Goal: Task Accomplishment & Management: Use online tool/utility

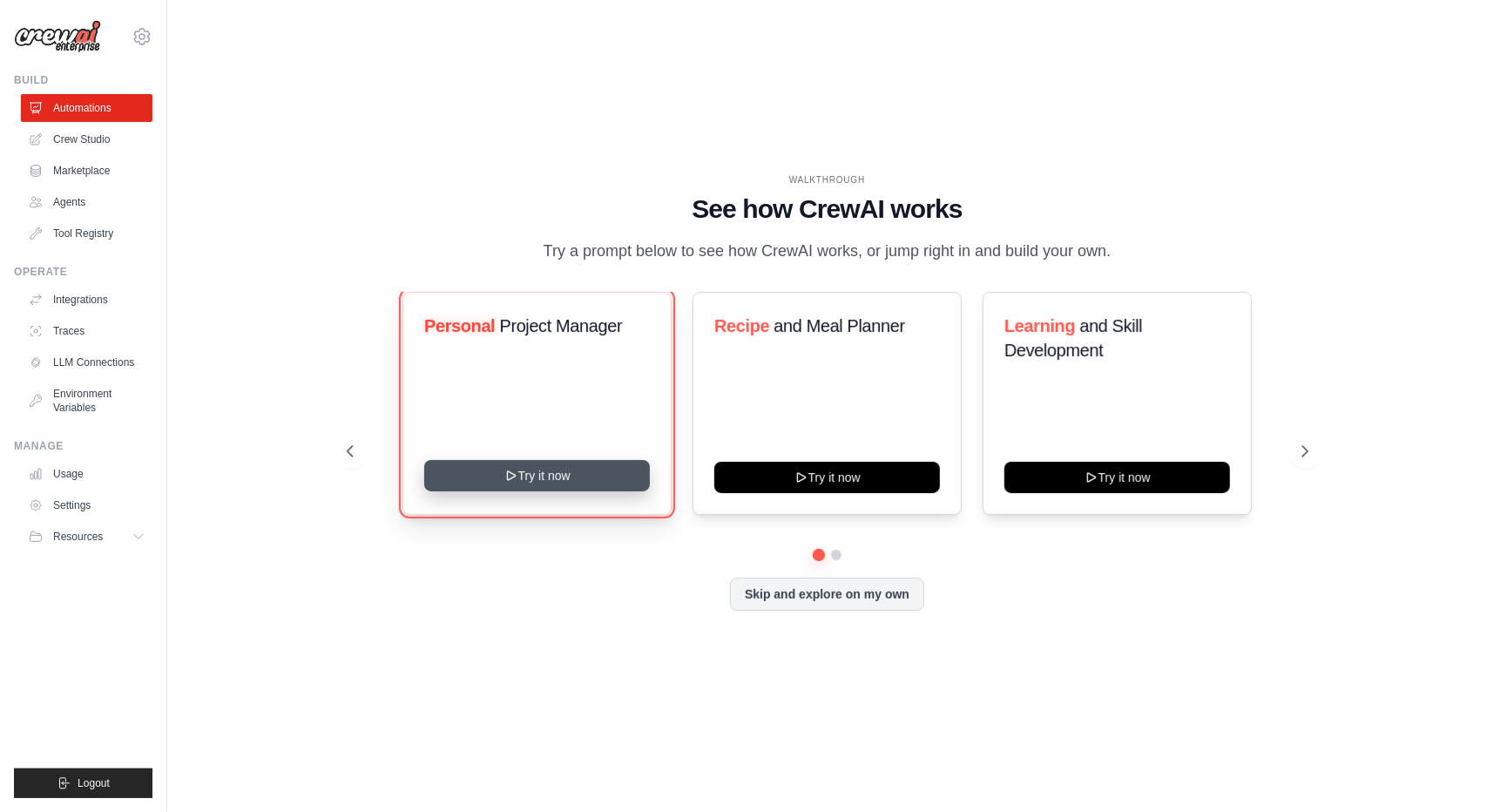
click at [520, 473] on button "Try it now" at bounding box center [536, 476] width 225 height 31
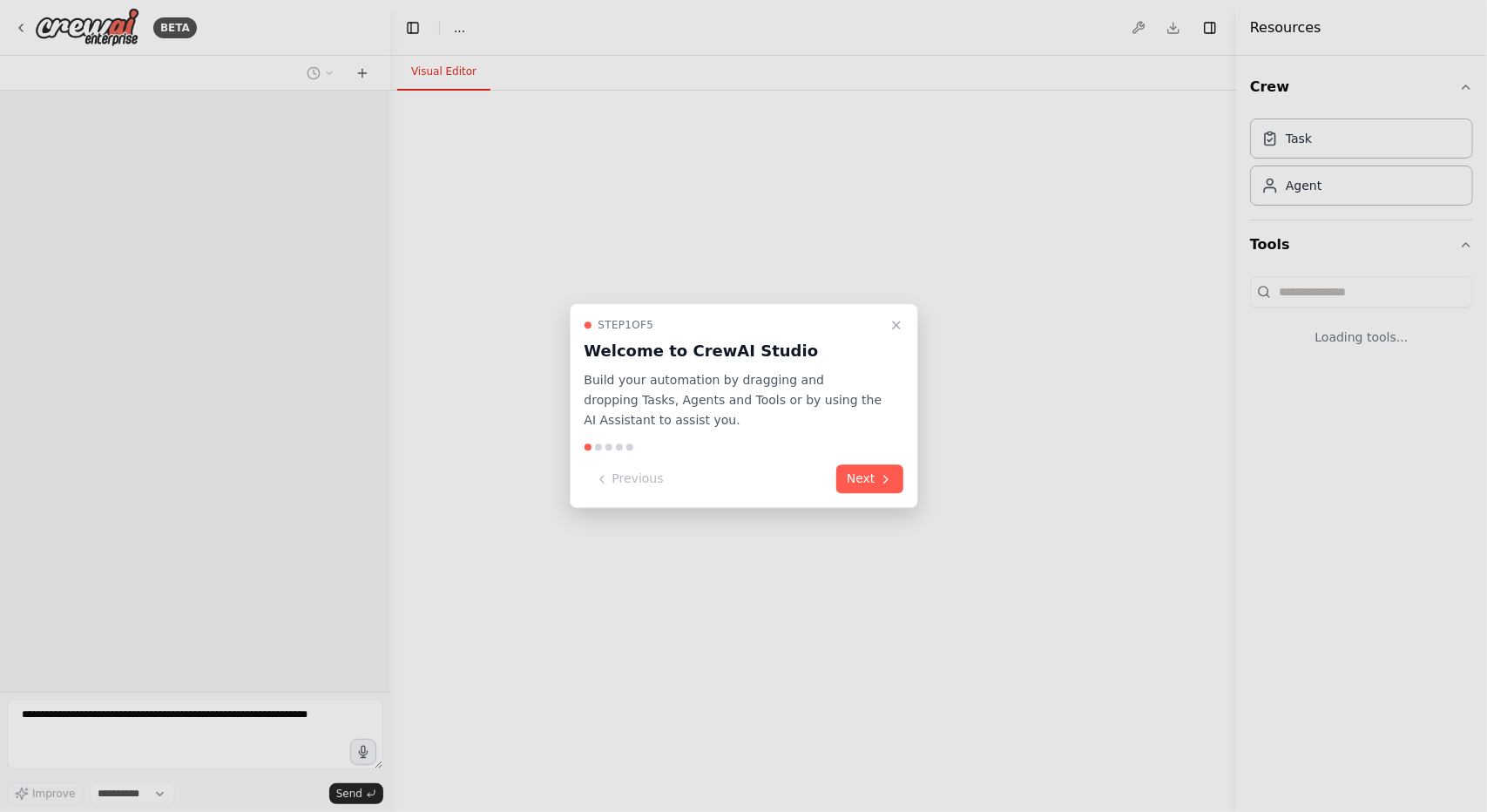
select select "****"
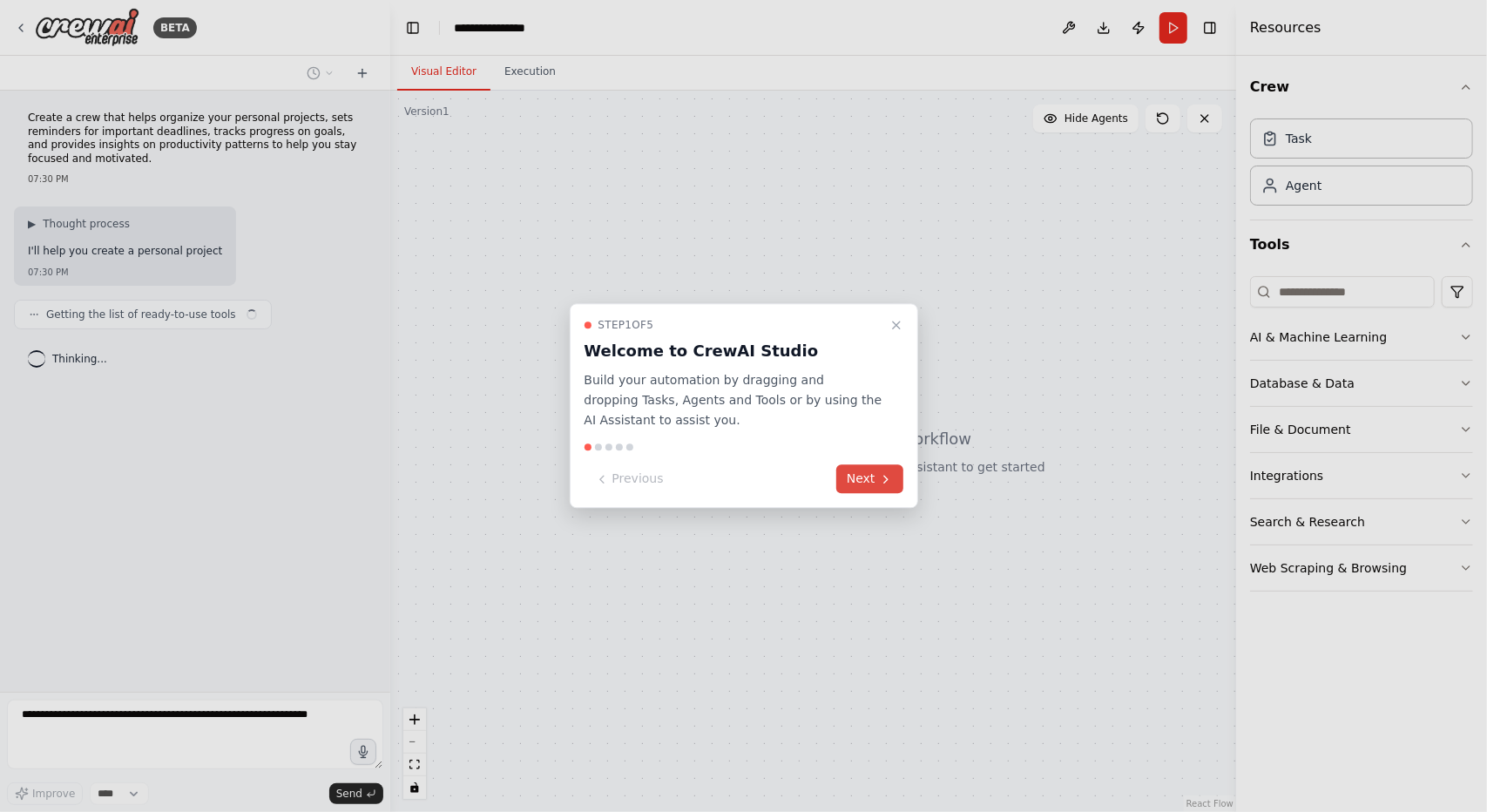
click at [872, 471] on button "Next" at bounding box center [869, 479] width 67 height 29
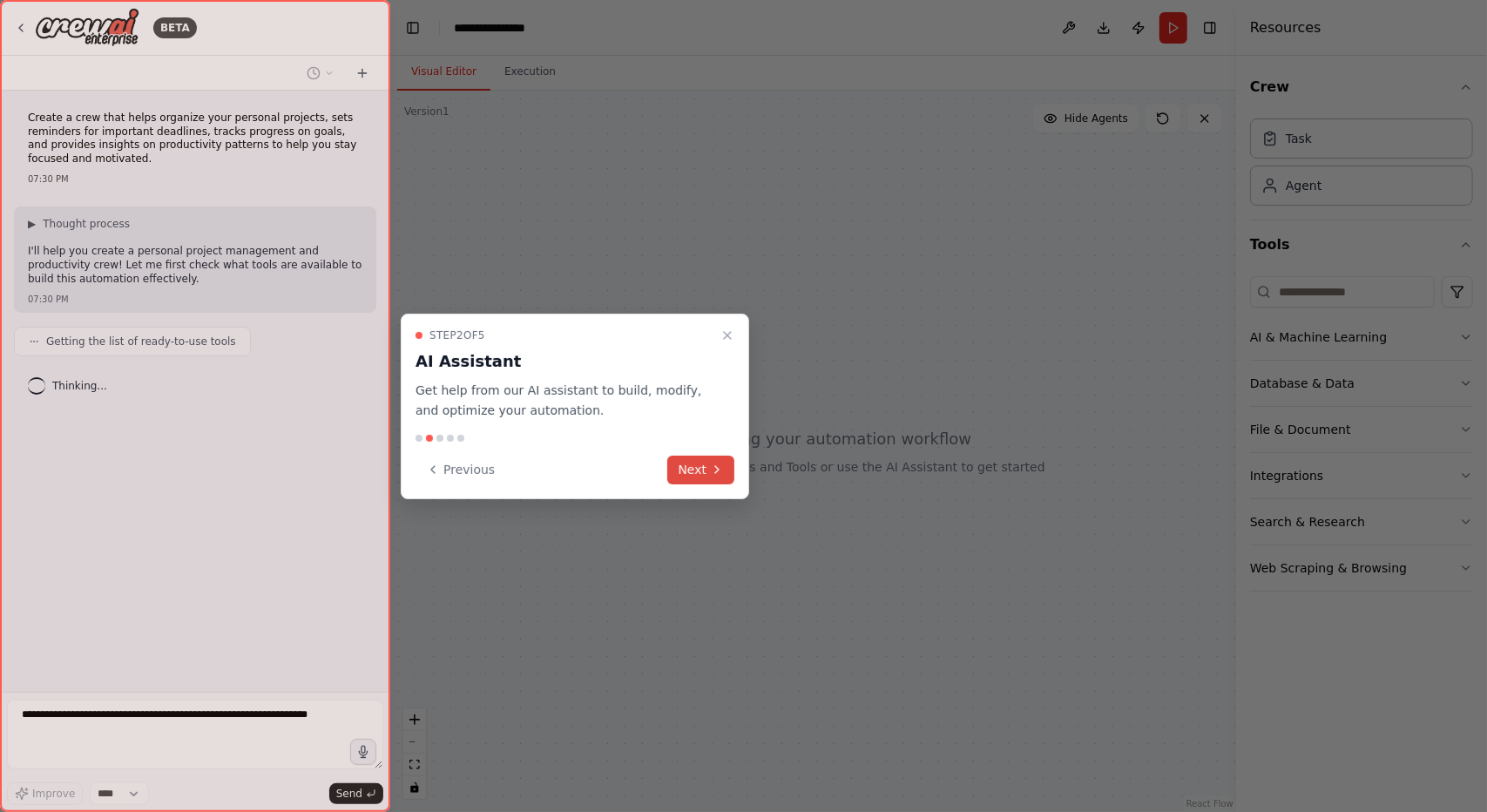
click at [720, 462] on icon at bounding box center [717, 469] width 14 height 14
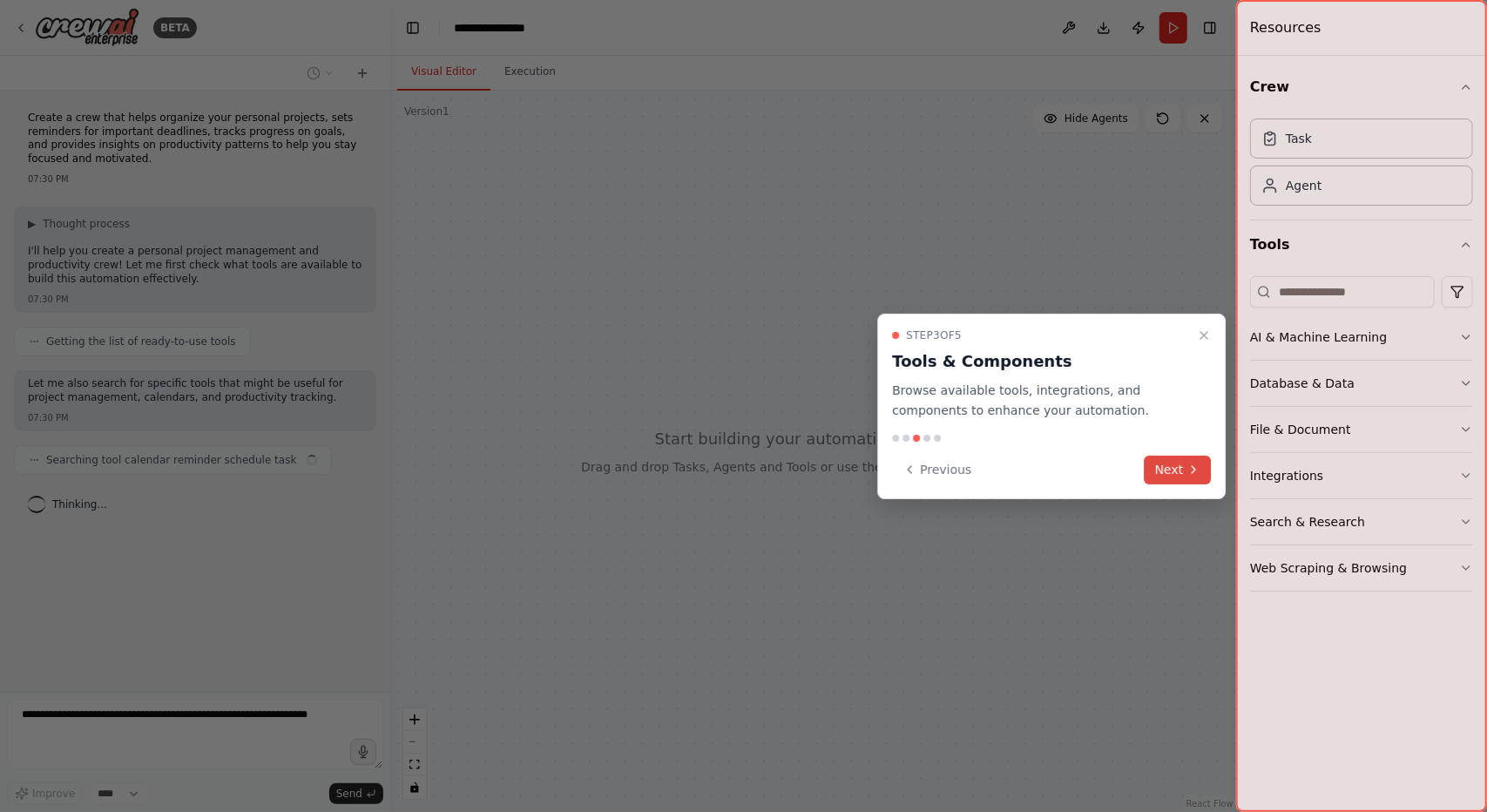
click at [1202, 466] on button "Next" at bounding box center [1178, 469] width 67 height 29
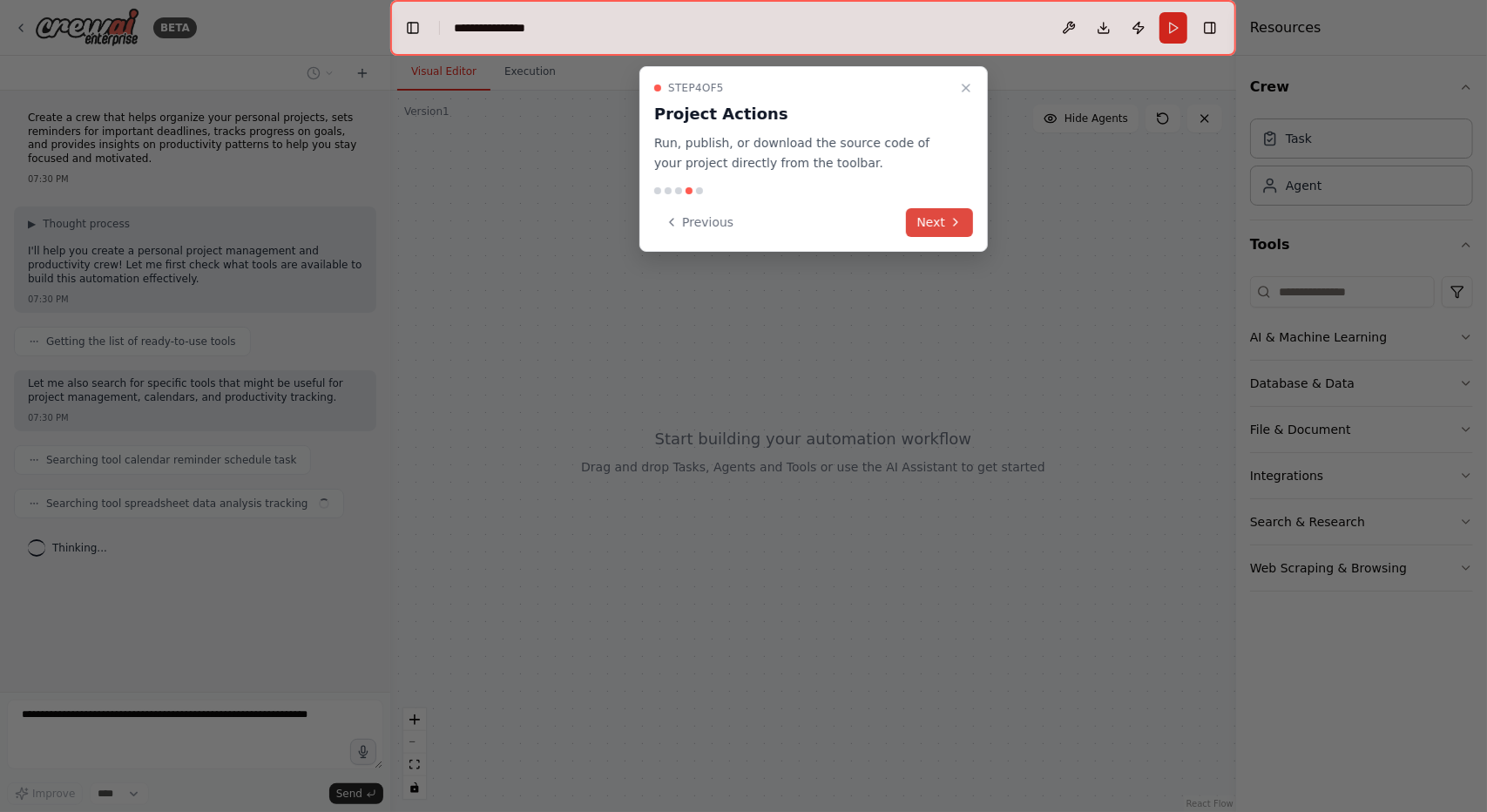
click at [959, 225] on icon at bounding box center [956, 222] width 14 height 14
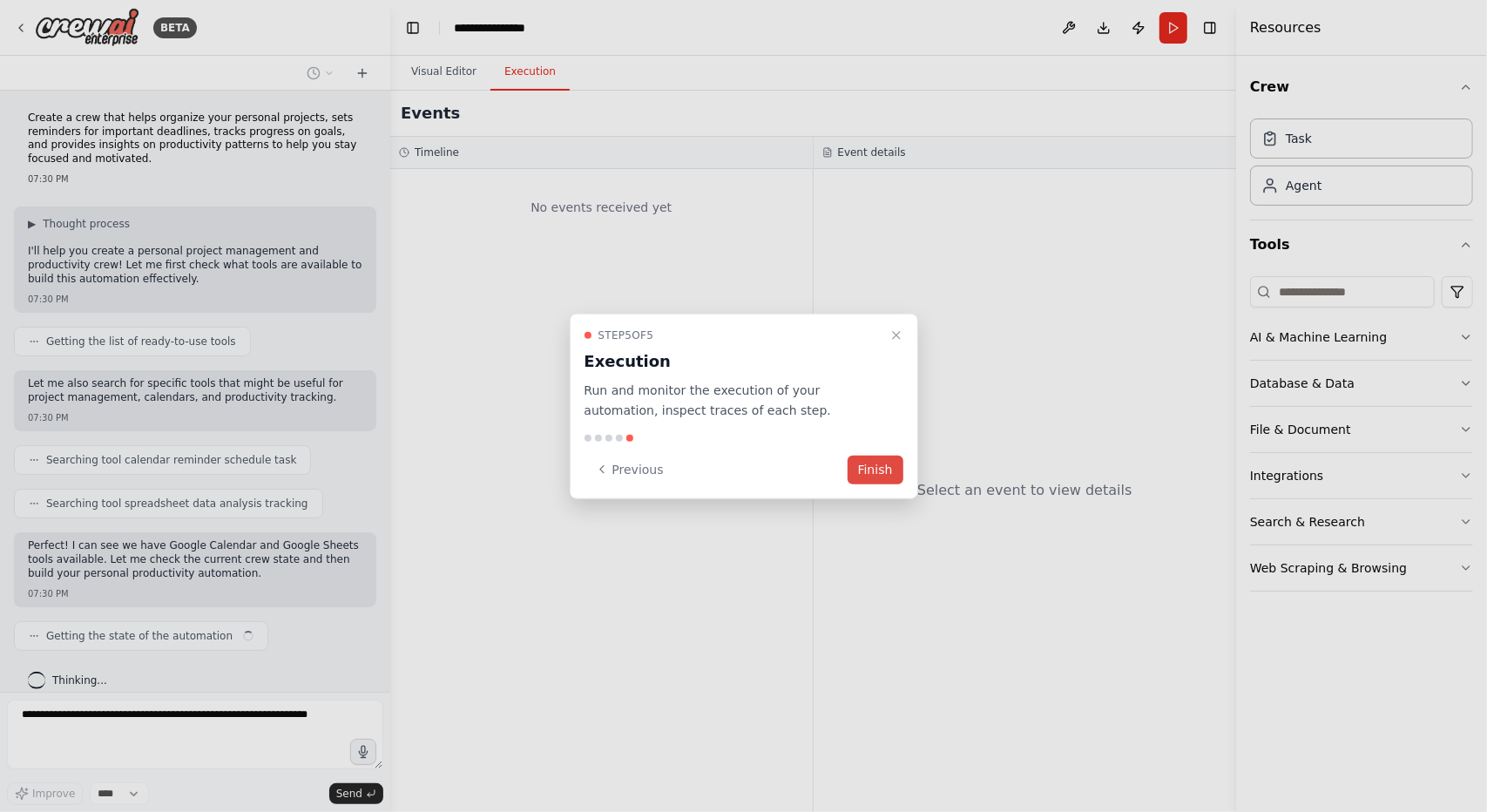
click at [883, 473] on button "Finish" at bounding box center [875, 468] width 56 height 29
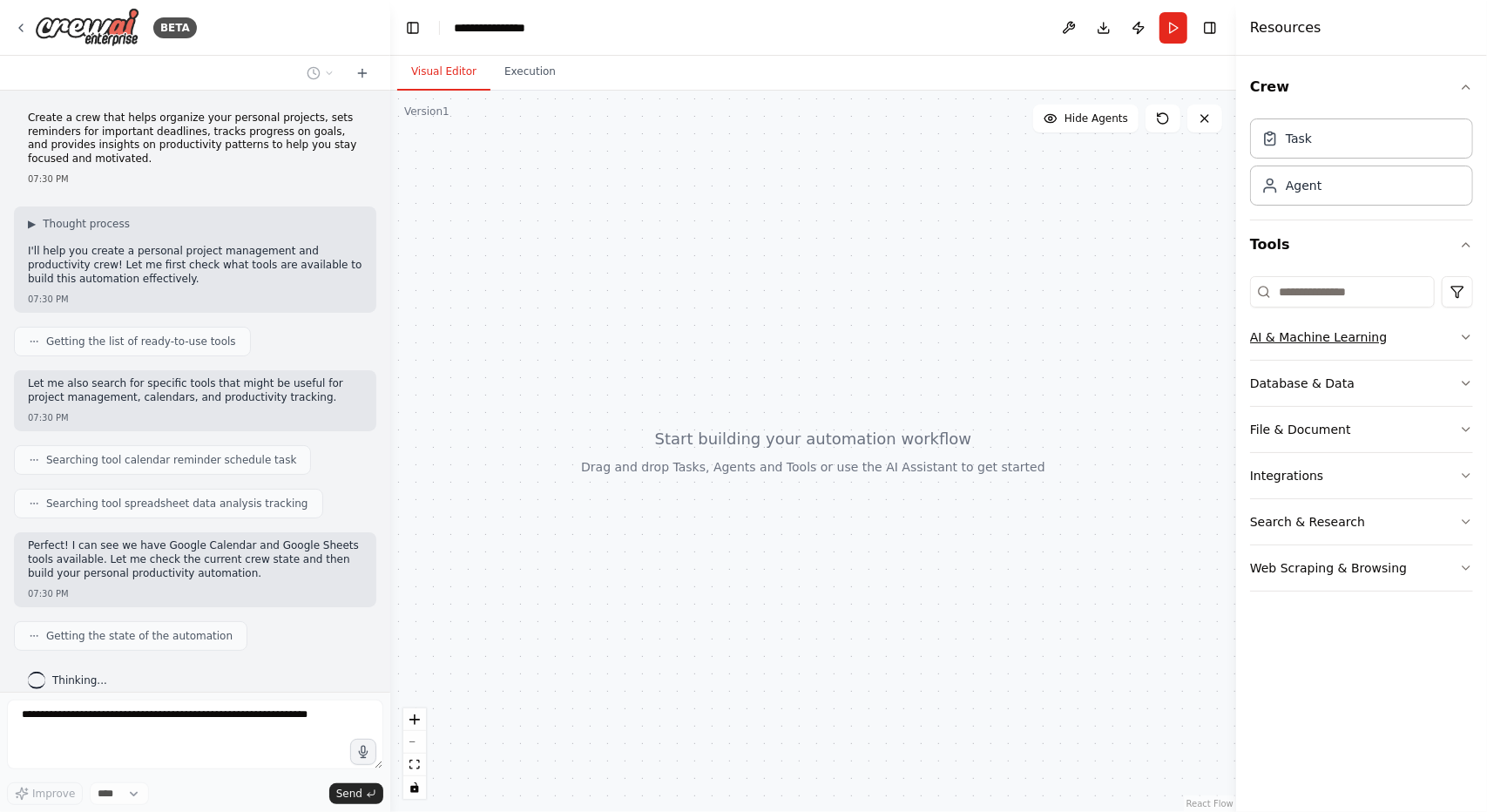
click at [1469, 333] on icon "button" at bounding box center [1466, 337] width 14 height 14
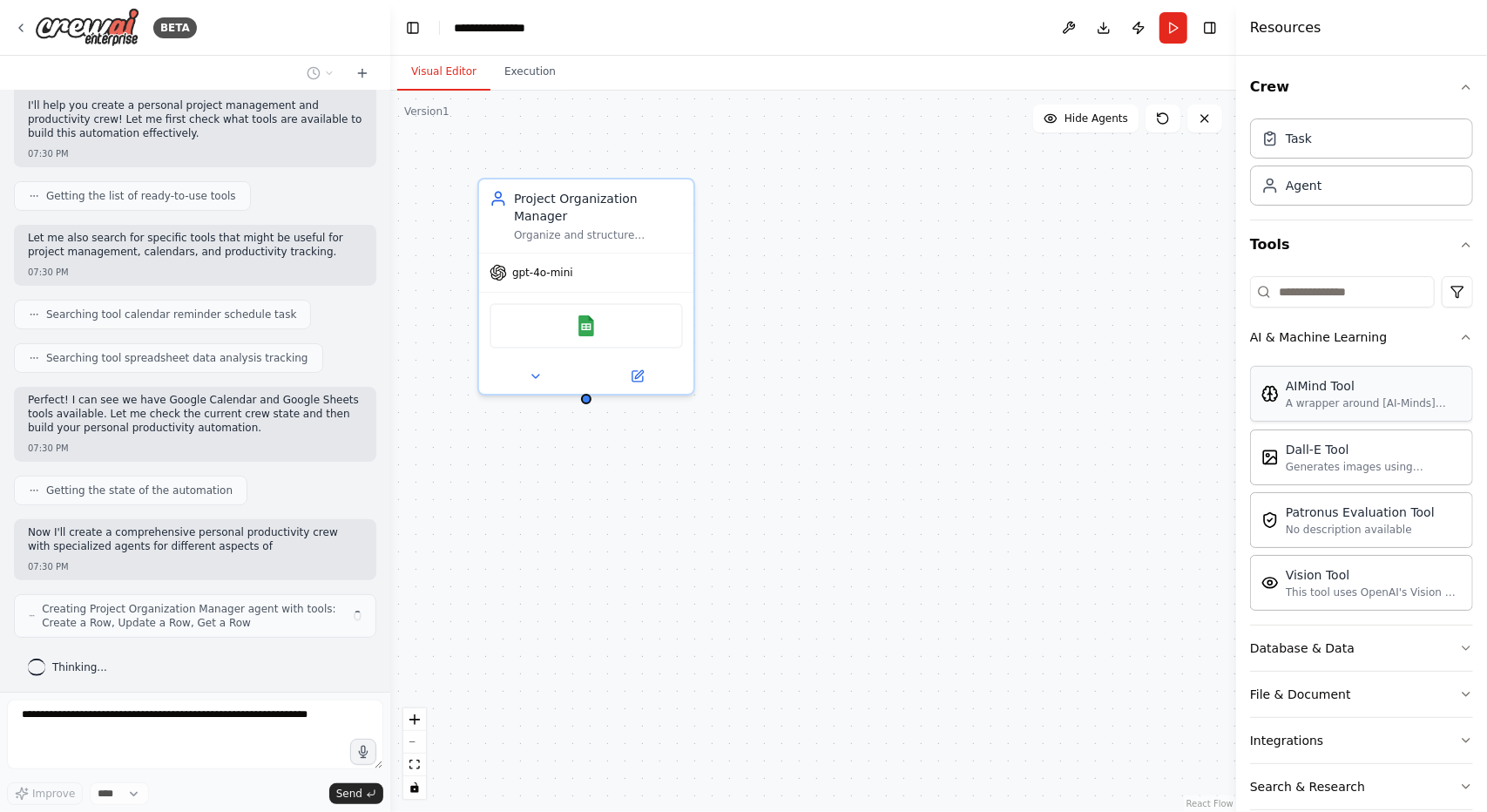
scroll to position [158, 0]
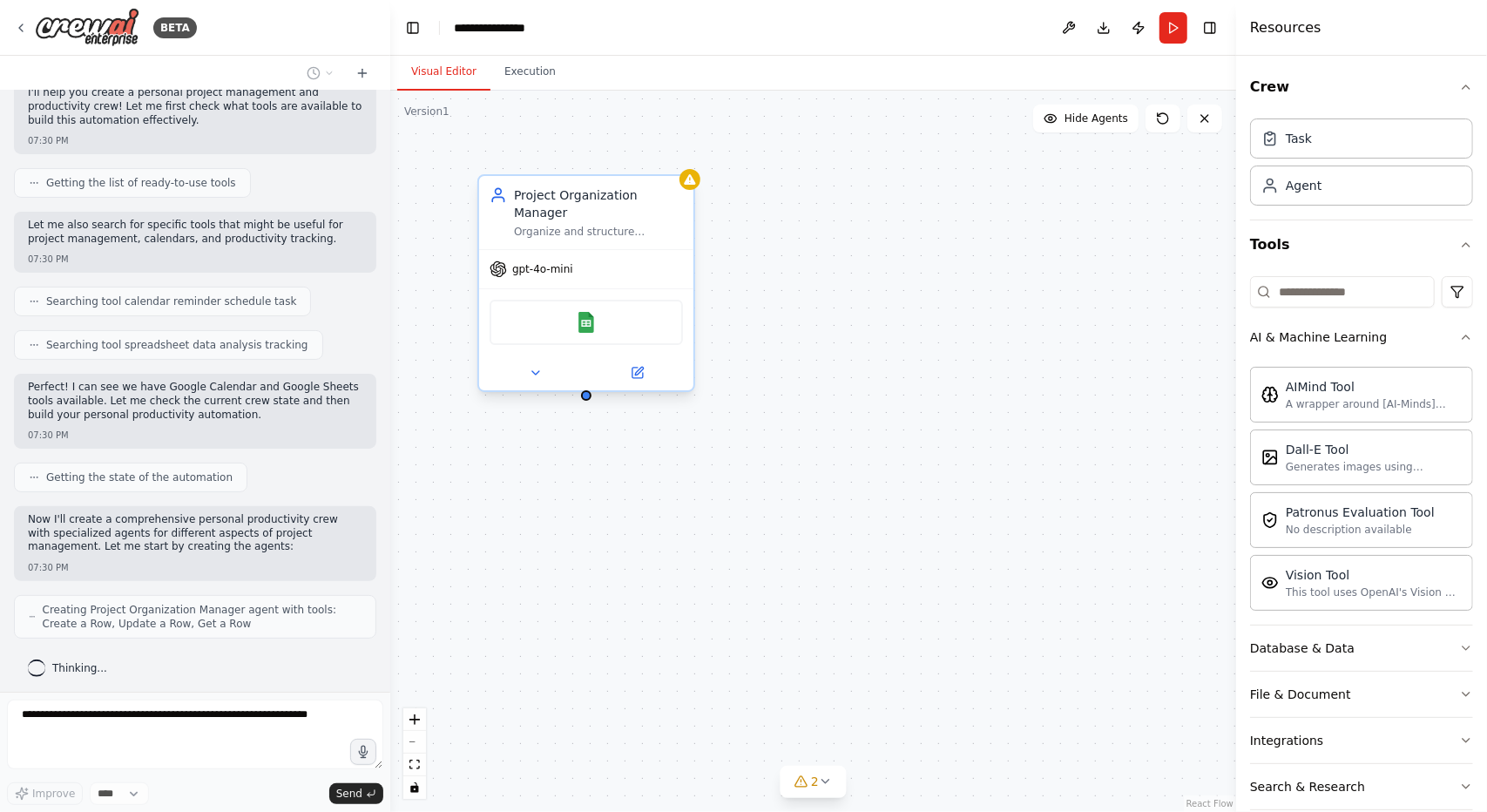
click at [605, 315] on div "Google Sheets" at bounding box center [586, 322] width 194 height 45
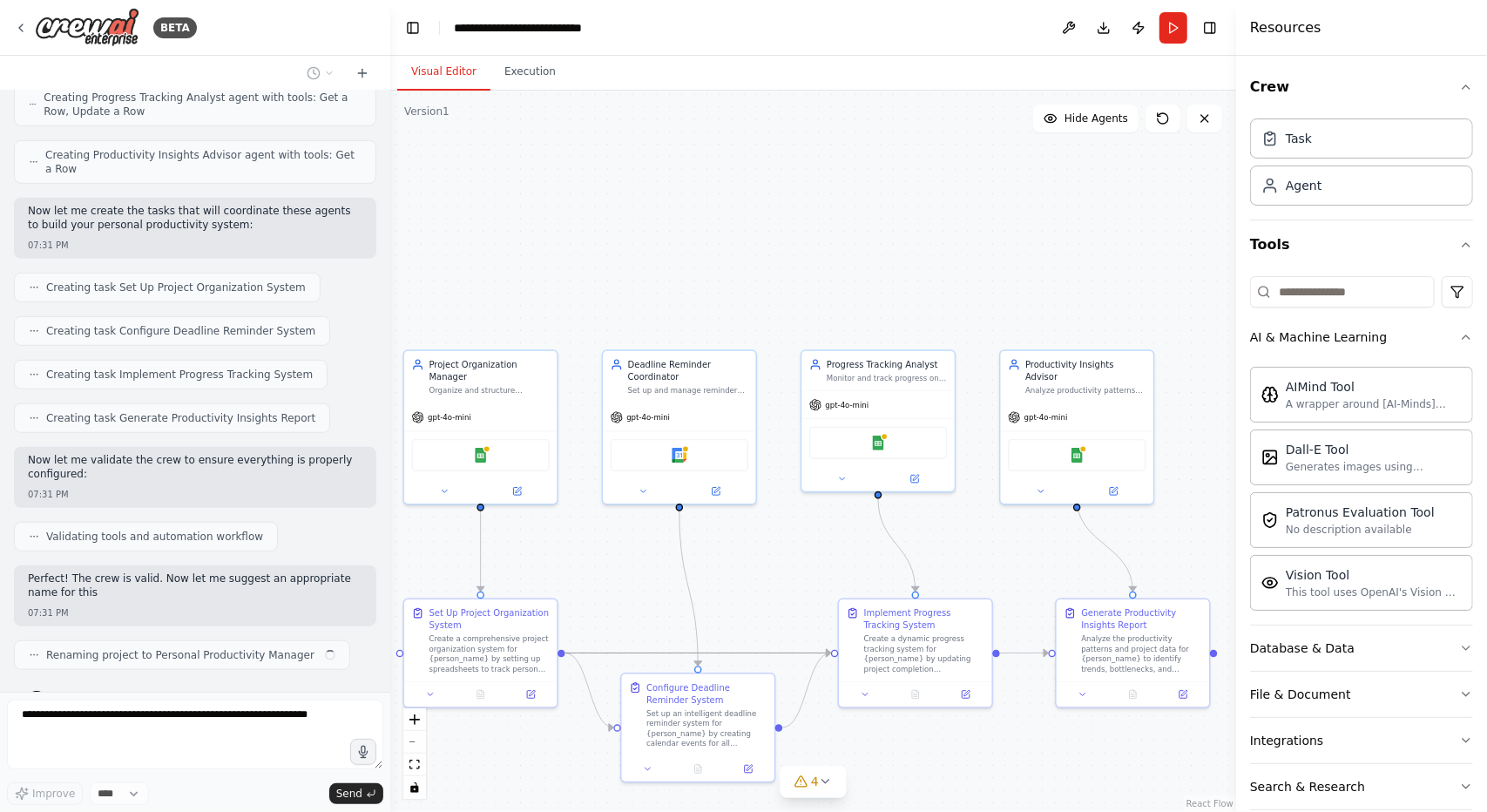
scroll to position [798, 0]
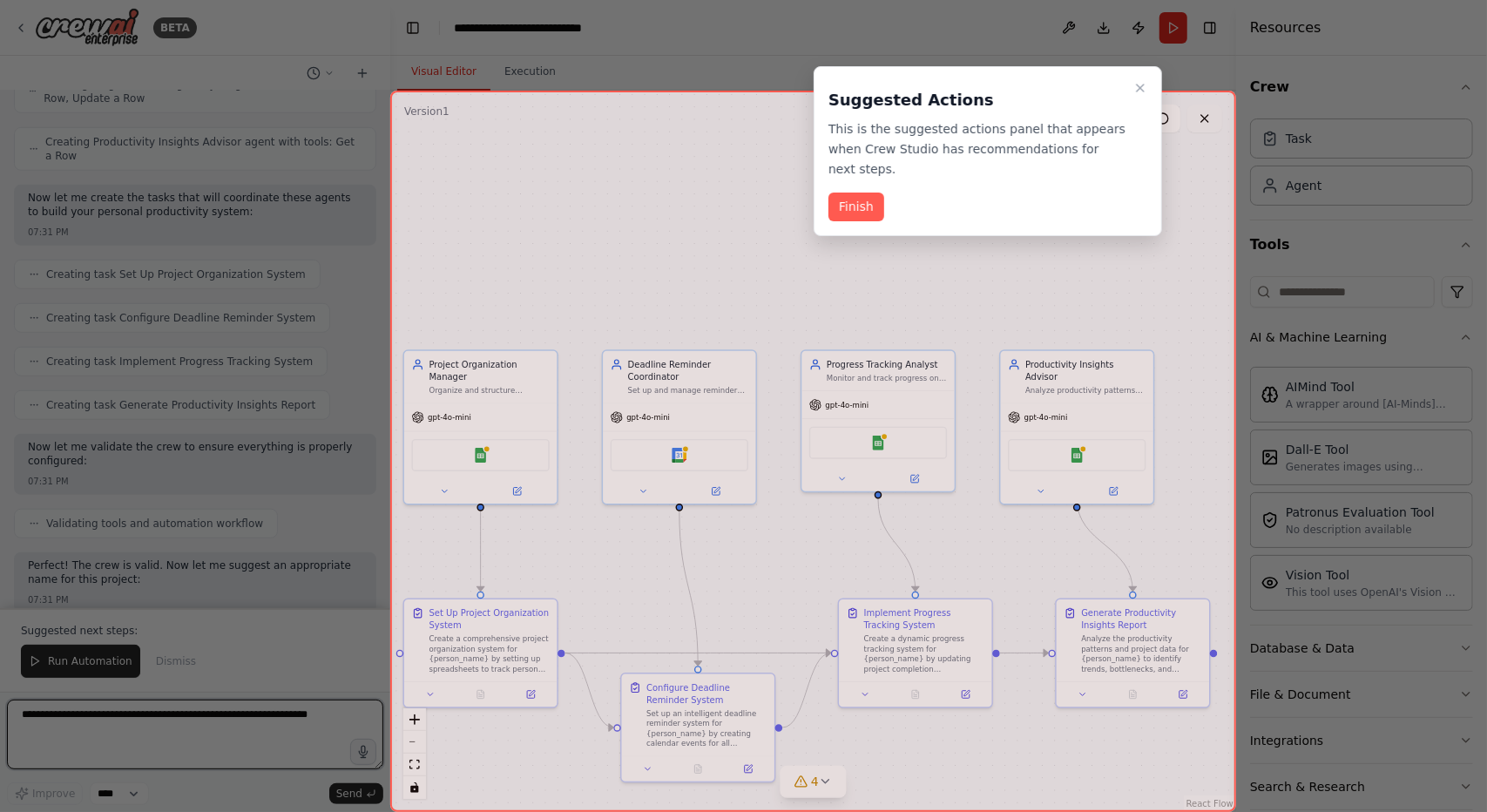
click at [1199, 124] on div "BETA Create a crew that helps organize your personal projects, sets reminders f…" at bounding box center [744, 406] width 1487 height 812
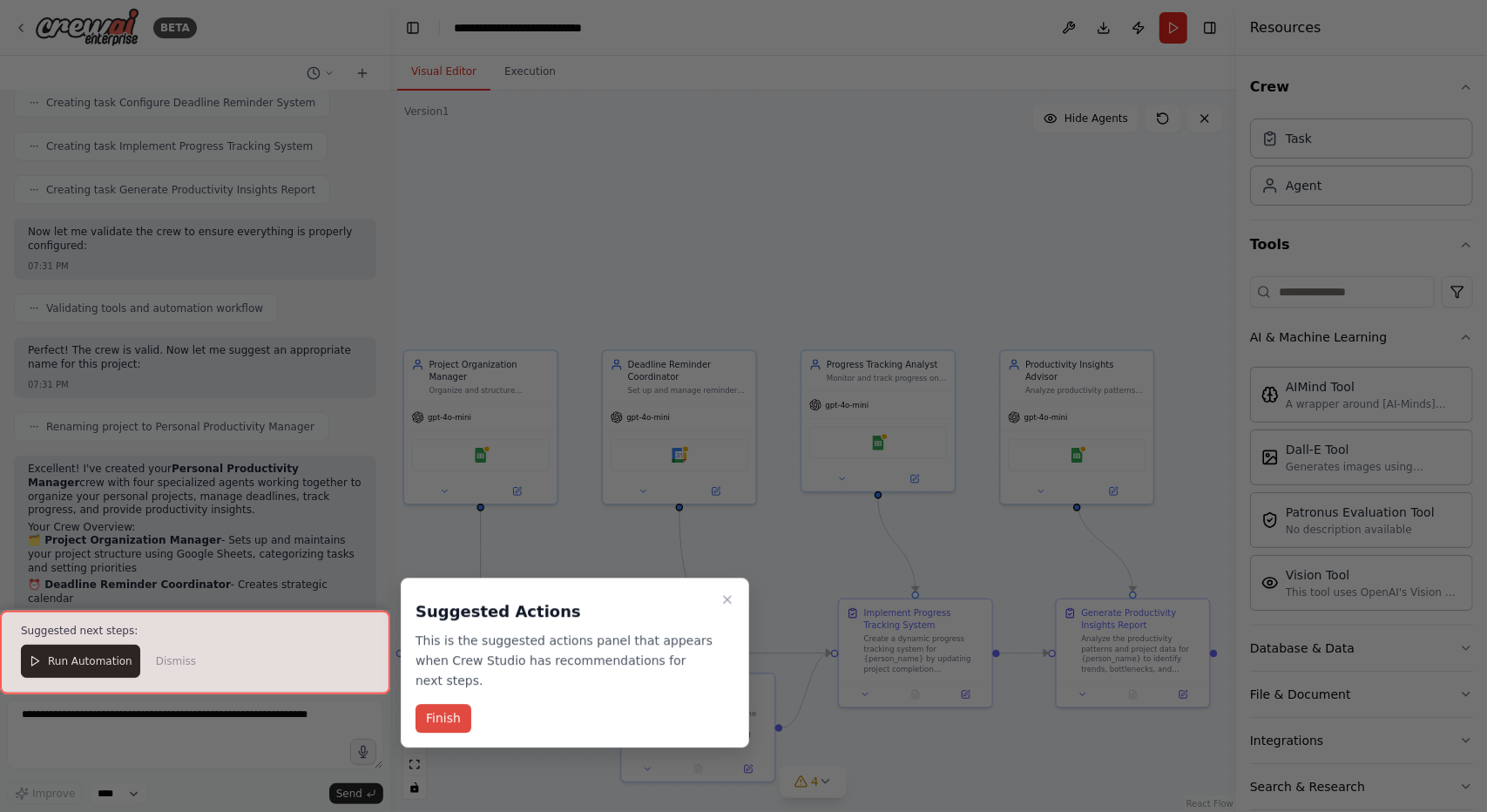
click at [417, 705] on button "Finish" at bounding box center [444, 719] width 56 height 29
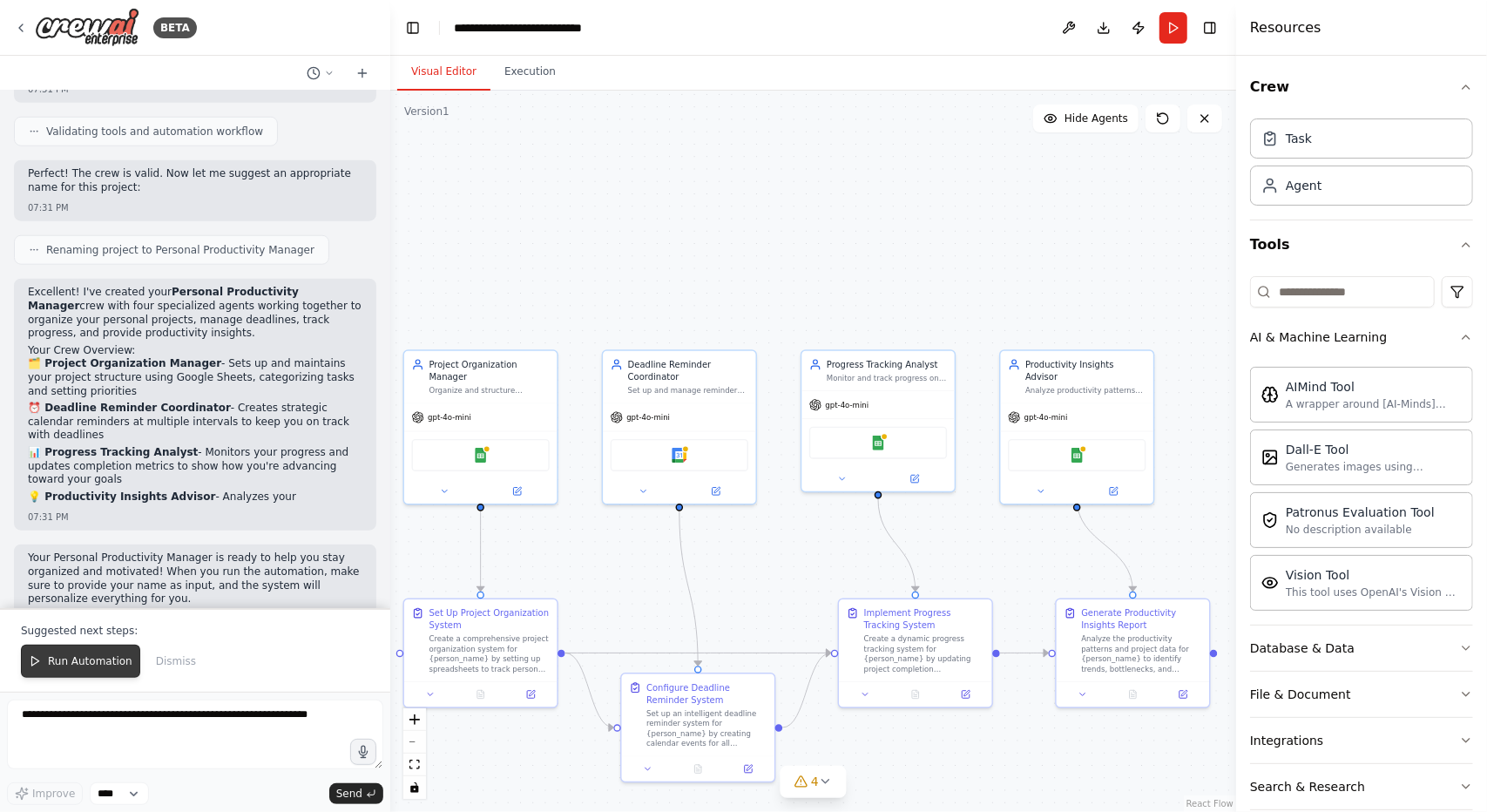
click at [64, 677] on button "Run Automation" at bounding box center [80, 662] width 119 height 33
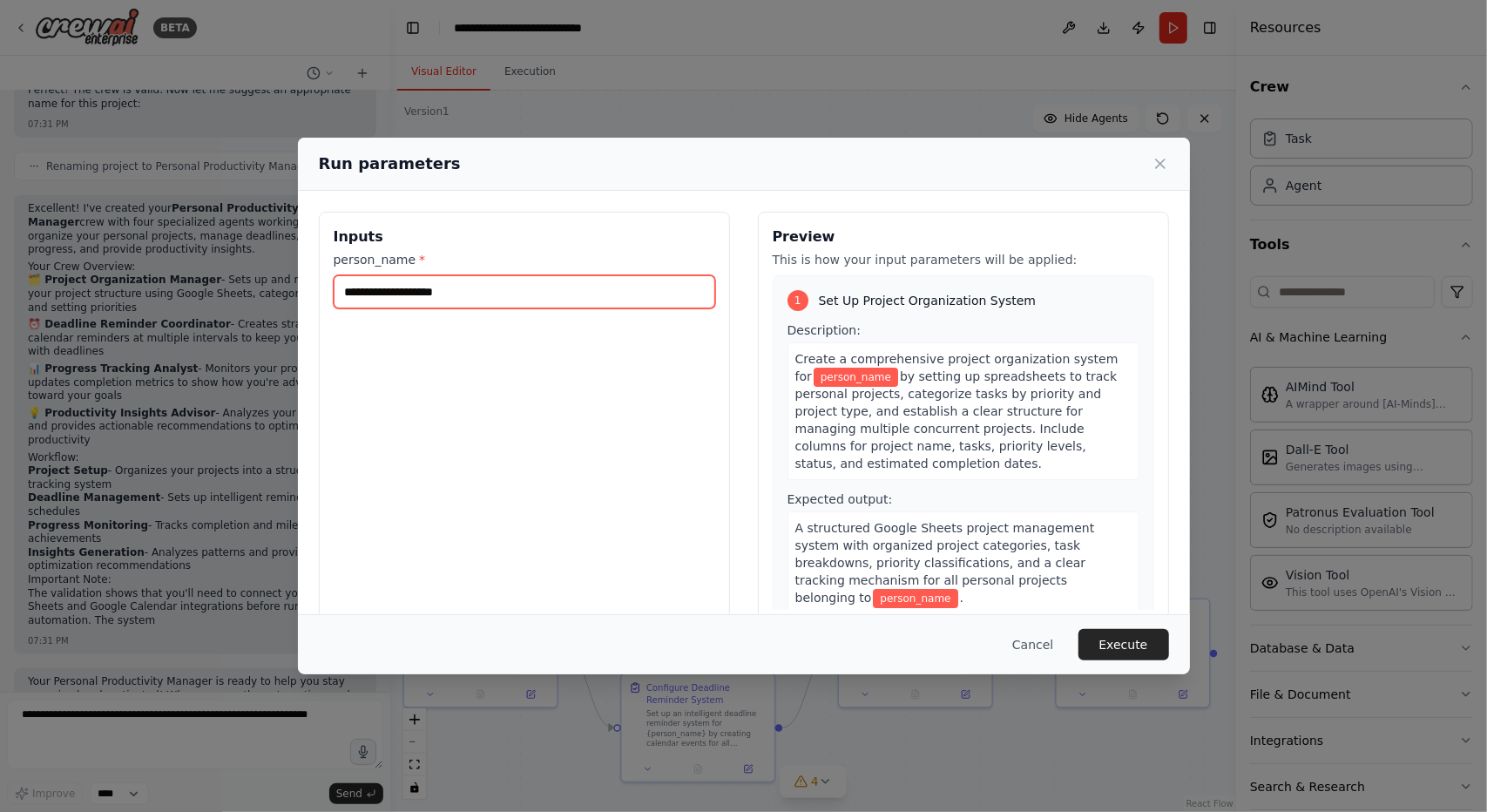
scroll to position [1287, 0]
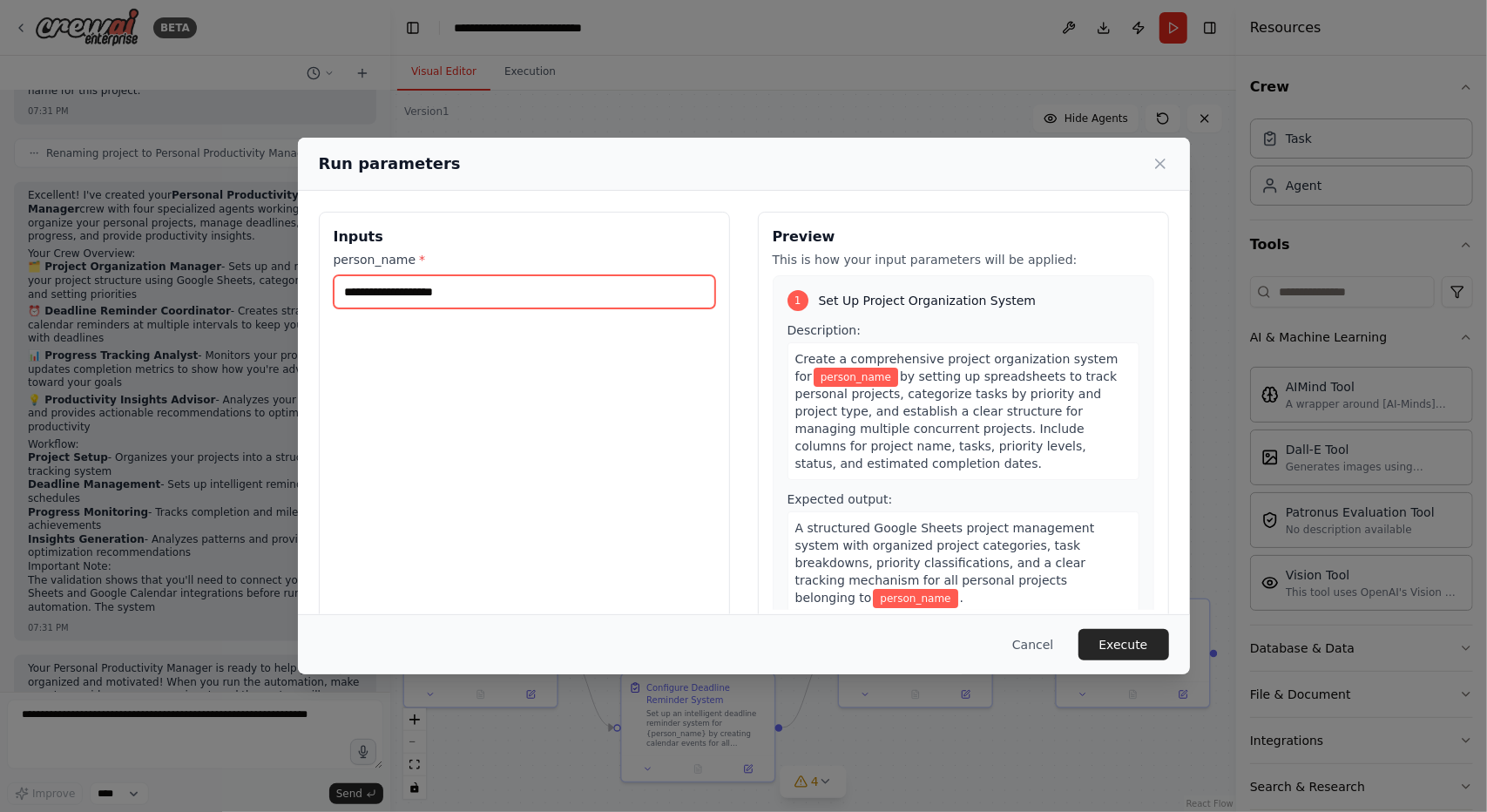
click at [453, 299] on input "person_name *" at bounding box center [524, 292] width 382 height 33
type input "******"
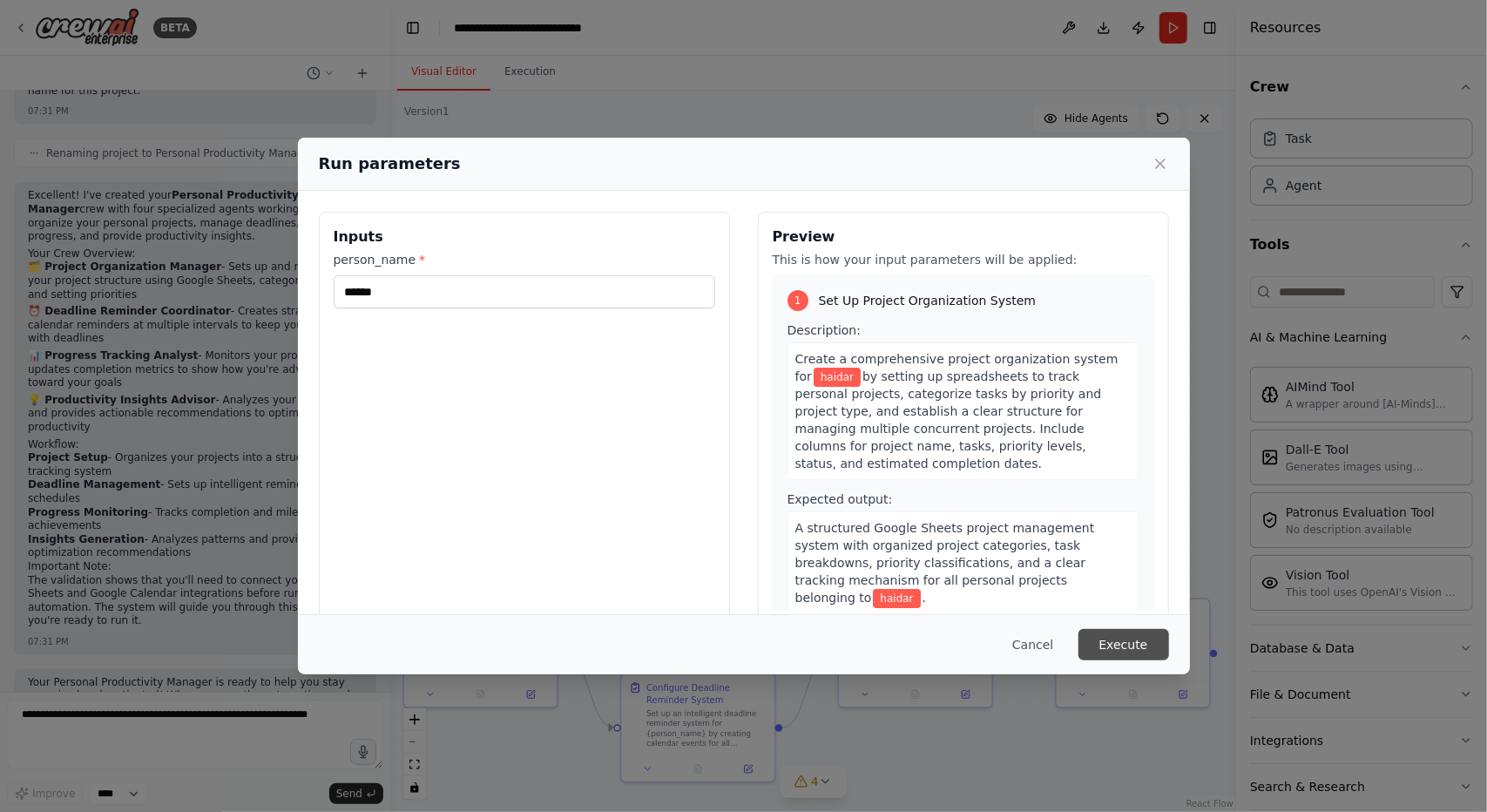
click at [1164, 652] on button "Execute" at bounding box center [1124, 645] width 90 height 31
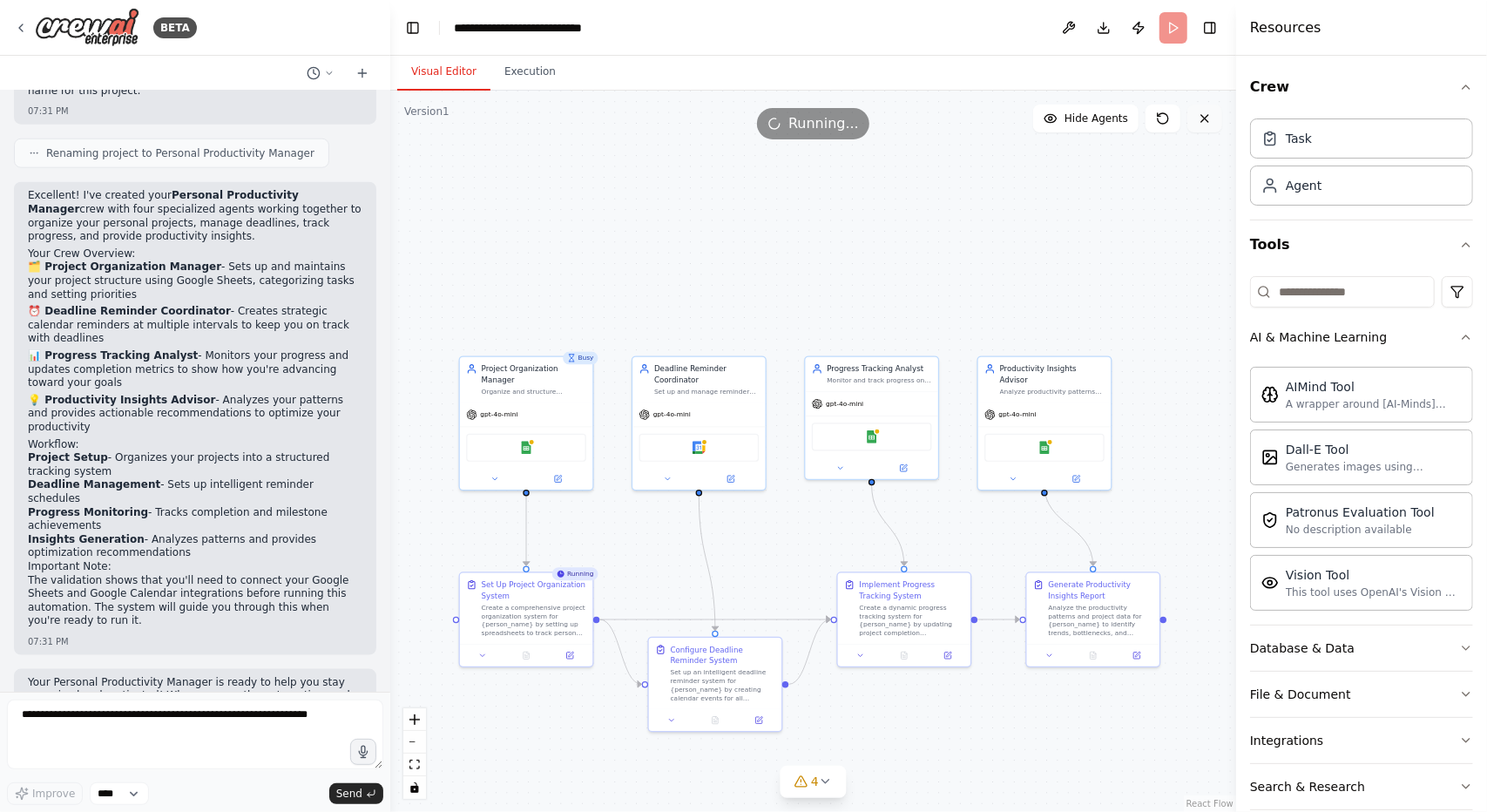
click at [1202, 116] on icon at bounding box center [1205, 118] width 7 height 7
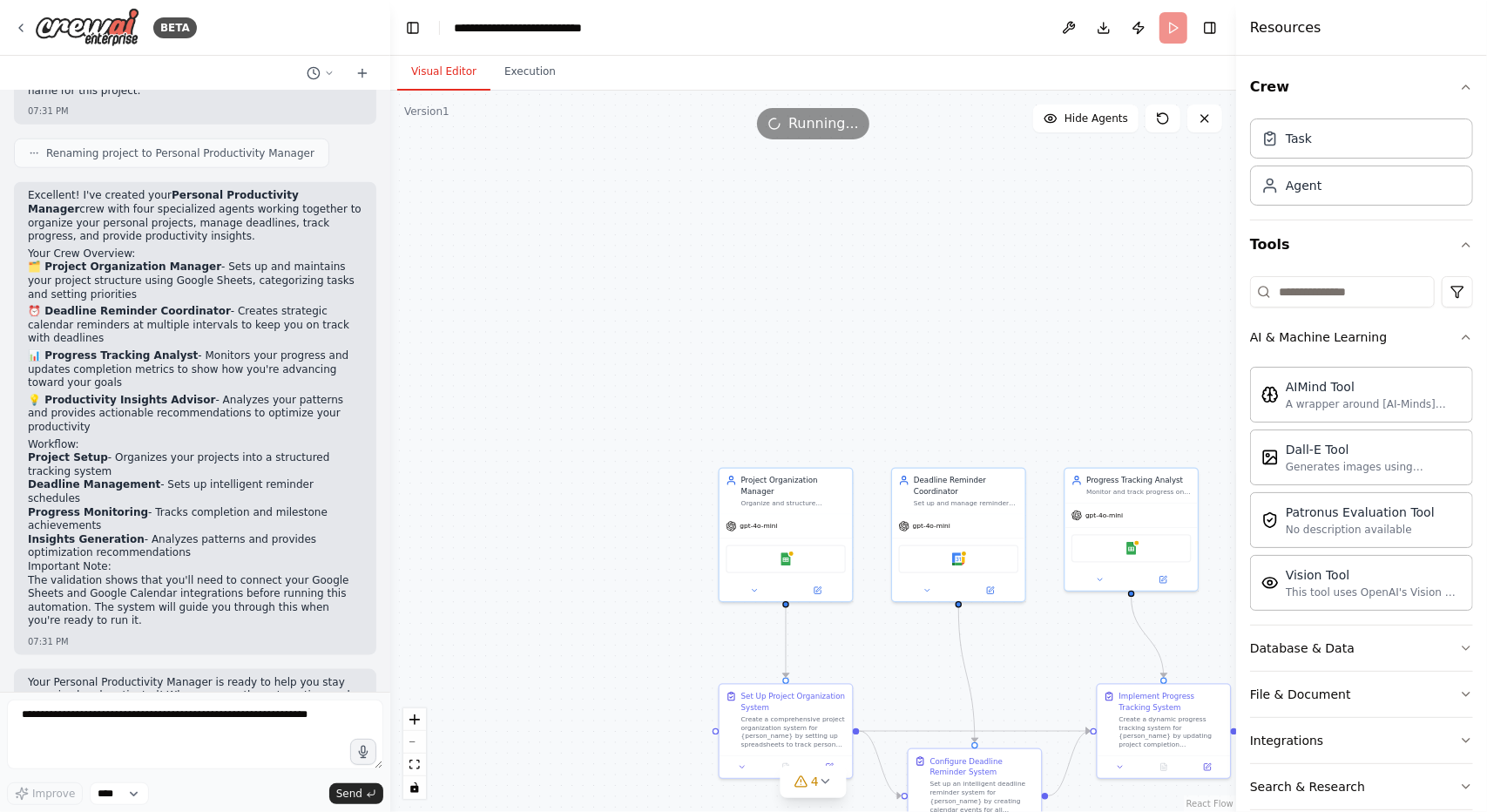
drag, startPoint x: 418, startPoint y: 212, endPoint x: 583, endPoint y: 139, distance: 180.4
click at [643, 318] on div ".deletable-edge-delete-btn { width: 20px; height: 20px; border: 0px solid #ffff…" at bounding box center [813, 450] width 846 height 721
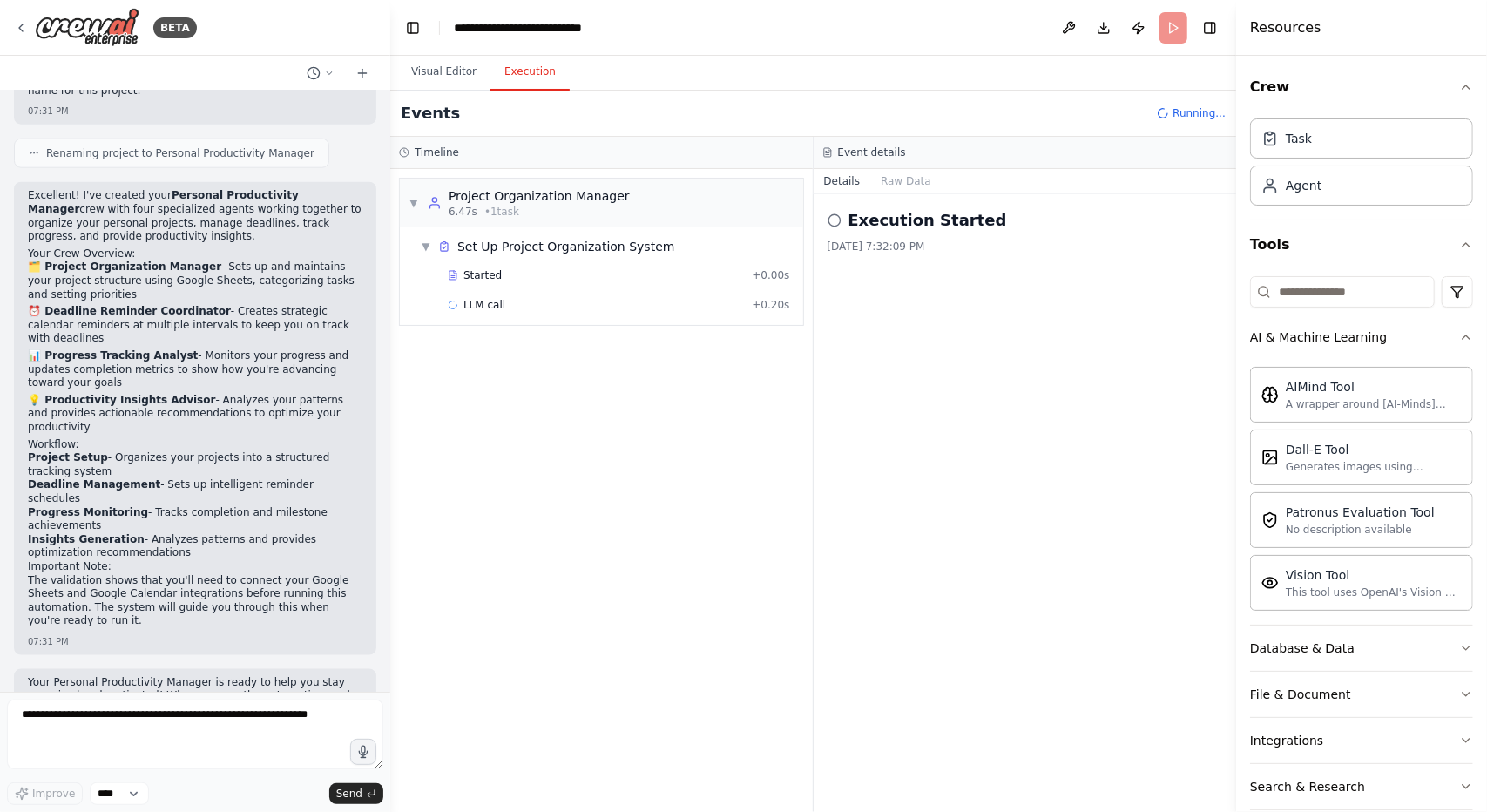
click at [524, 81] on button "Execution" at bounding box center [530, 72] width 80 height 36
click at [554, 250] on div "Set Up Project Organization System" at bounding box center [565, 247] width 217 height 18
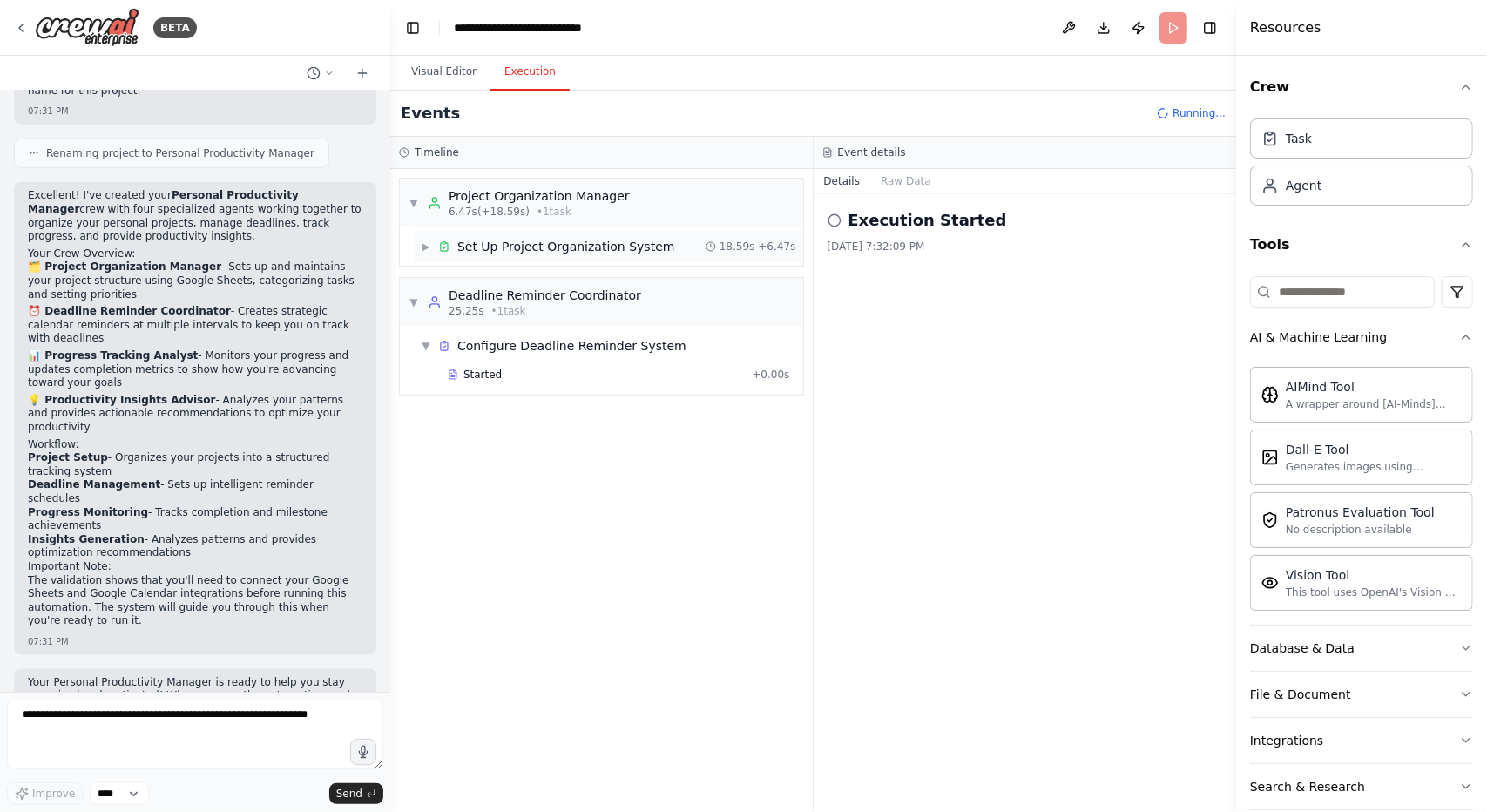
click at [554, 250] on div "Set Up Project Organization System" at bounding box center [565, 247] width 217 height 18
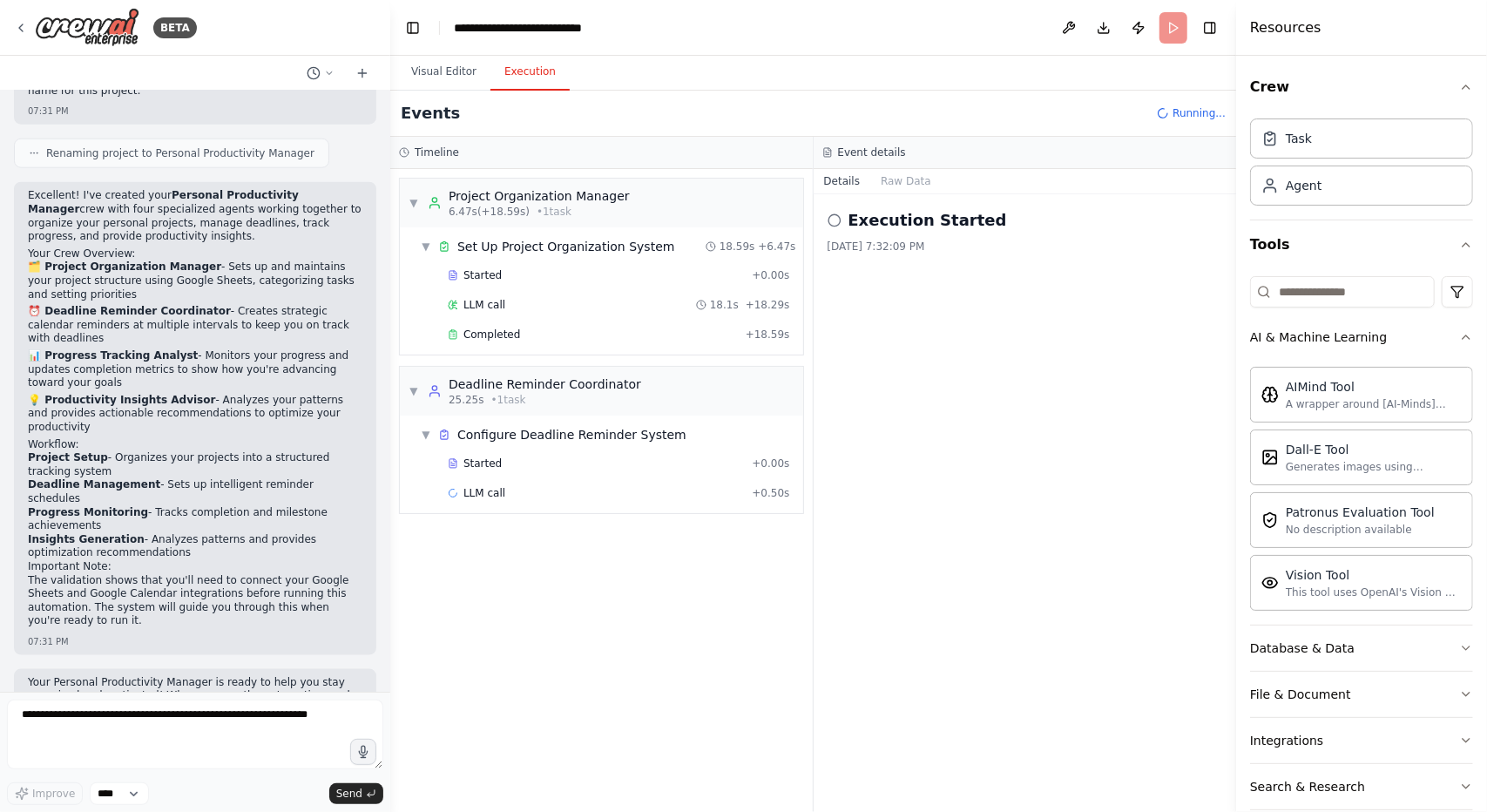
click at [1163, 24] on header "**********" at bounding box center [813, 28] width 846 height 56
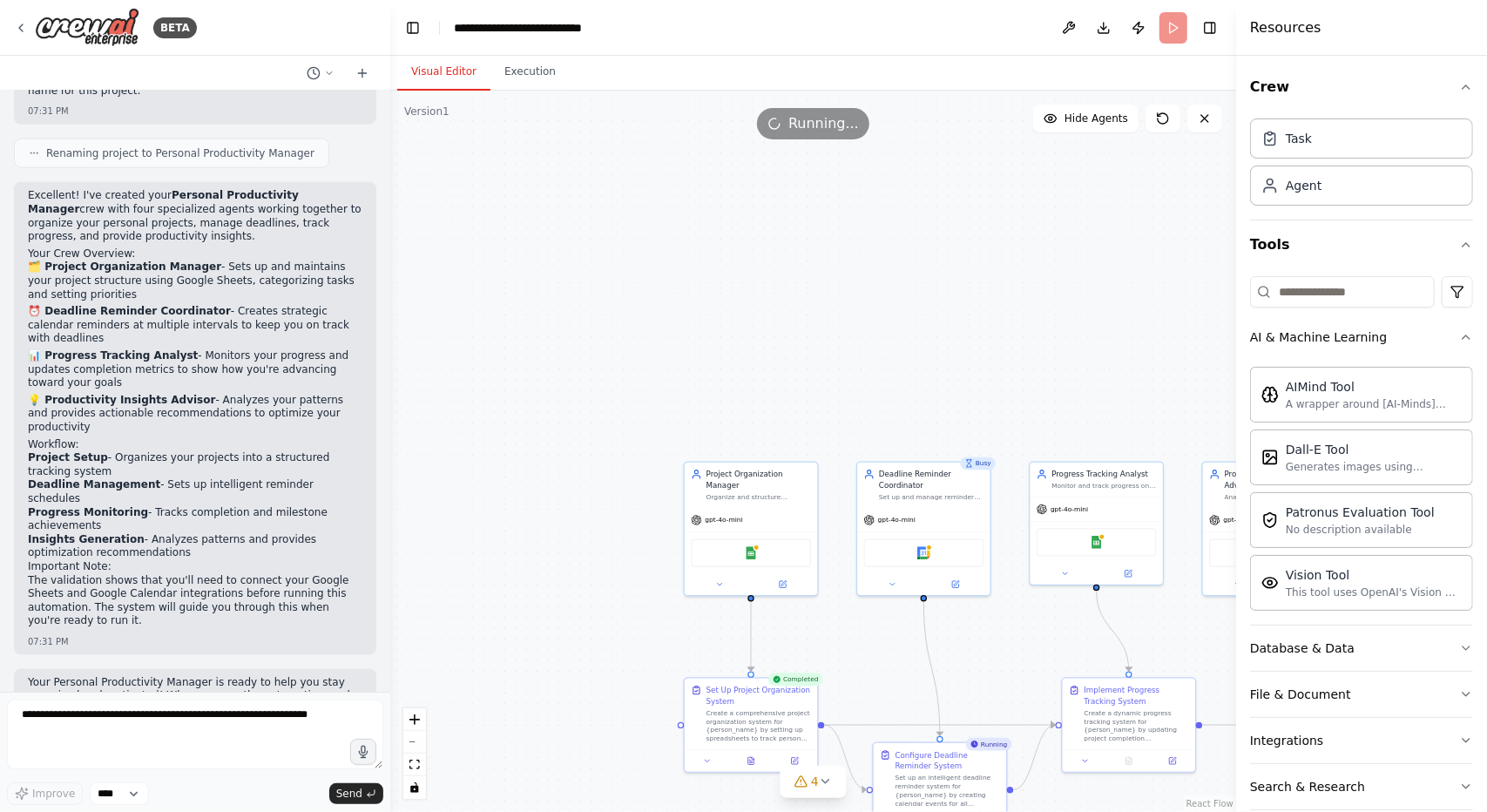
click at [462, 72] on button "Visual Editor" at bounding box center [444, 72] width 93 height 36
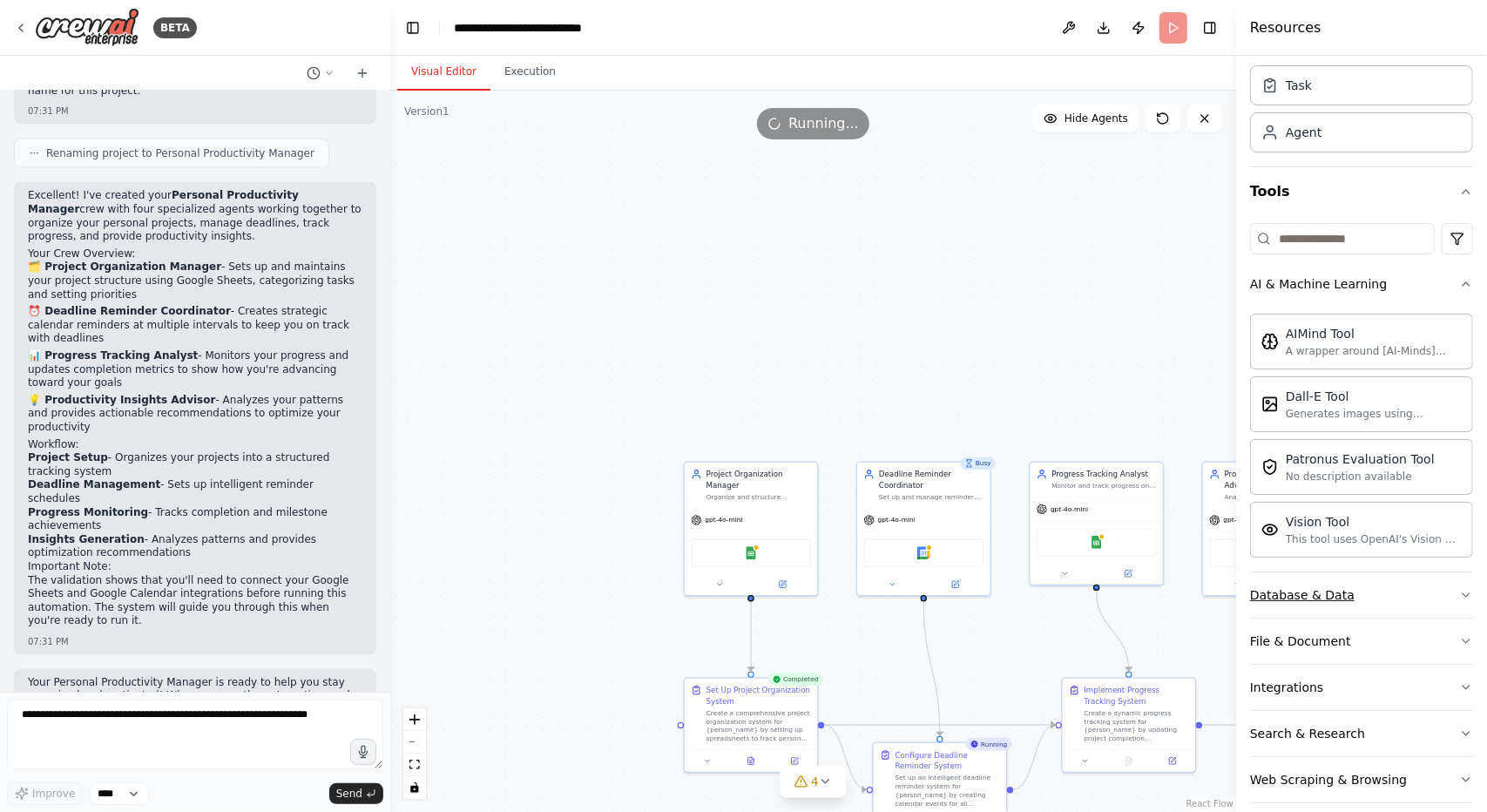
scroll to position [66, 0]
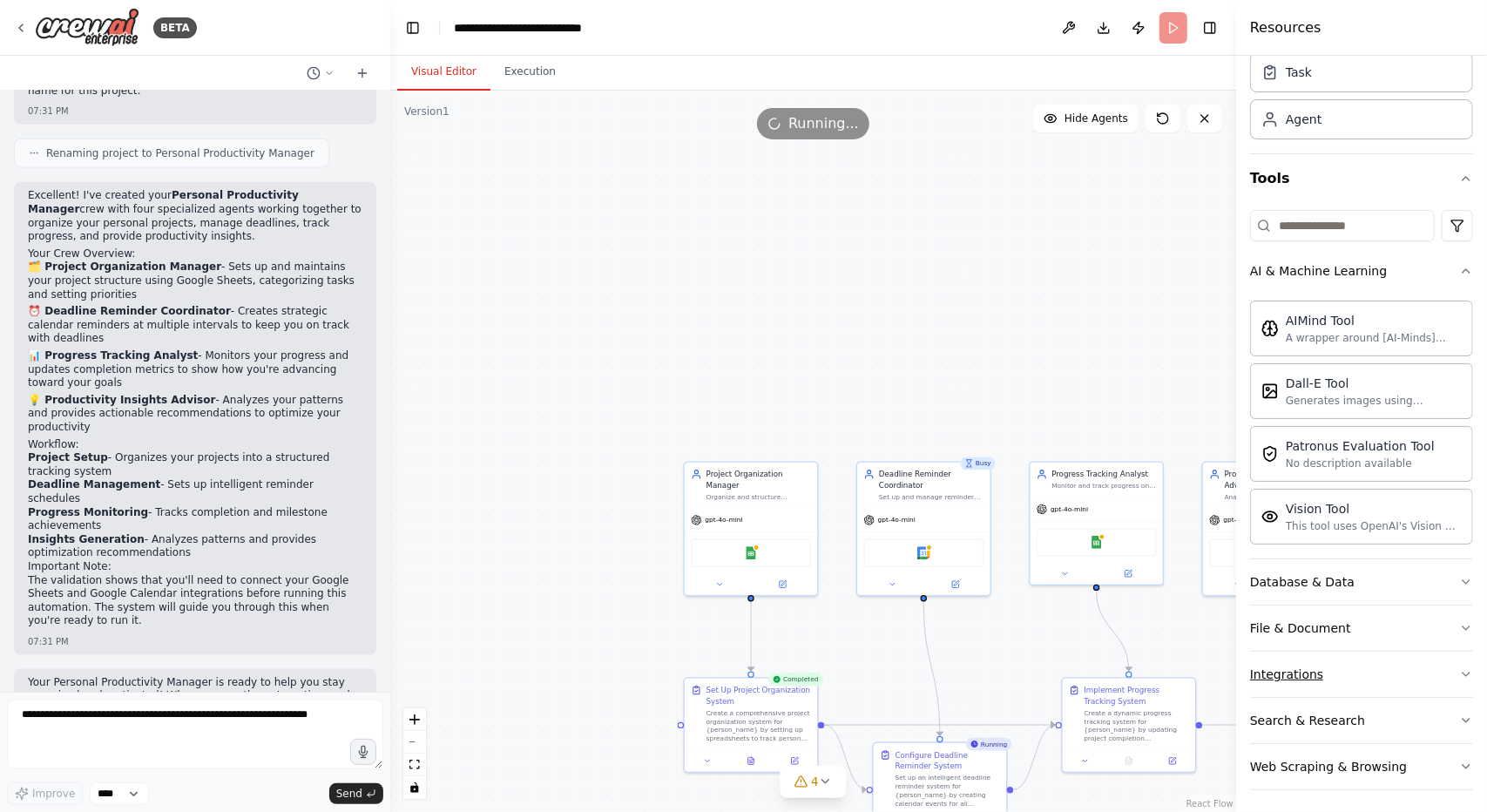
click at [1459, 671] on icon "button" at bounding box center [1466, 674] width 14 height 14
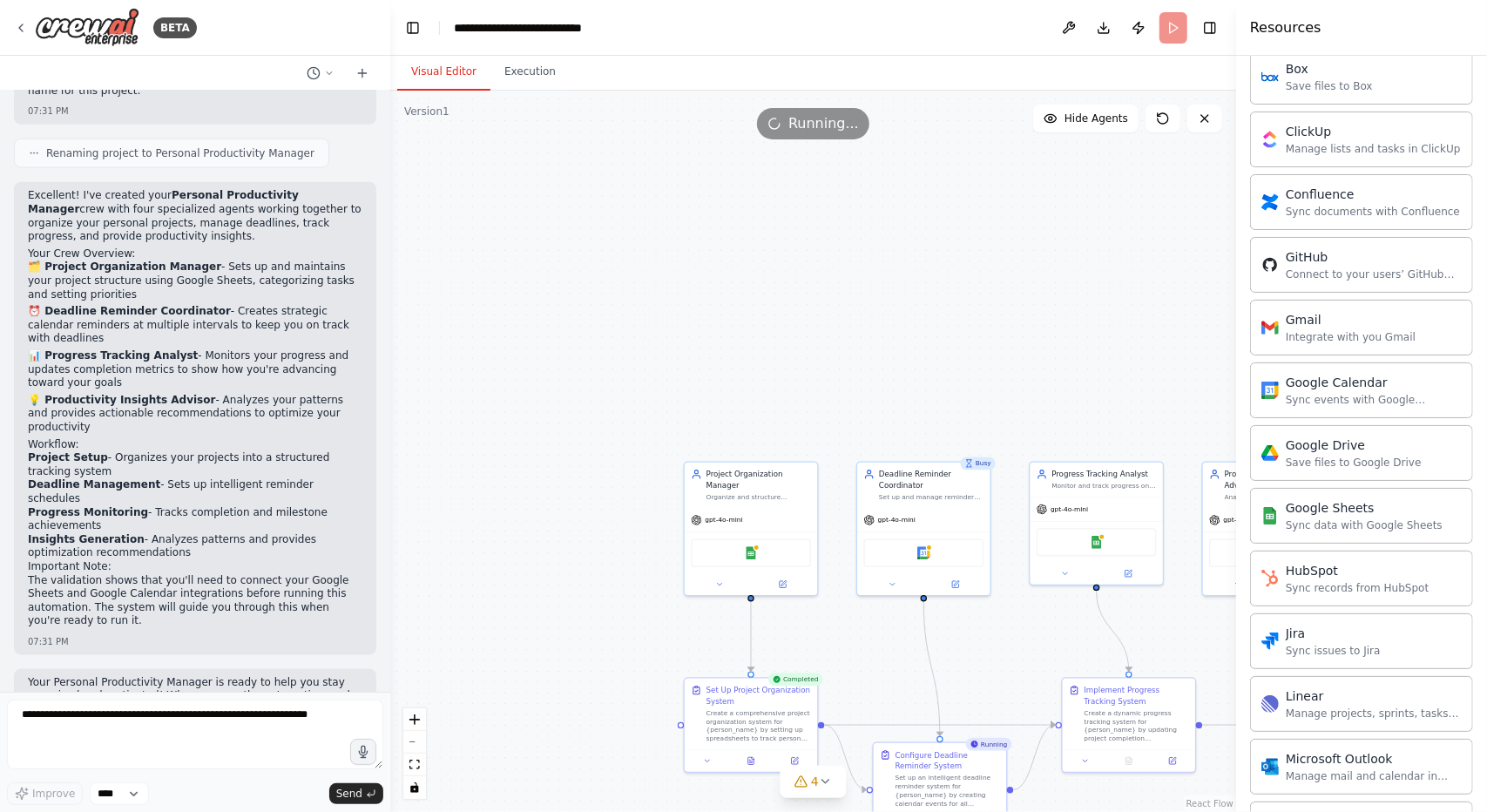
scroll to position [783, 0]
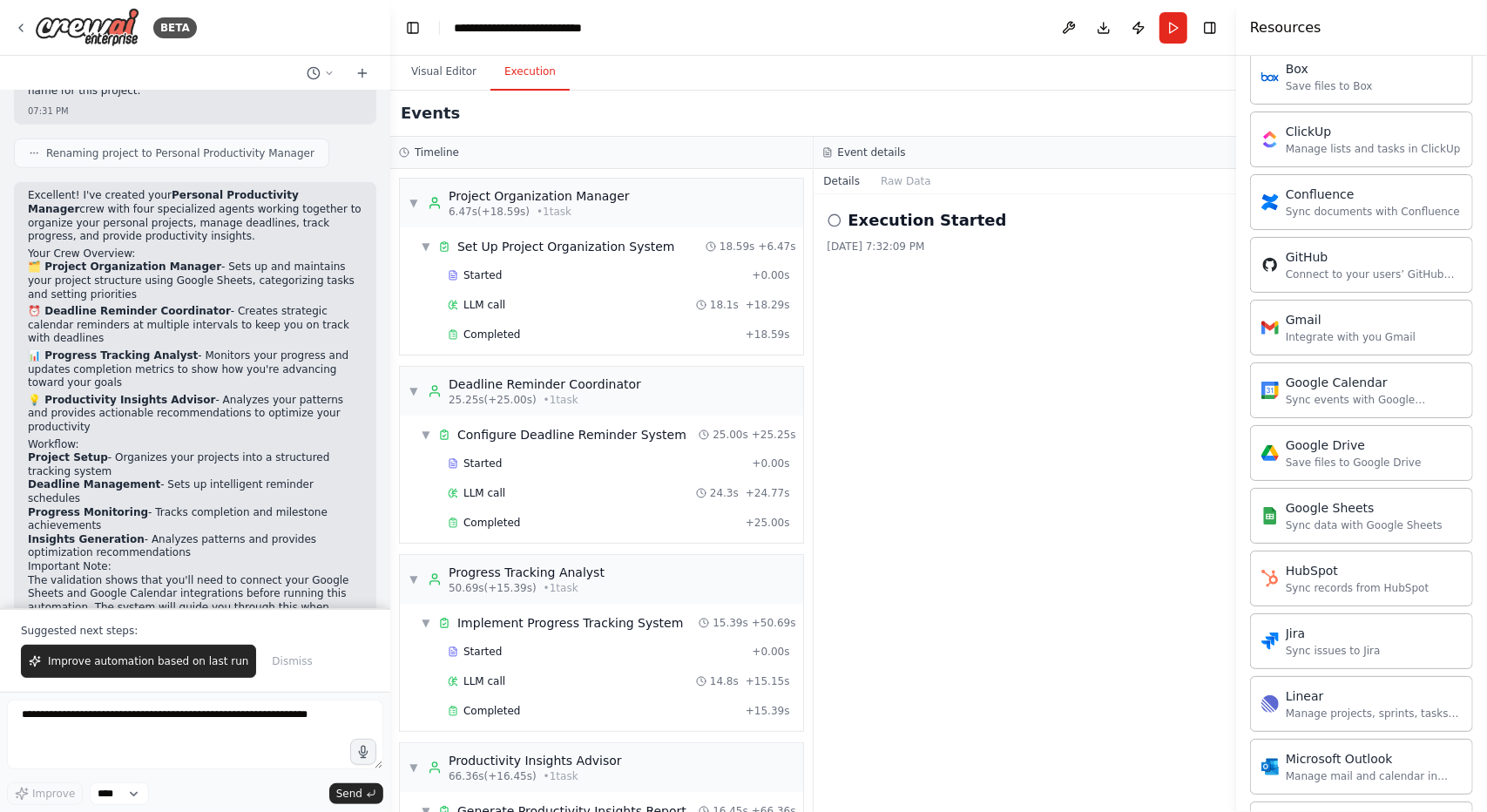
click at [551, 87] on button "Execution" at bounding box center [530, 72] width 80 height 36
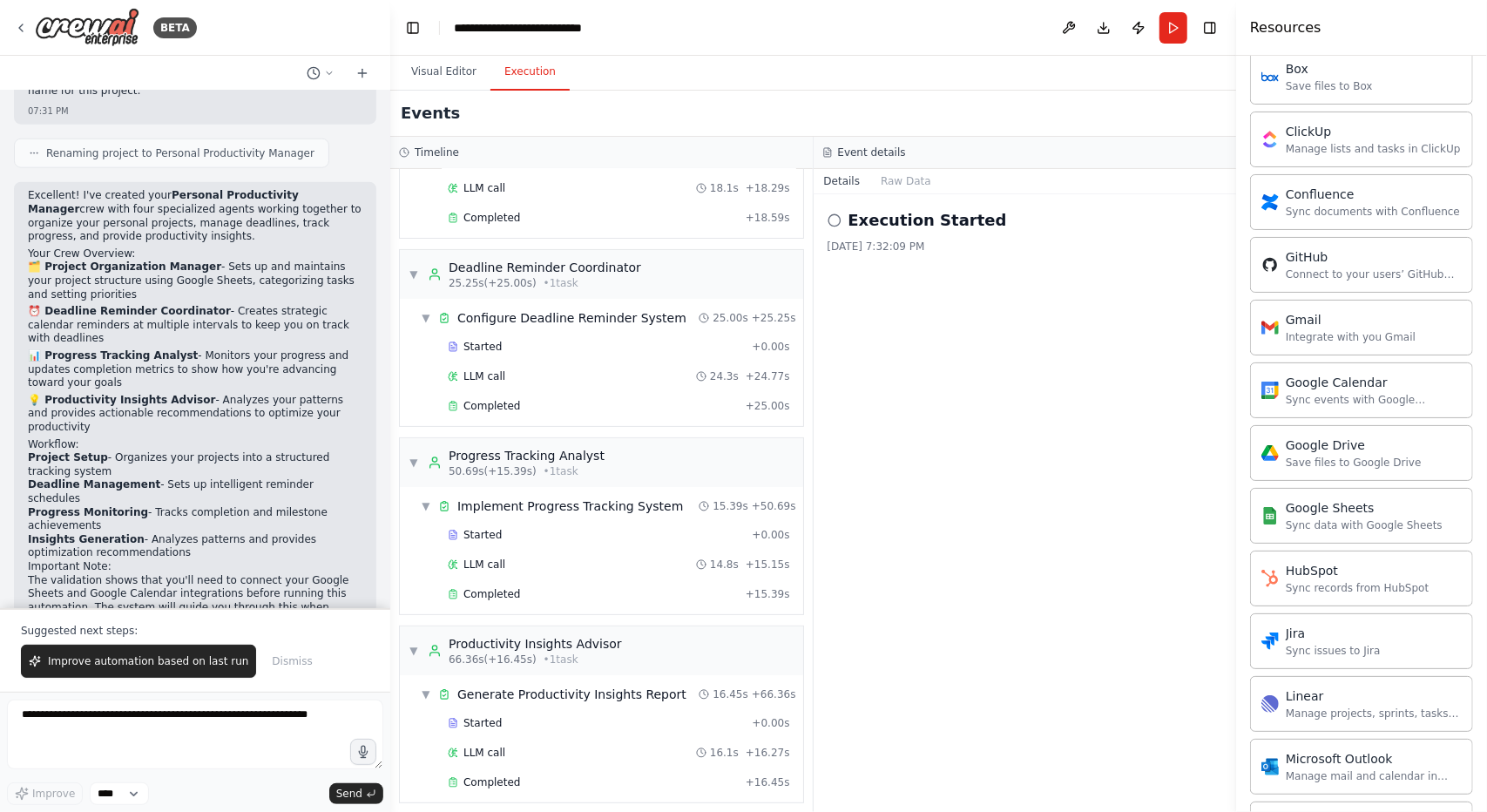
scroll to position [117, 0]
click at [264, 744] on textarea at bounding box center [195, 733] width 377 height 70
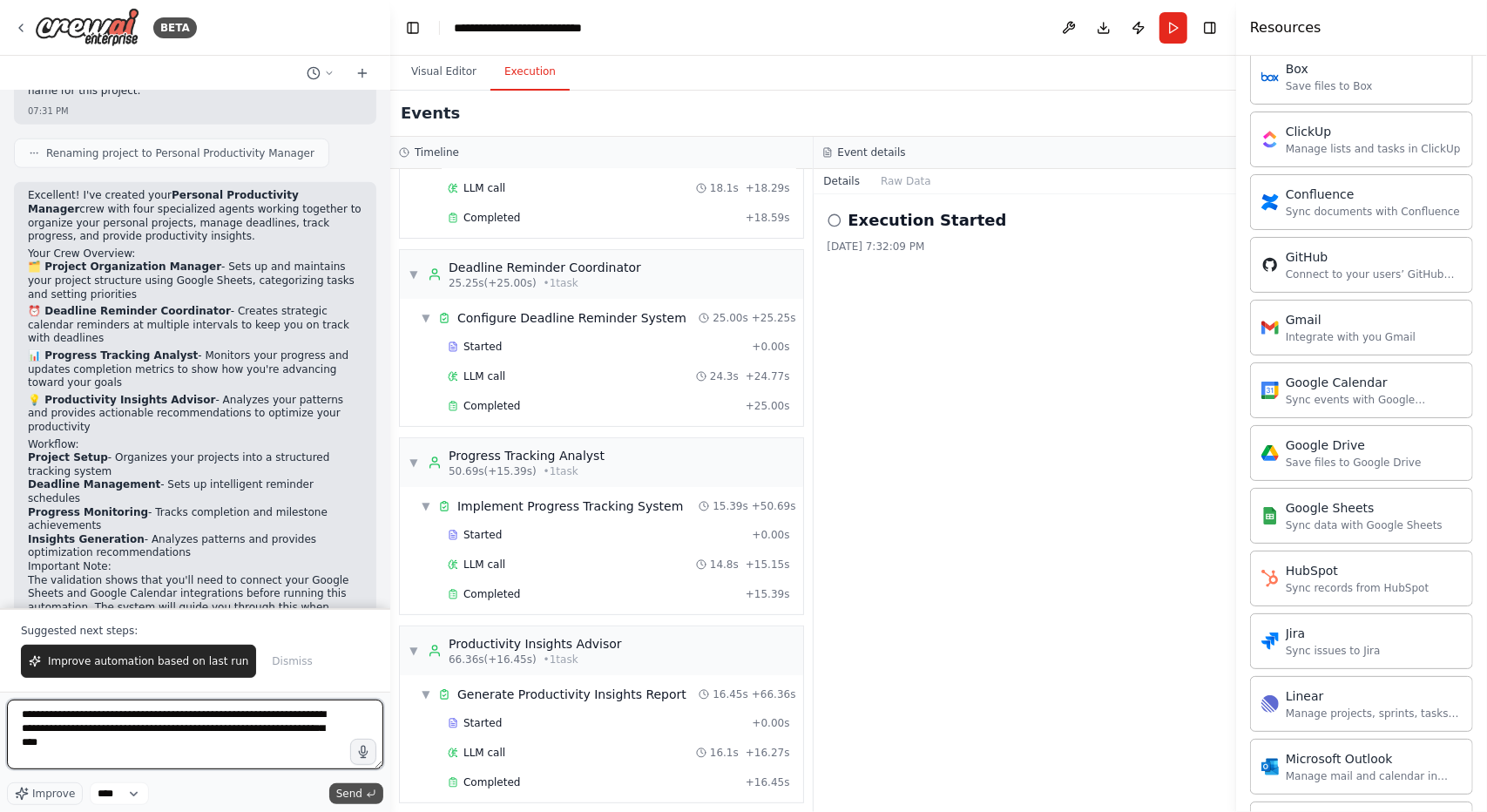
type textarea "**********"
click at [357, 797] on span "Send" at bounding box center [349, 793] width 27 height 14
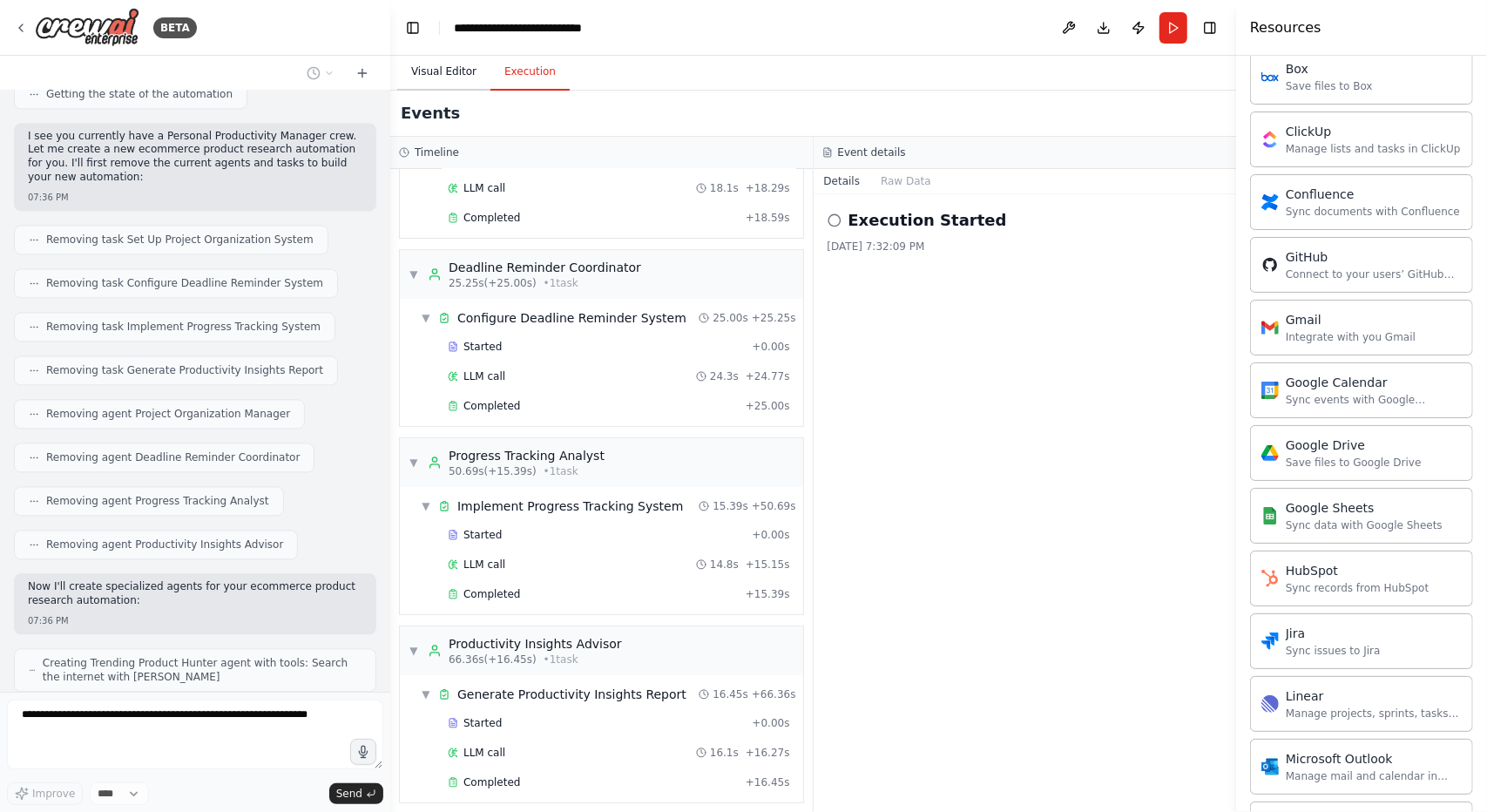
scroll to position [2700, 0]
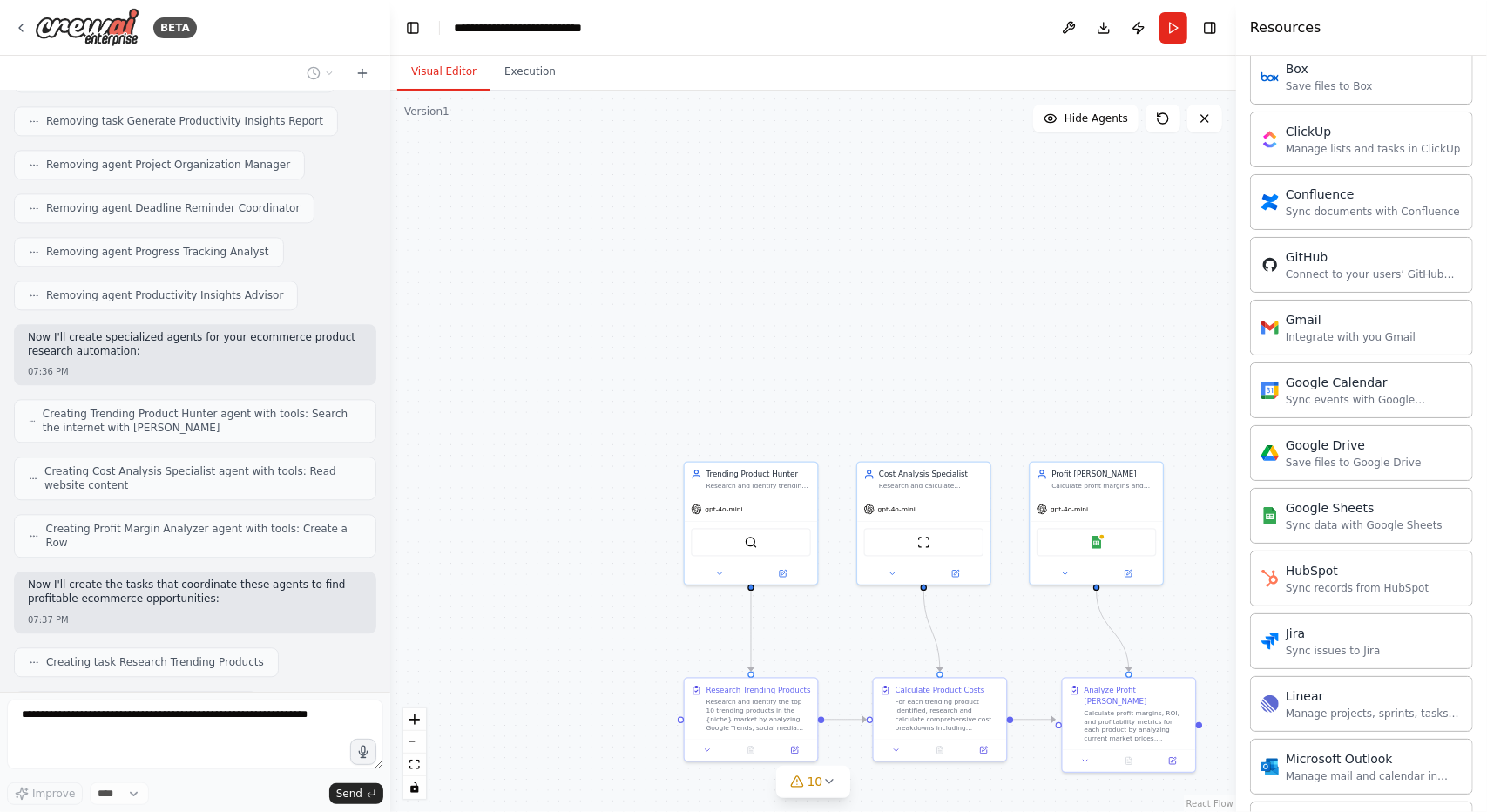
click at [465, 70] on button "Visual Editor" at bounding box center [444, 72] width 93 height 36
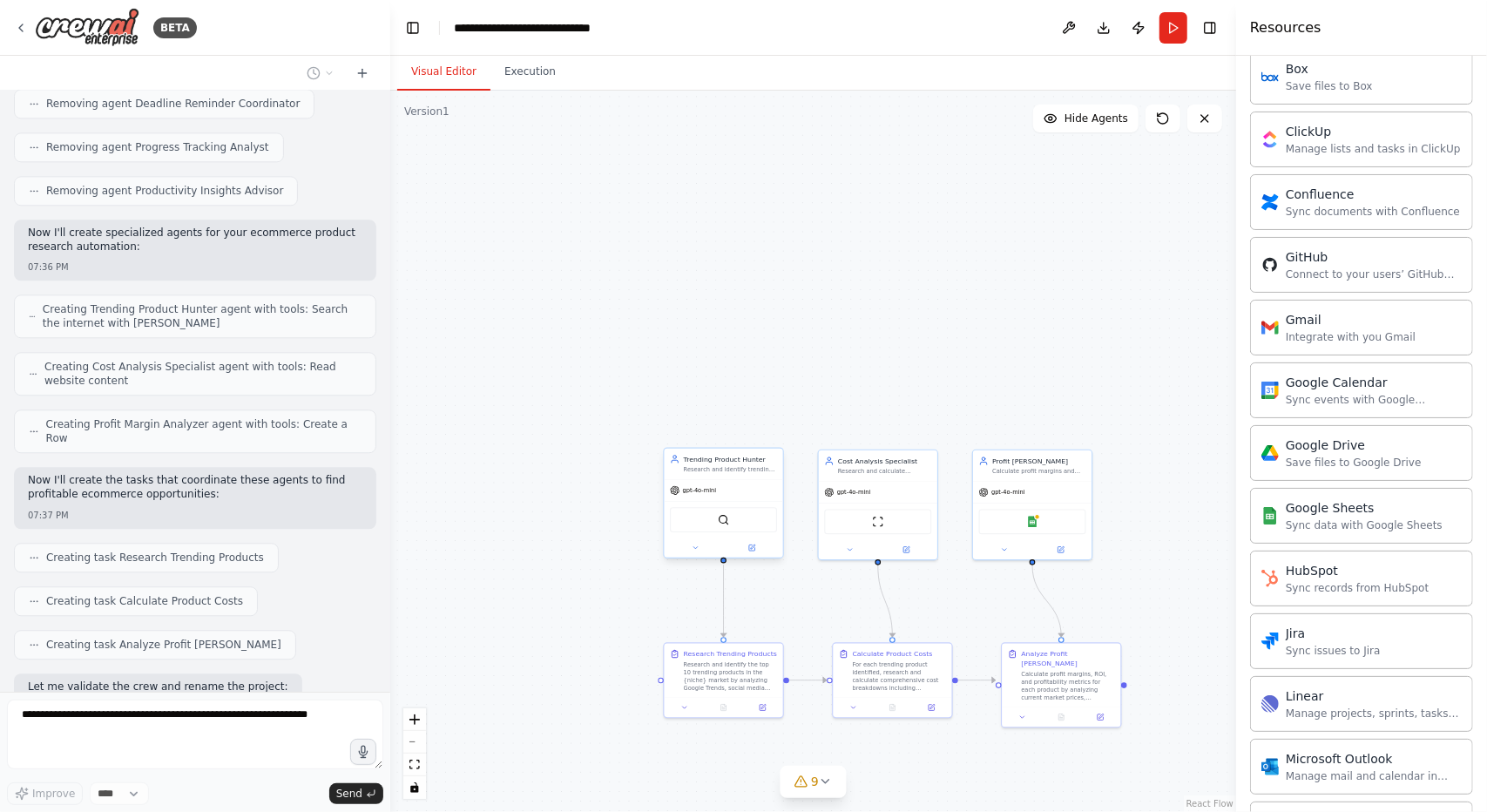
scroll to position [2848, 0]
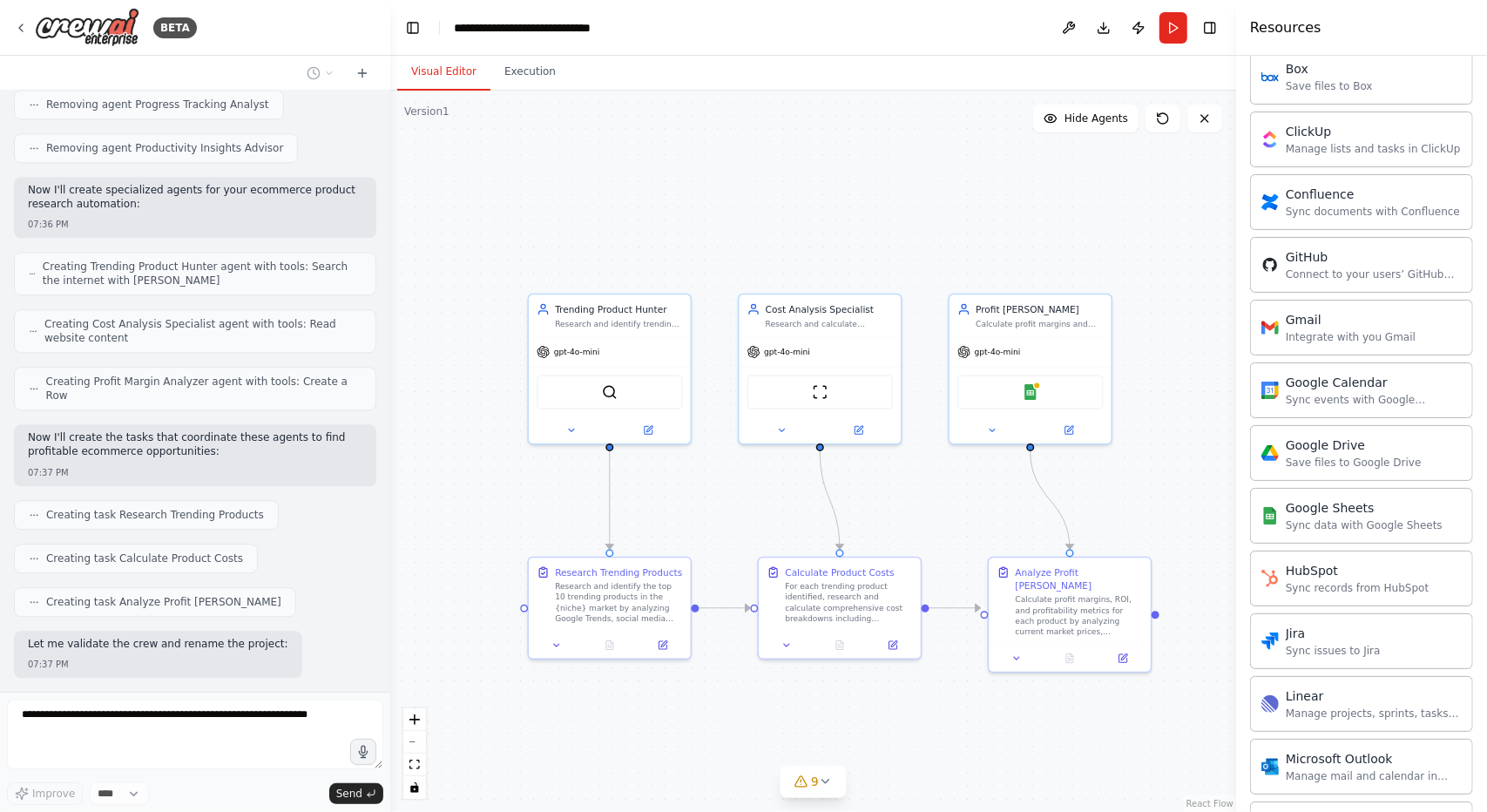
drag, startPoint x: 881, startPoint y: 353, endPoint x: 759, endPoint y: 203, distance: 193.3
click at [759, 203] on div ".deletable-edge-delete-btn { width: 20px; height: 20px; border: 0px solid #ffff…" at bounding box center [813, 450] width 846 height 721
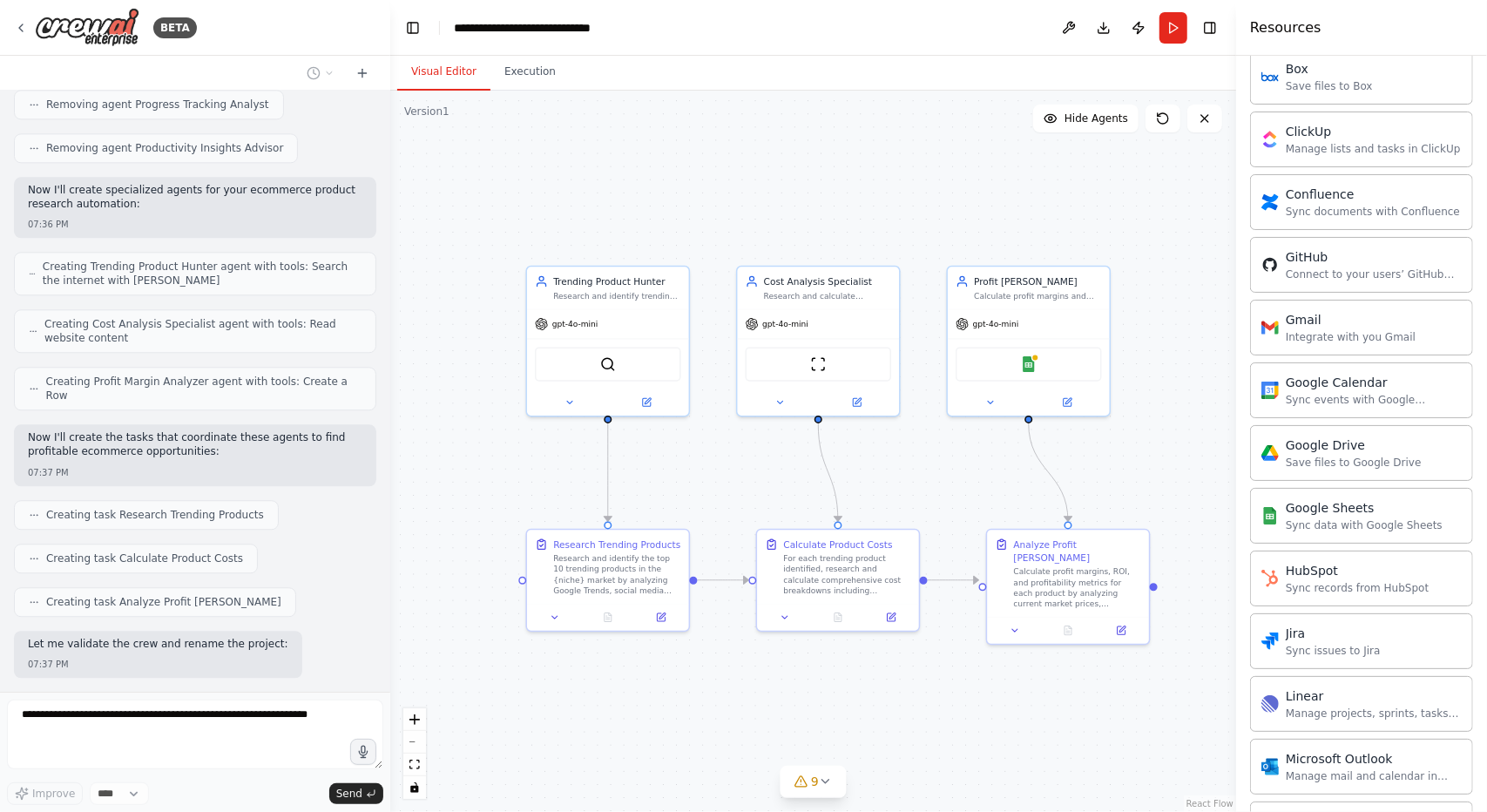
drag, startPoint x: 806, startPoint y: 206, endPoint x: 805, endPoint y: 179, distance: 27.0
click at [805, 179] on div ".deletable-edge-delete-btn { width: 20px; height: 20px; border: 0px solid #ffff…" at bounding box center [813, 450] width 846 height 721
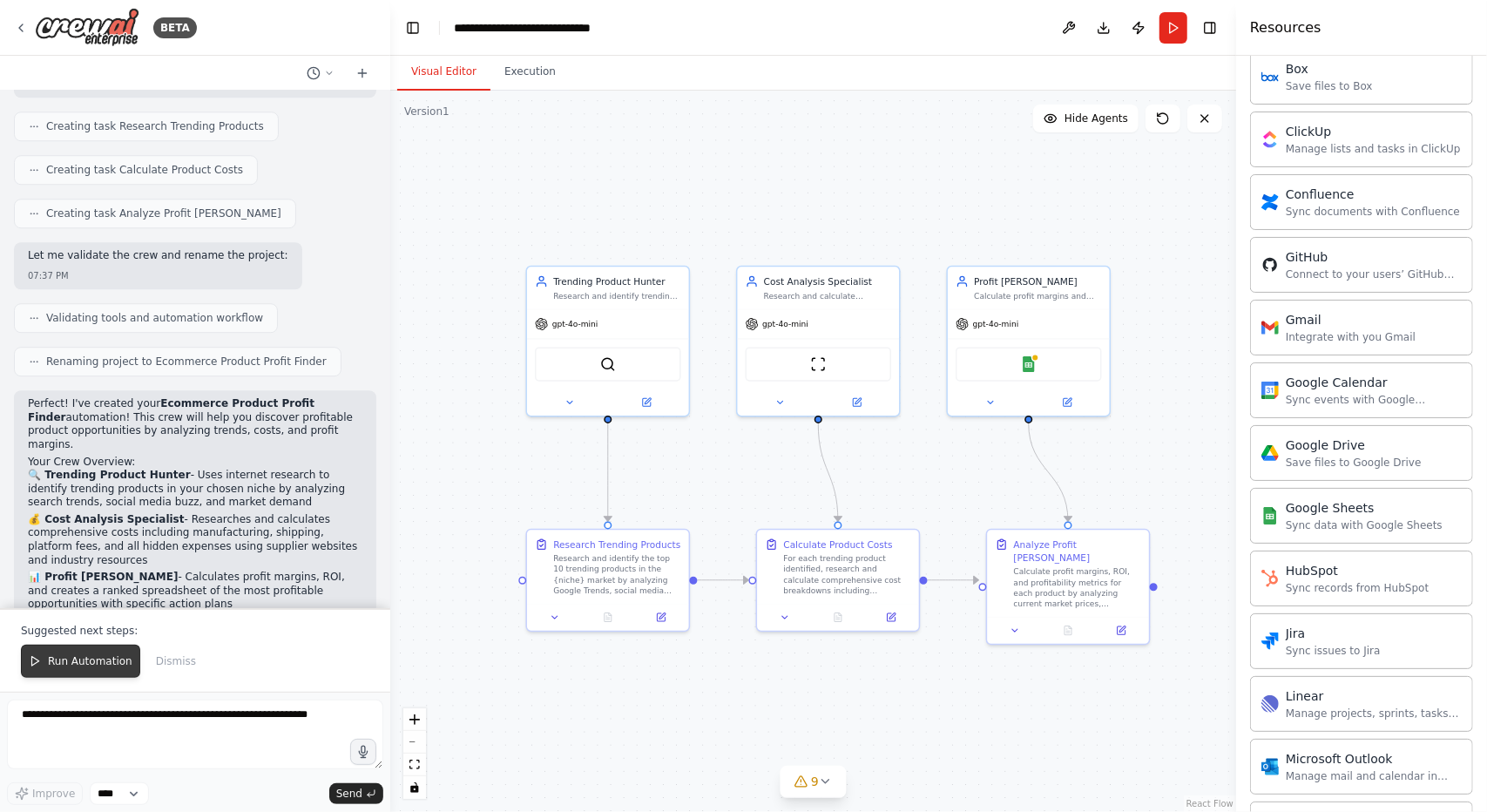
click at [51, 657] on span "Run Automation" at bounding box center [90, 661] width 85 height 14
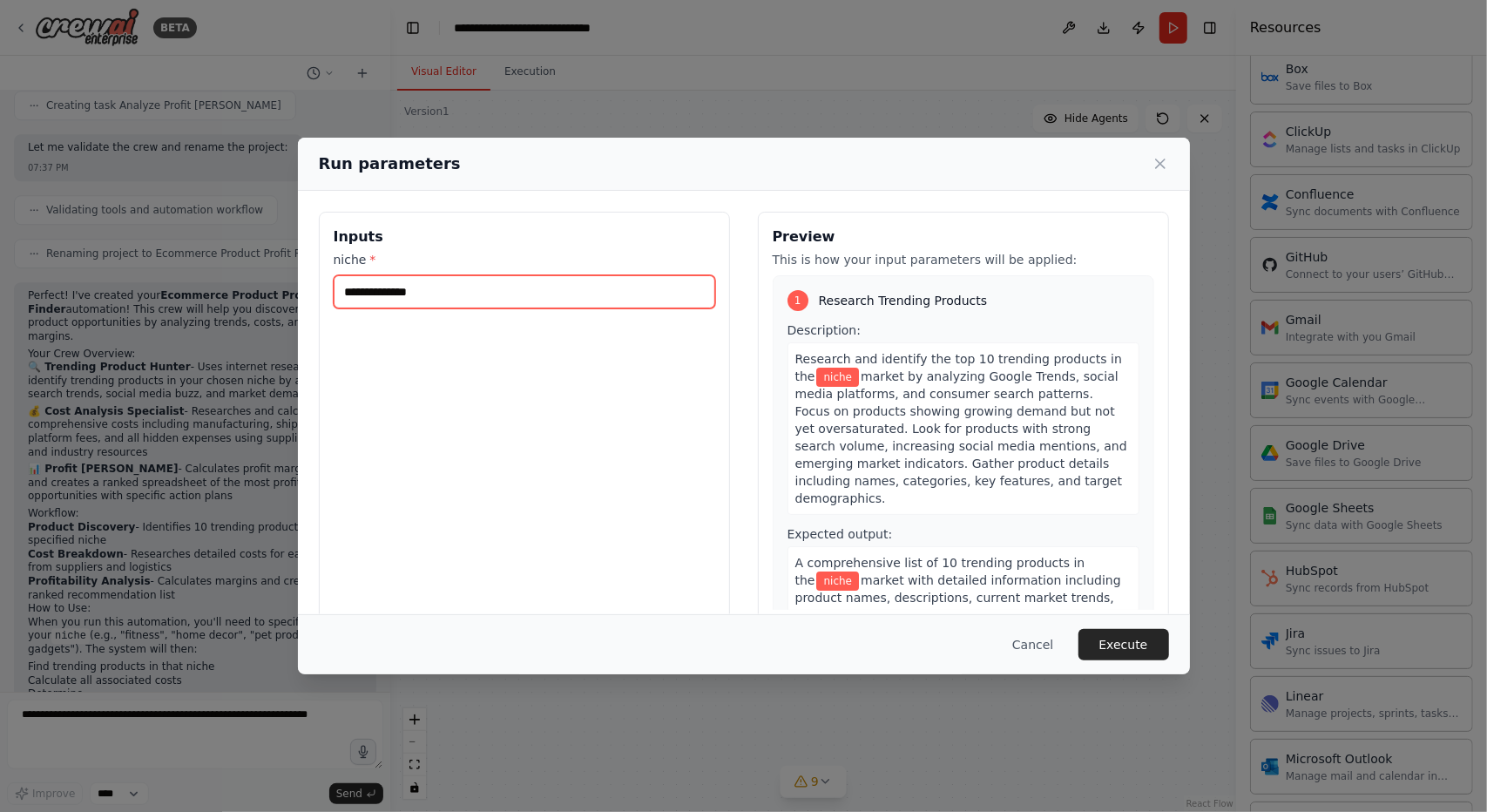
click at [579, 287] on input "niche *" at bounding box center [524, 292] width 382 height 33
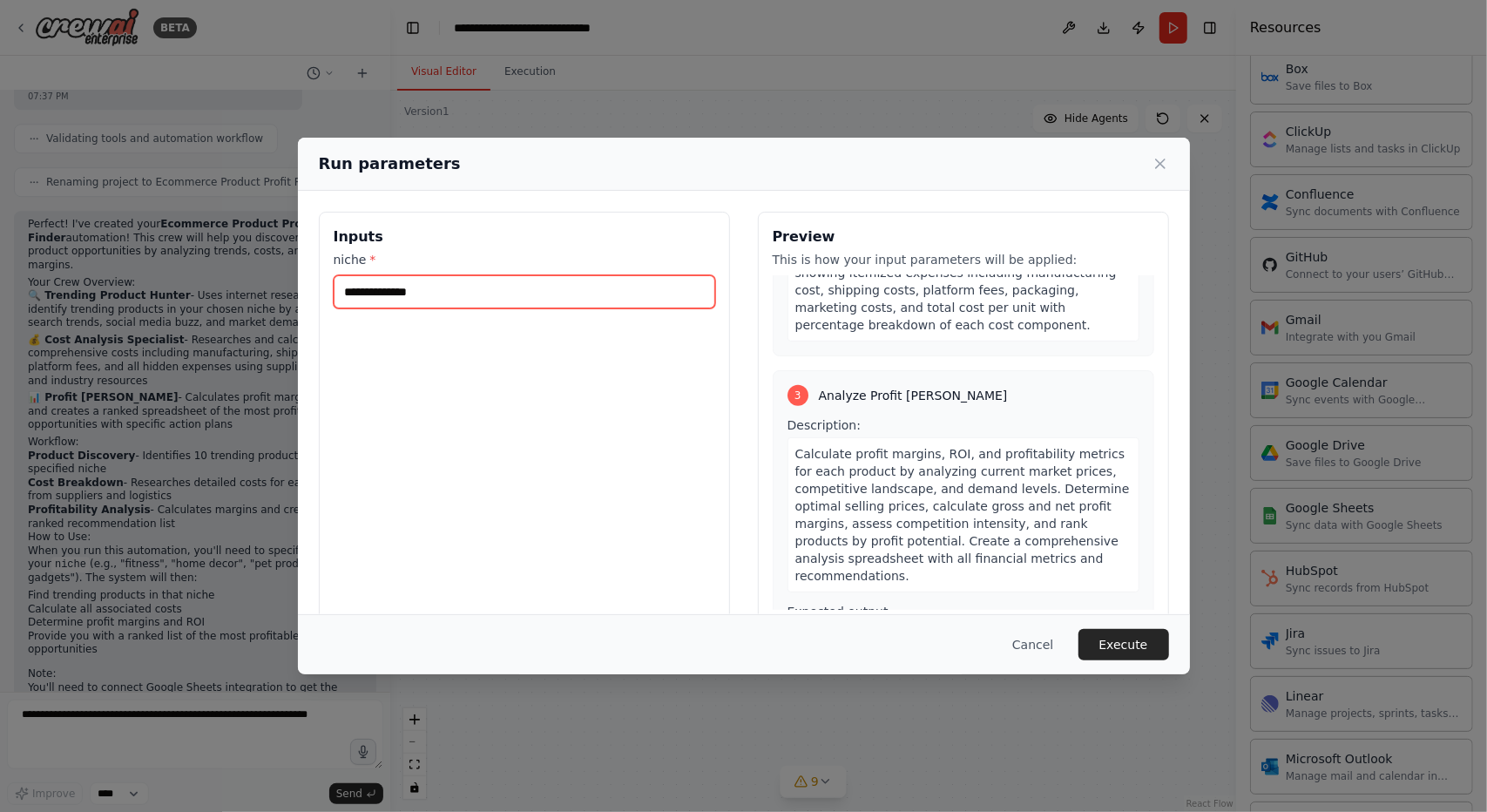
scroll to position [801, 0]
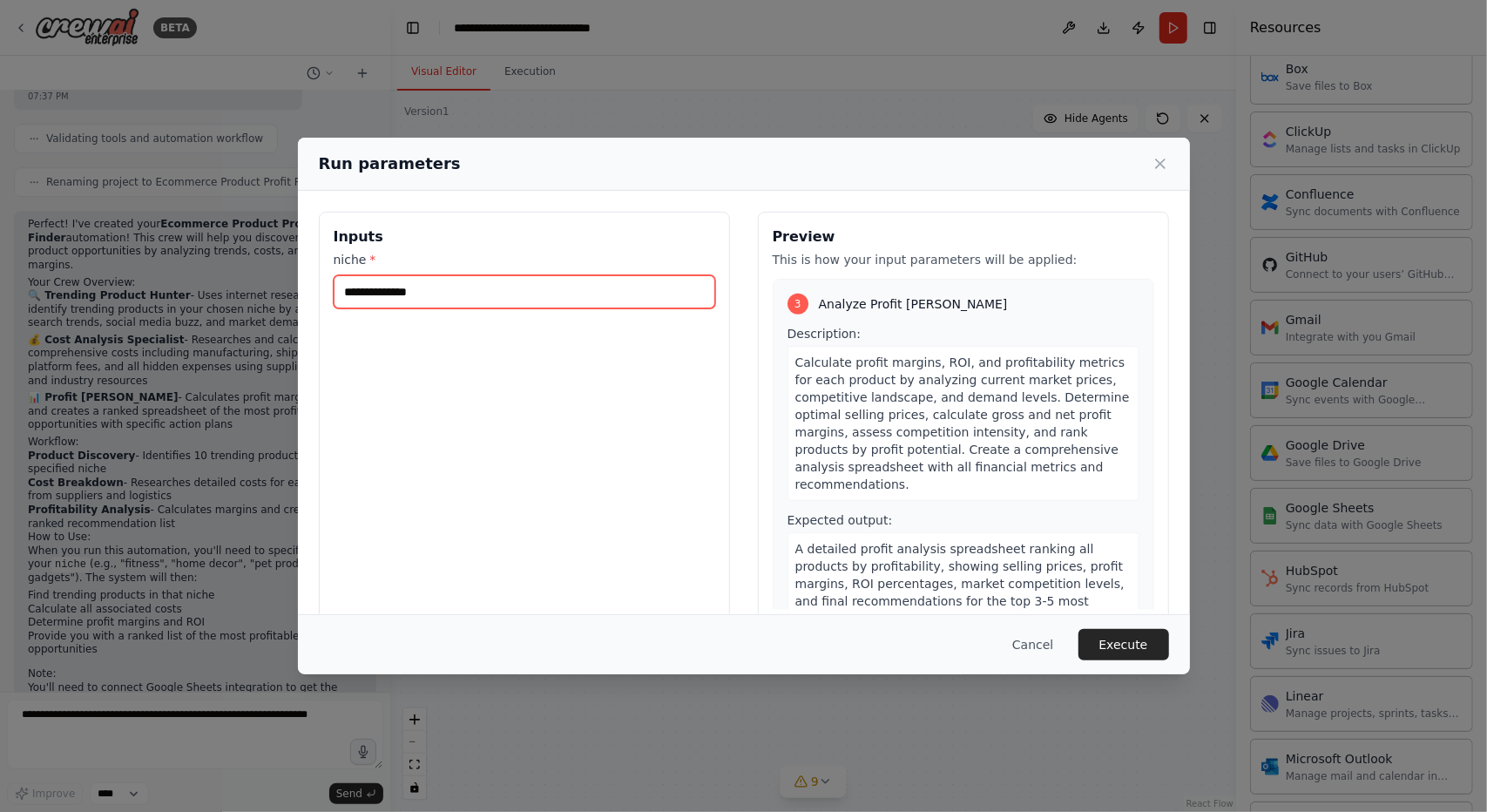
paste input "*********"
type input "*********"
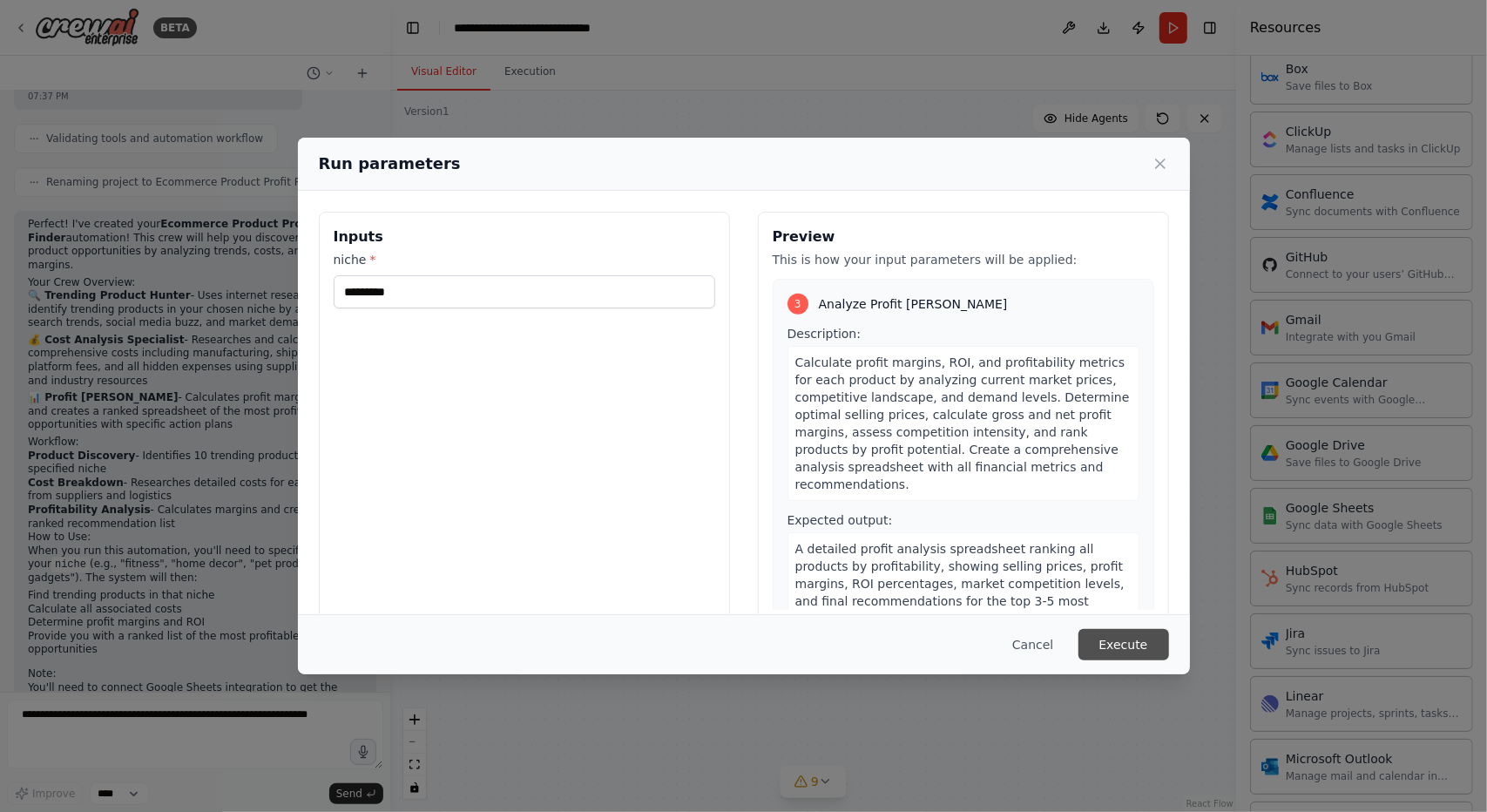
click at [1124, 647] on button "Execute" at bounding box center [1124, 645] width 90 height 31
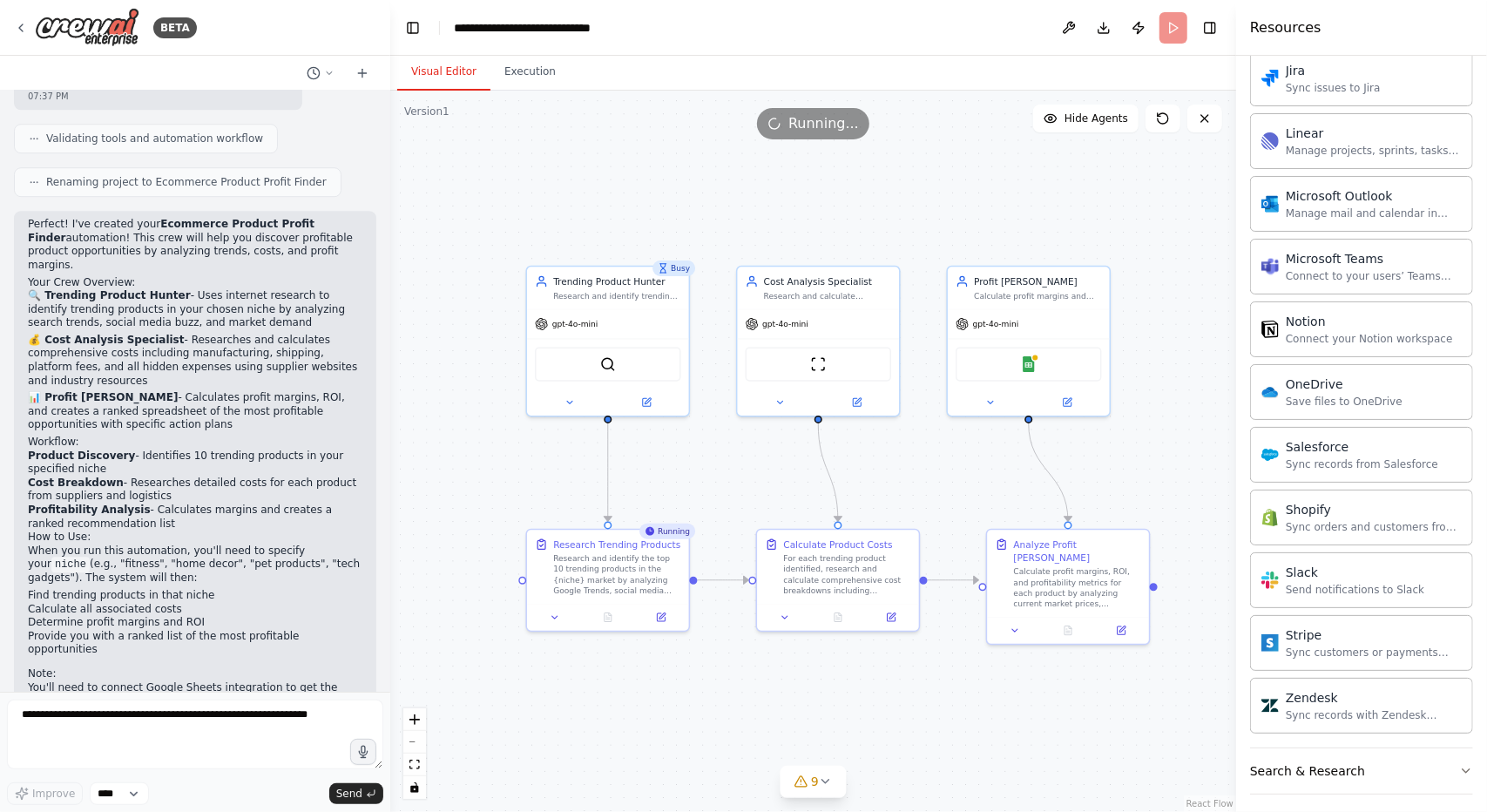
scroll to position [1385, 0]
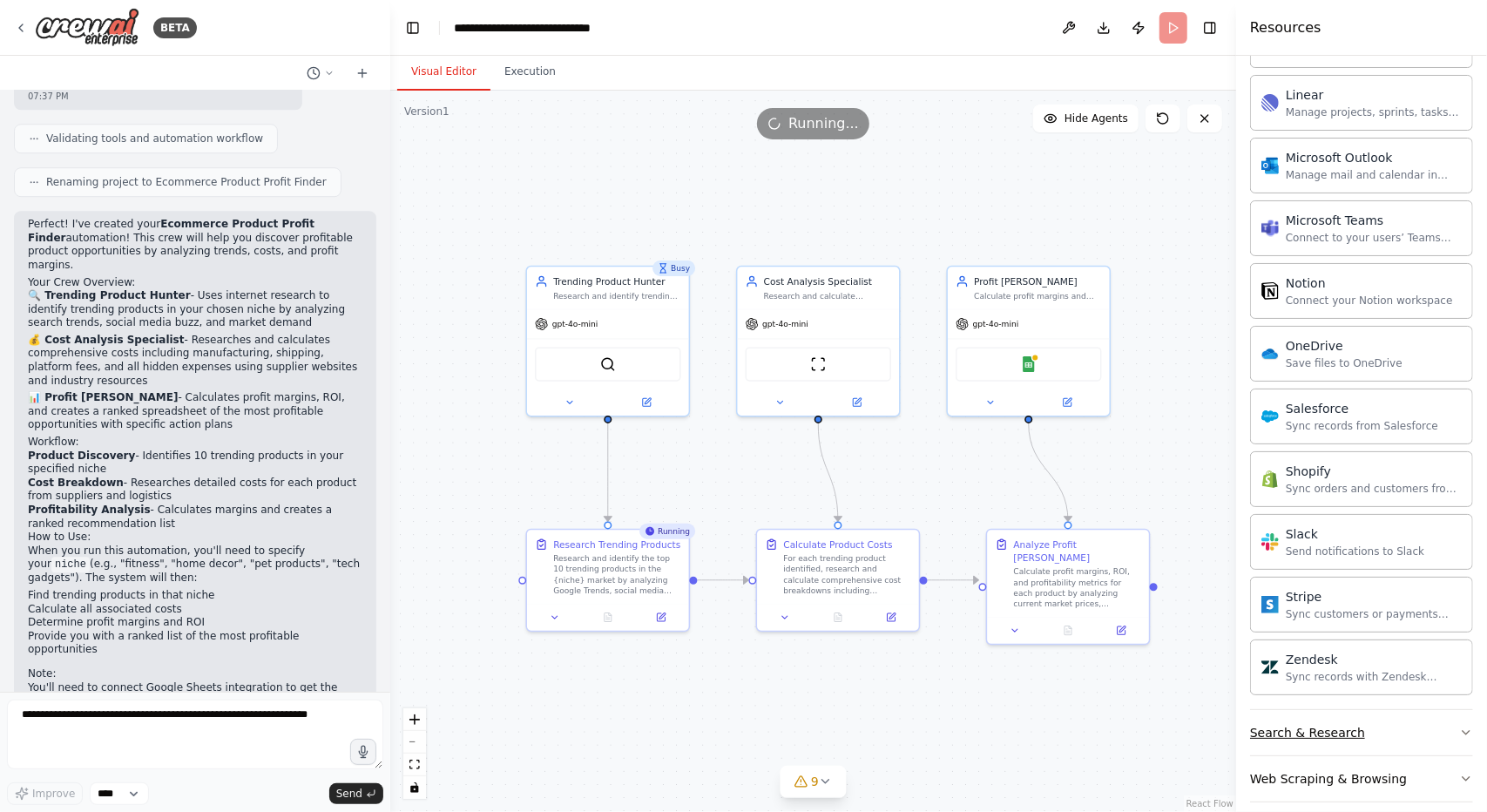
click at [1390, 715] on button "Search & Research" at bounding box center [1361, 732] width 223 height 45
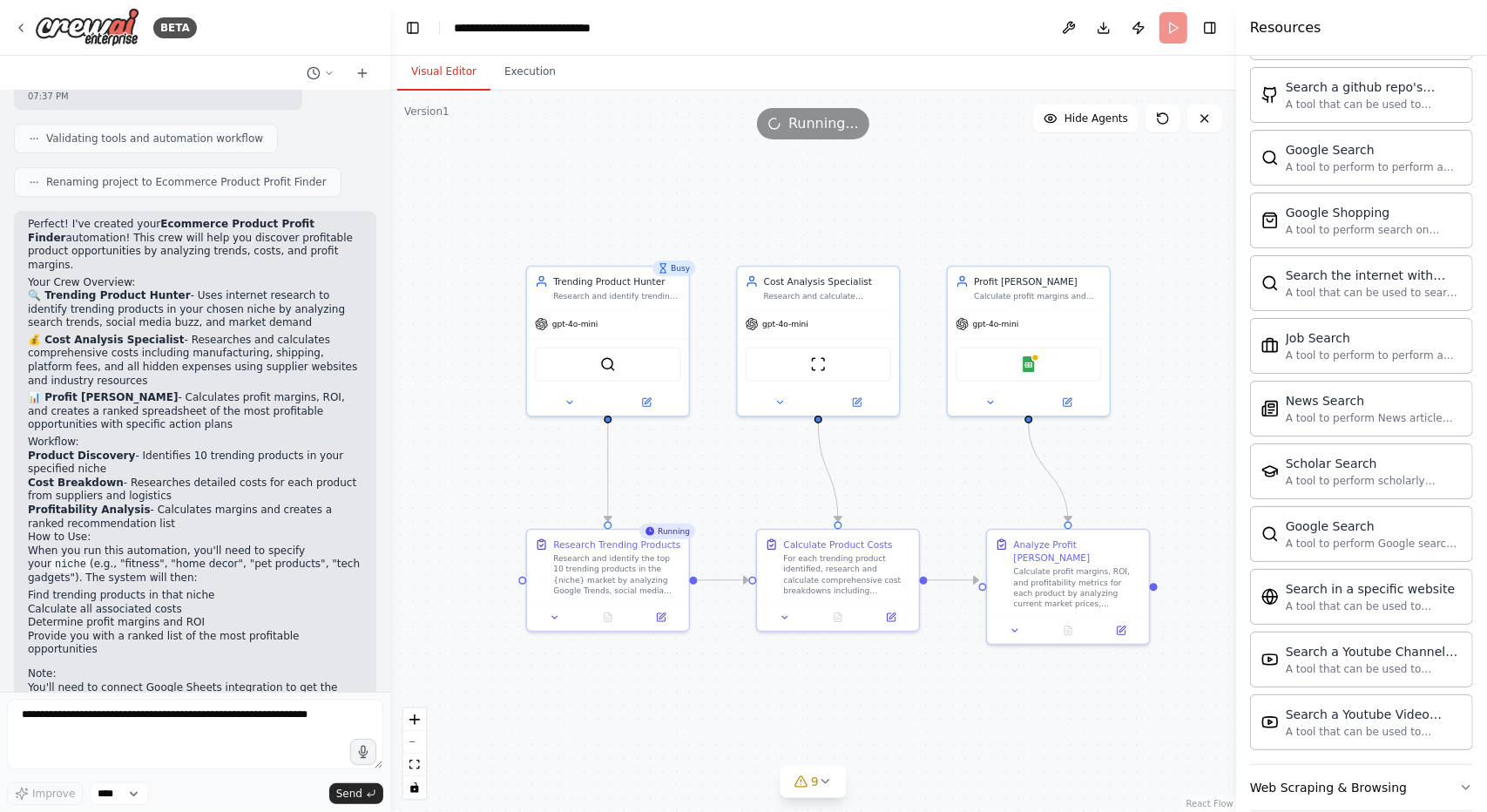
scroll to position [2269, 0]
click at [1386, 778] on div "Web Scraping & Browsing" at bounding box center [1328, 786] width 156 height 18
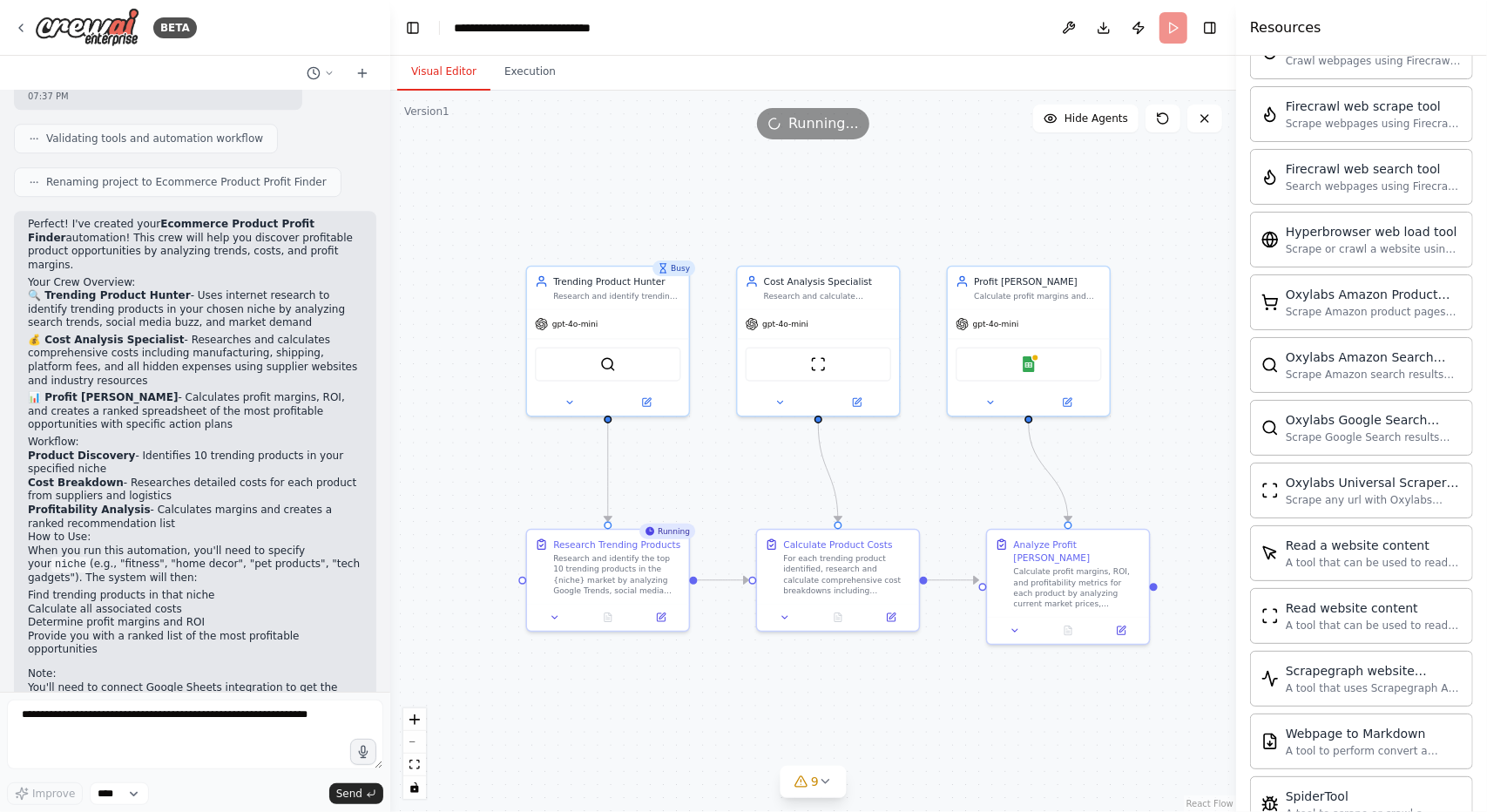
scroll to position [3215, 0]
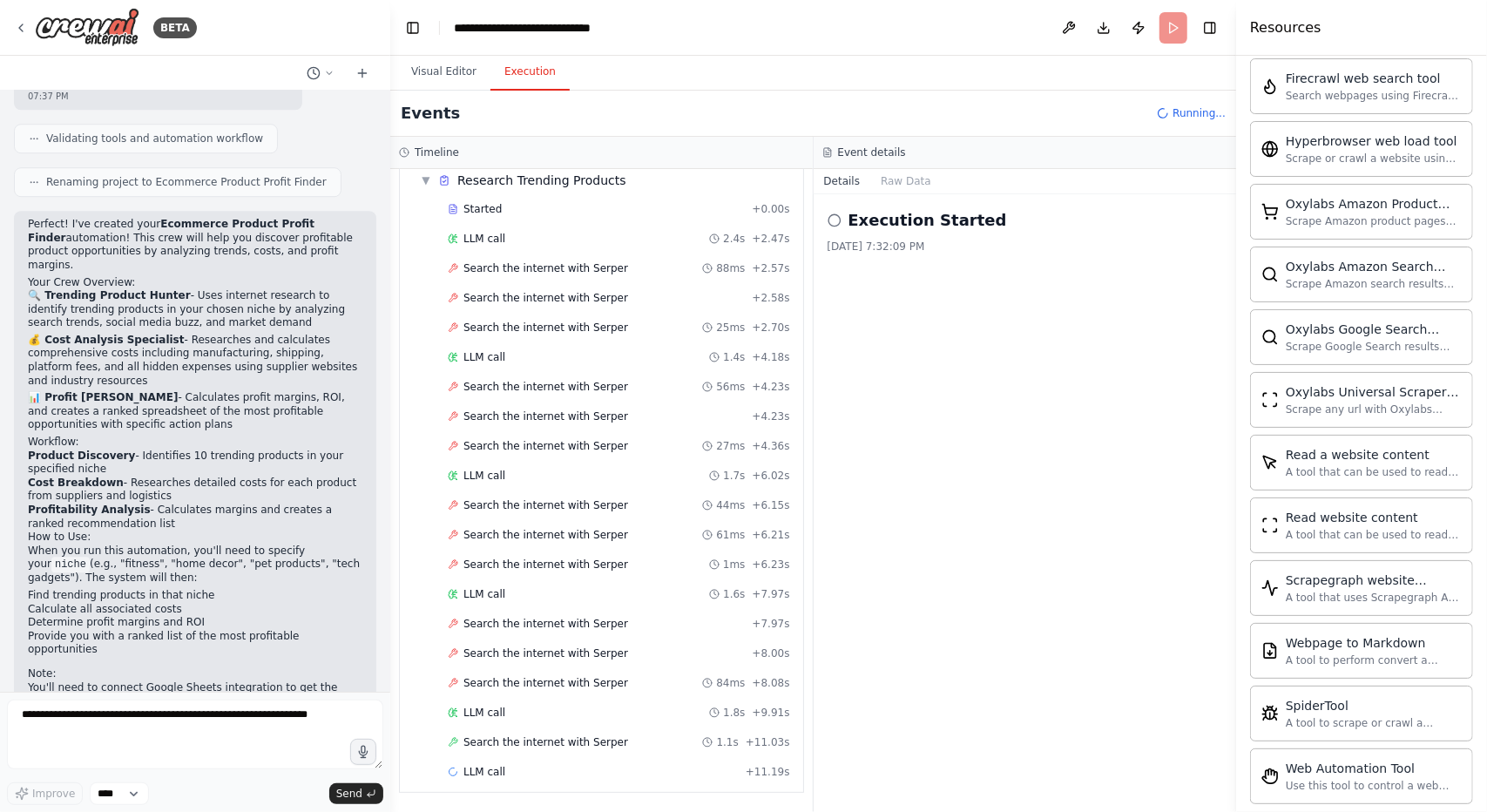
click at [531, 81] on button "Execution" at bounding box center [530, 72] width 80 height 36
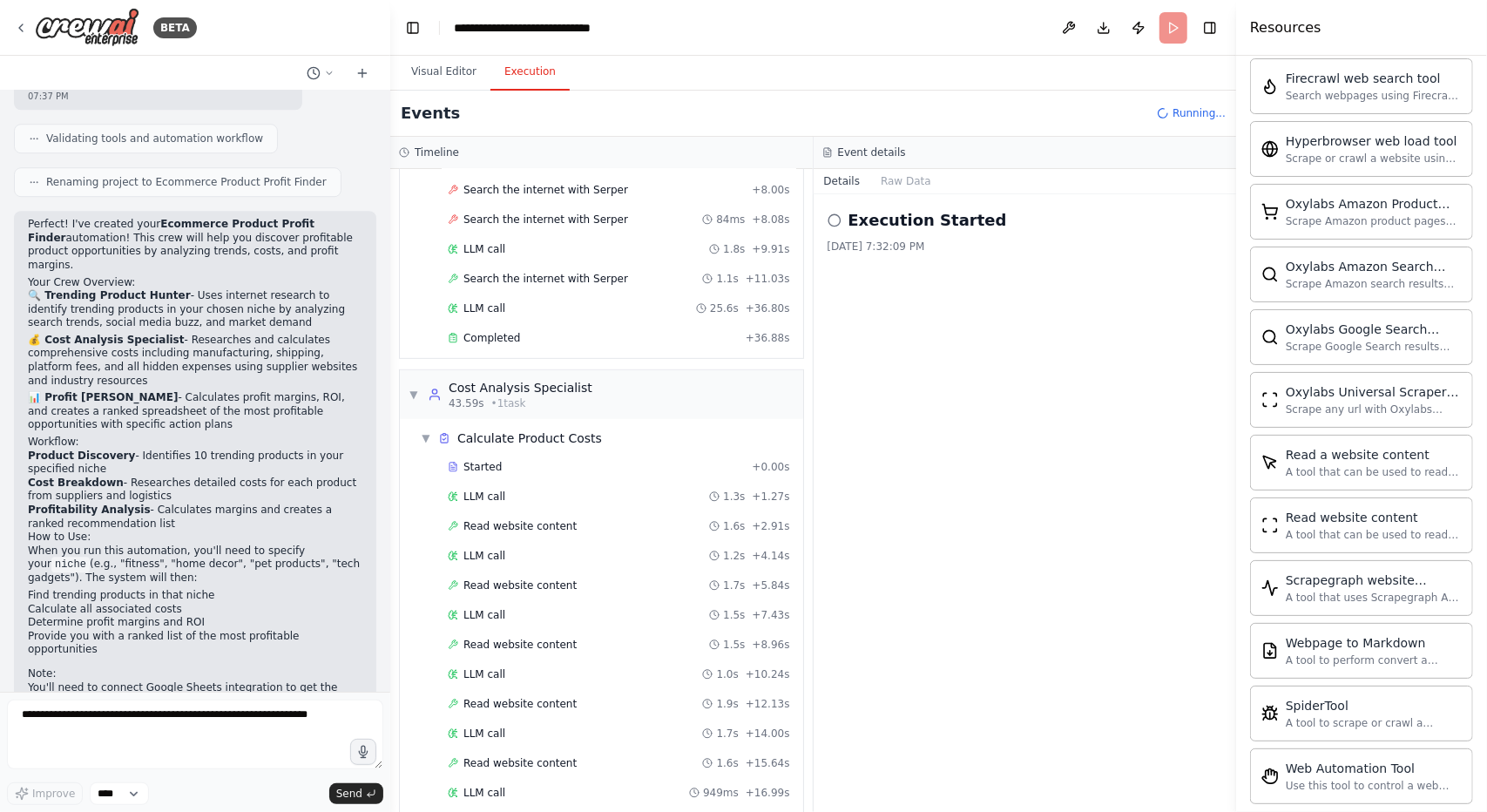
scroll to position [558, 0]
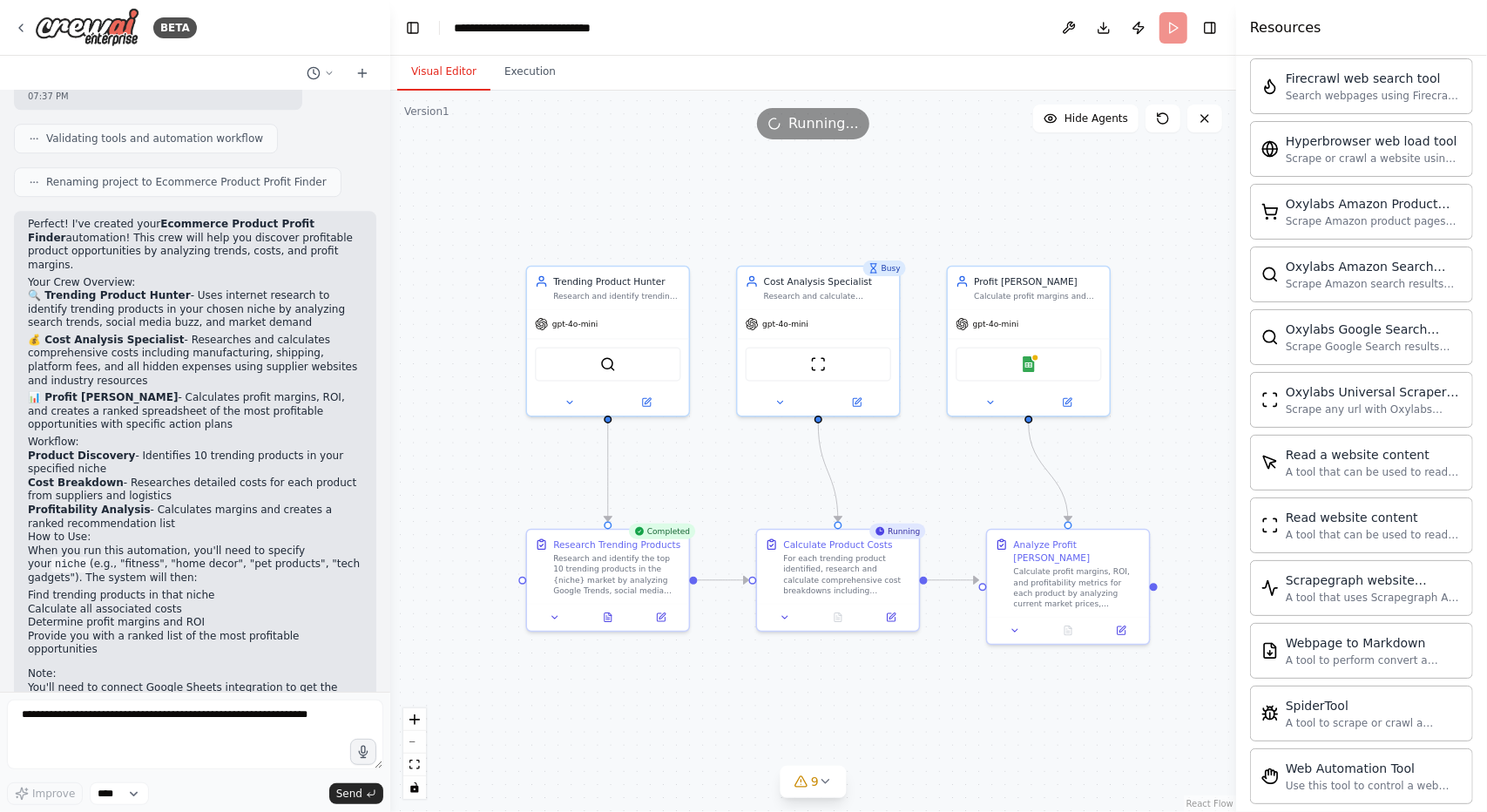
click at [469, 73] on button "Visual Editor" at bounding box center [444, 72] width 93 height 36
click at [1211, 18] on button "Toggle Right Sidebar" at bounding box center [1210, 28] width 25 height 25
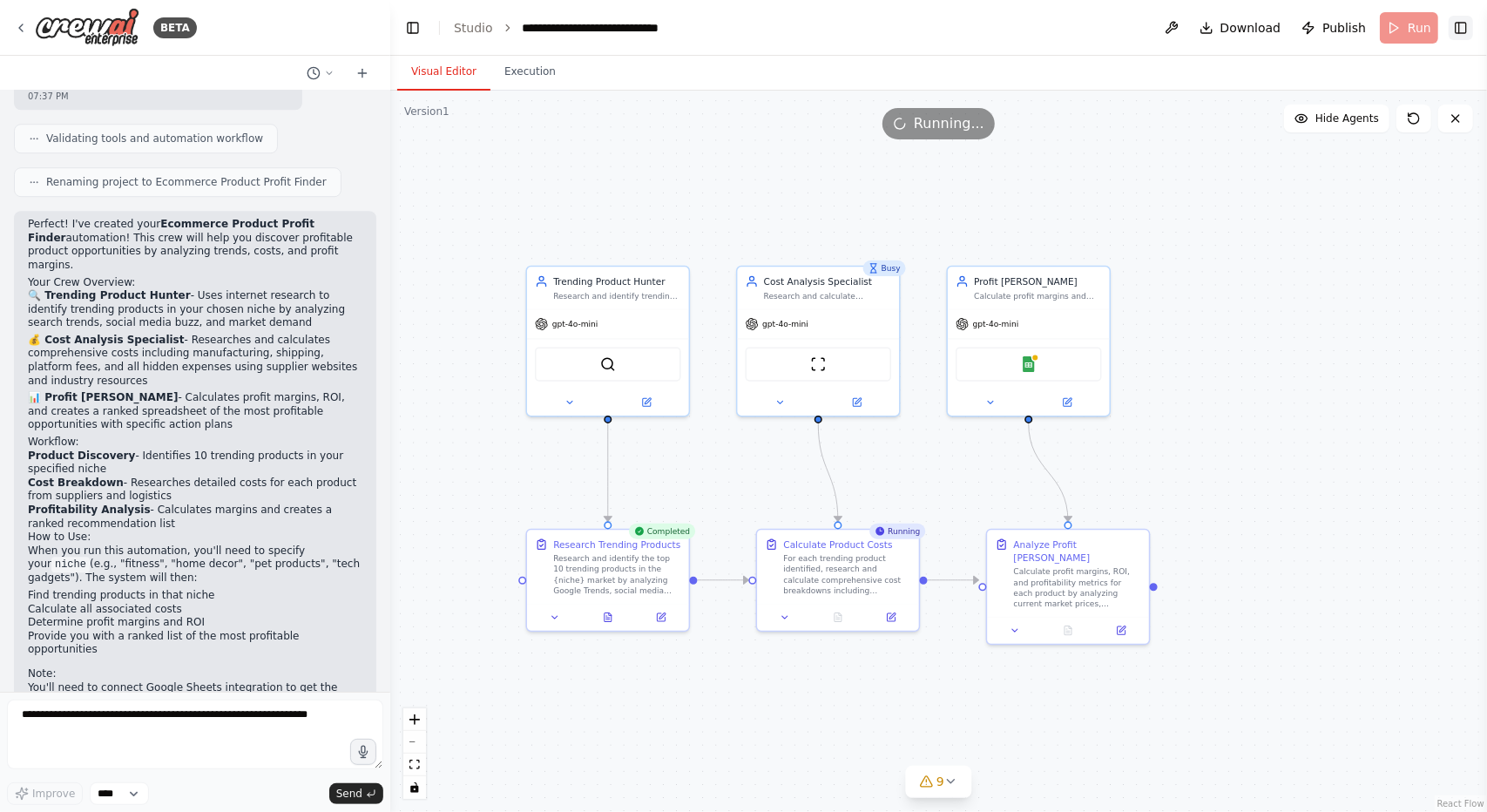
click at [1469, 32] on button "Toggle Right Sidebar" at bounding box center [1460, 28] width 25 height 25
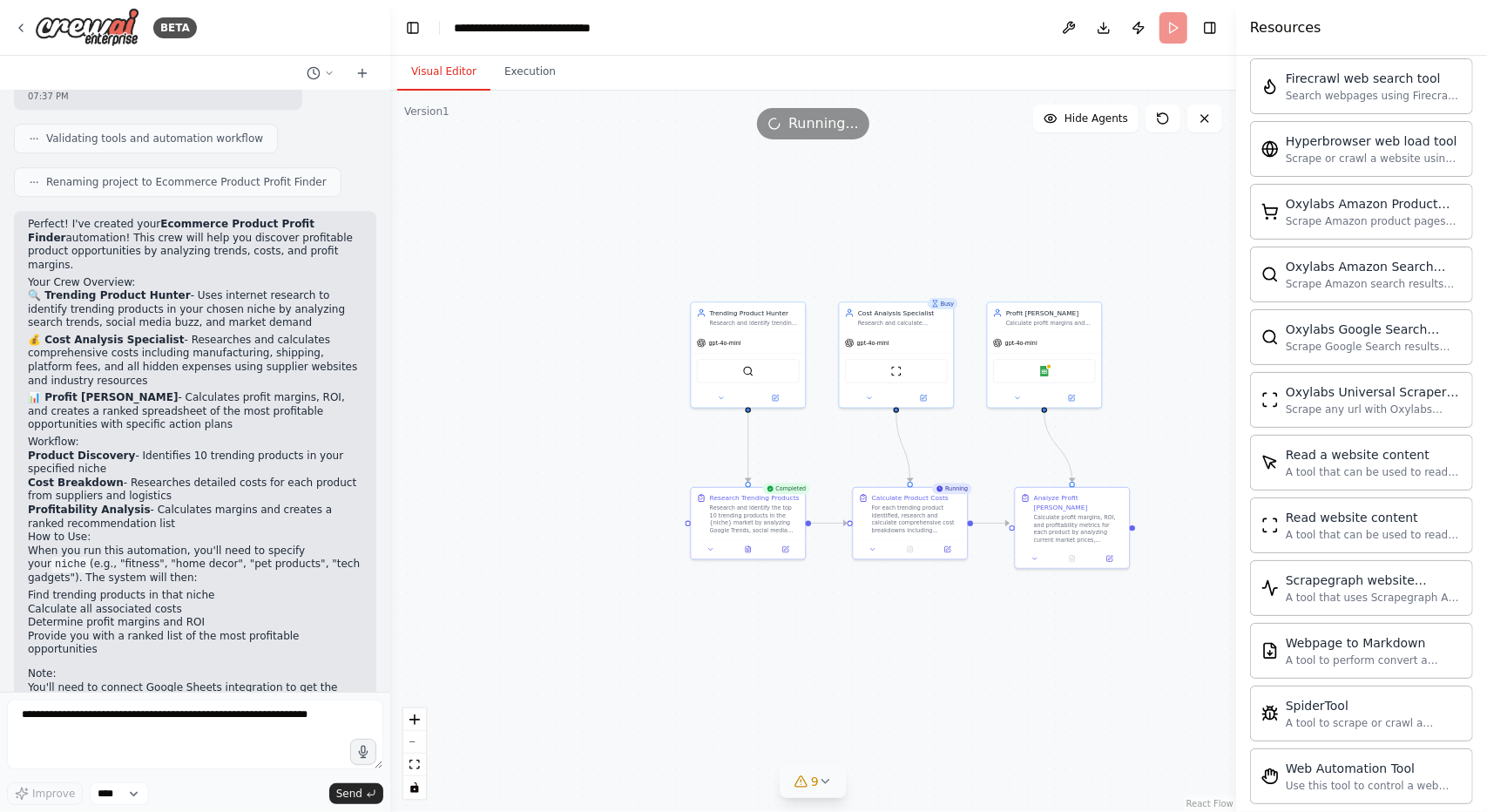
click at [835, 789] on button "9" at bounding box center [813, 782] width 67 height 32
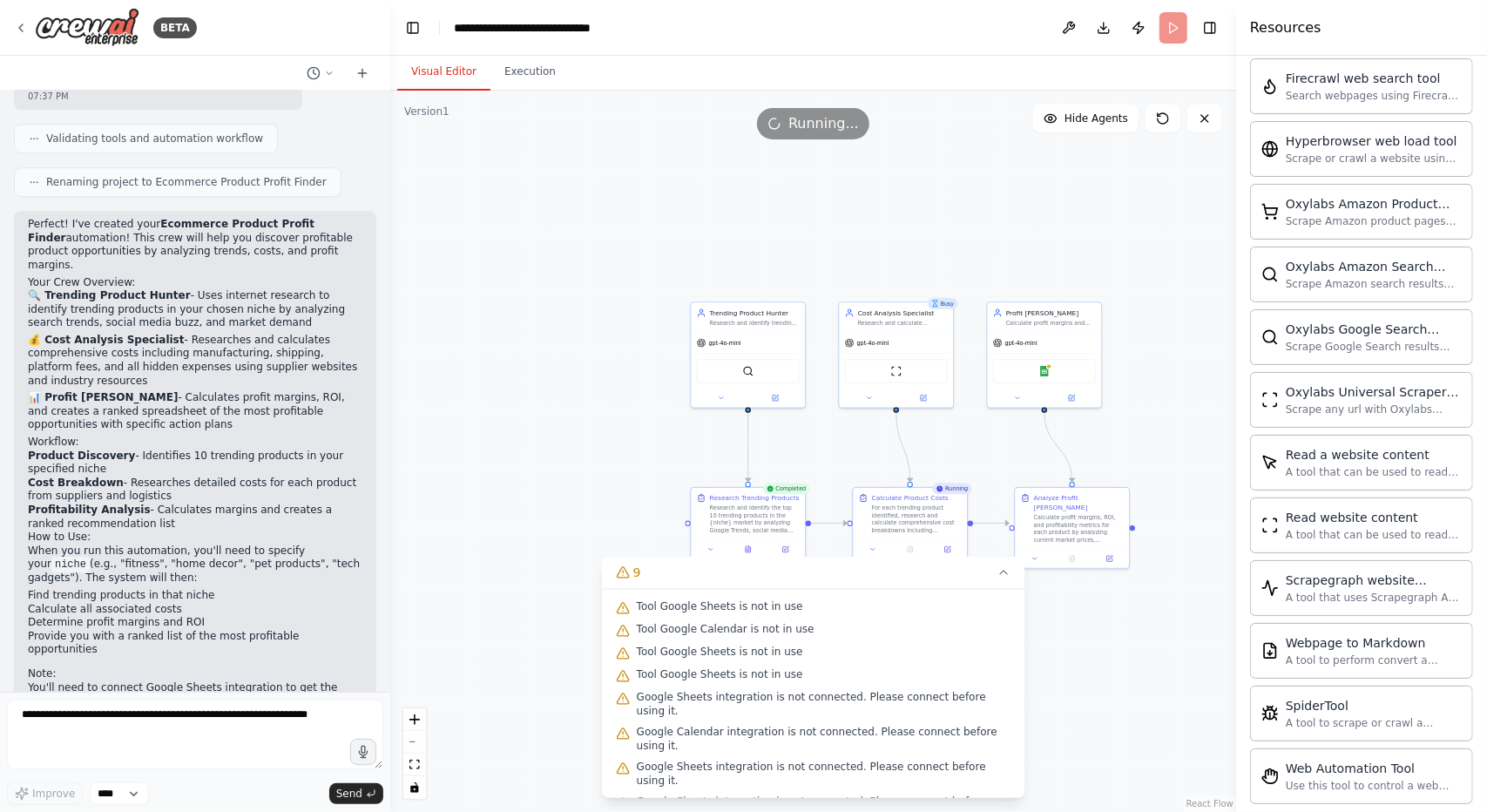
scroll to position [49, 0]
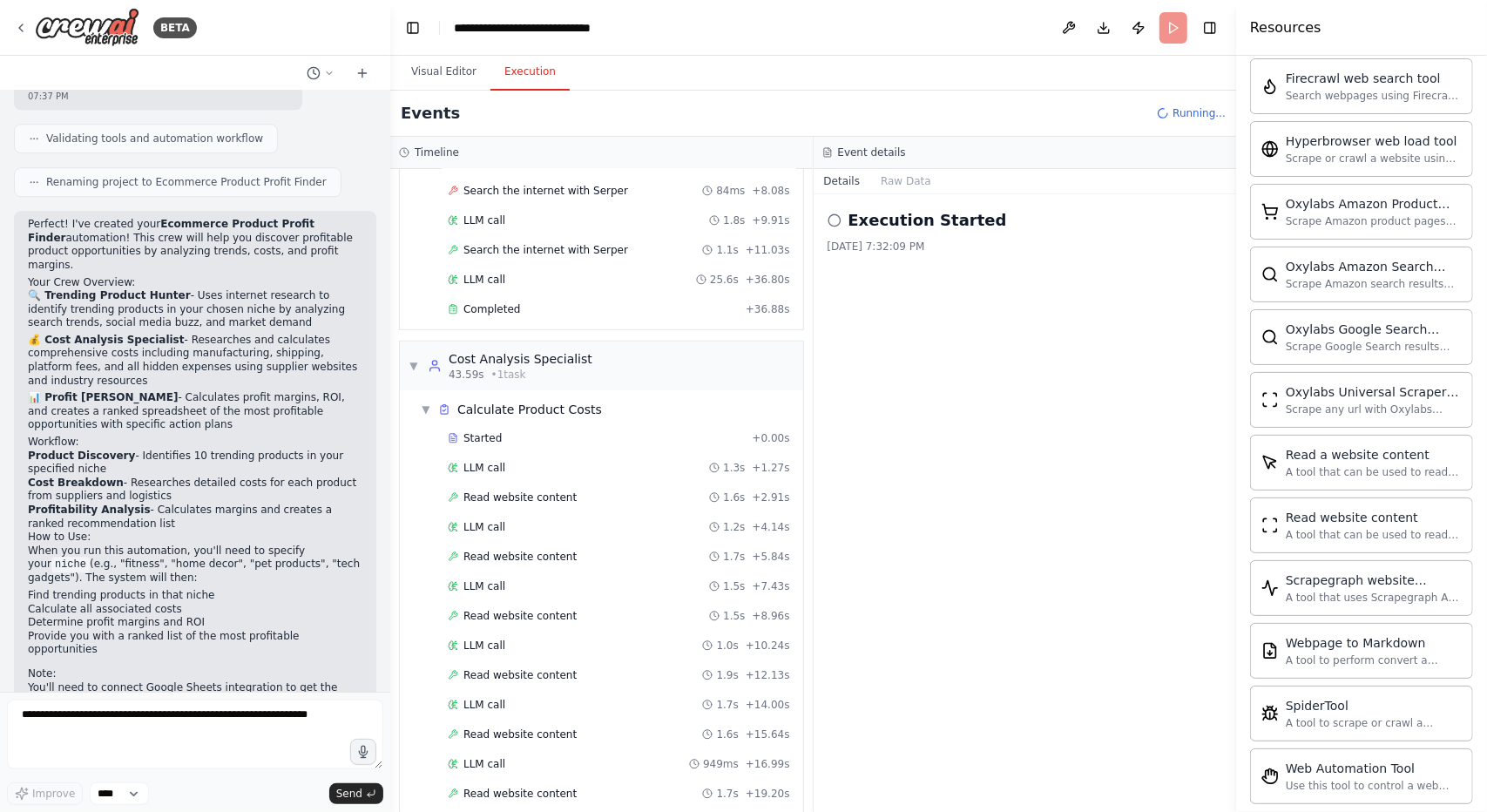
click at [507, 73] on button "Execution" at bounding box center [530, 72] width 80 height 36
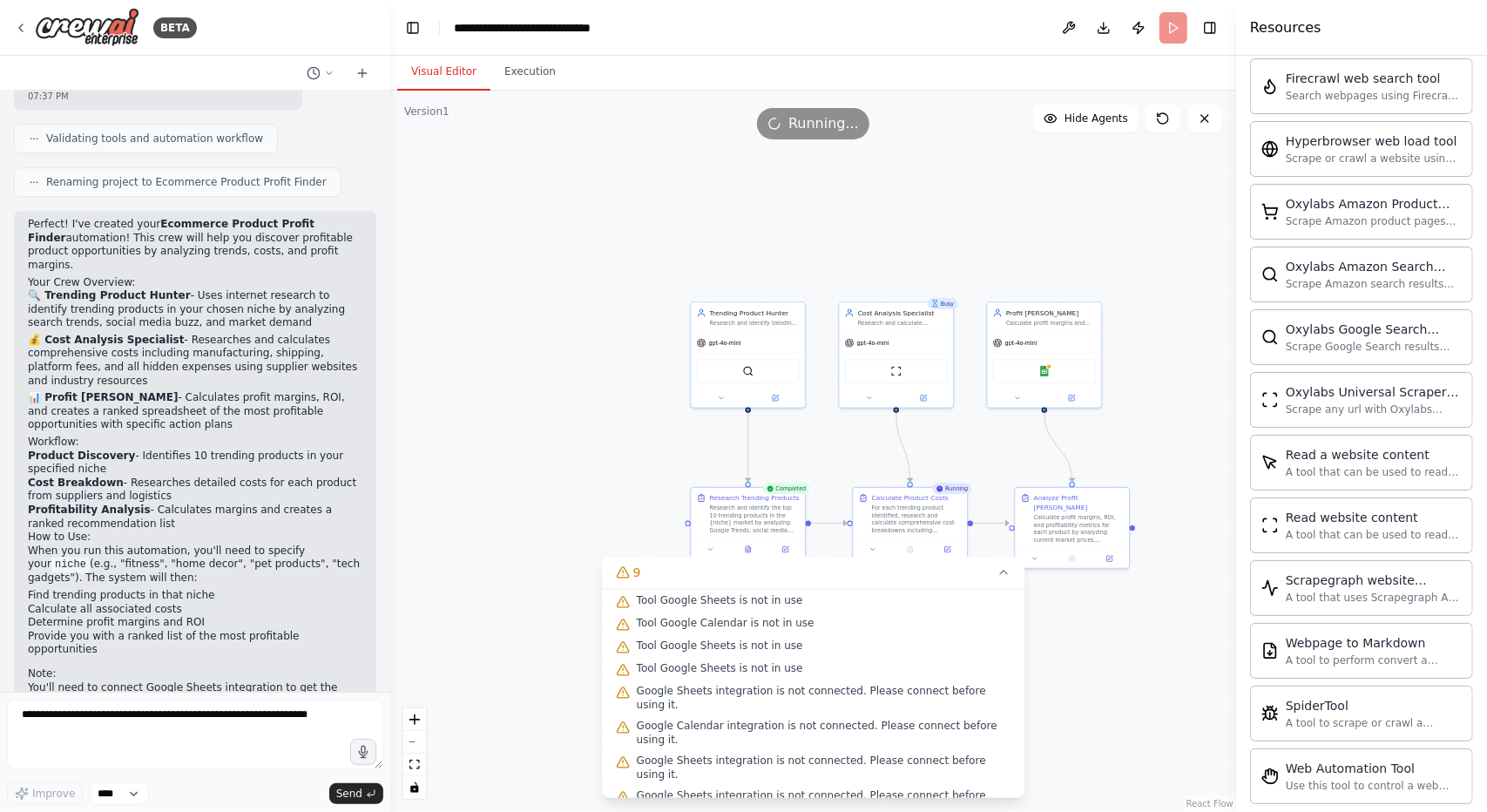
click at [458, 75] on button "Visual Editor" at bounding box center [444, 72] width 93 height 36
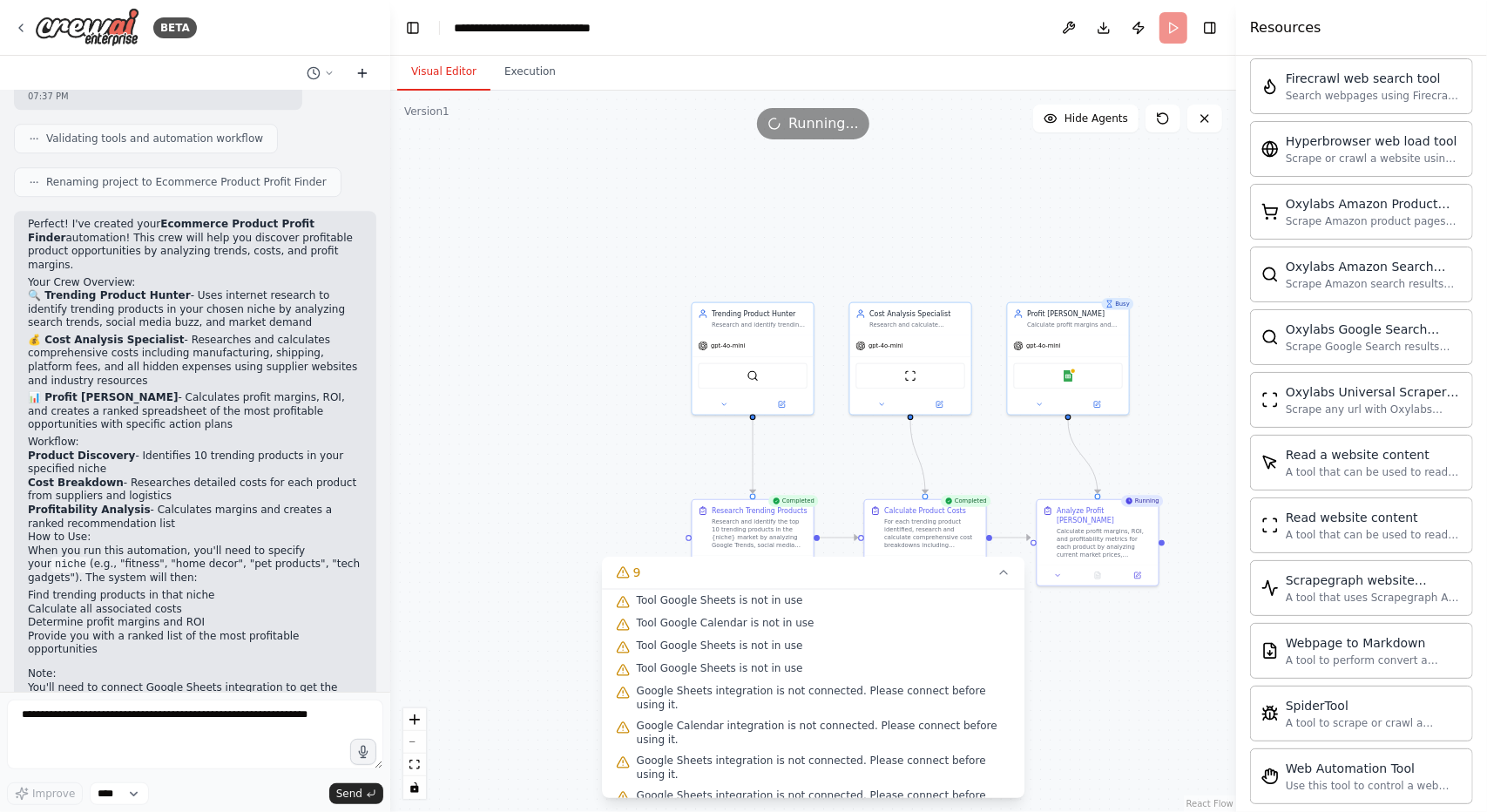
click at [357, 78] on icon at bounding box center [362, 73] width 14 height 14
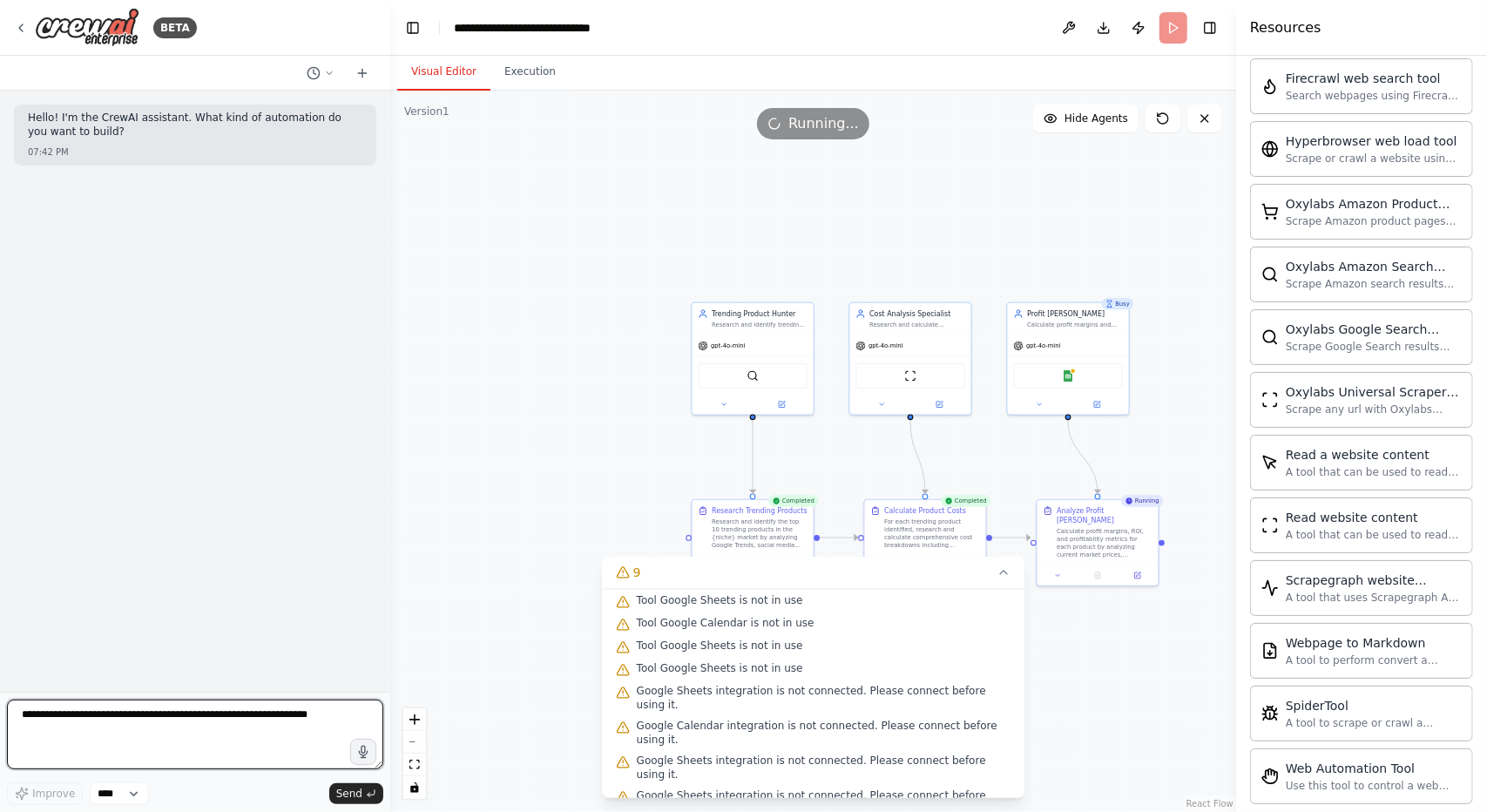
click at [159, 714] on textarea at bounding box center [195, 733] width 377 height 70
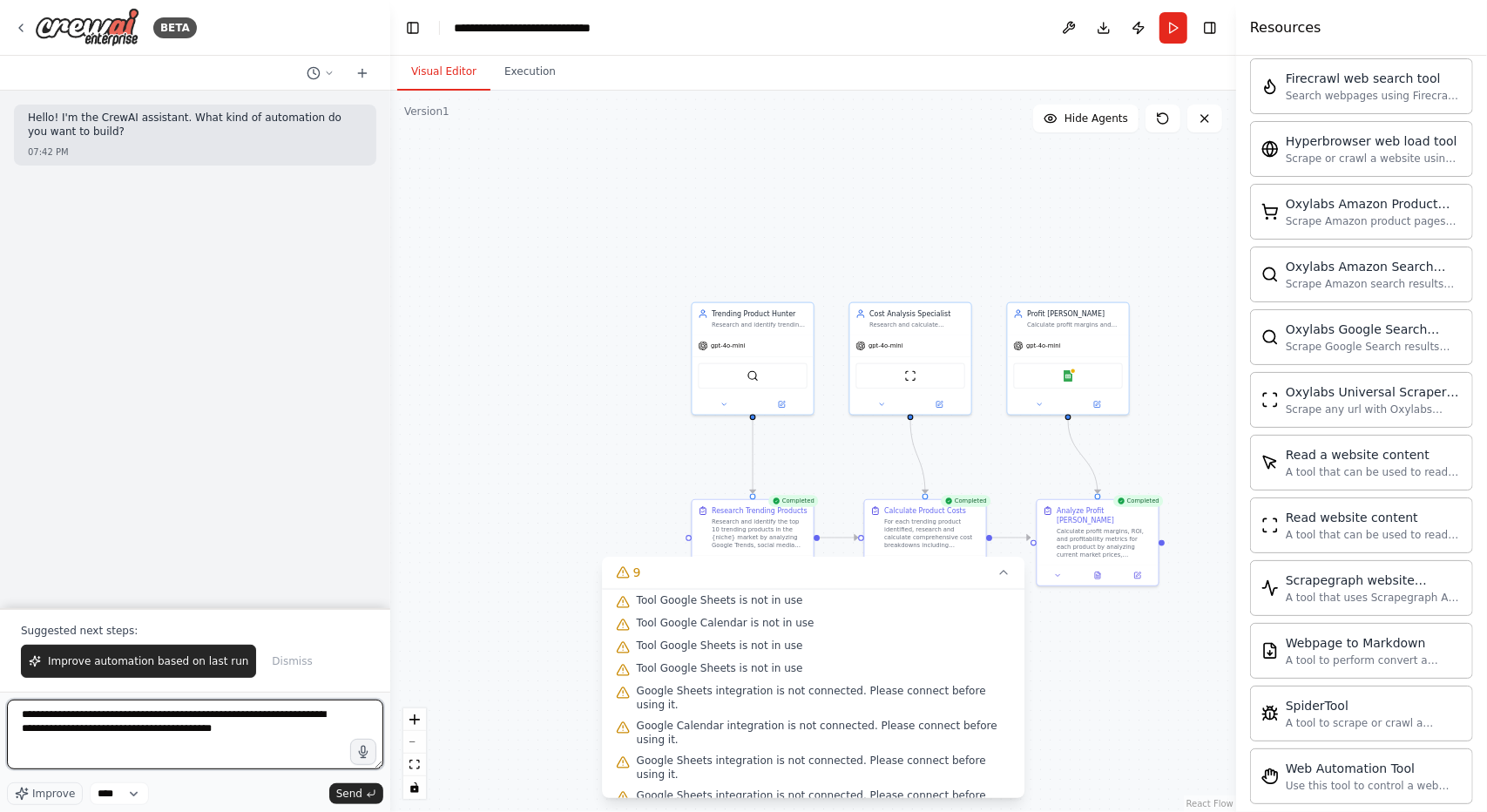
type textarea "**********"
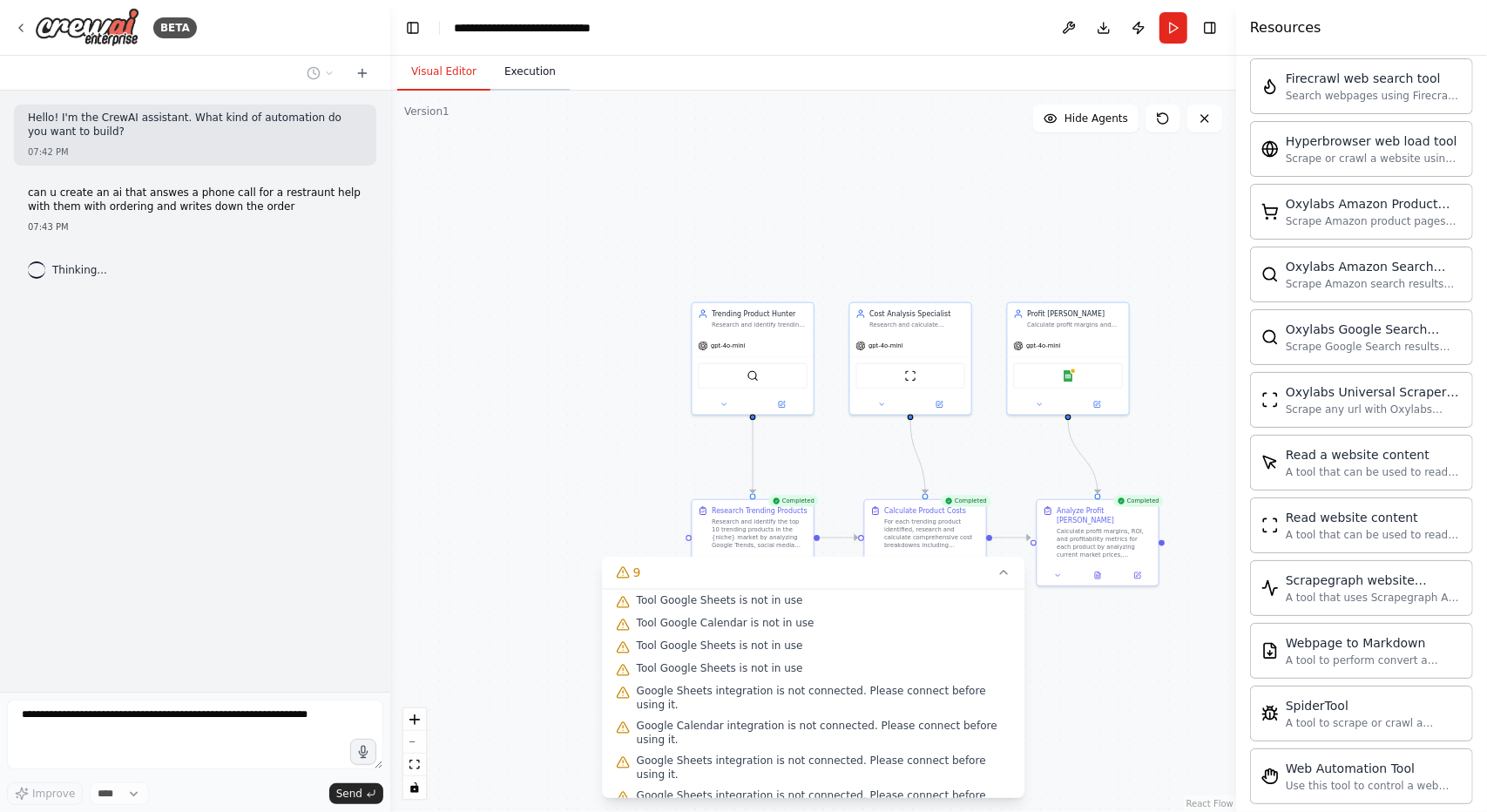
click at [527, 87] on button "Execution" at bounding box center [530, 72] width 80 height 36
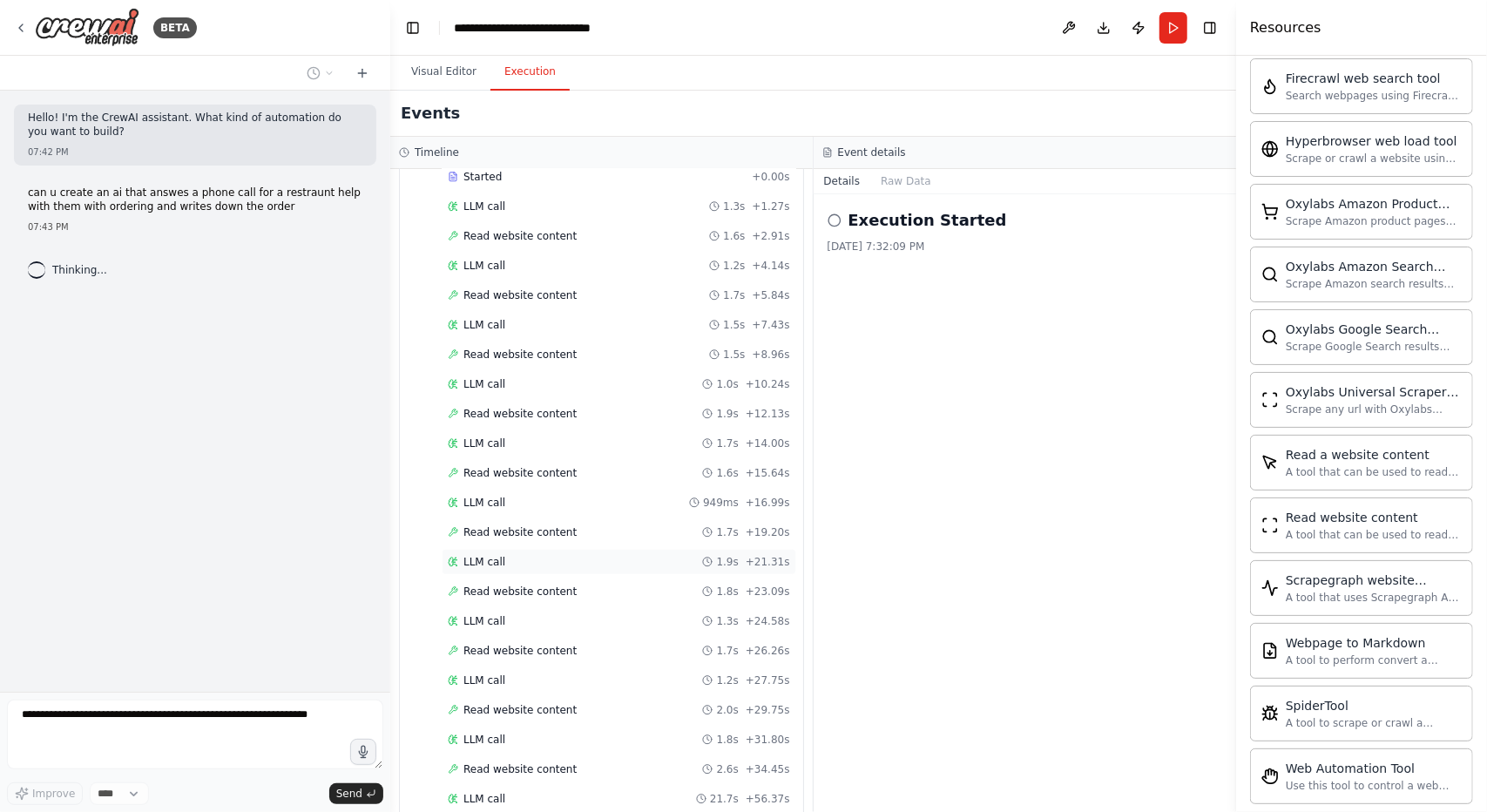
scroll to position [1034, 0]
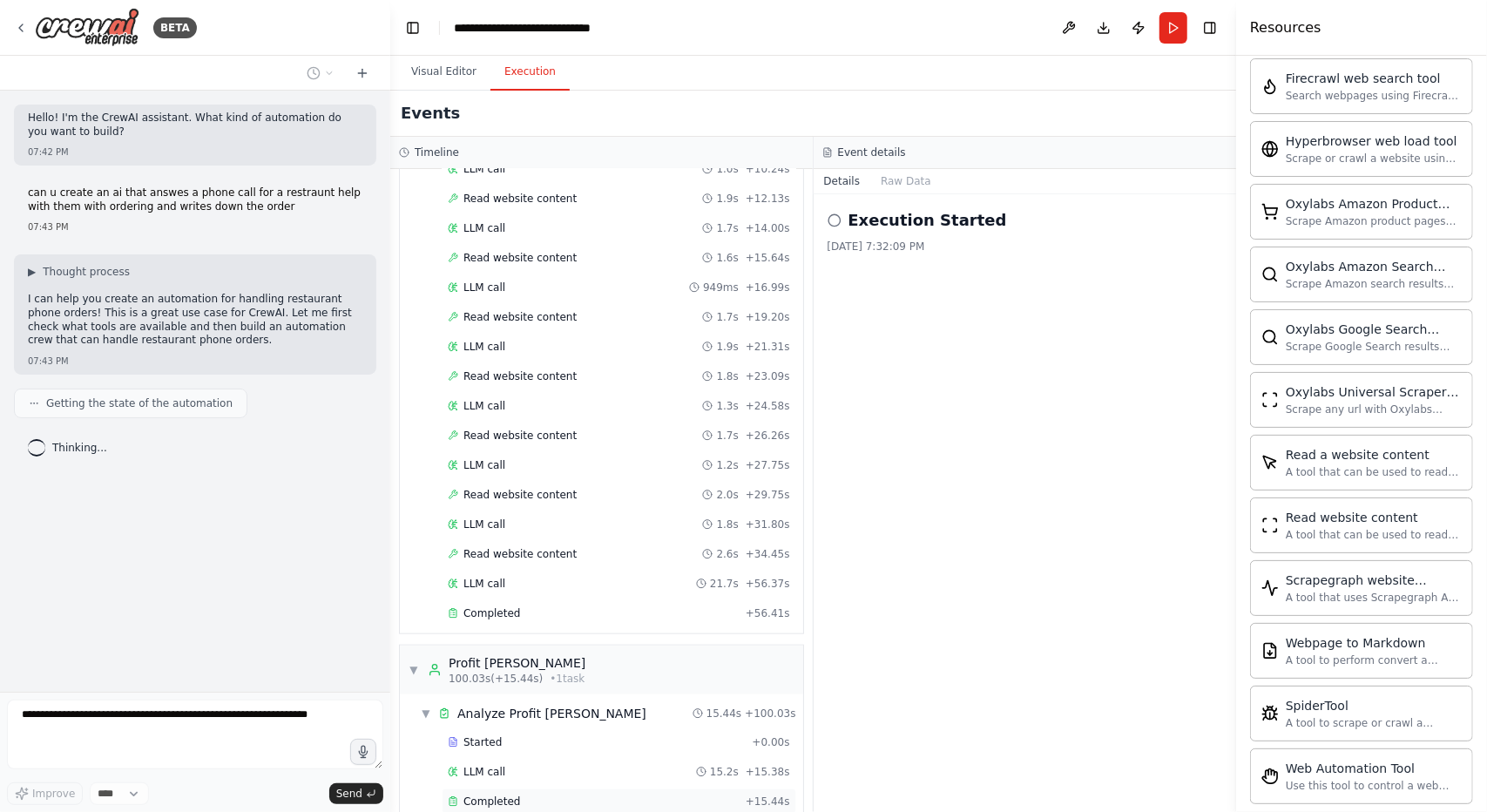
click at [532, 794] on div "Completed" at bounding box center [593, 801] width 291 height 14
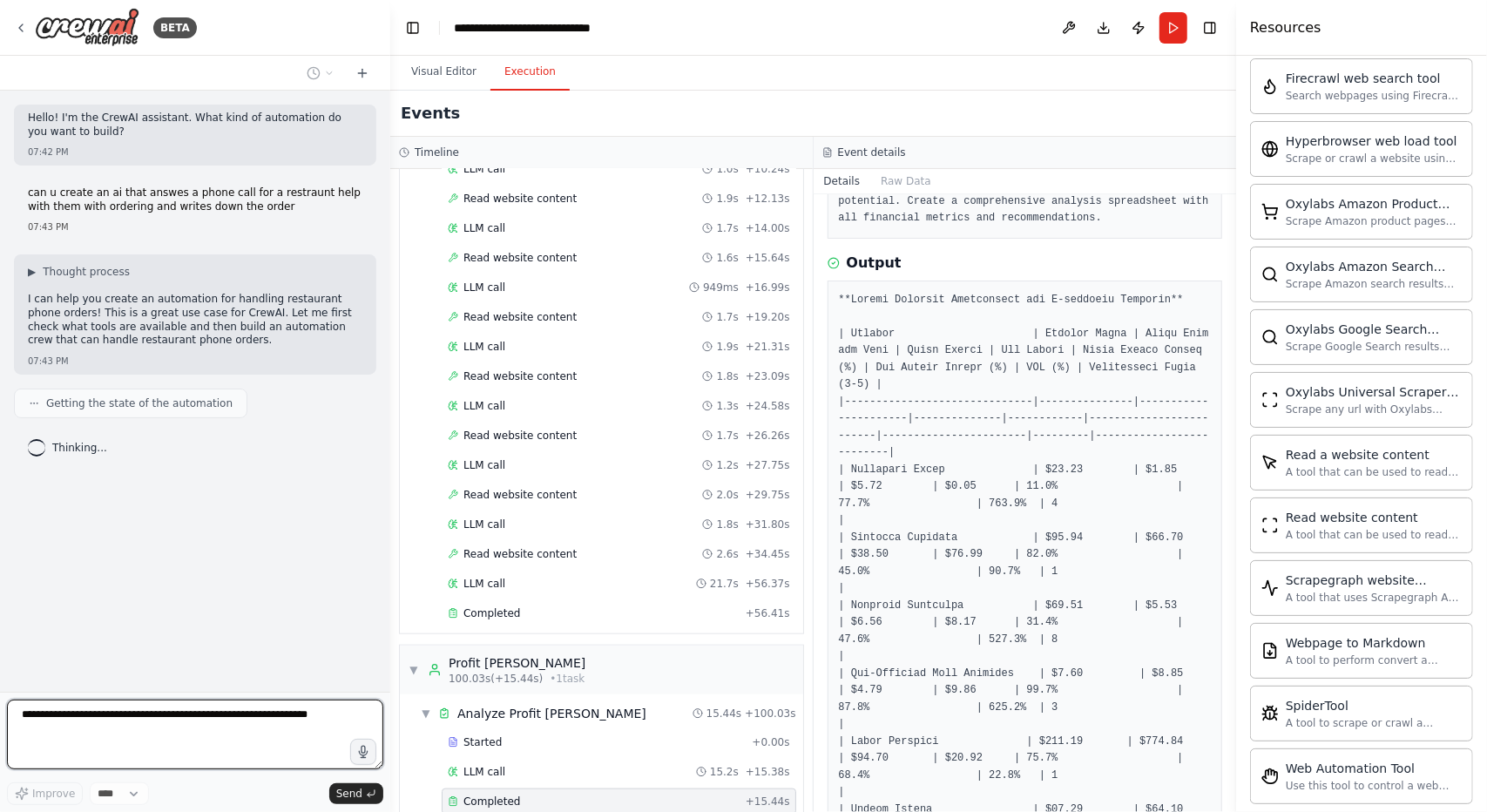
scroll to position [202, 0]
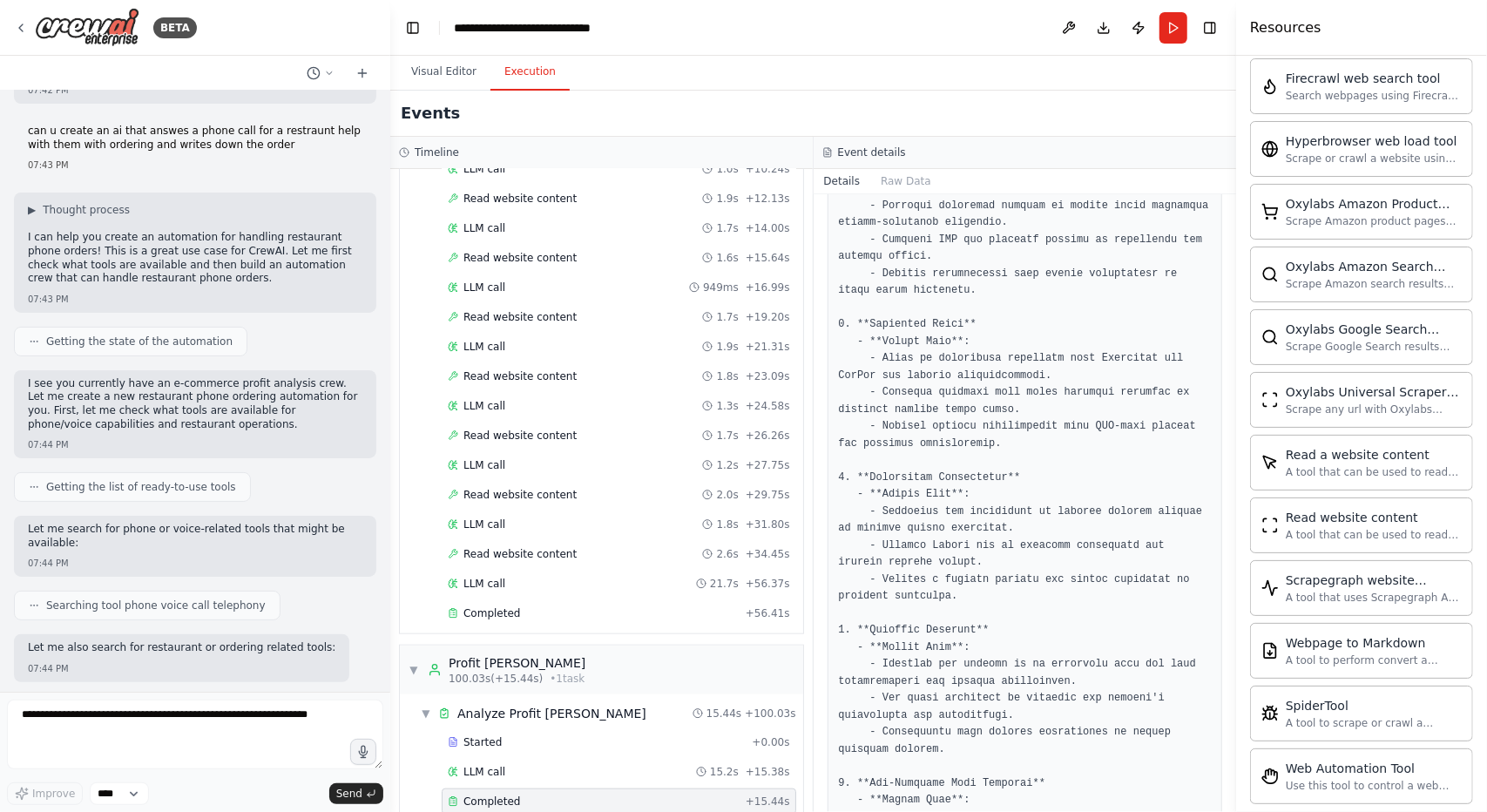
scroll to position [149, 0]
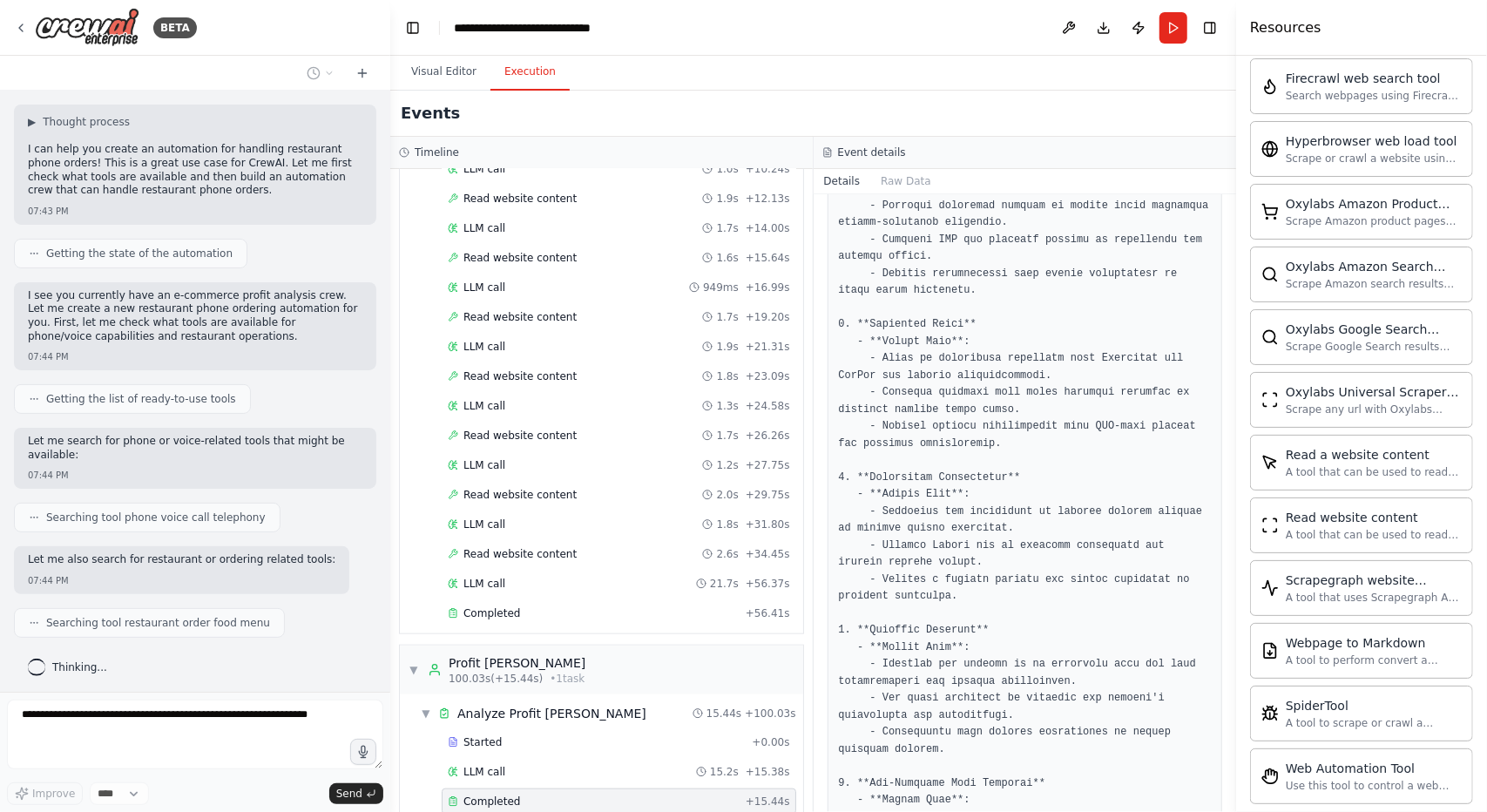
drag, startPoint x: 847, startPoint y: 488, endPoint x: 1136, endPoint y: 766, distance: 401.0
click at [1136, 766] on pre at bounding box center [1025, 122] width 373 height 1750
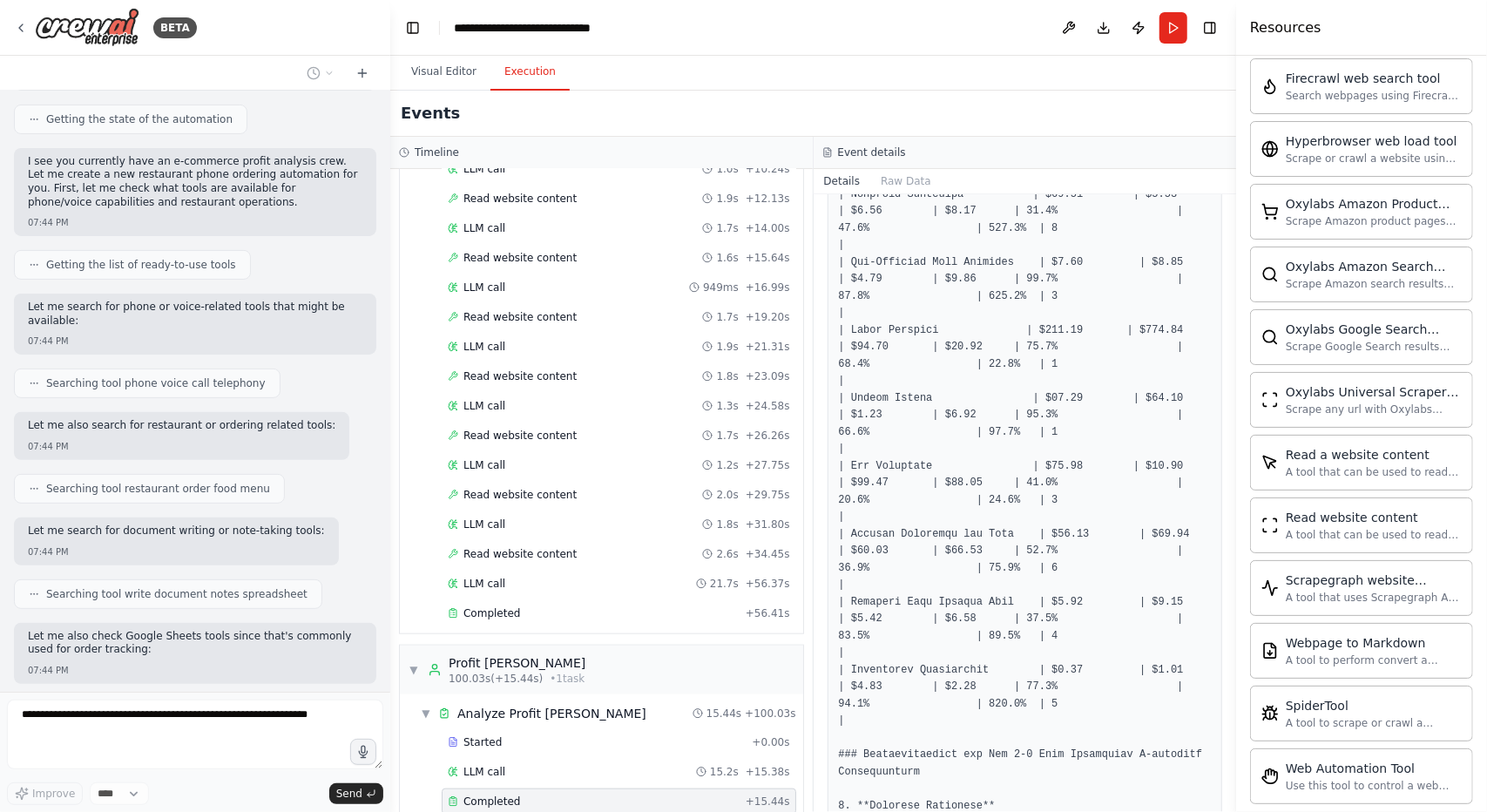
scroll to position [373, 0]
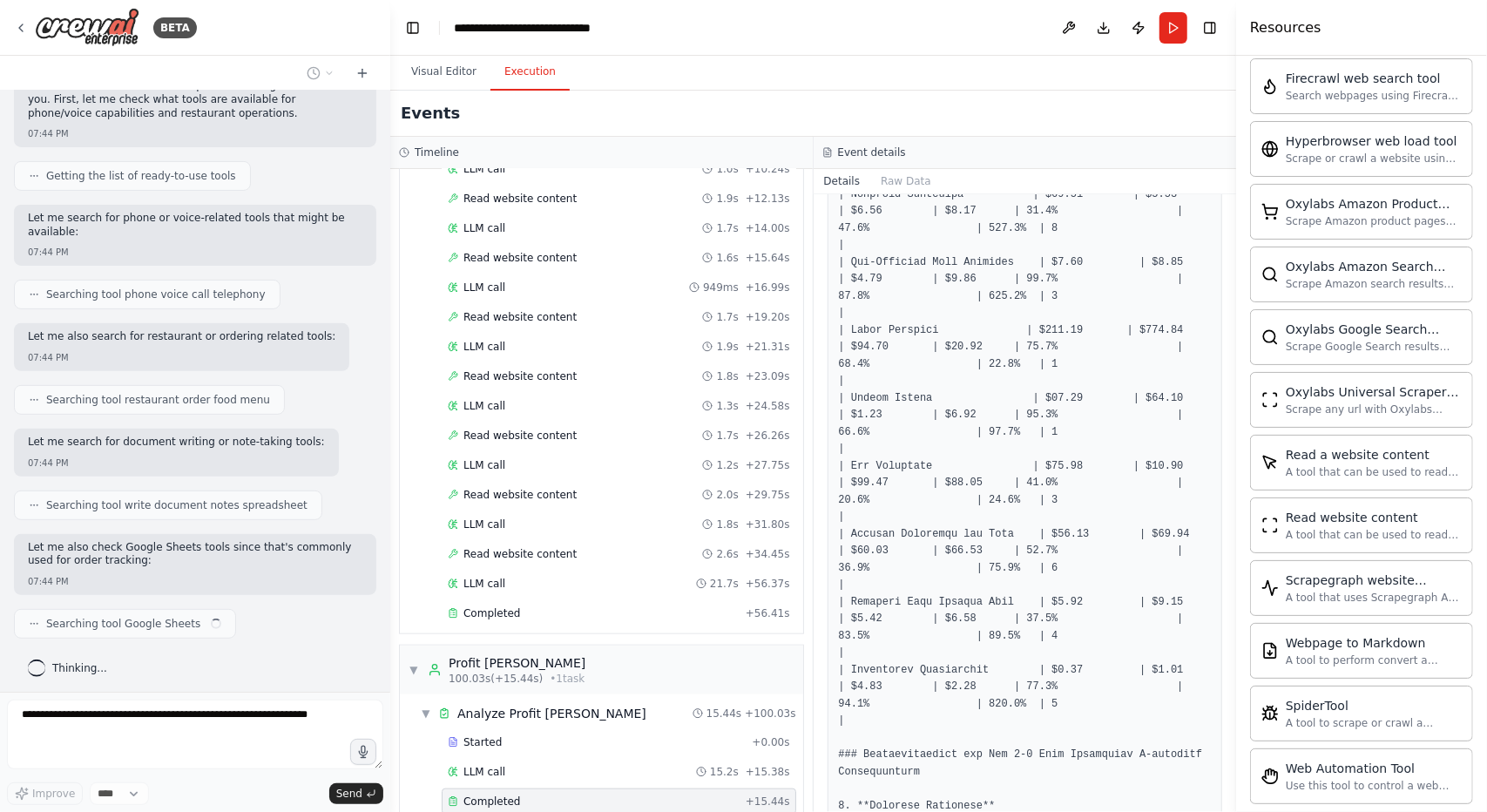
drag, startPoint x: 1119, startPoint y: 767, endPoint x: 922, endPoint y: 279, distance: 526.3
click at [922, 279] on pre at bounding box center [1025, 756] width 373 height 1750
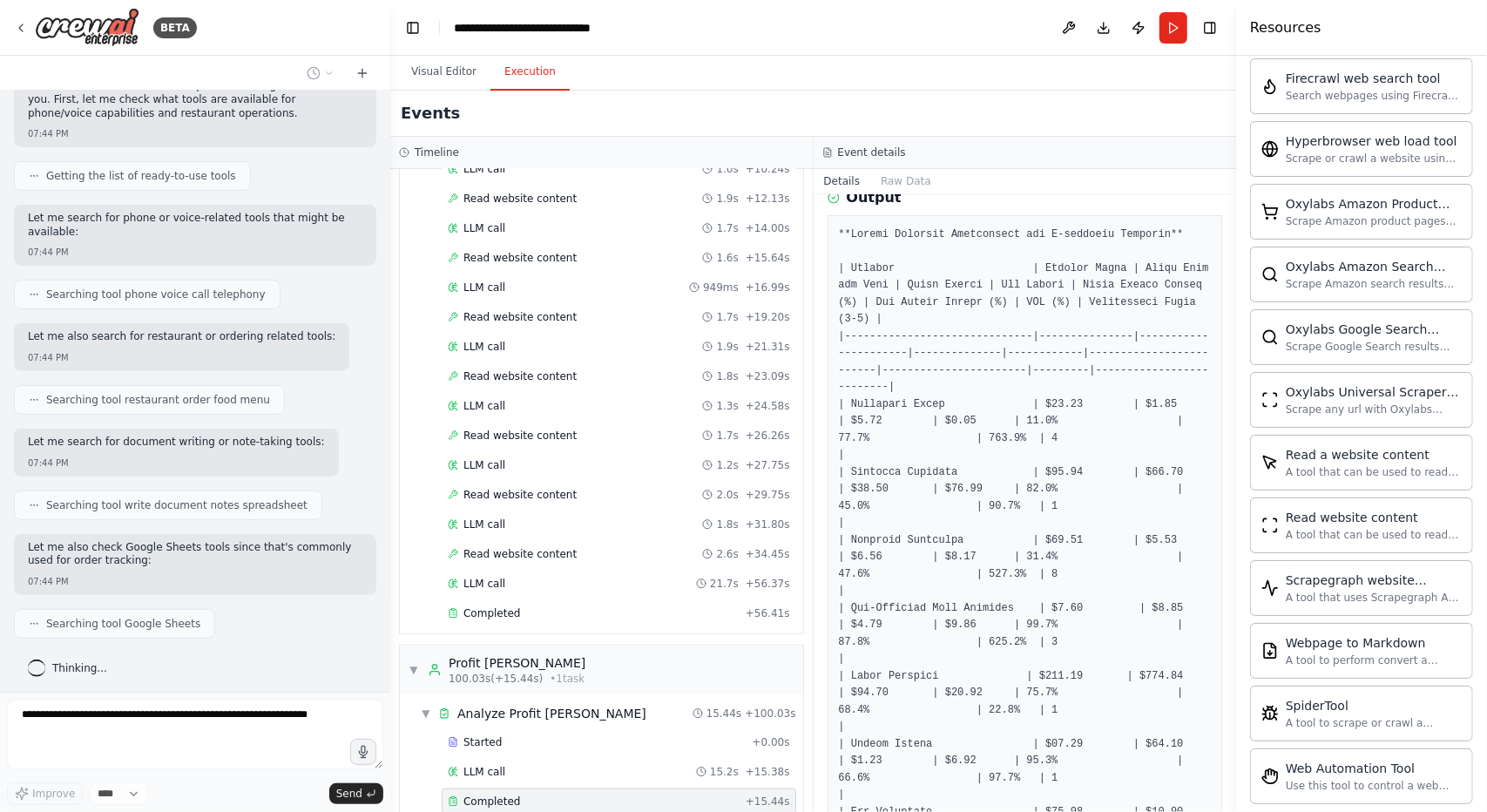
scroll to position [260, 0]
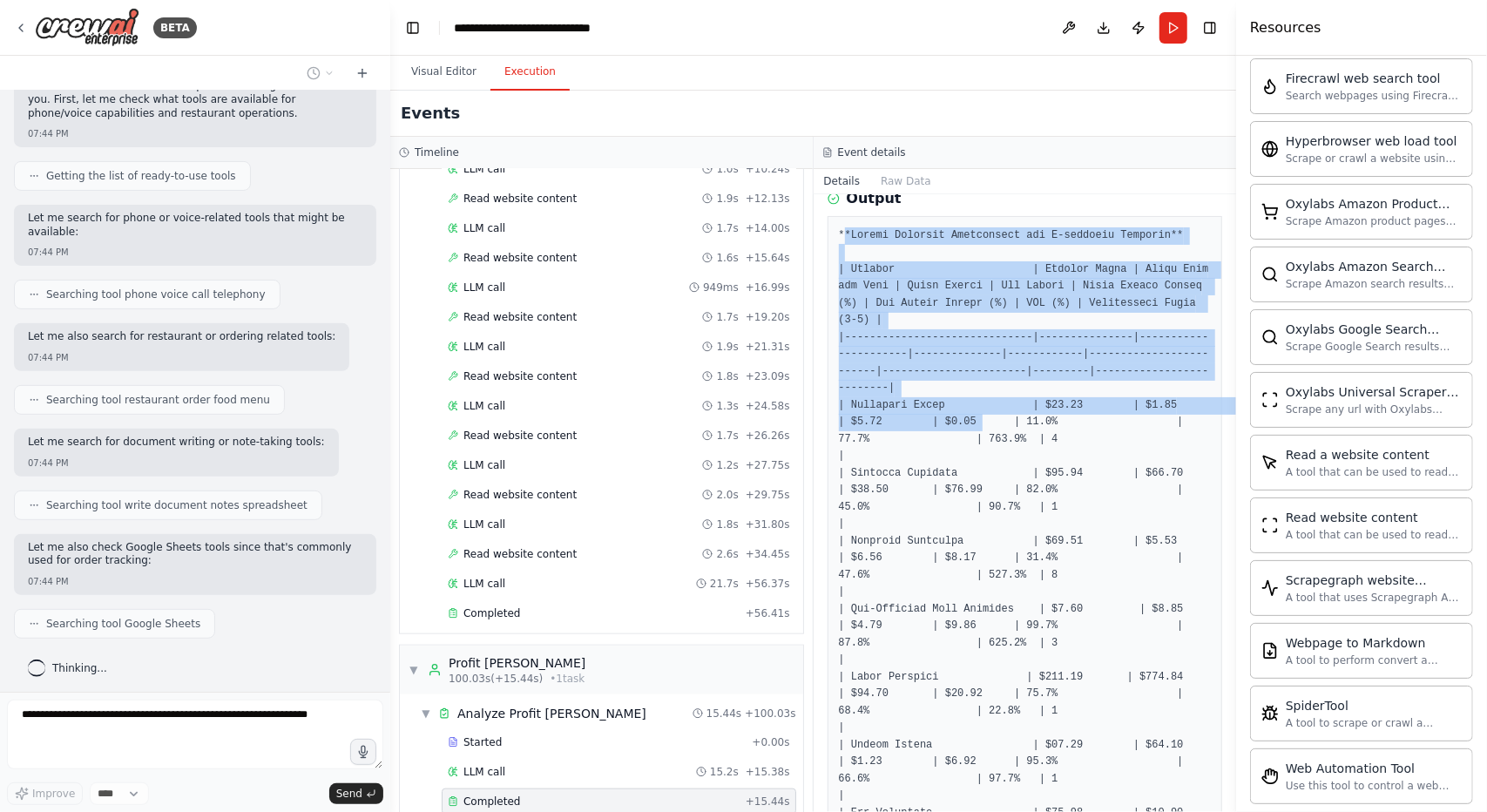
drag, startPoint x: 844, startPoint y: 235, endPoint x: 955, endPoint y: 344, distance: 155.6
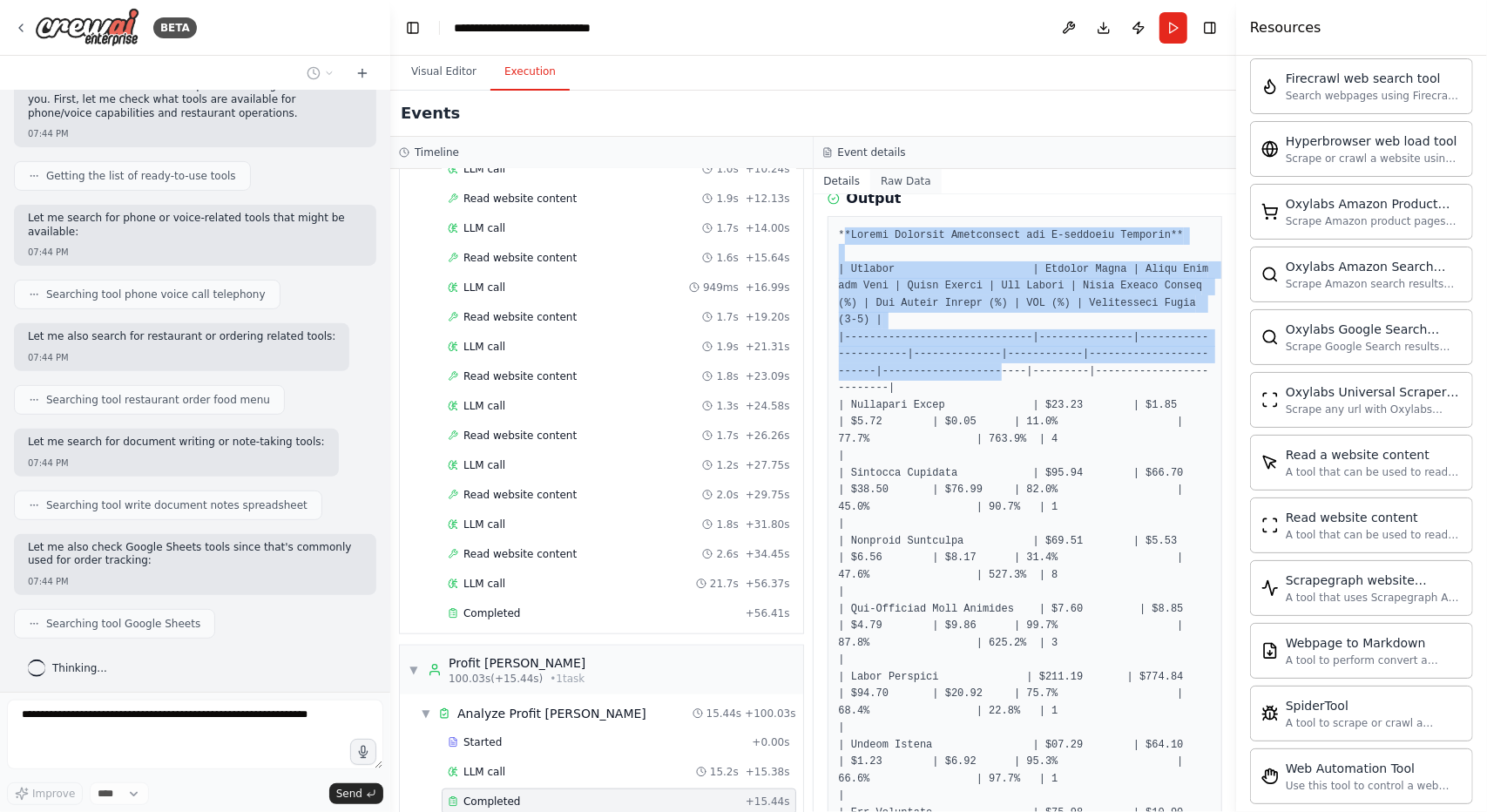
click at [885, 177] on button "Raw Data" at bounding box center [906, 181] width 72 height 25
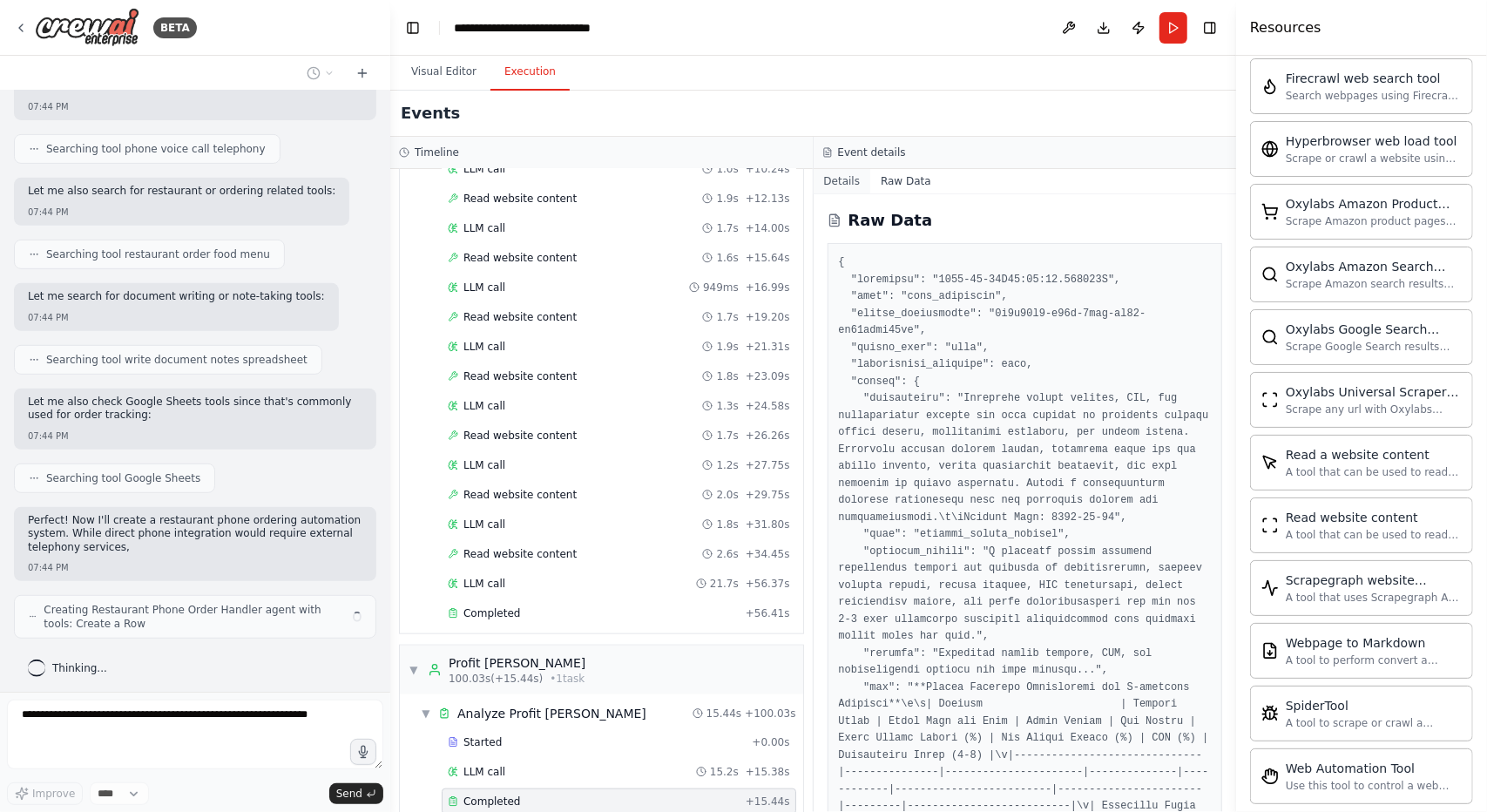
click at [856, 180] on button "Details" at bounding box center [842, 181] width 57 height 25
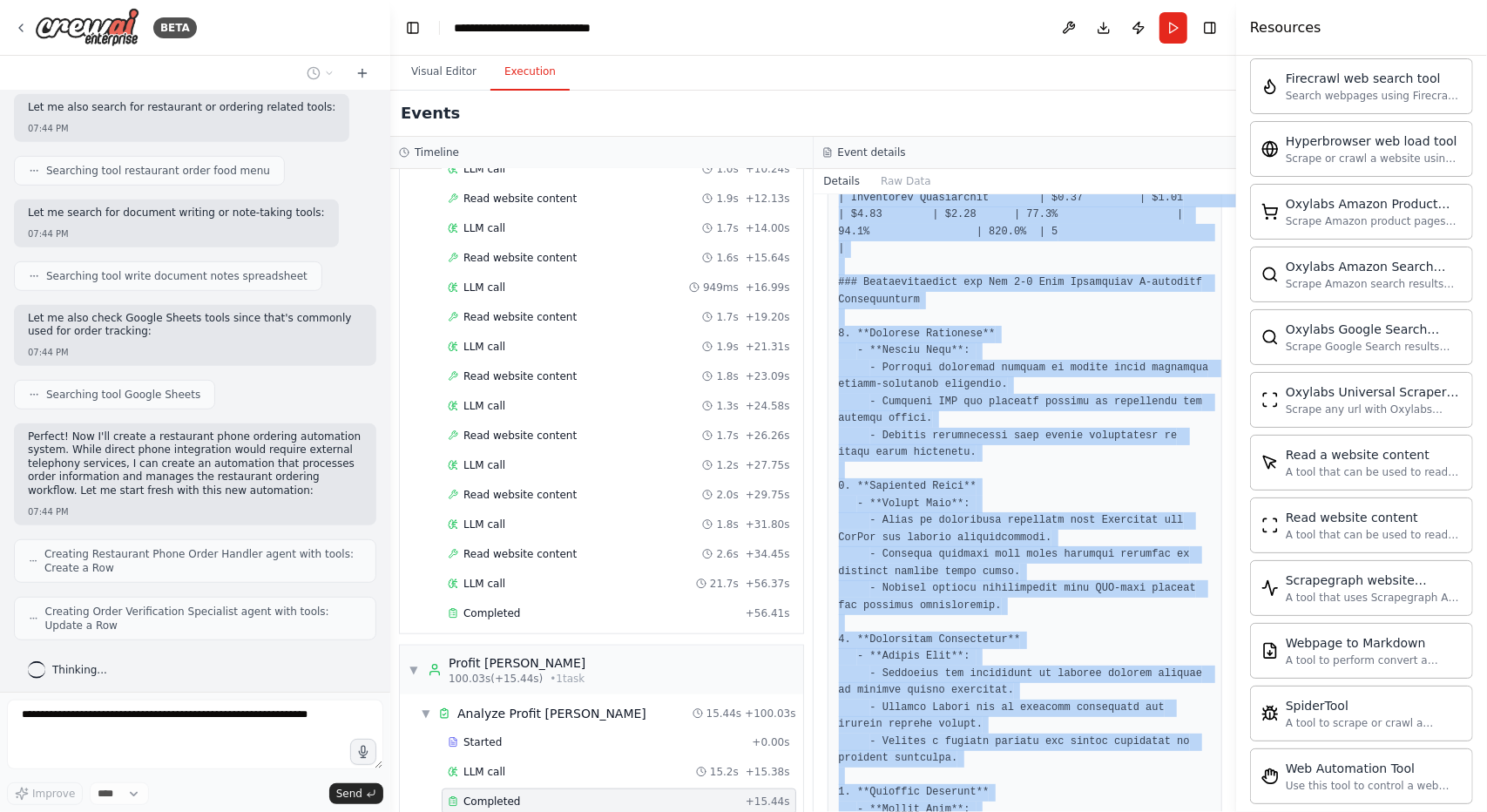
scroll to position [1240, 0]
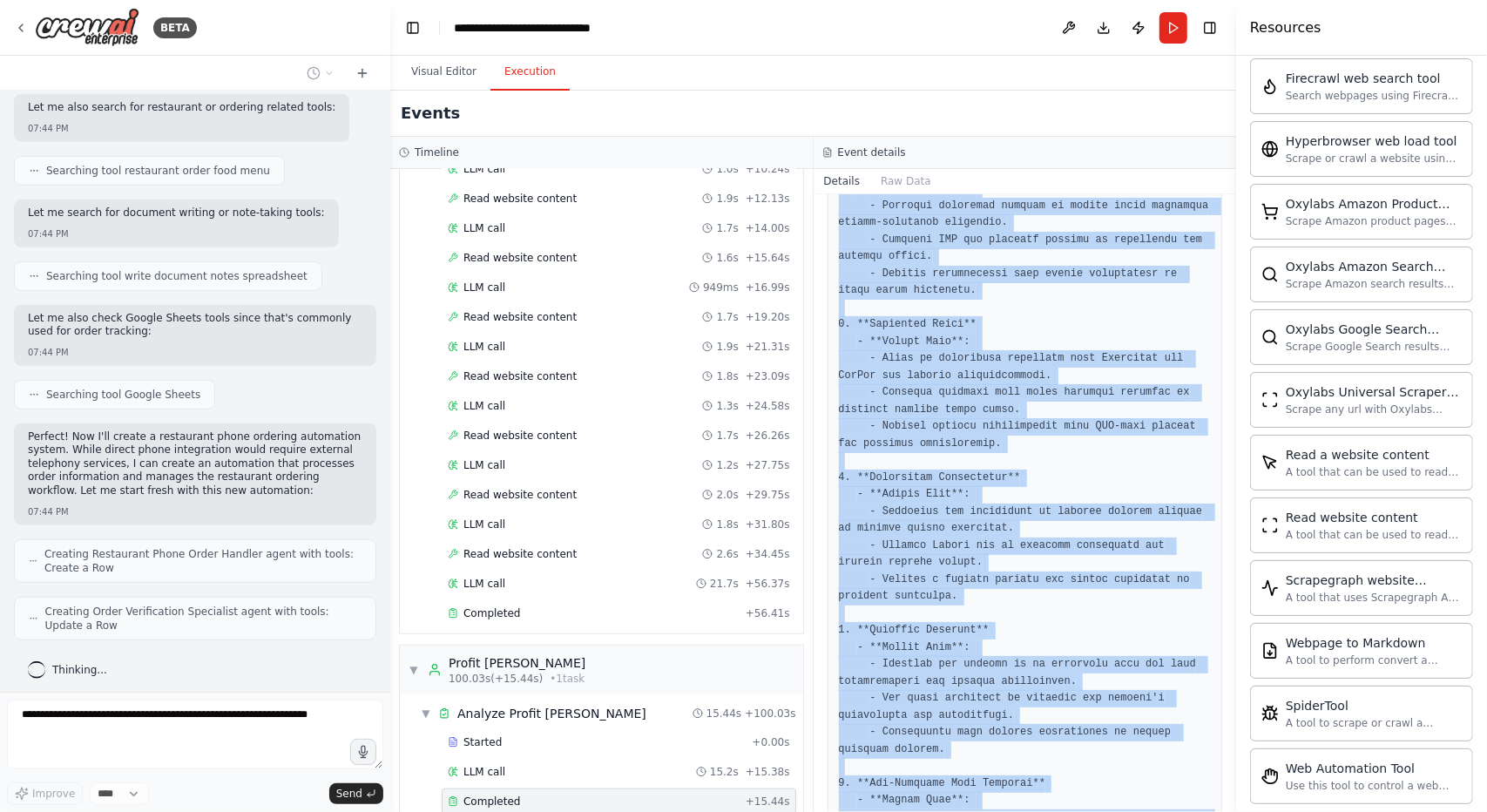
drag, startPoint x: 836, startPoint y: 339, endPoint x: 1138, endPoint y: 760, distance: 518.1
click at [1138, 760] on div at bounding box center [1026, 121] width 395 height 1772
copy pre "**Profit Analysis Spreadsheet for E-commerce Products** | Product | Selling Pri…"
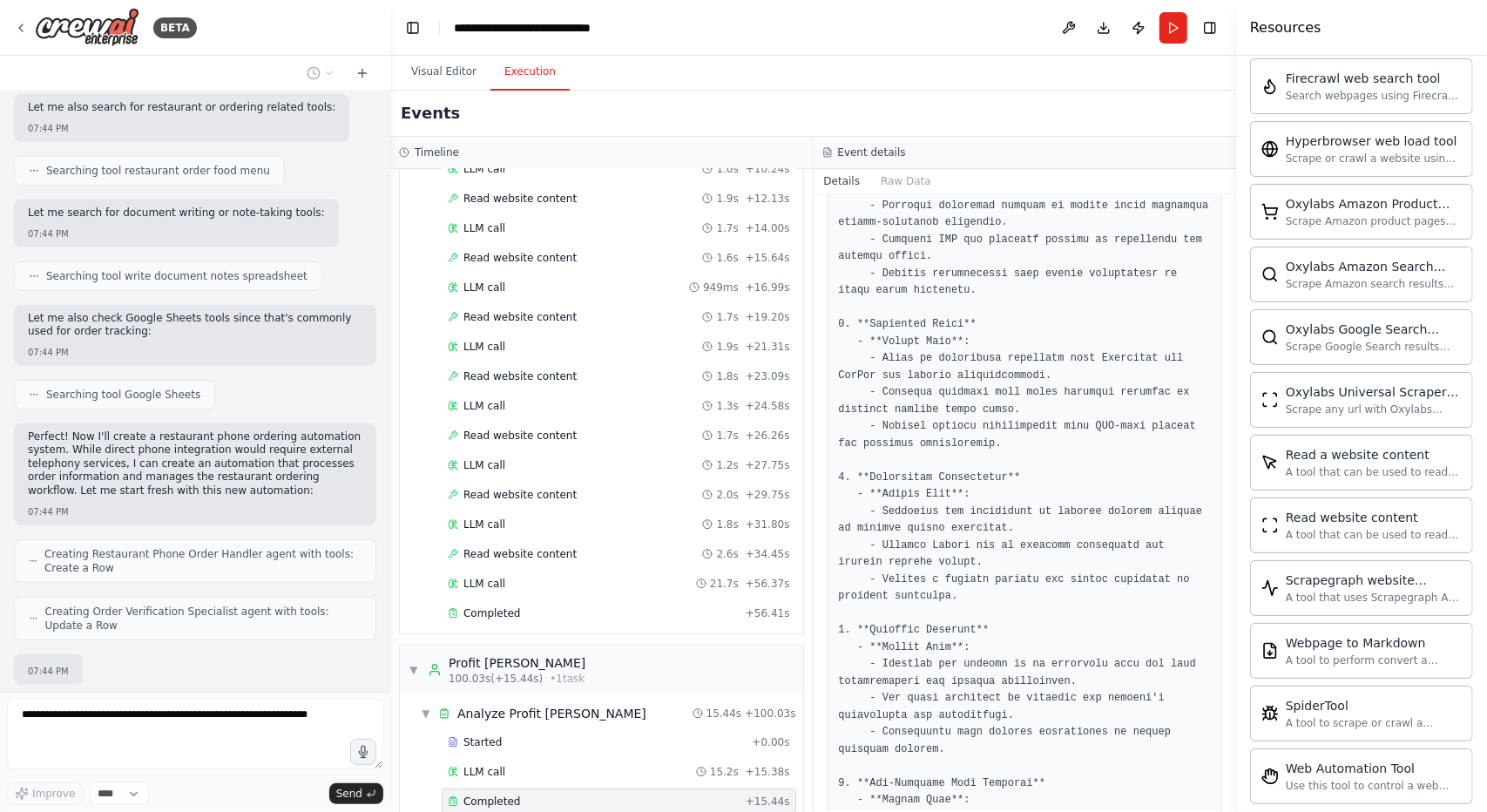
scroll to position [706, 0]
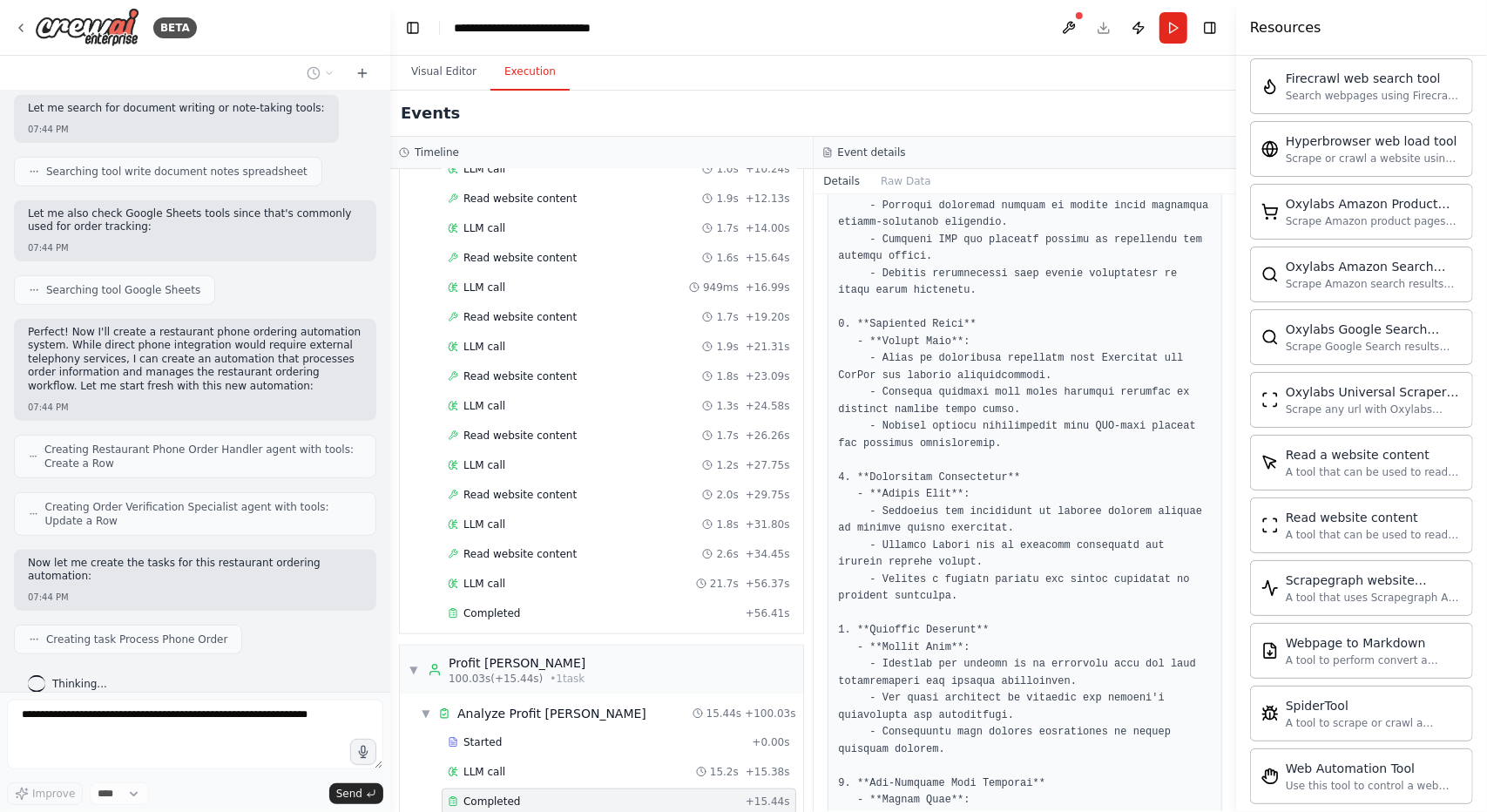
click at [815, 442] on div "Completed [DATE] 7:43:12 PM Description Calculate profit margins, ROI, and prof…" at bounding box center [1025, 503] width 424 height 617
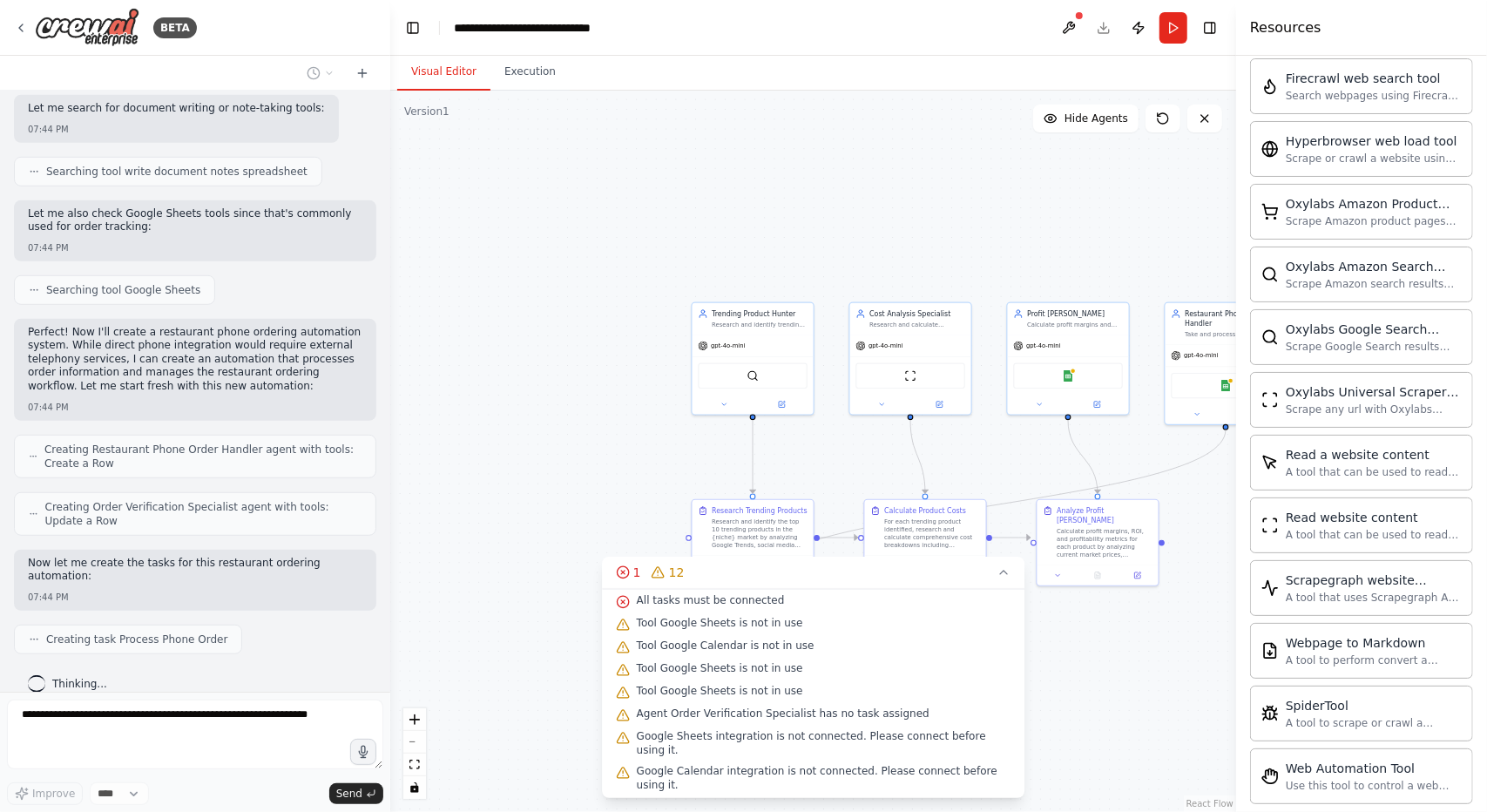
click at [447, 78] on button "Visual Editor" at bounding box center [444, 72] width 93 height 36
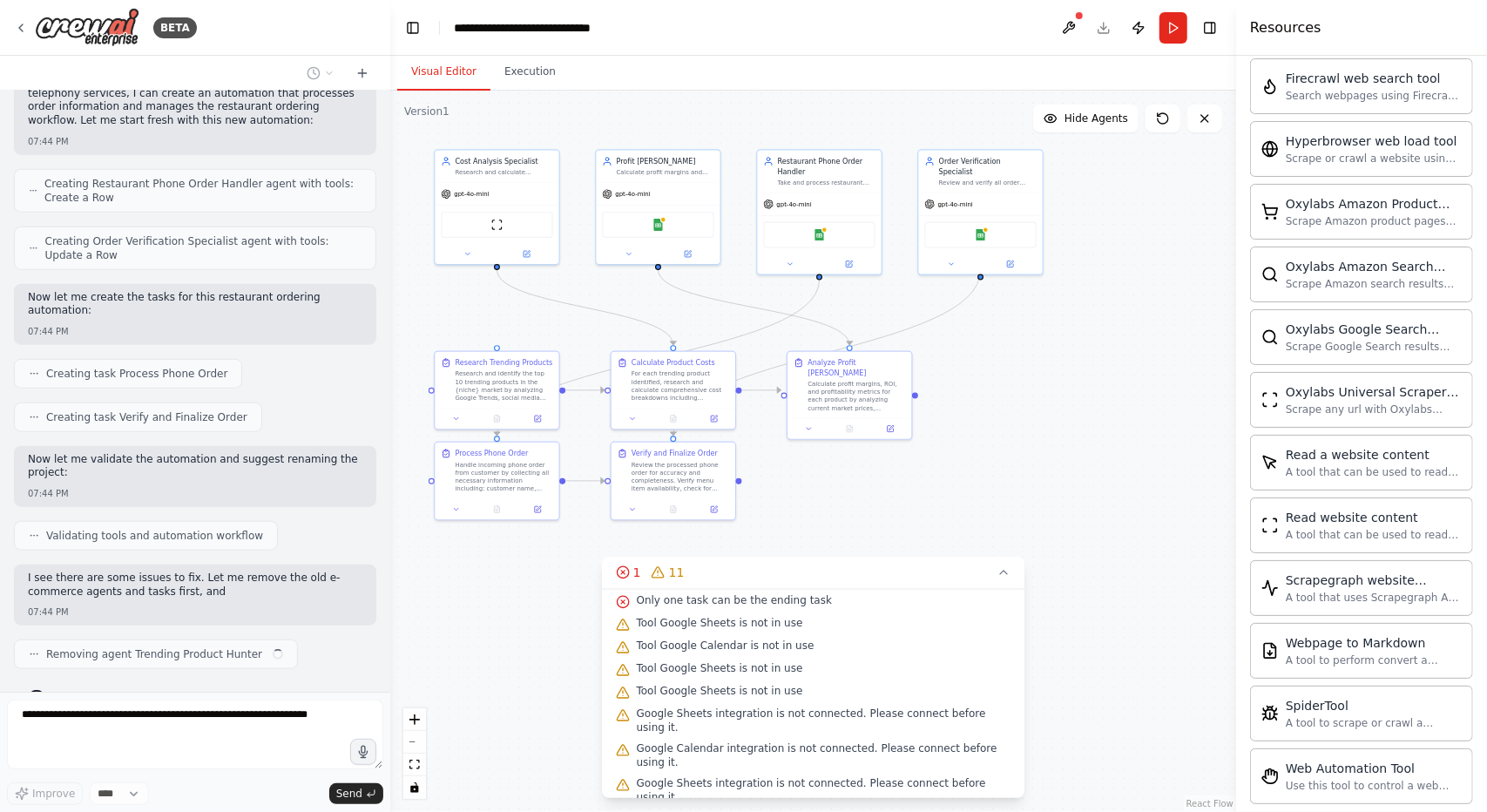
scroll to position [986, 0]
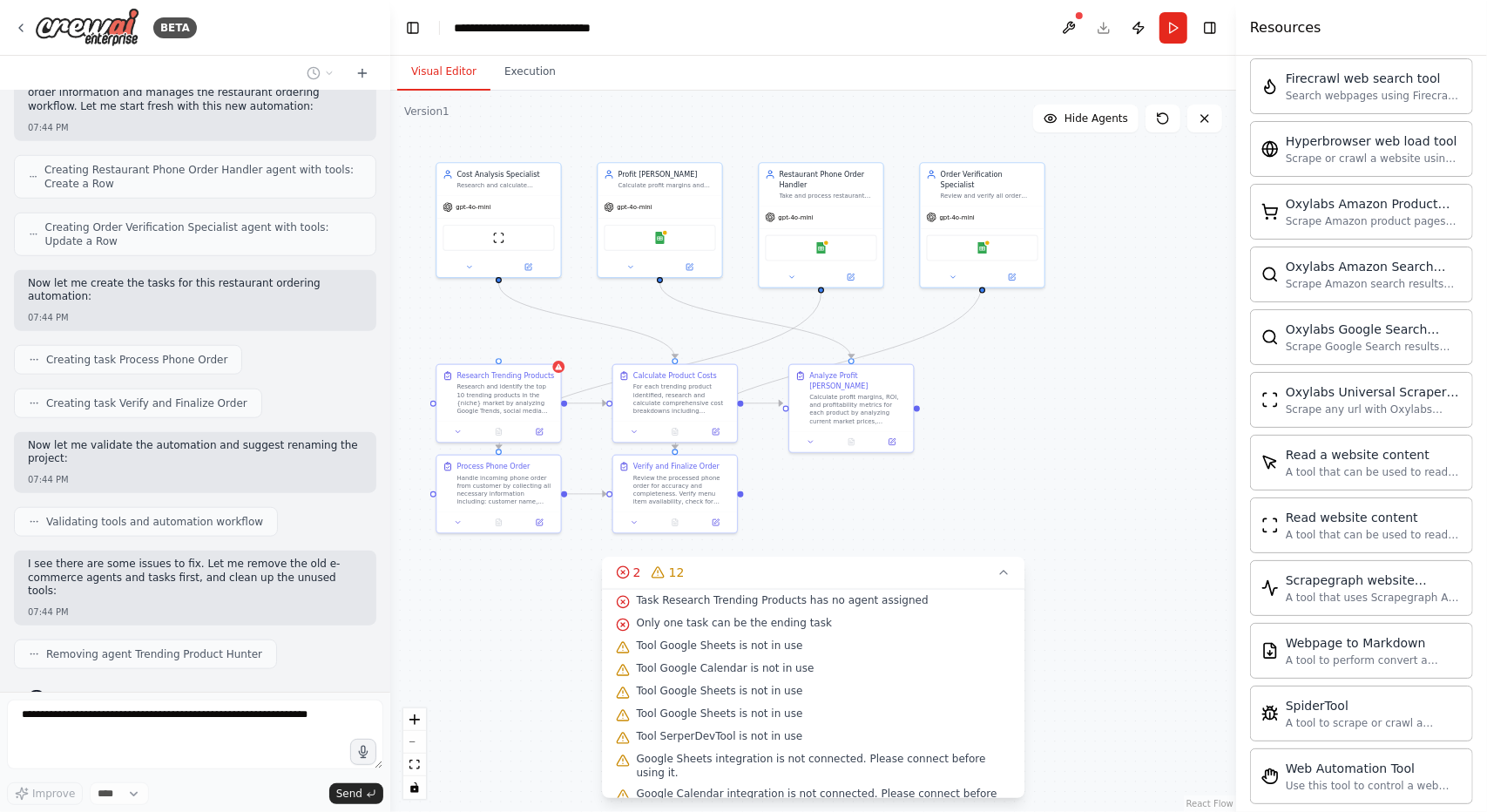
drag, startPoint x: 897, startPoint y: 476, endPoint x: 643, endPoint y: 338, distance: 289.1
click at [643, 338] on div ".deletable-edge-delete-btn { width: 20px; height: 20px; border: 0px solid #ffff…" at bounding box center [813, 450] width 846 height 721
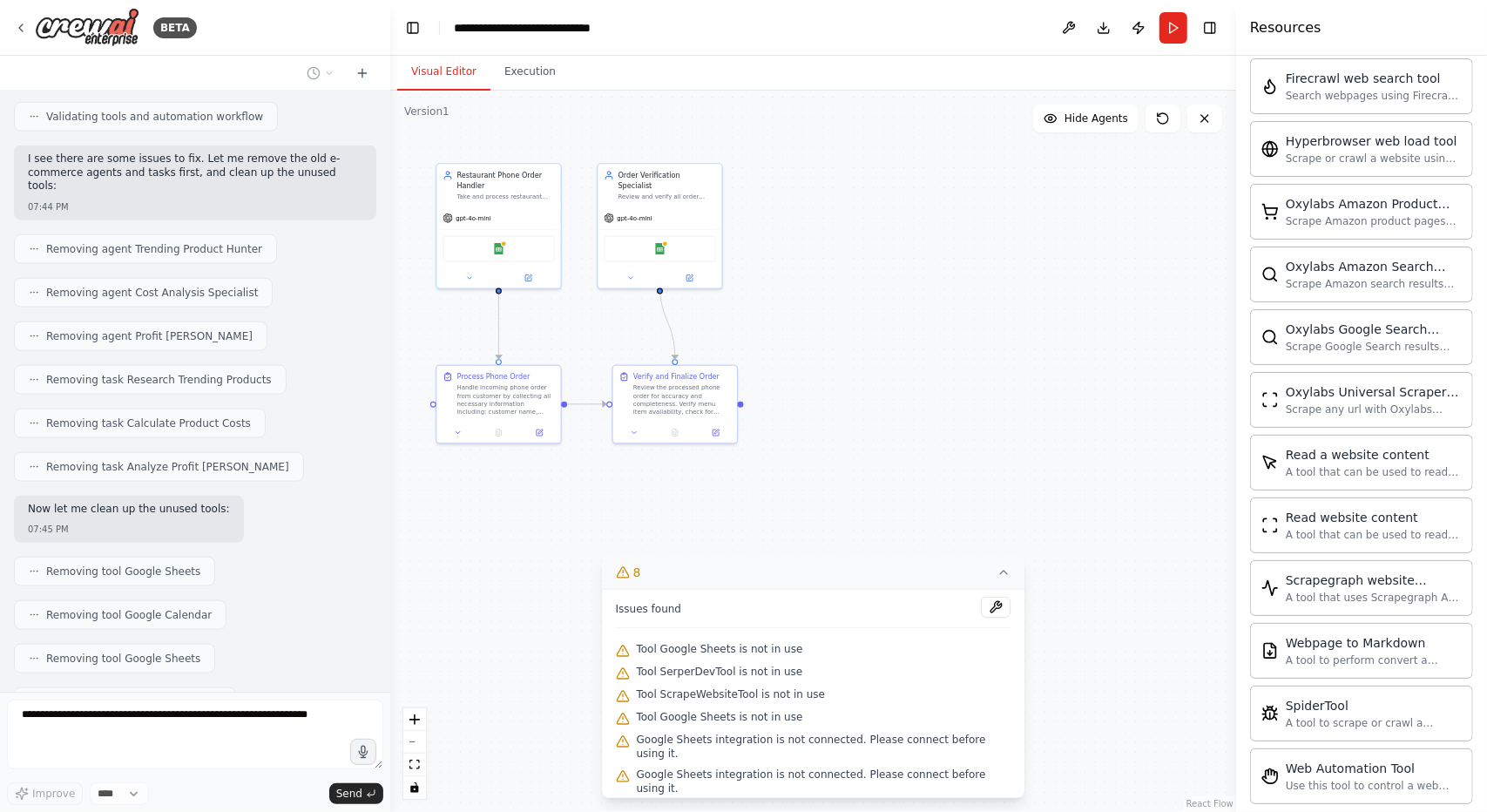
scroll to position [1433, 0]
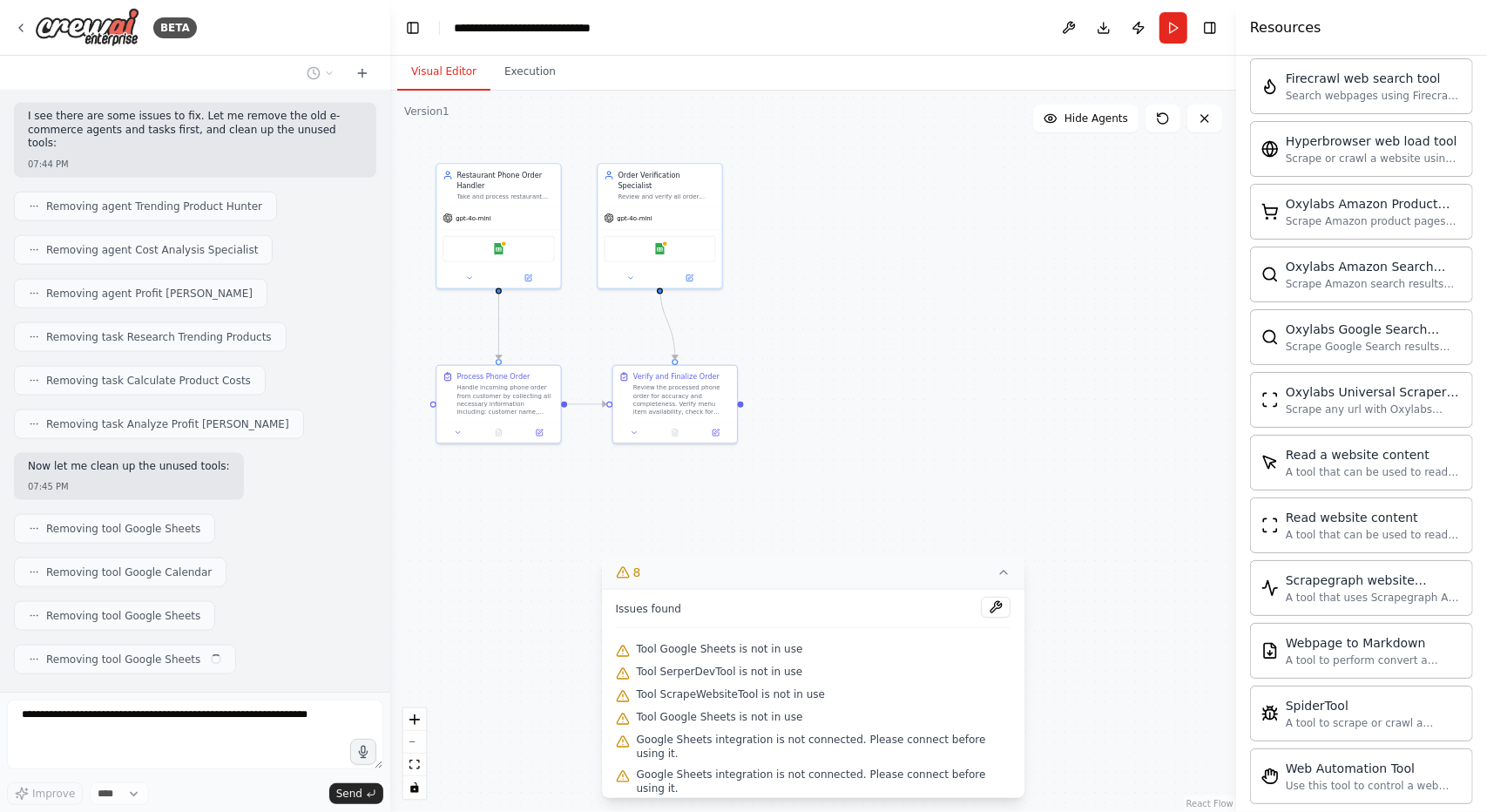
click at [1005, 579] on button "8" at bounding box center [813, 572] width 424 height 32
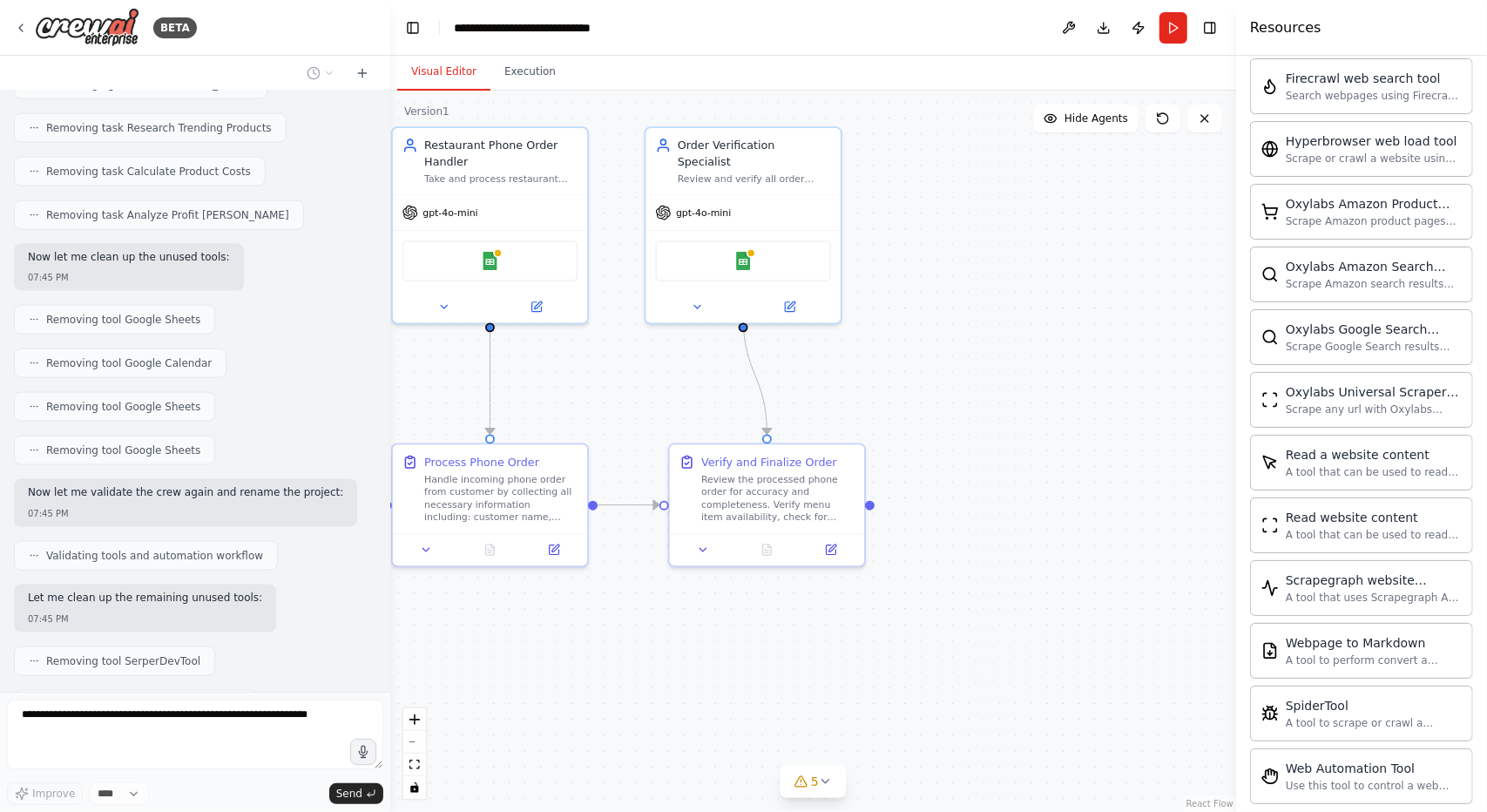
scroll to position [1686, 0]
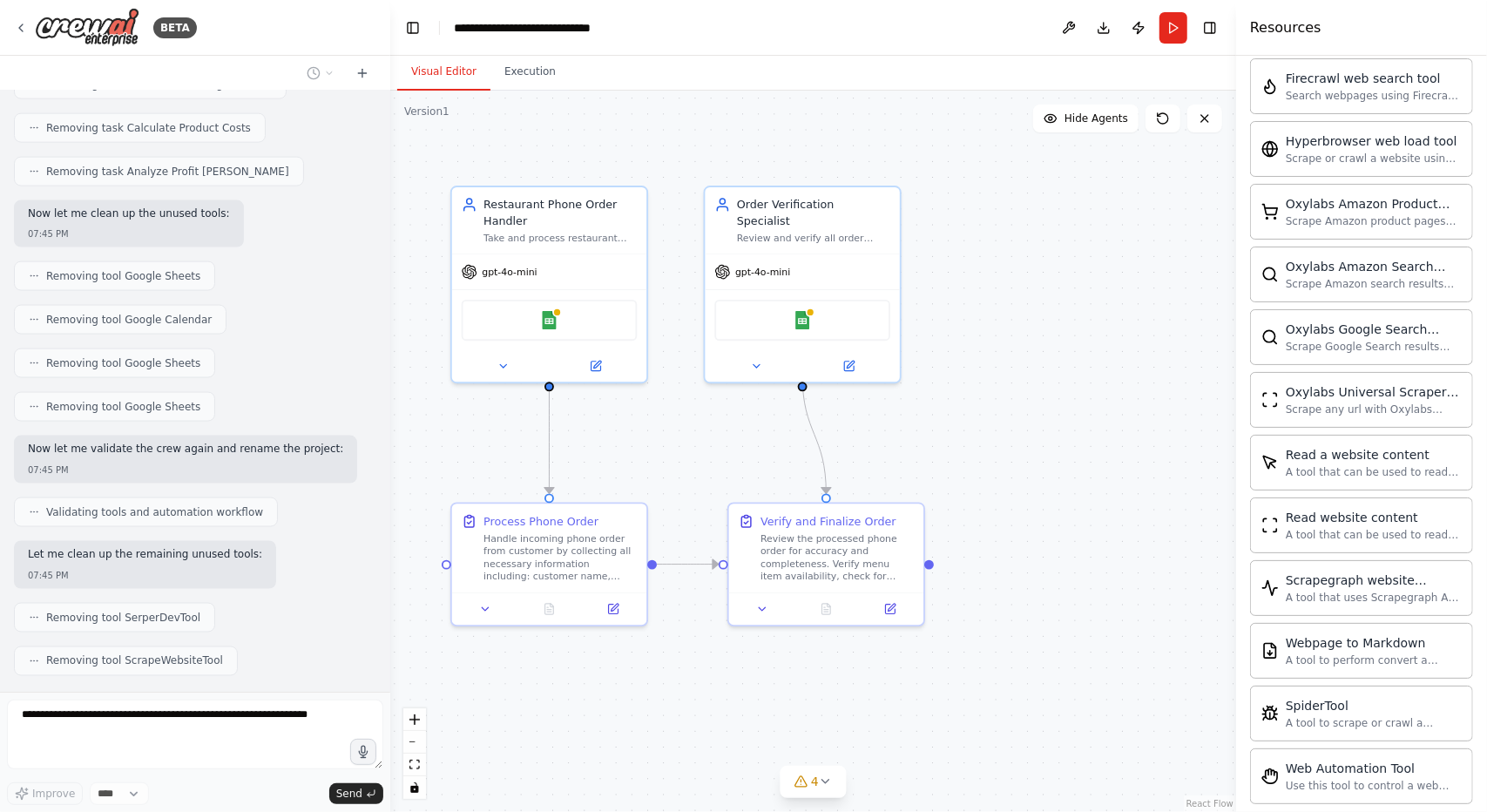
drag, startPoint x: 573, startPoint y: 361, endPoint x: 632, endPoint y: 420, distance: 83.4
click at [632, 420] on div ".deletable-edge-delete-btn { width: 20px; height: 20px; border: 0px solid #ffff…" at bounding box center [813, 450] width 846 height 721
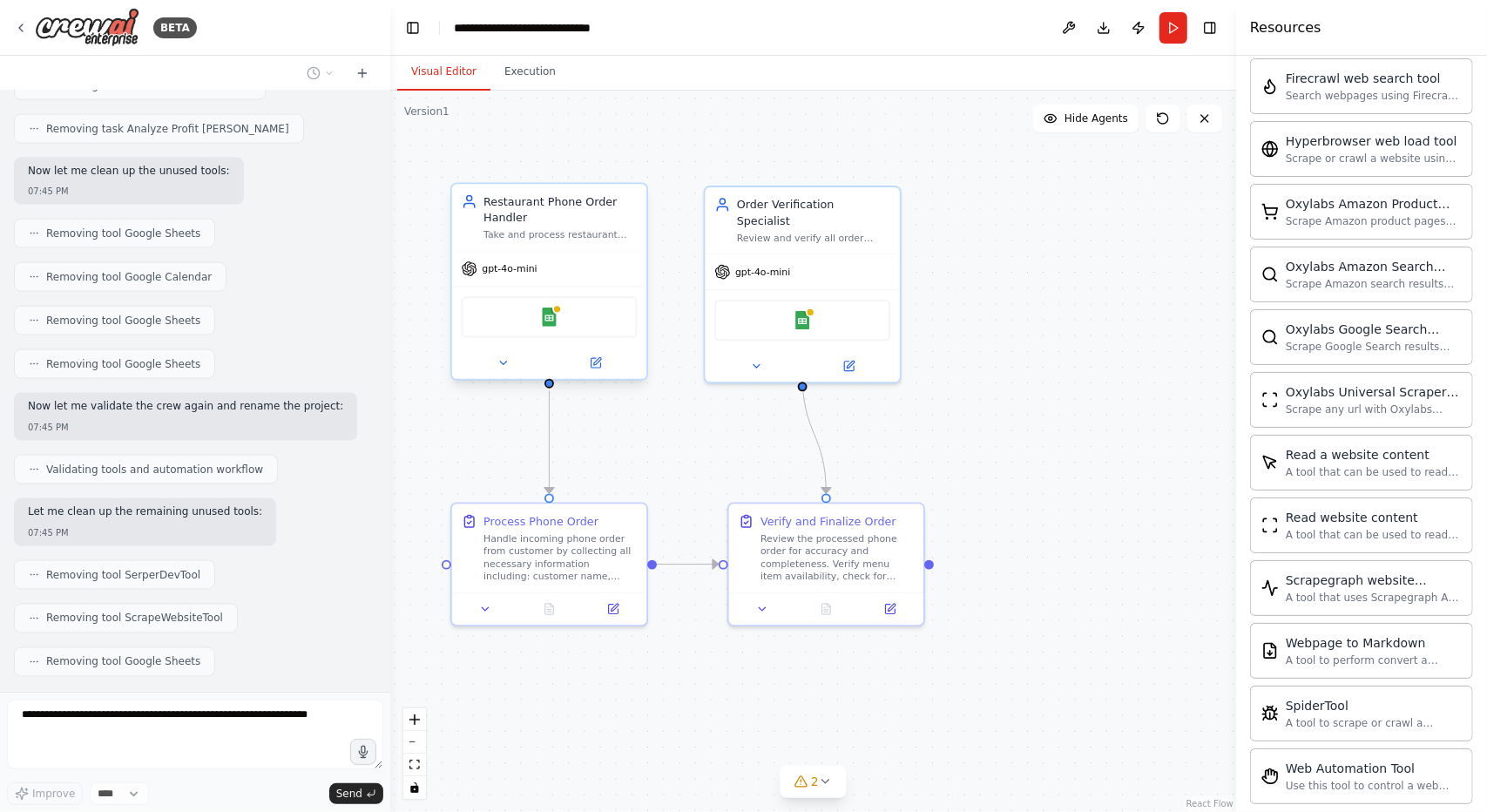
click at [536, 328] on div "Google Sheets" at bounding box center [550, 317] width 176 height 41
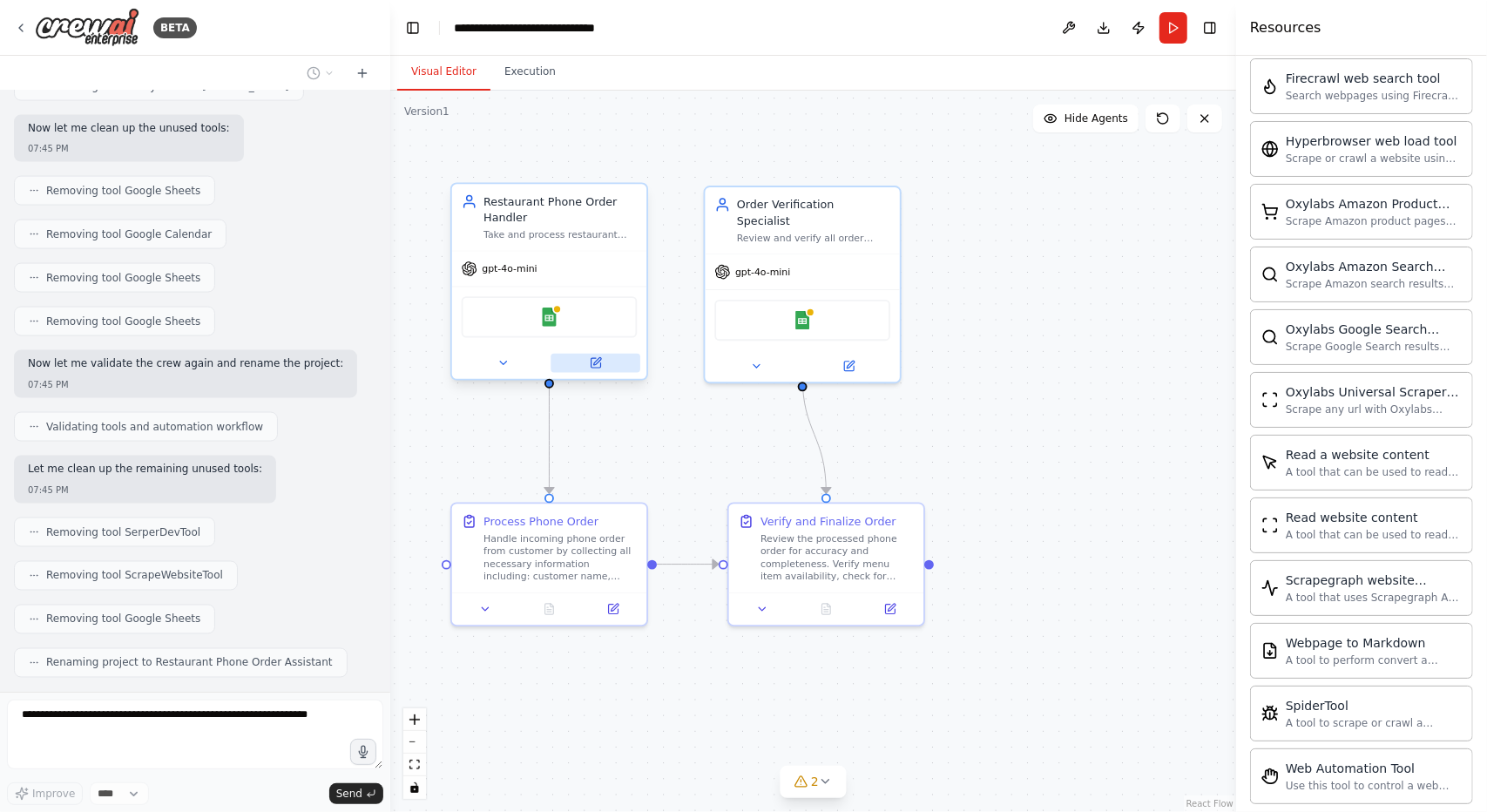
click at [601, 356] on icon at bounding box center [595, 362] width 13 height 13
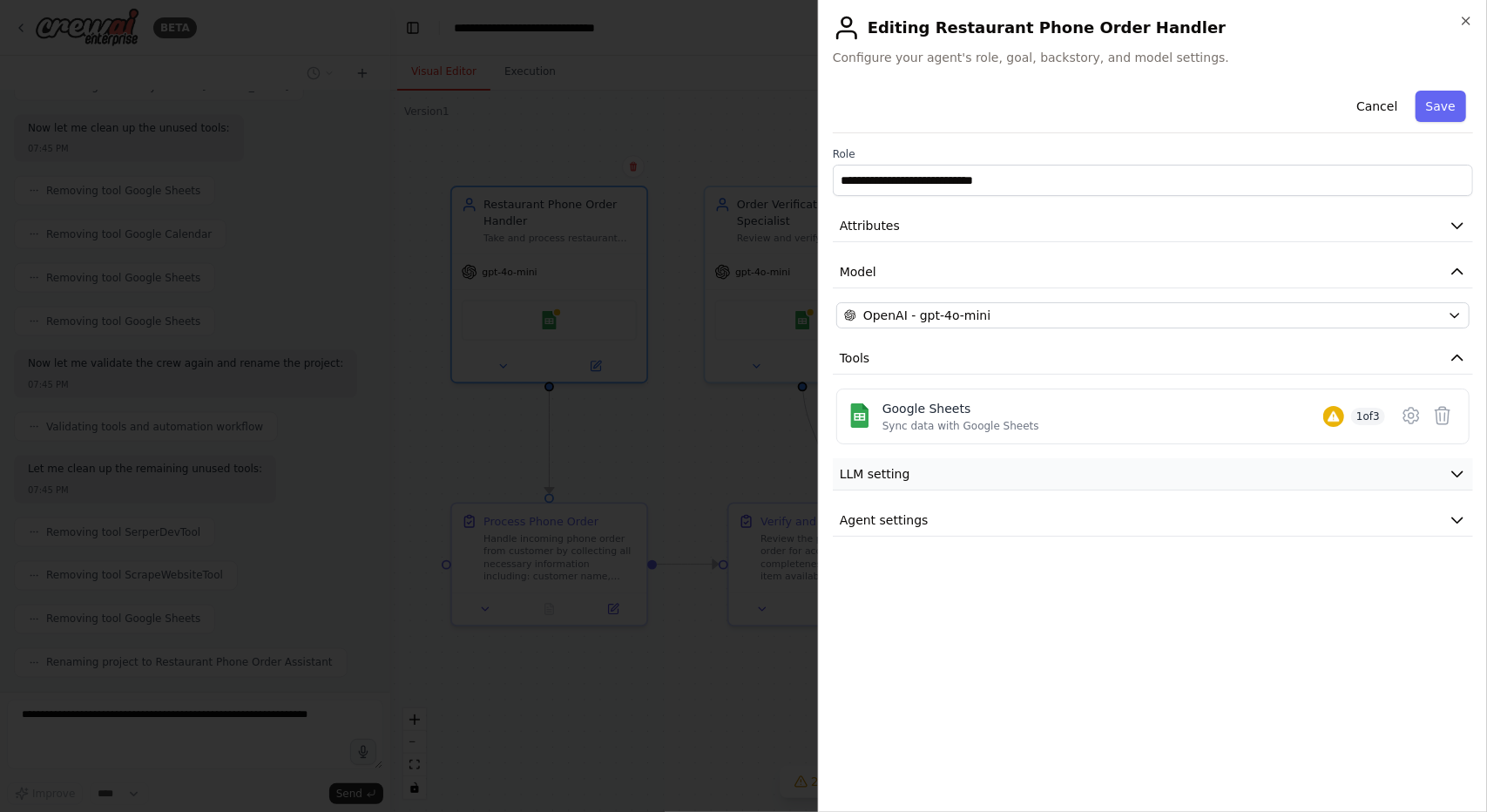
click at [946, 475] on button "LLM setting" at bounding box center [1153, 474] width 640 height 32
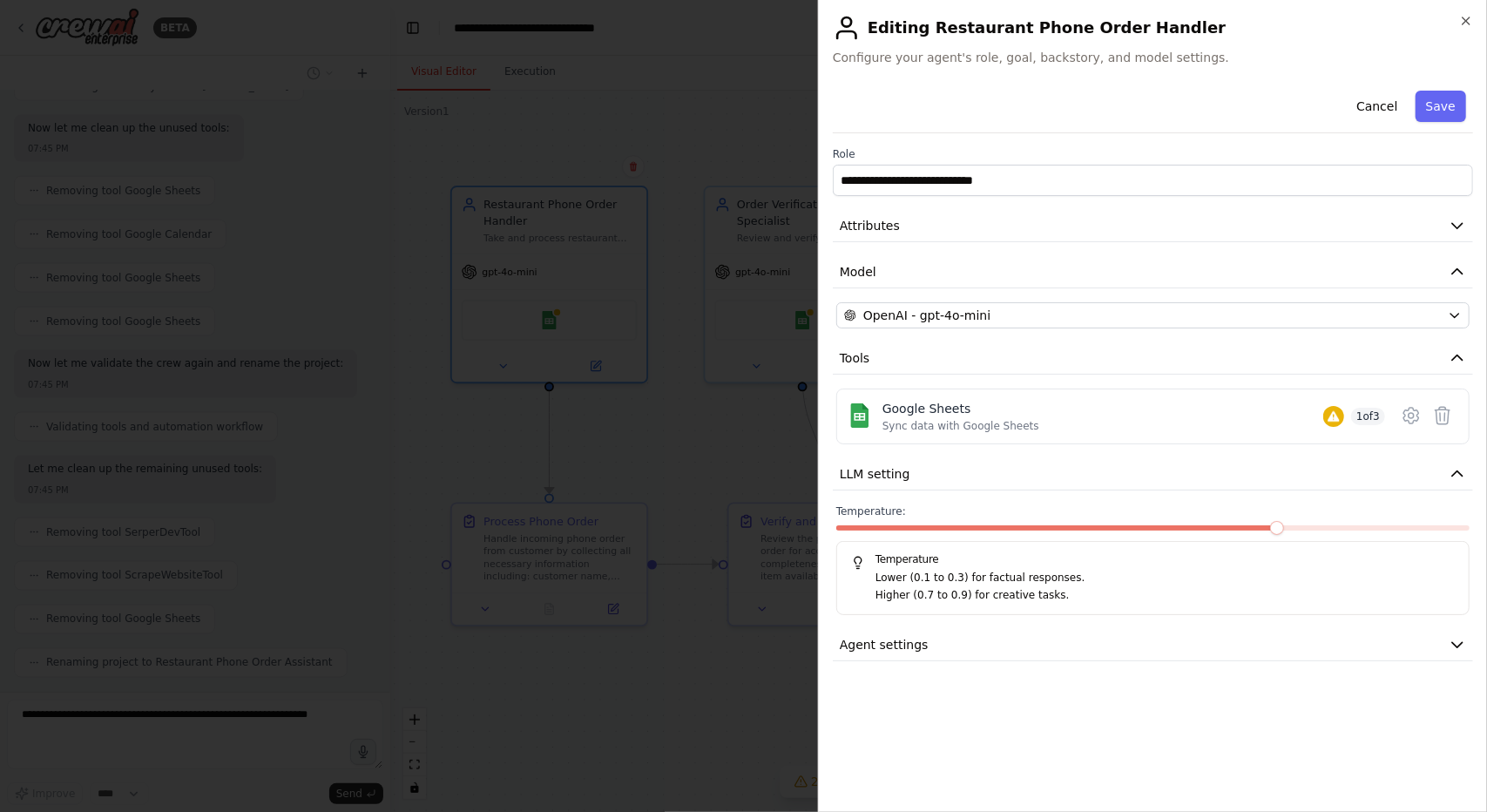
click at [962, 622] on div "**********" at bounding box center [1153, 372] width 640 height 577
click at [957, 637] on button "Agent settings" at bounding box center [1153, 645] width 640 height 32
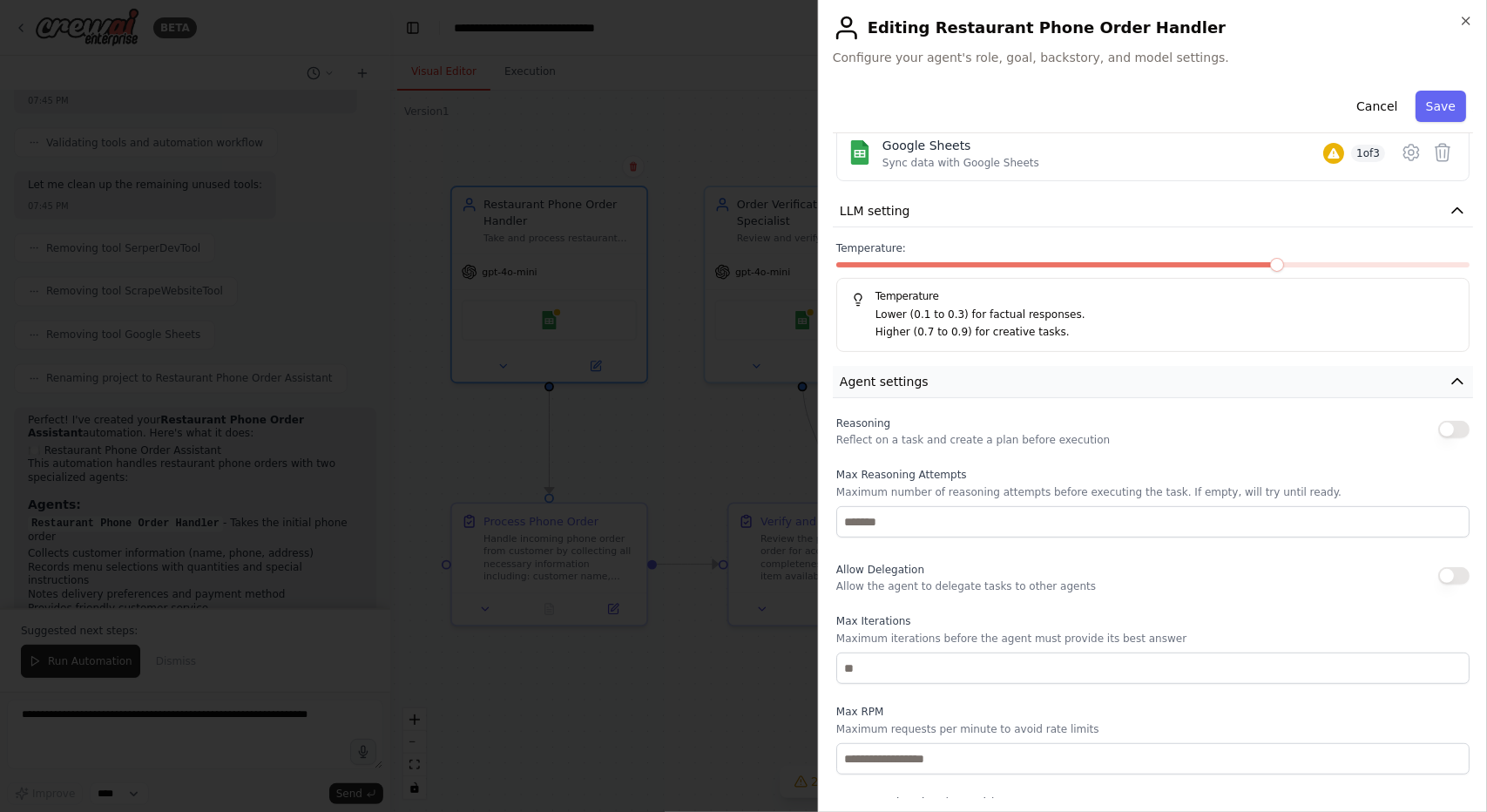
scroll to position [264, 0]
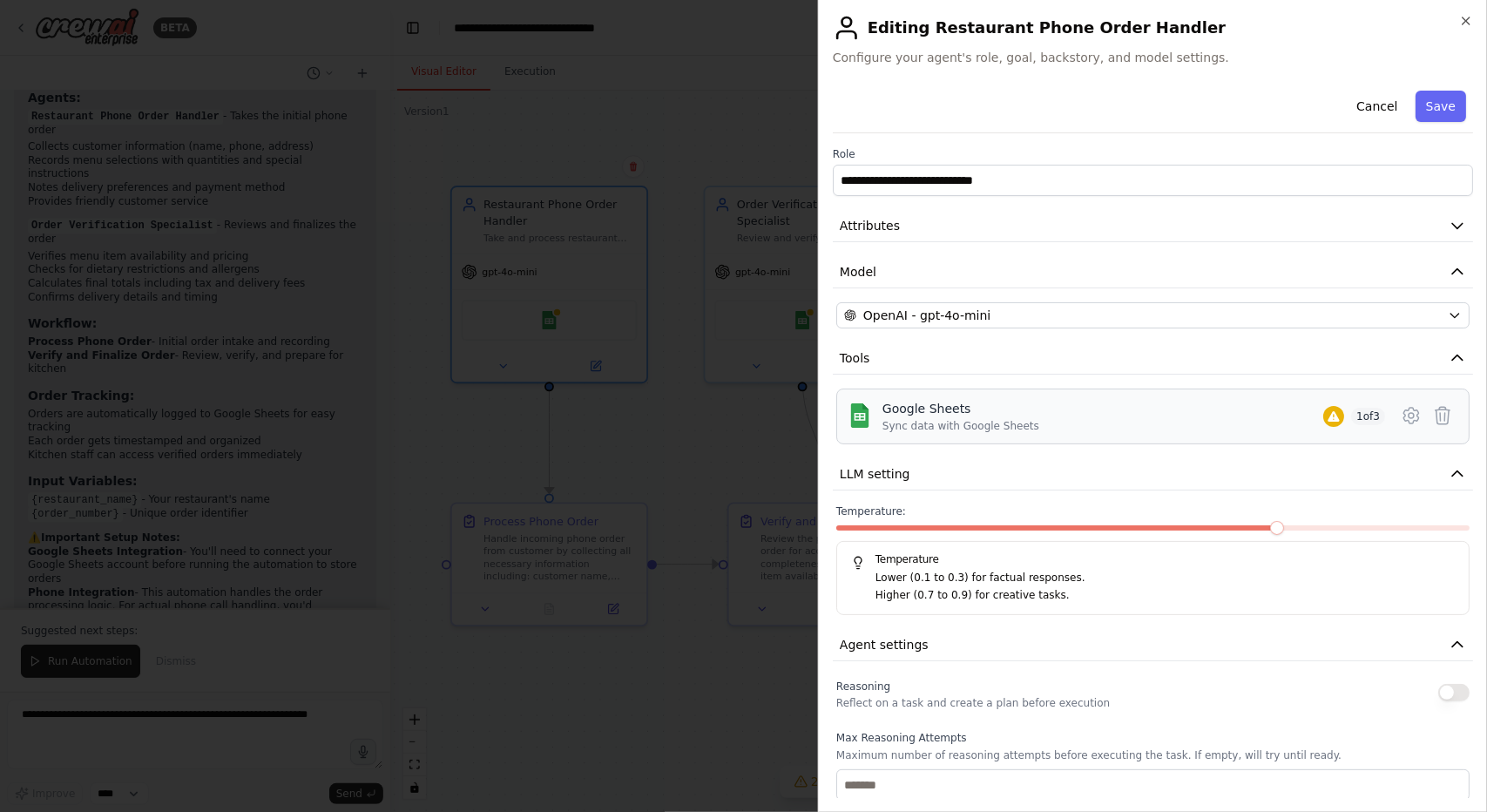
click at [955, 429] on div "Sync data with Google Sheets" at bounding box center [960, 426] width 156 height 14
click at [1400, 407] on icon at bounding box center [1410, 415] width 21 height 21
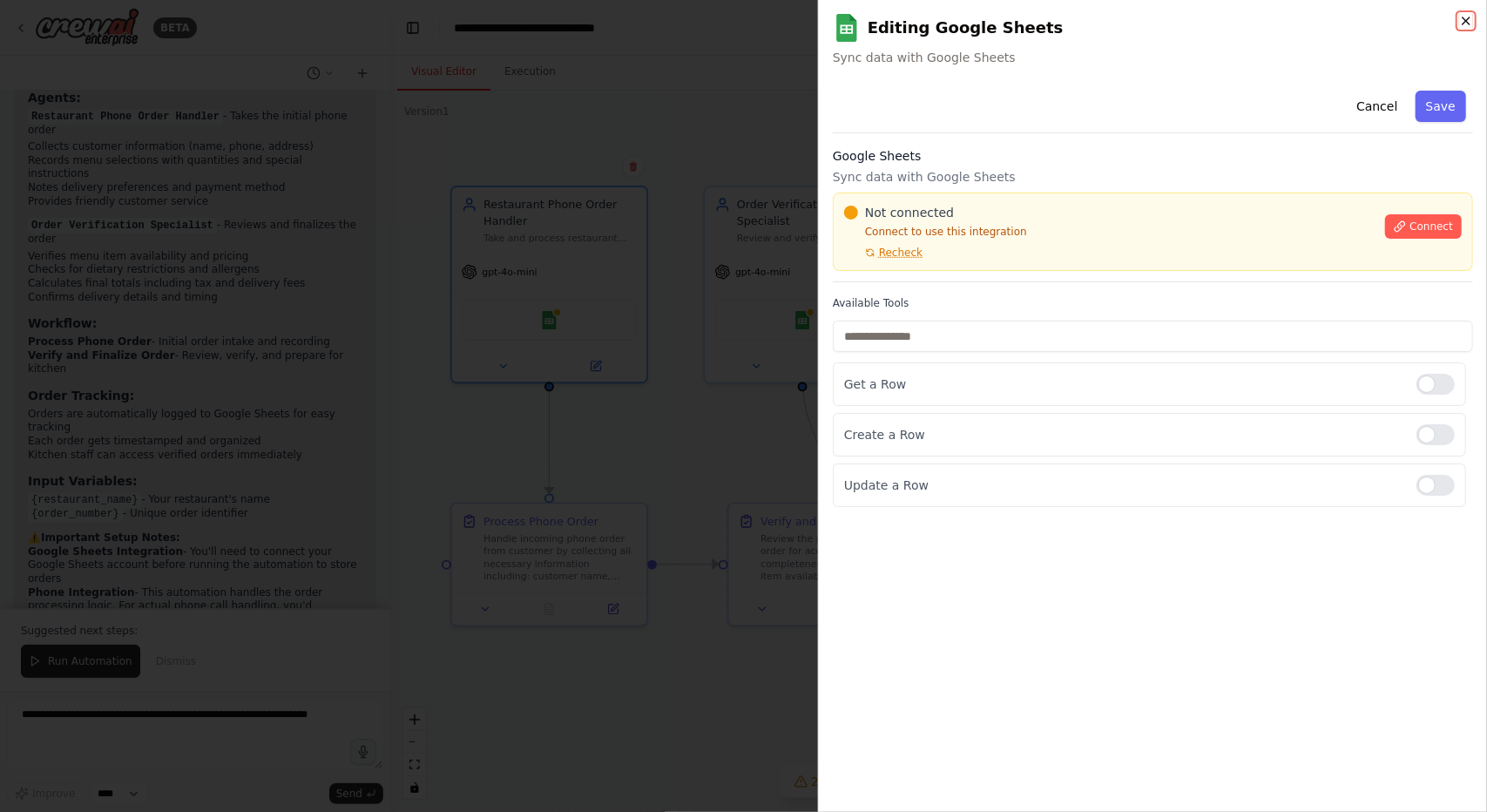
click at [1463, 26] on icon "button" at bounding box center [1466, 21] width 14 height 14
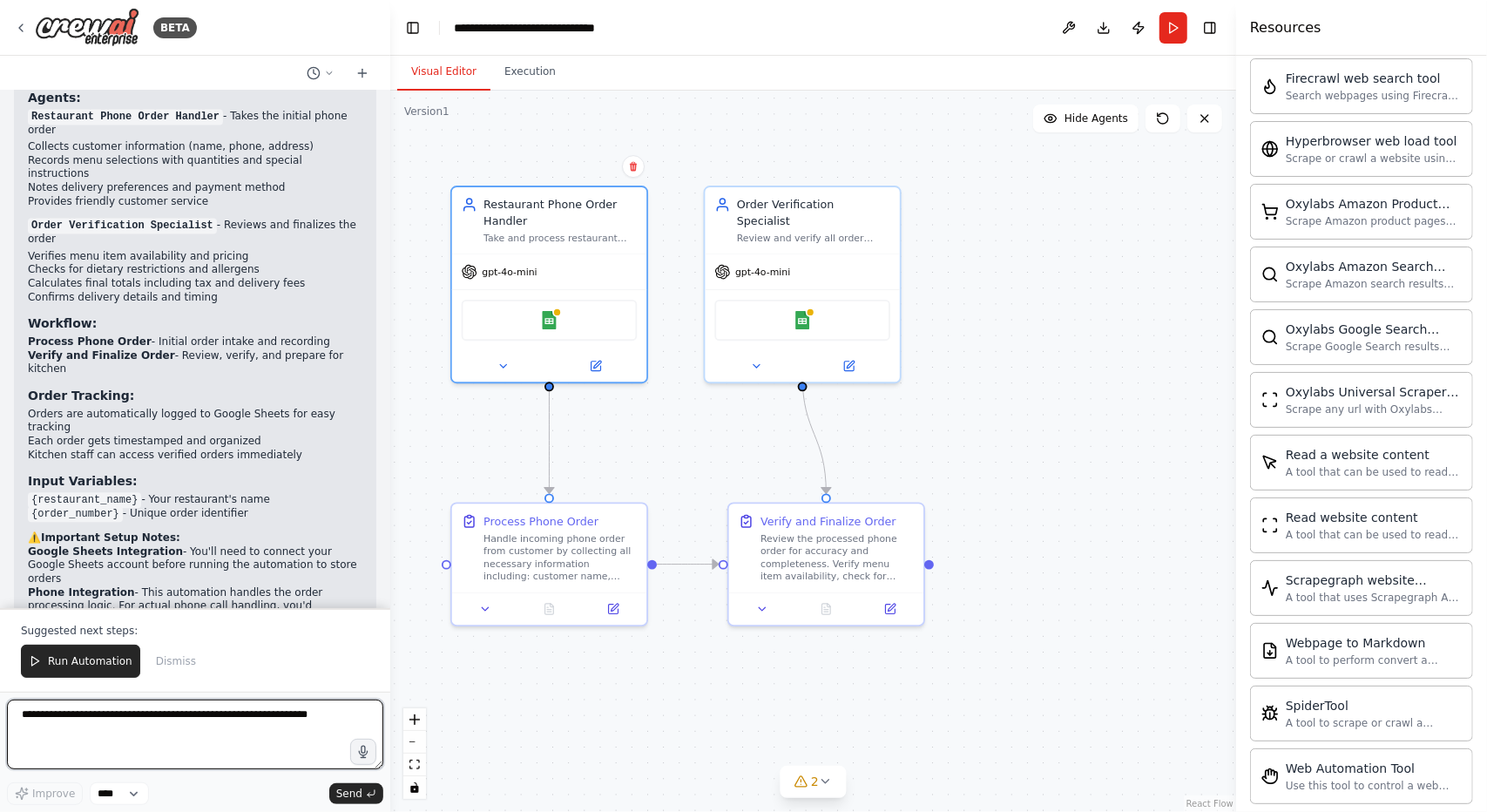
click at [233, 727] on textarea at bounding box center [195, 733] width 377 height 70
type textarea "**********"
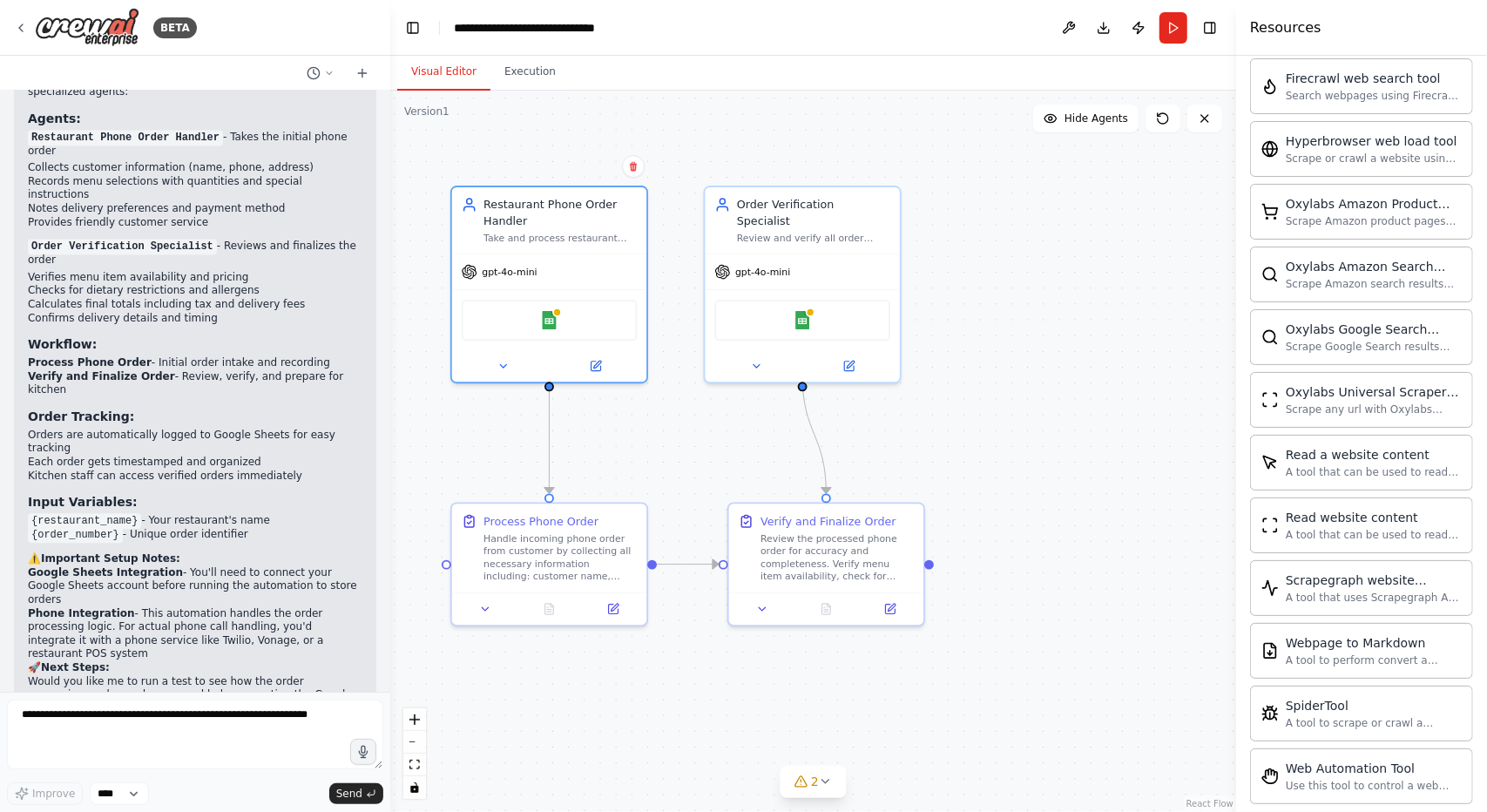
scroll to position [2487, 0]
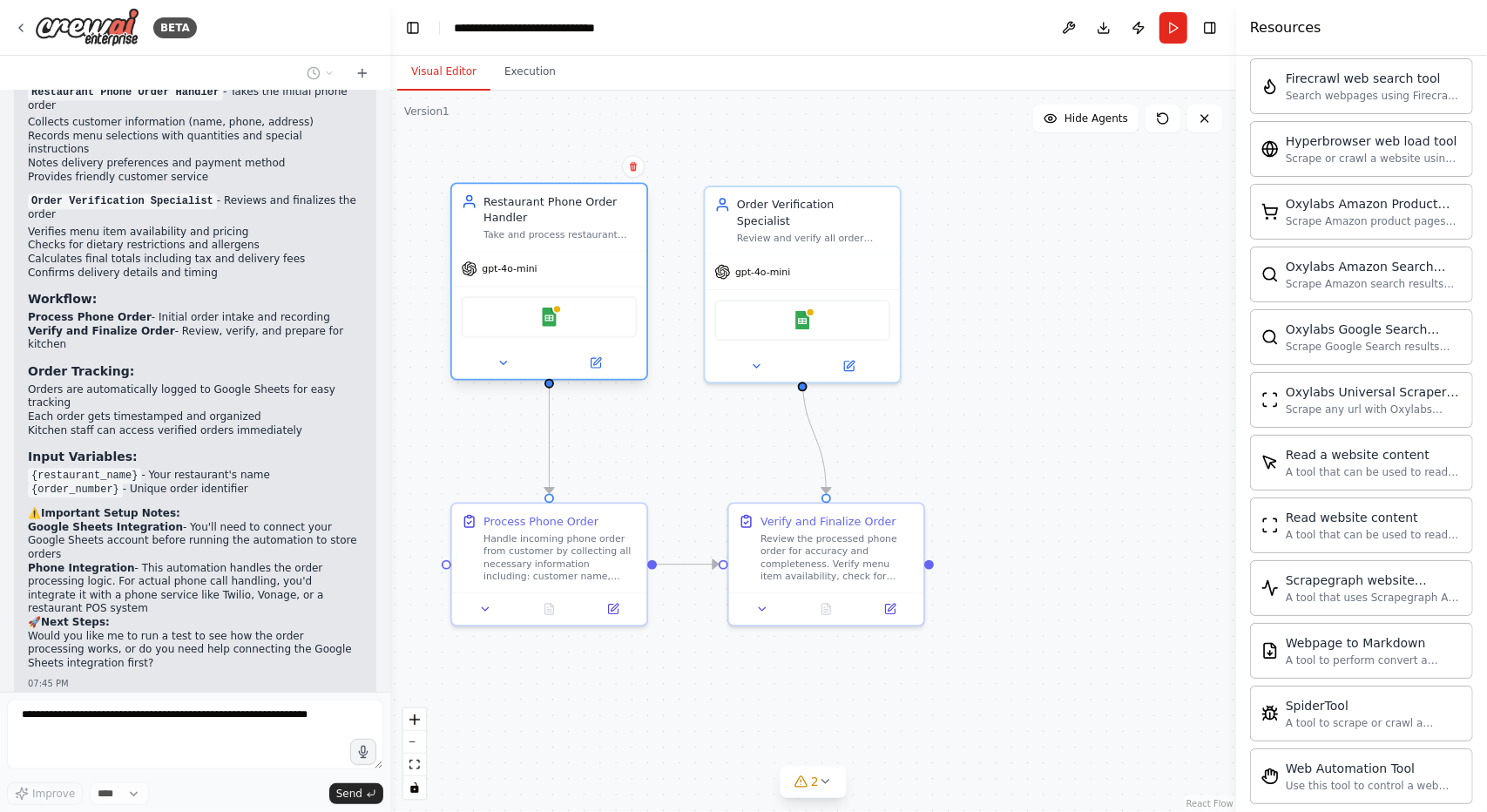
click at [527, 375] on div at bounding box center [550, 363] width 195 height 31
click at [504, 363] on icon at bounding box center [503, 364] width 6 height 4
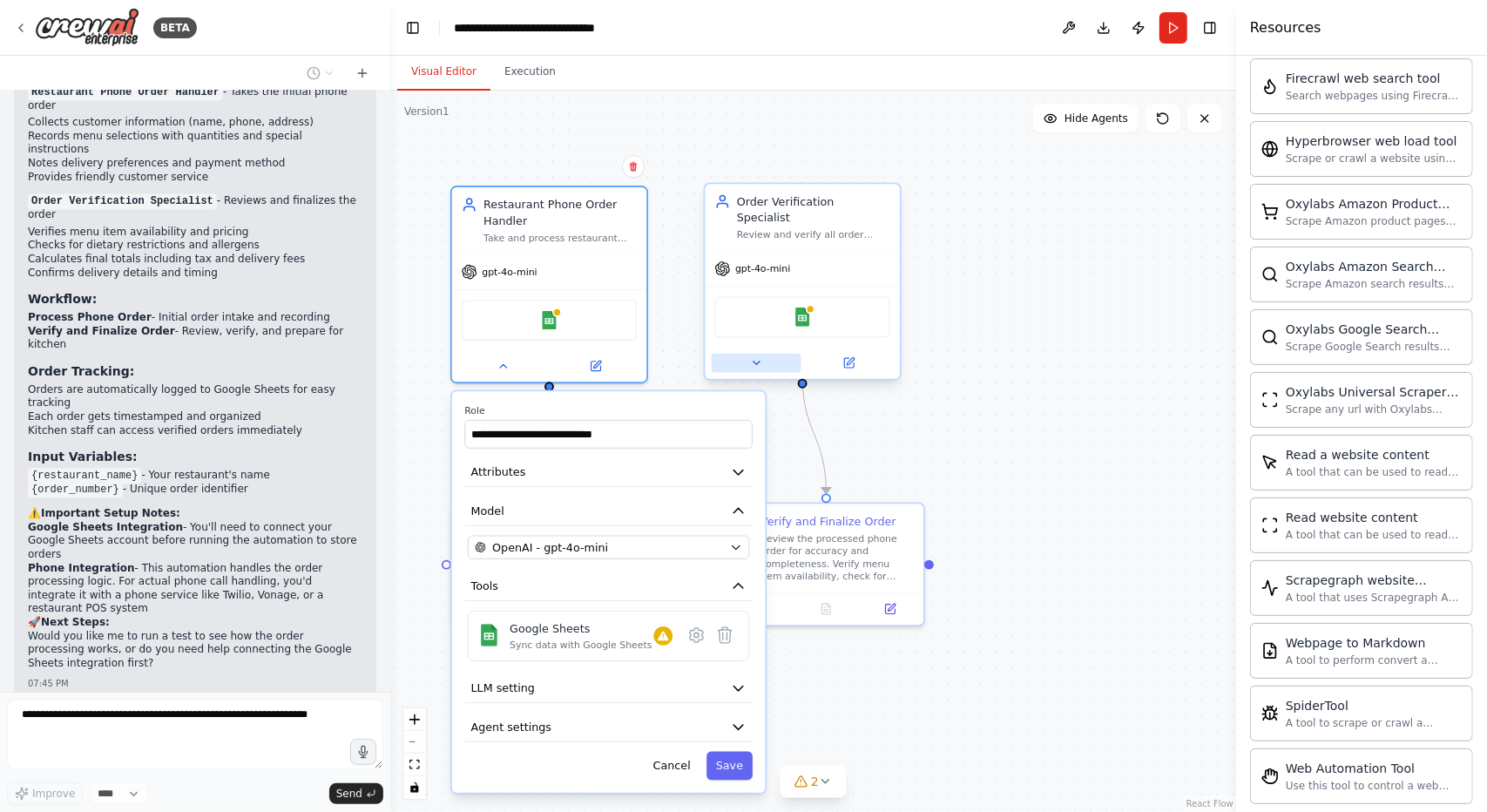
click at [754, 356] on icon at bounding box center [756, 362] width 13 height 13
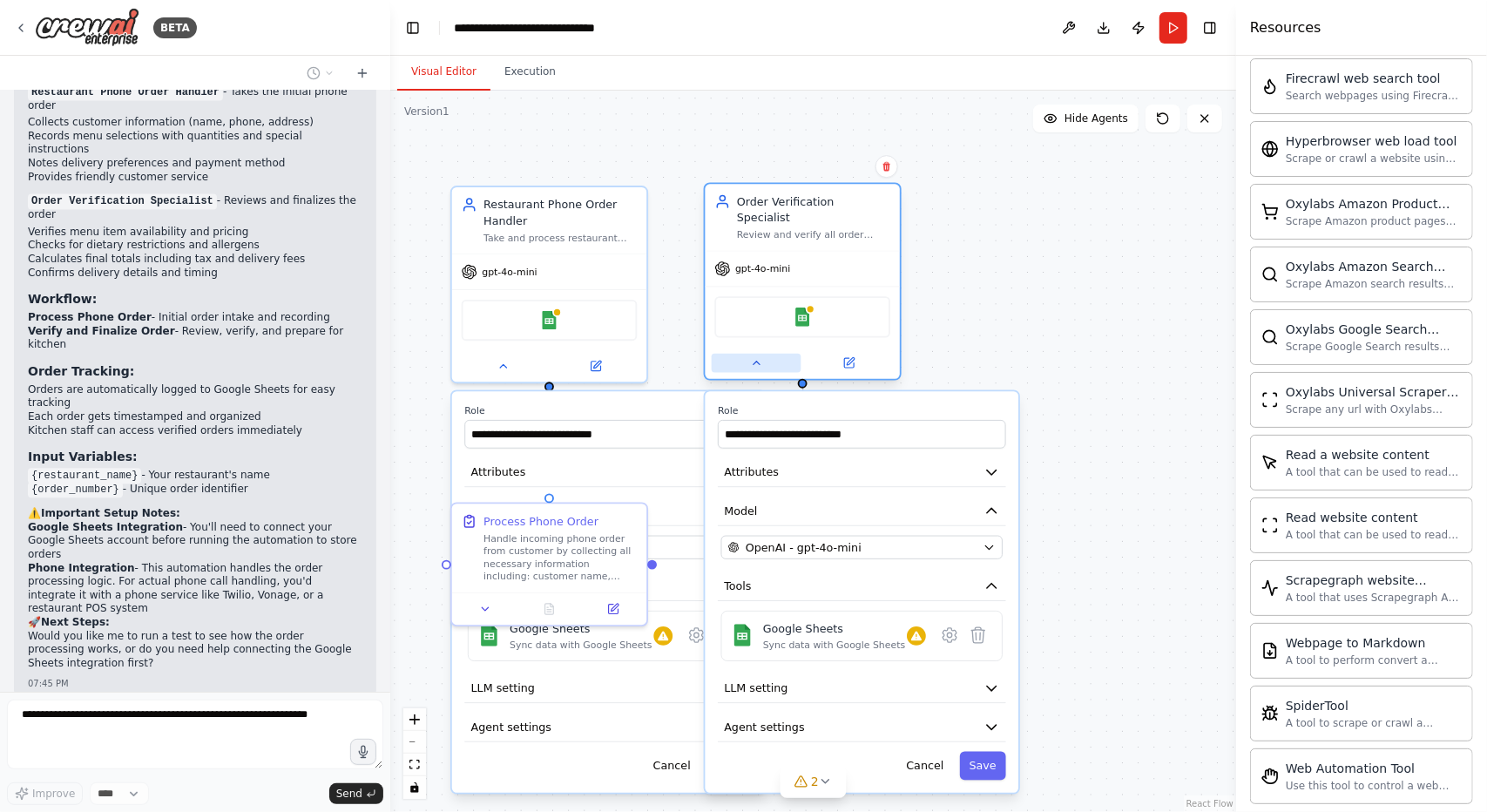
click at [754, 362] on icon at bounding box center [755, 364] width 6 height 4
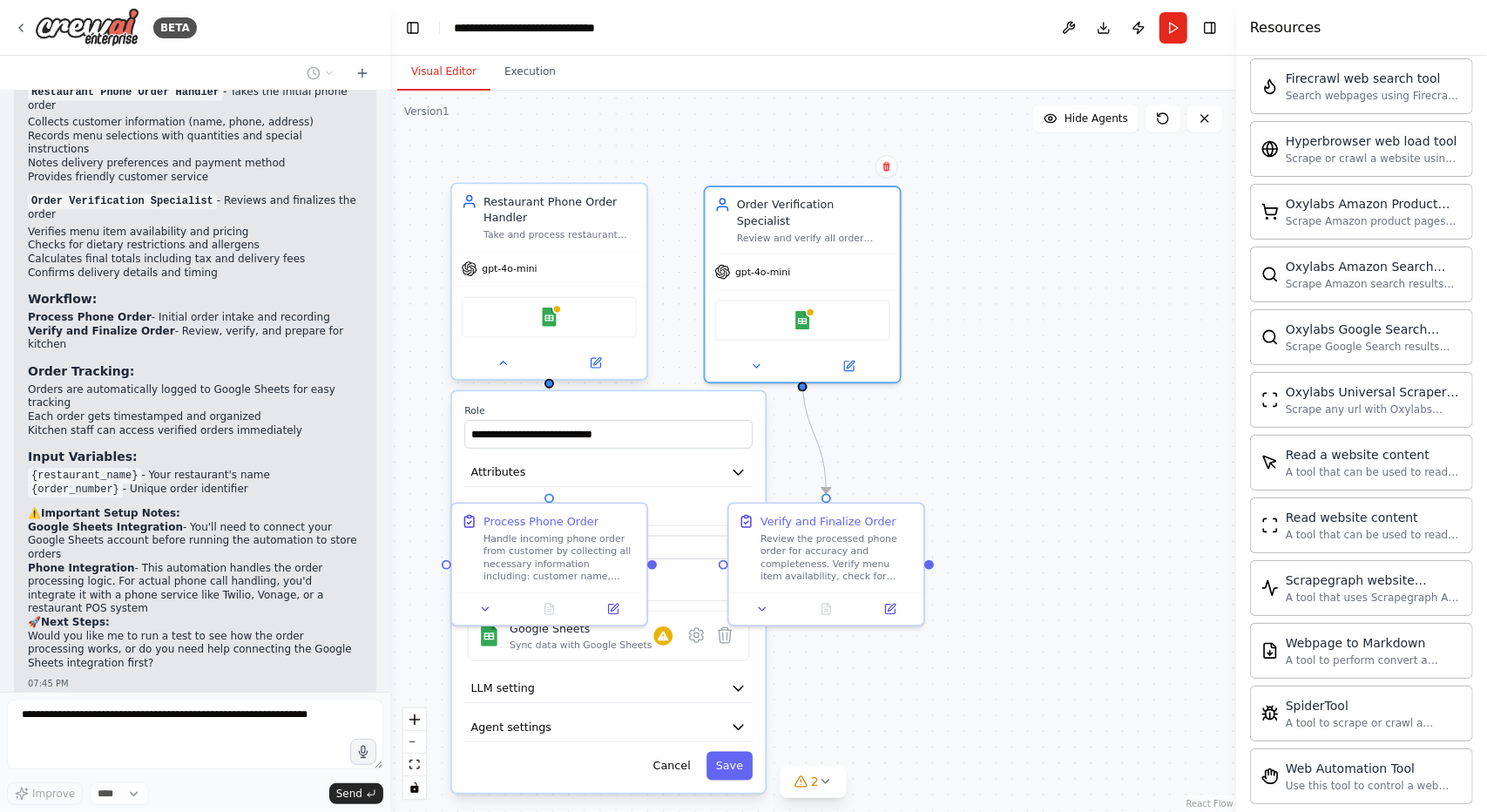
click at [510, 377] on div "Restaurant Phone Order Handler Take and process restaurant phone orders by coll…" at bounding box center [549, 281] width 198 height 198
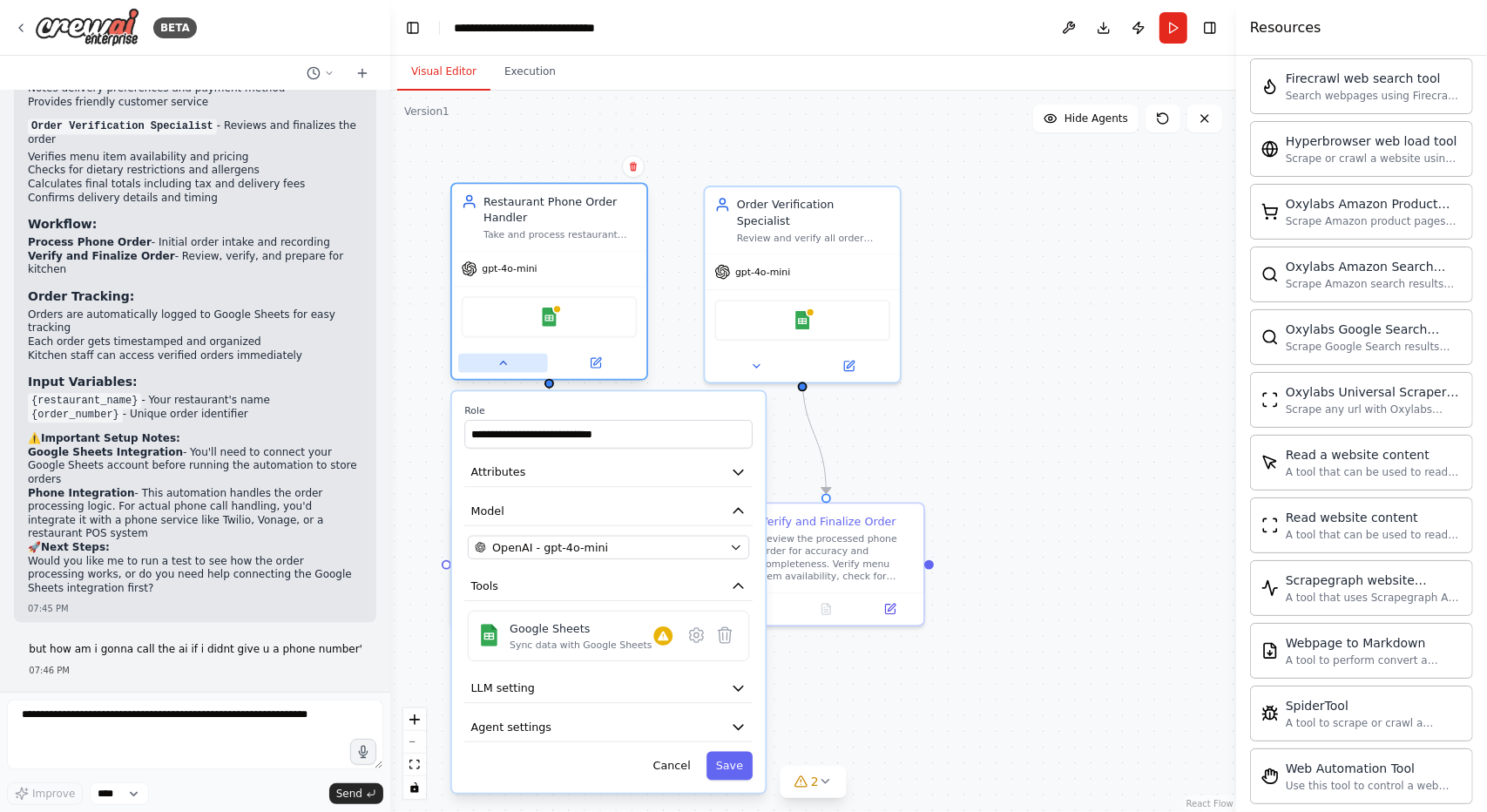
click at [508, 369] on button at bounding box center [503, 363] width 89 height 19
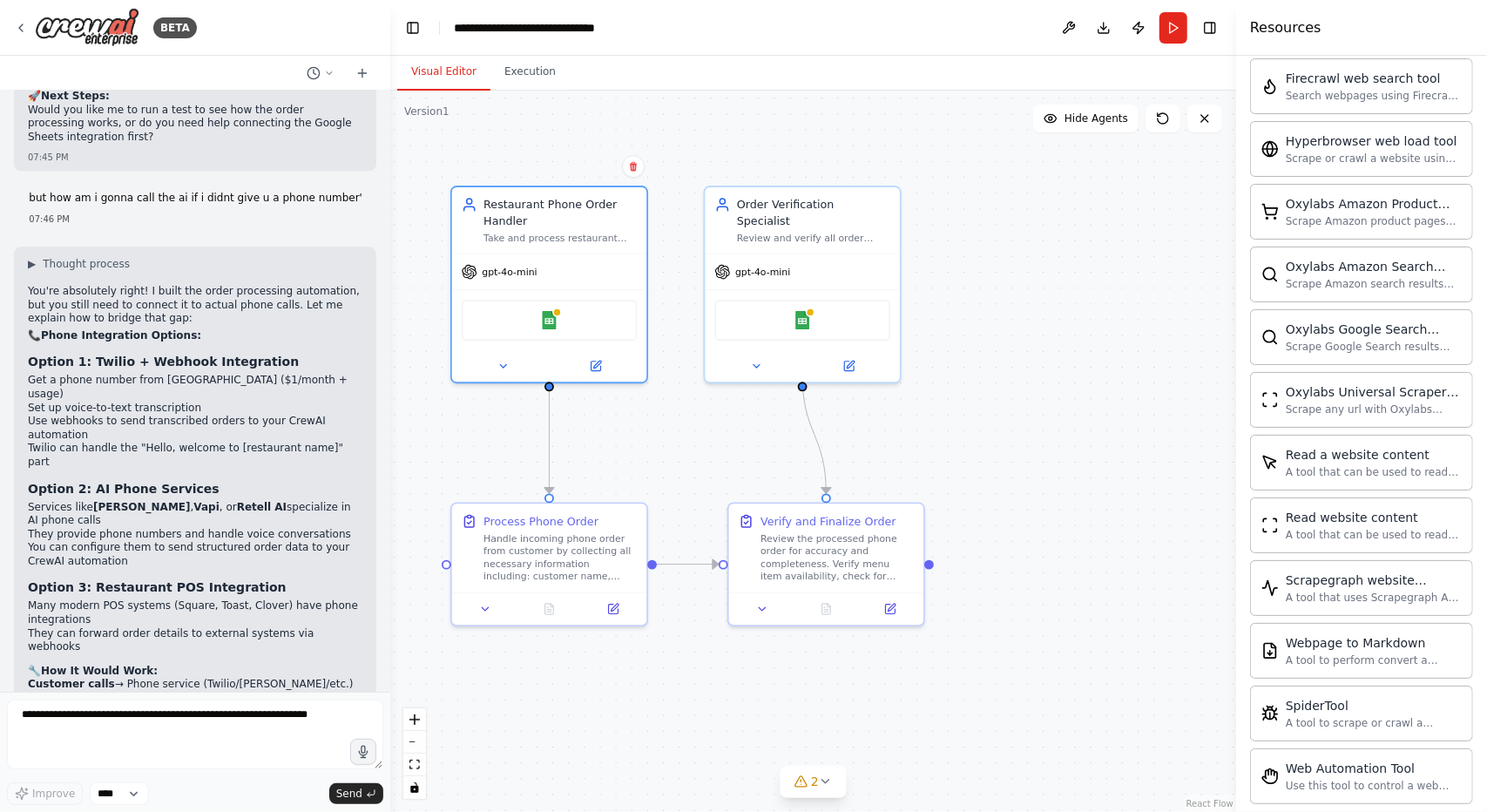
scroll to position [3026, 0]
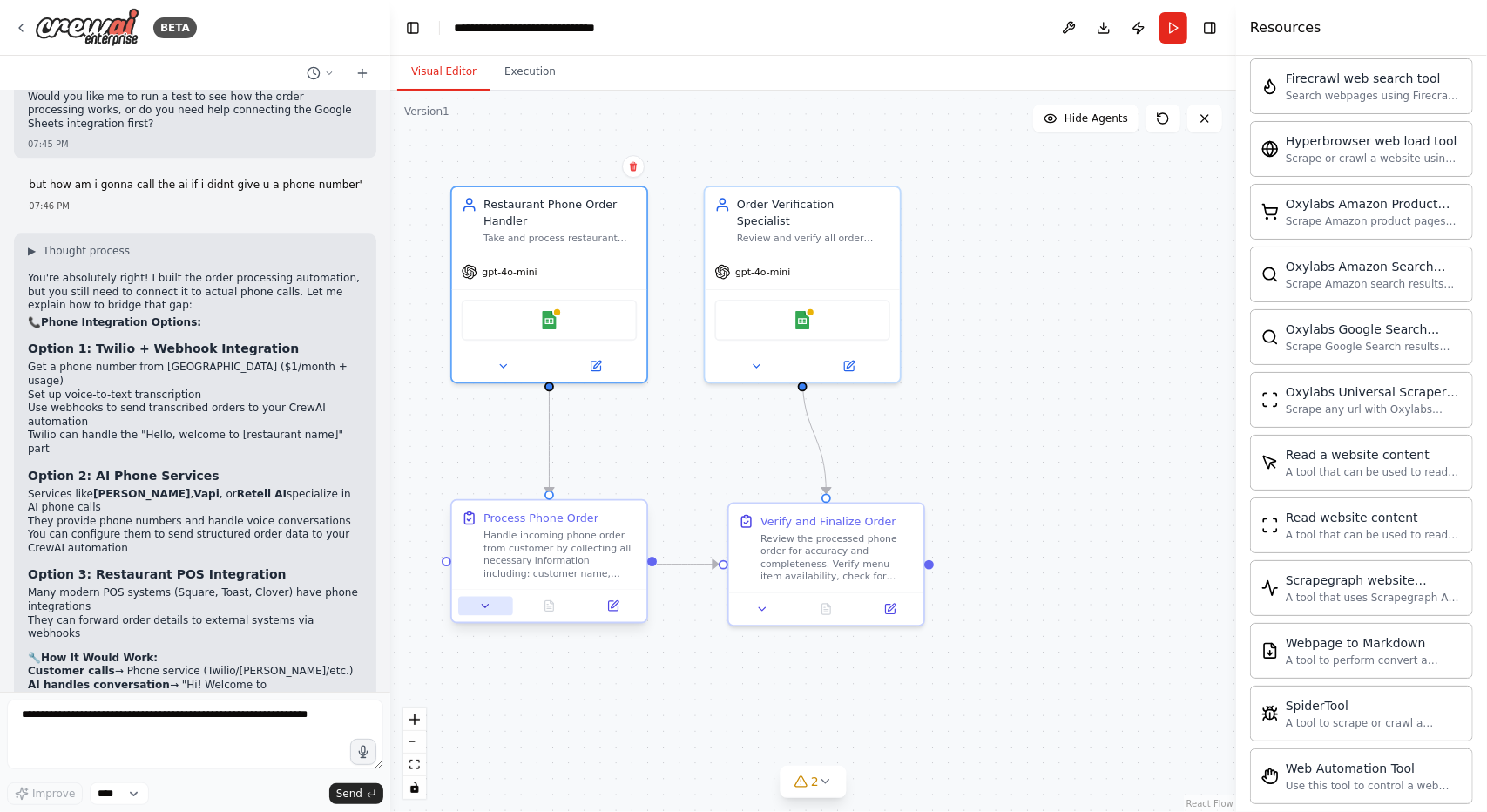
click at [477, 601] on button at bounding box center [485, 606] width 54 height 19
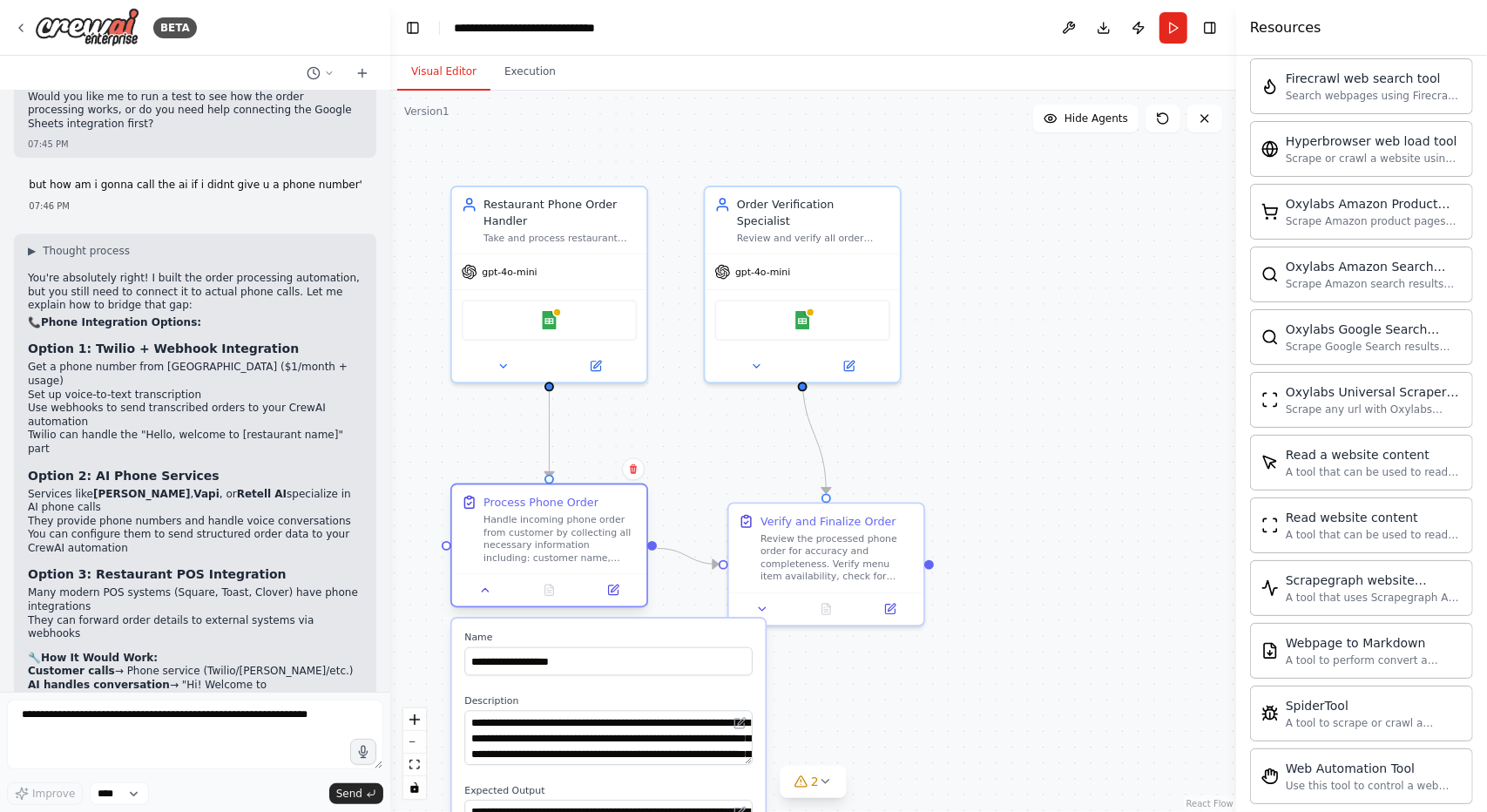
drag, startPoint x: 644, startPoint y: 522, endPoint x: 646, endPoint y: 499, distance: 23.1
click at [646, 499] on div "Process Phone Order Handle incoming phone order from customer by collecting all…" at bounding box center [549, 546] width 198 height 125
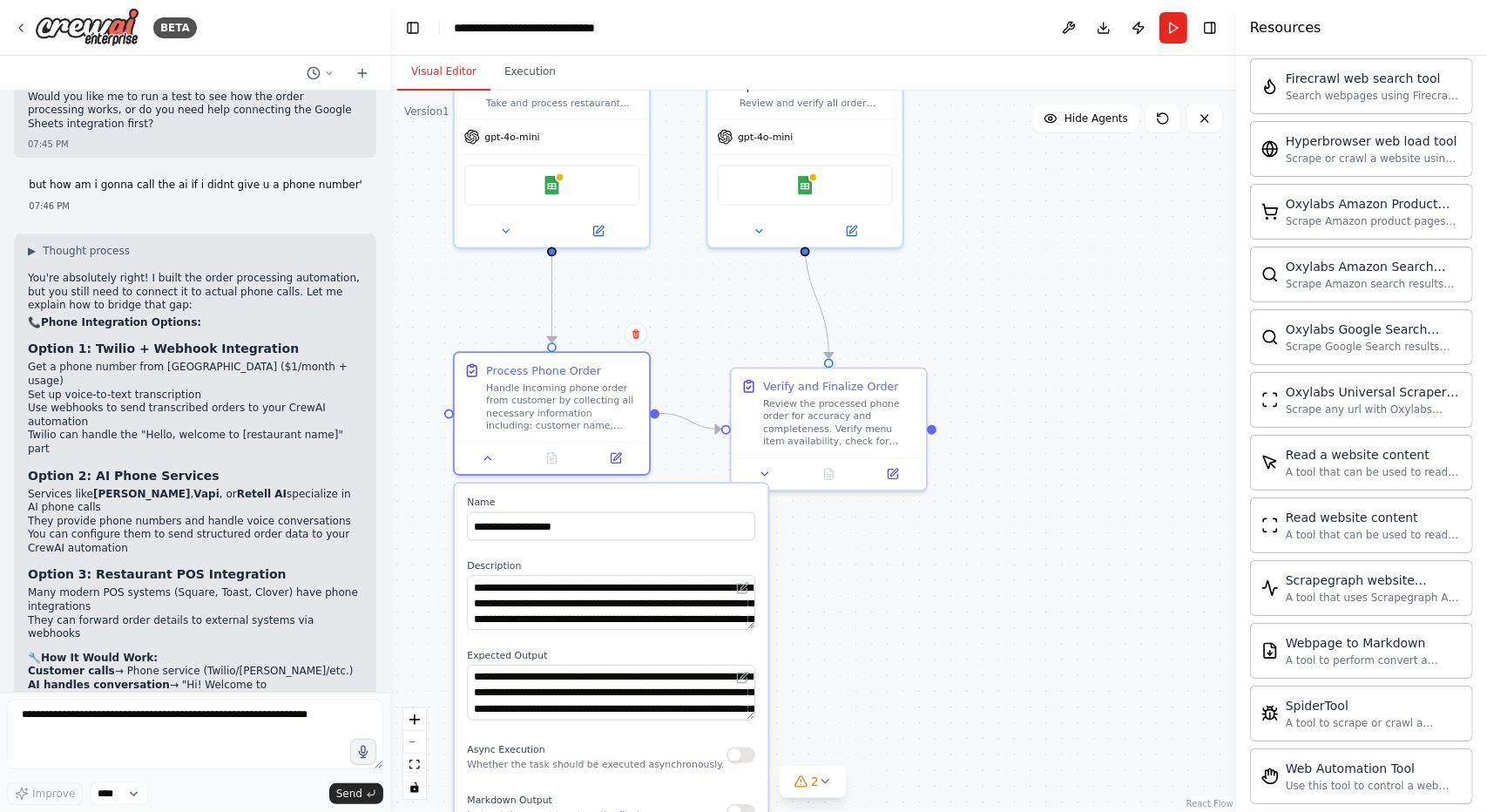
drag, startPoint x: 698, startPoint y: 491, endPoint x: 694, endPoint y: 344, distance: 147.1
click at [694, 344] on div ".deletable-edge-delete-btn { width: 20px; height: 20px; border: 0px solid #ffff…" at bounding box center [813, 450] width 846 height 721
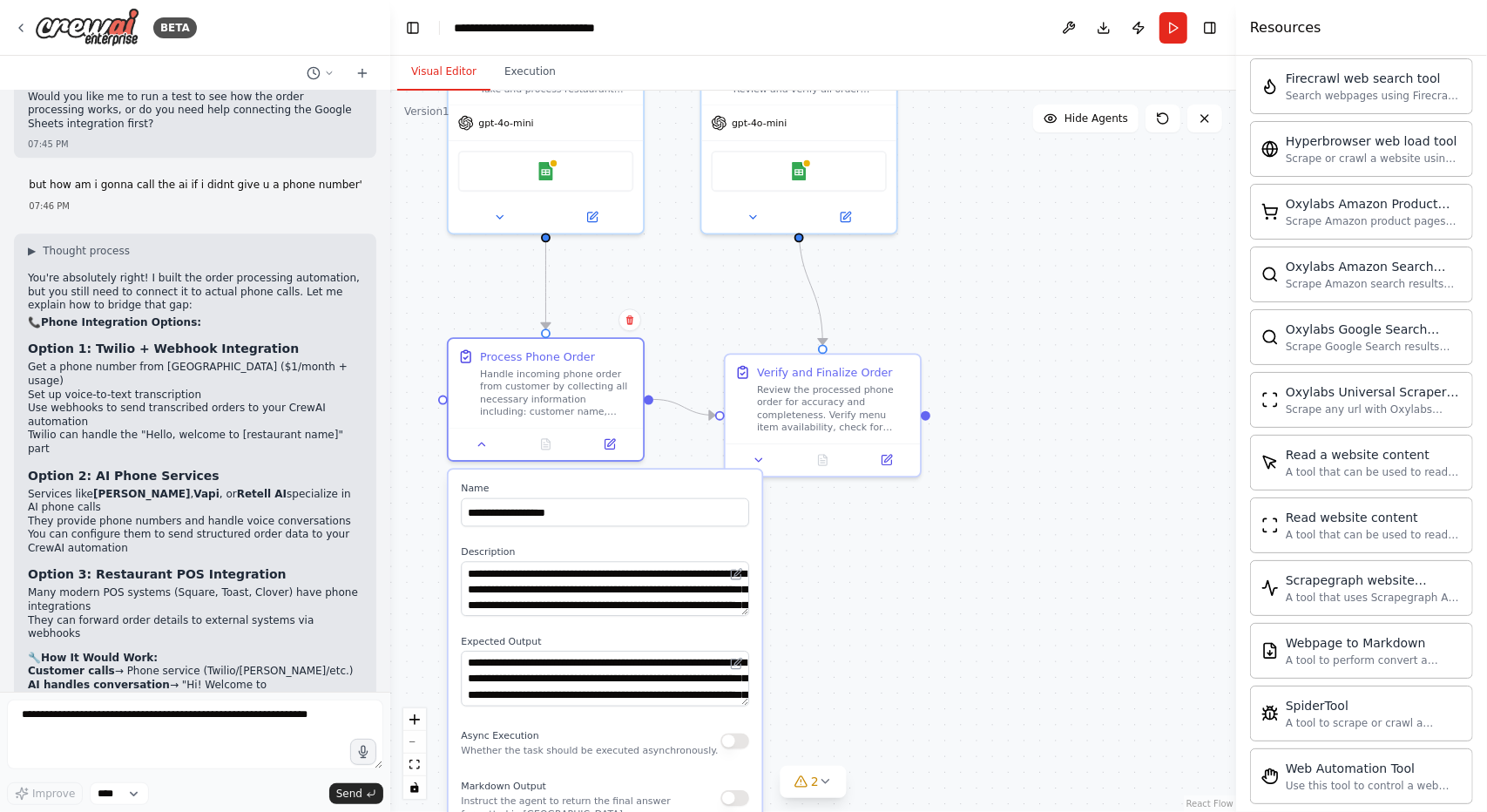
drag, startPoint x: 693, startPoint y: 338, endPoint x: 692, endPoint y: 295, distance: 43.0
click at [692, 321] on div ".deletable-edge-delete-btn { width: 20px; height: 20px; border: 0px solid #ffff…" at bounding box center [813, 450] width 846 height 721
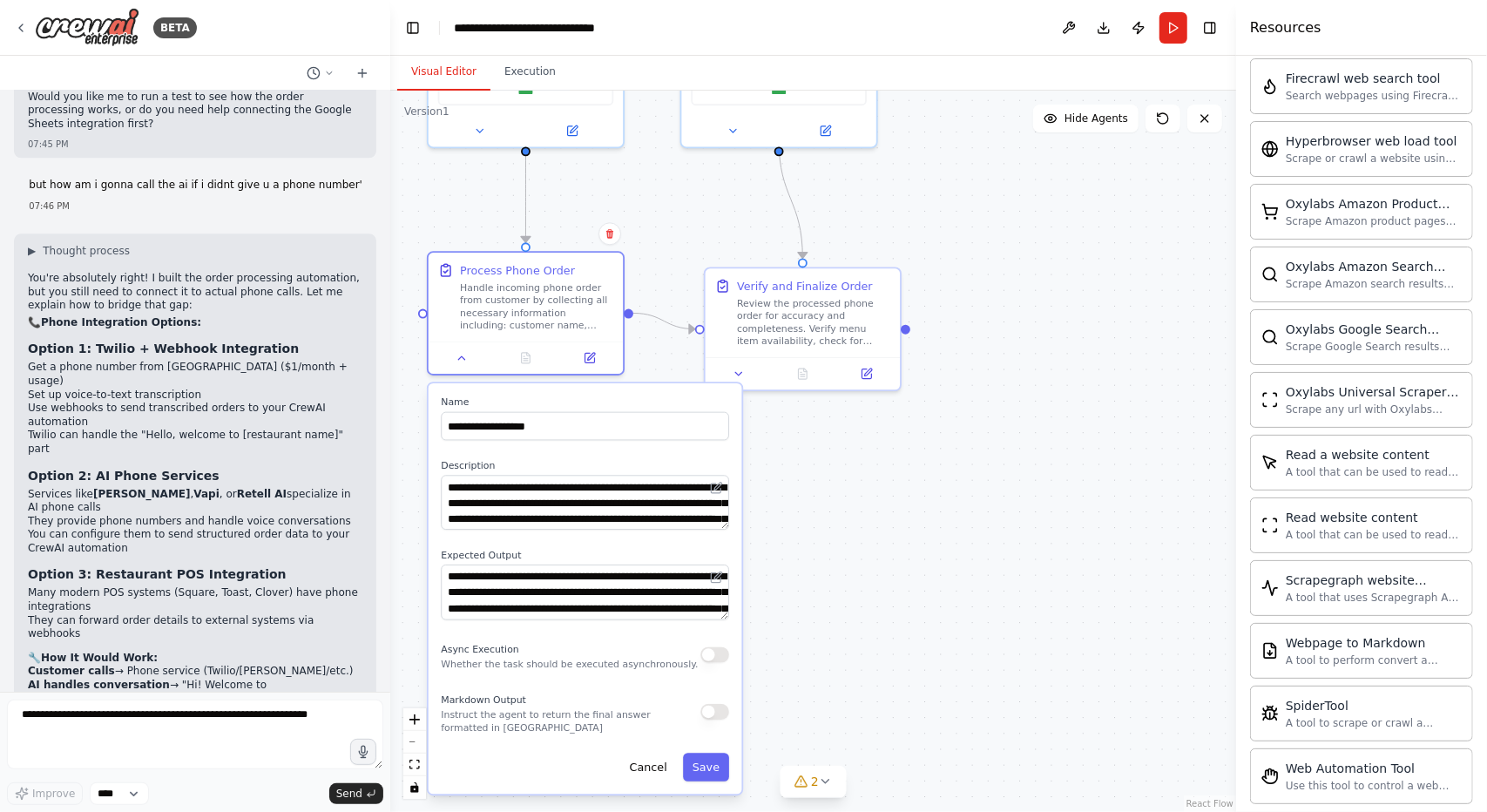
drag, startPoint x: 847, startPoint y: 521, endPoint x: 828, endPoint y: 448, distance: 75.4
click at [828, 448] on div ".deletable-edge-delete-btn { width: 20px; height: 20px; border: 0px solid #ffff…" at bounding box center [813, 450] width 846 height 721
click at [462, 368] on div at bounding box center [526, 354] width 195 height 32
click at [460, 358] on icon at bounding box center [461, 354] width 13 height 13
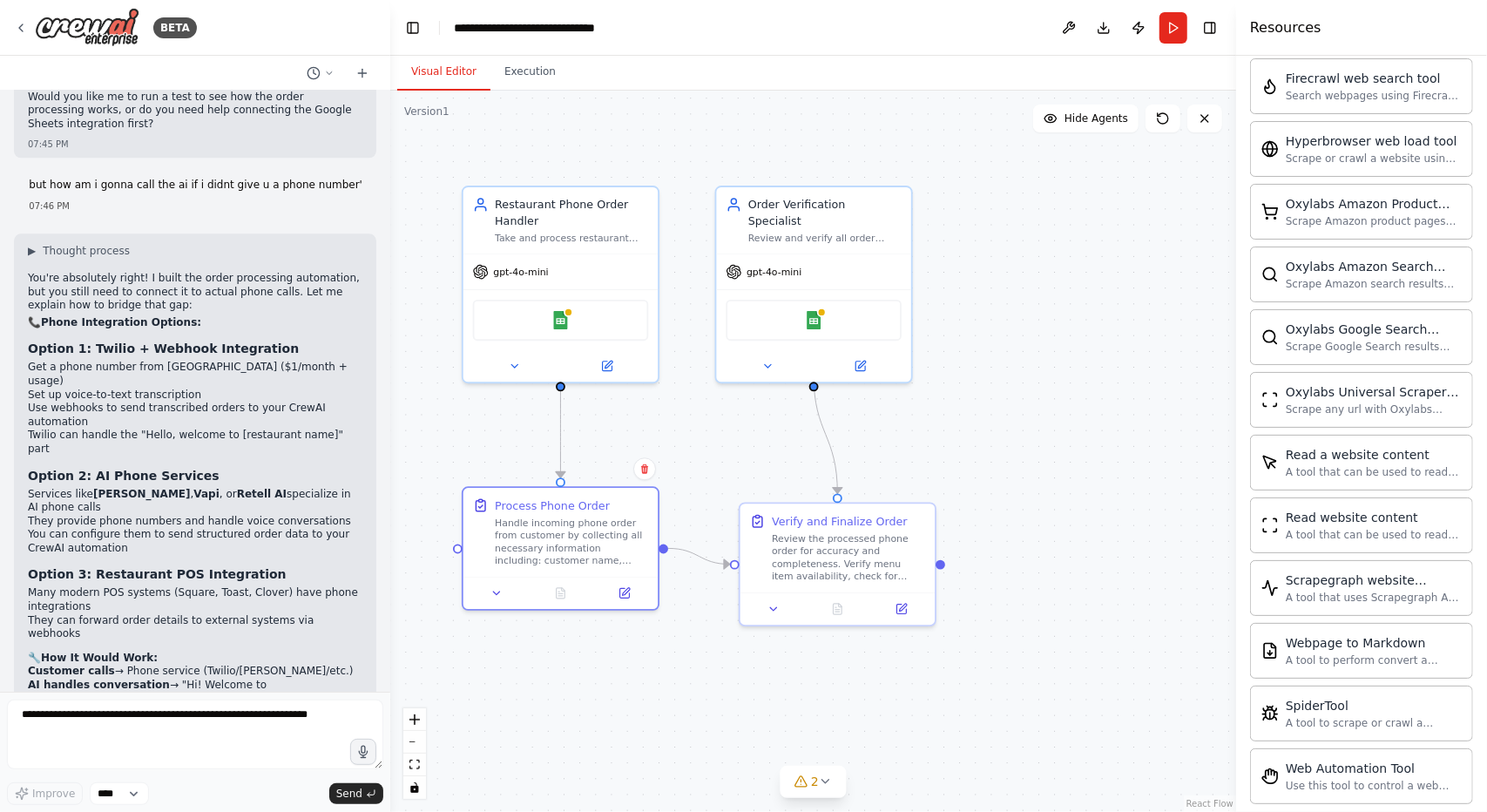
drag, startPoint x: 453, startPoint y: 507, endPoint x: 489, endPoint y: 743, distance: 238.7
click at [489, 743] on div ".deletable-edge-delete-btn { width: 20px; height: 20px; border: 0px solid #ffff…" at bounding box center [813, 450] width 846 height 721
click at [216, 728] on textarea at bounding box center [195, 733] width 377 height 70
type textarea "**********"
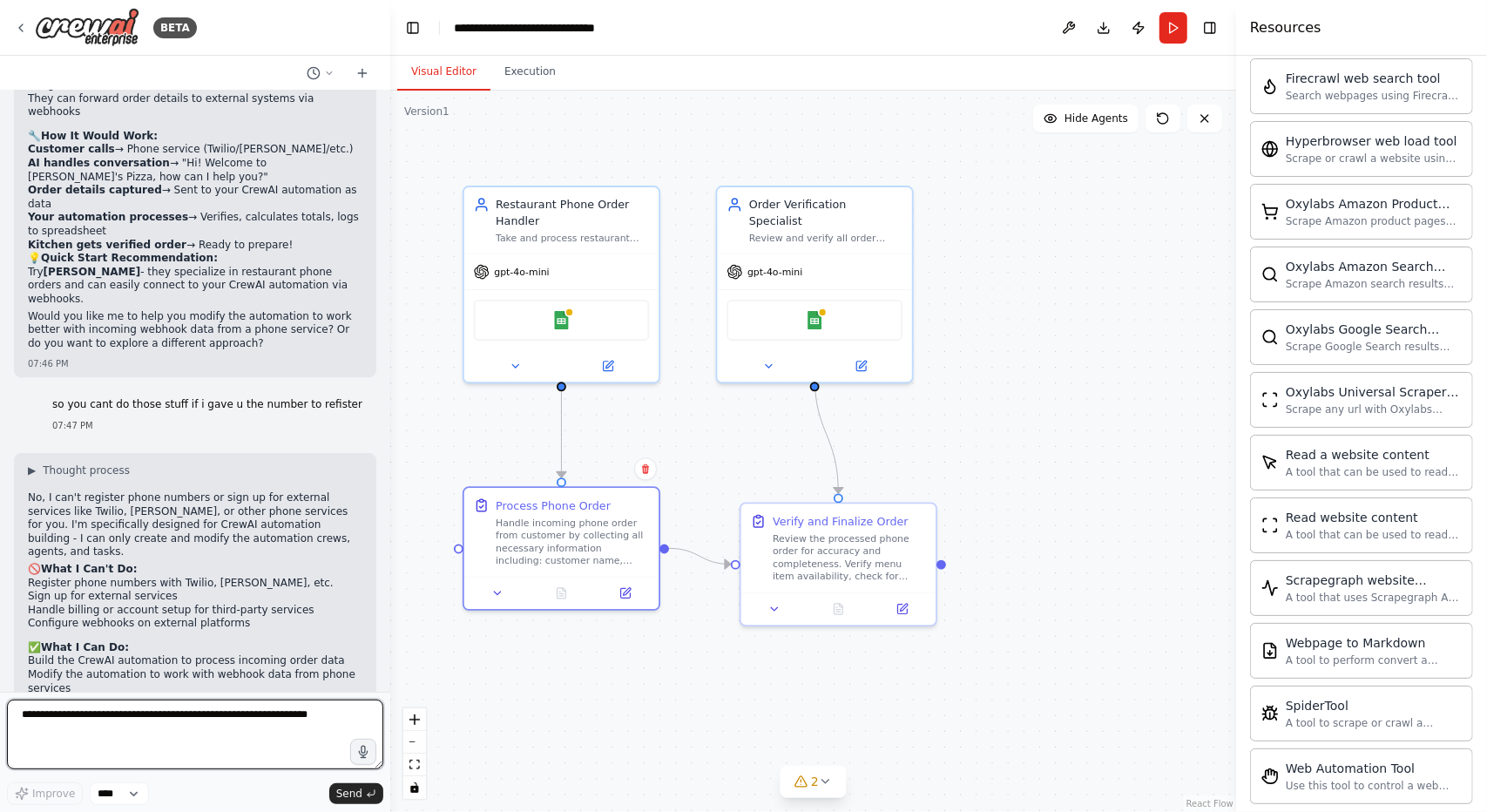
scroll to position [3562, 0]
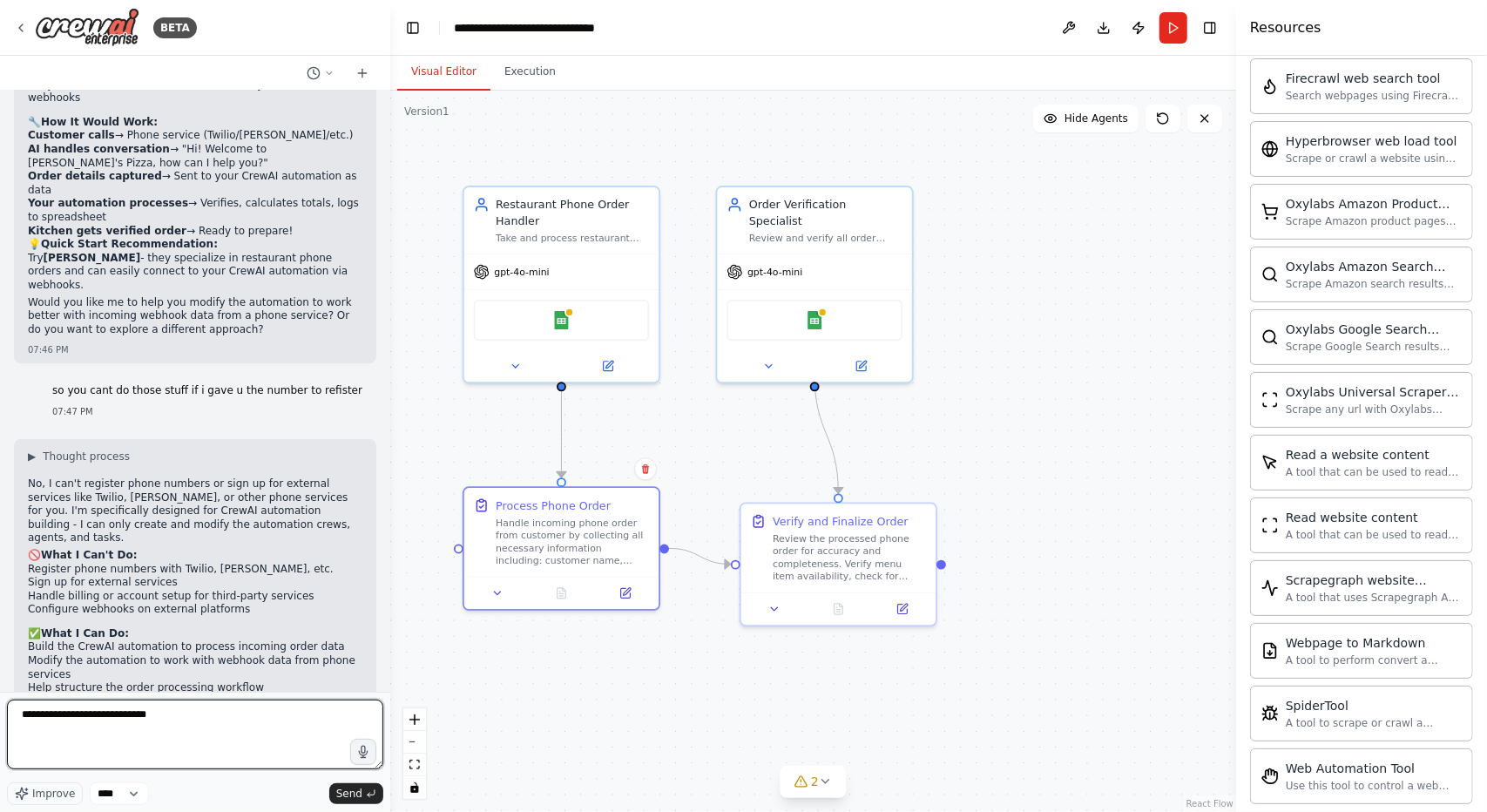
type textarea "**********"
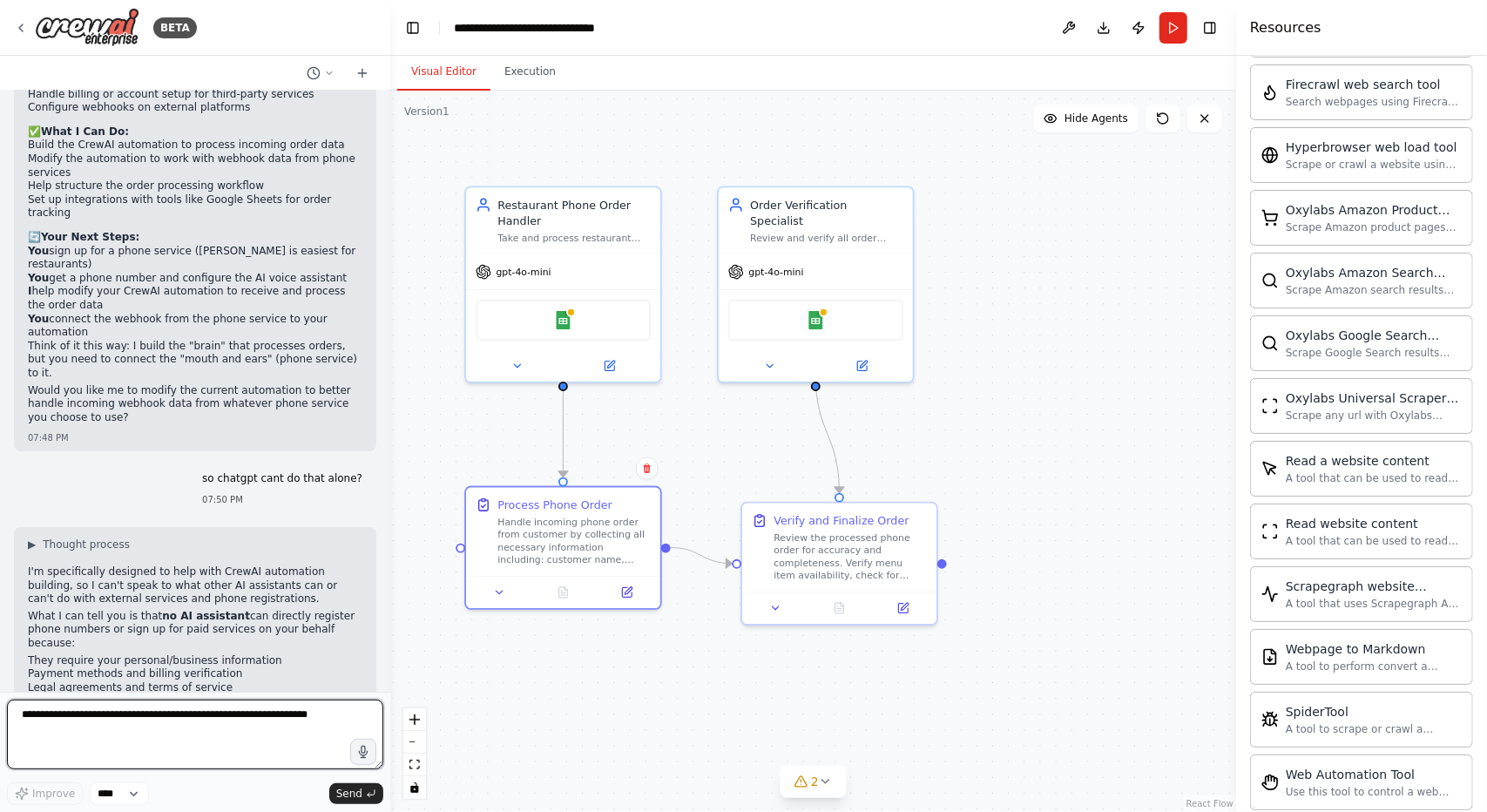
scroll to position [4077, 0]
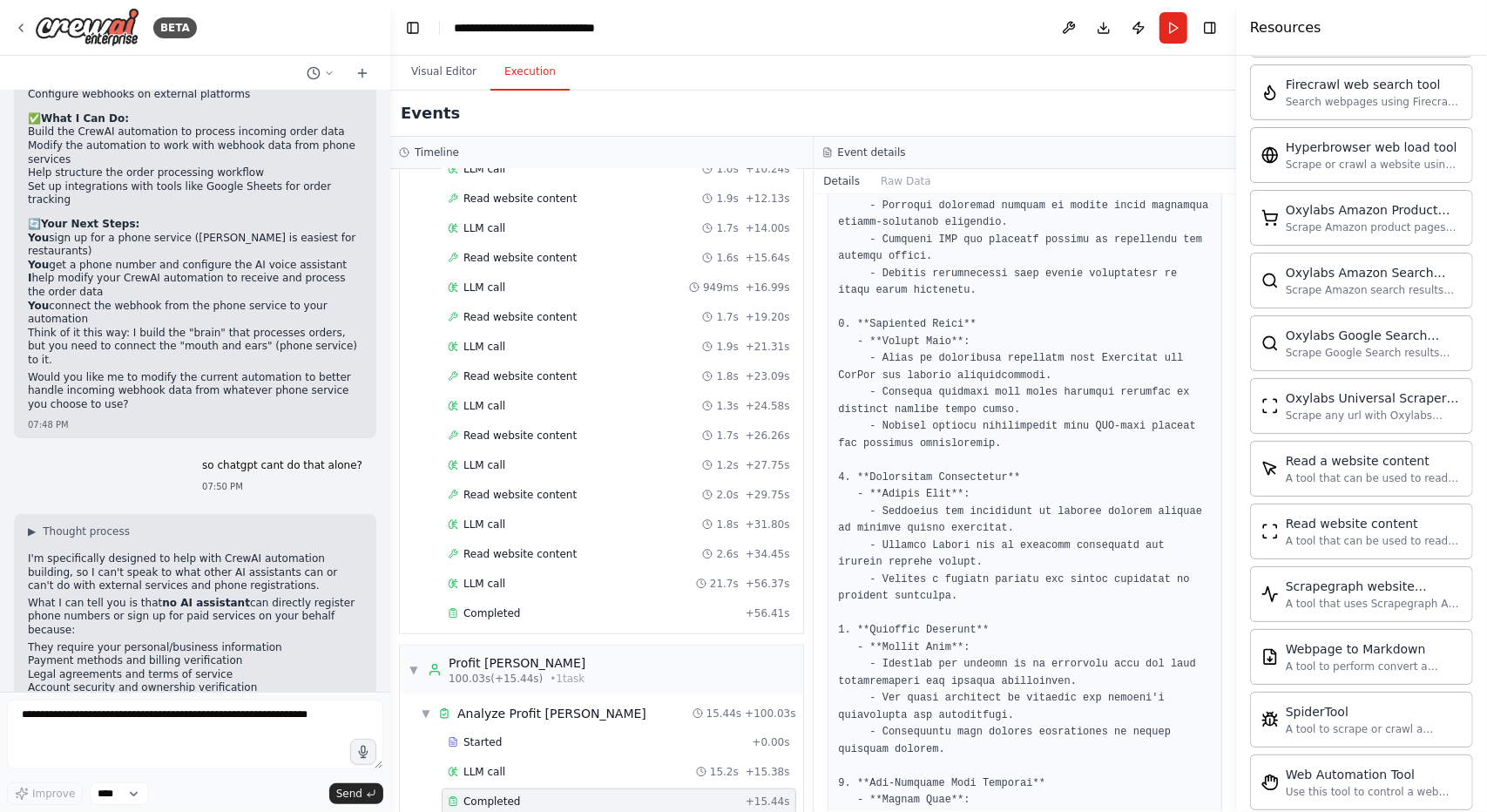
click at [512, 80] on button "Execution" at bounding box center [530, 72] width 80 height 36
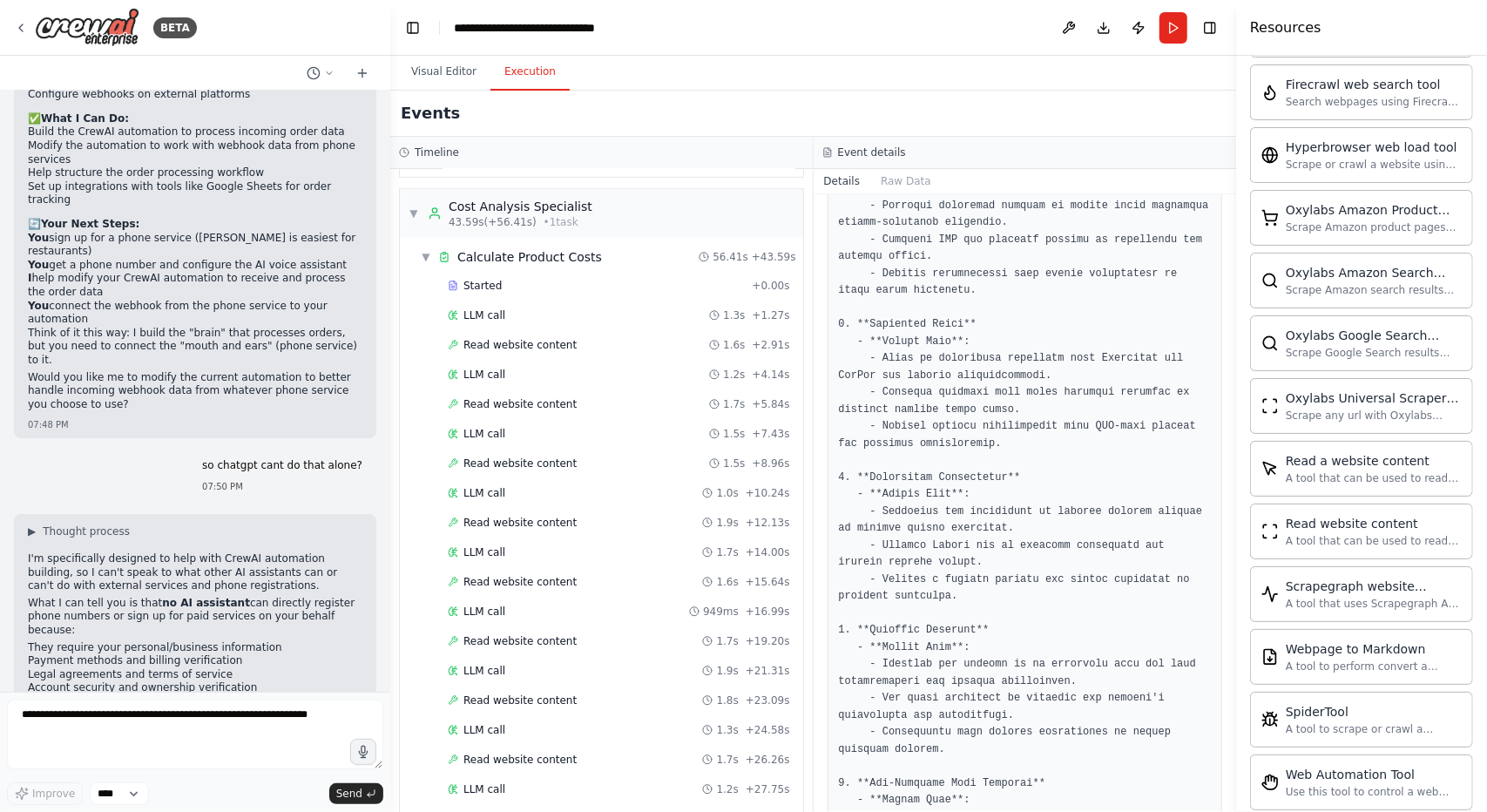
scroll to position [698, 0]
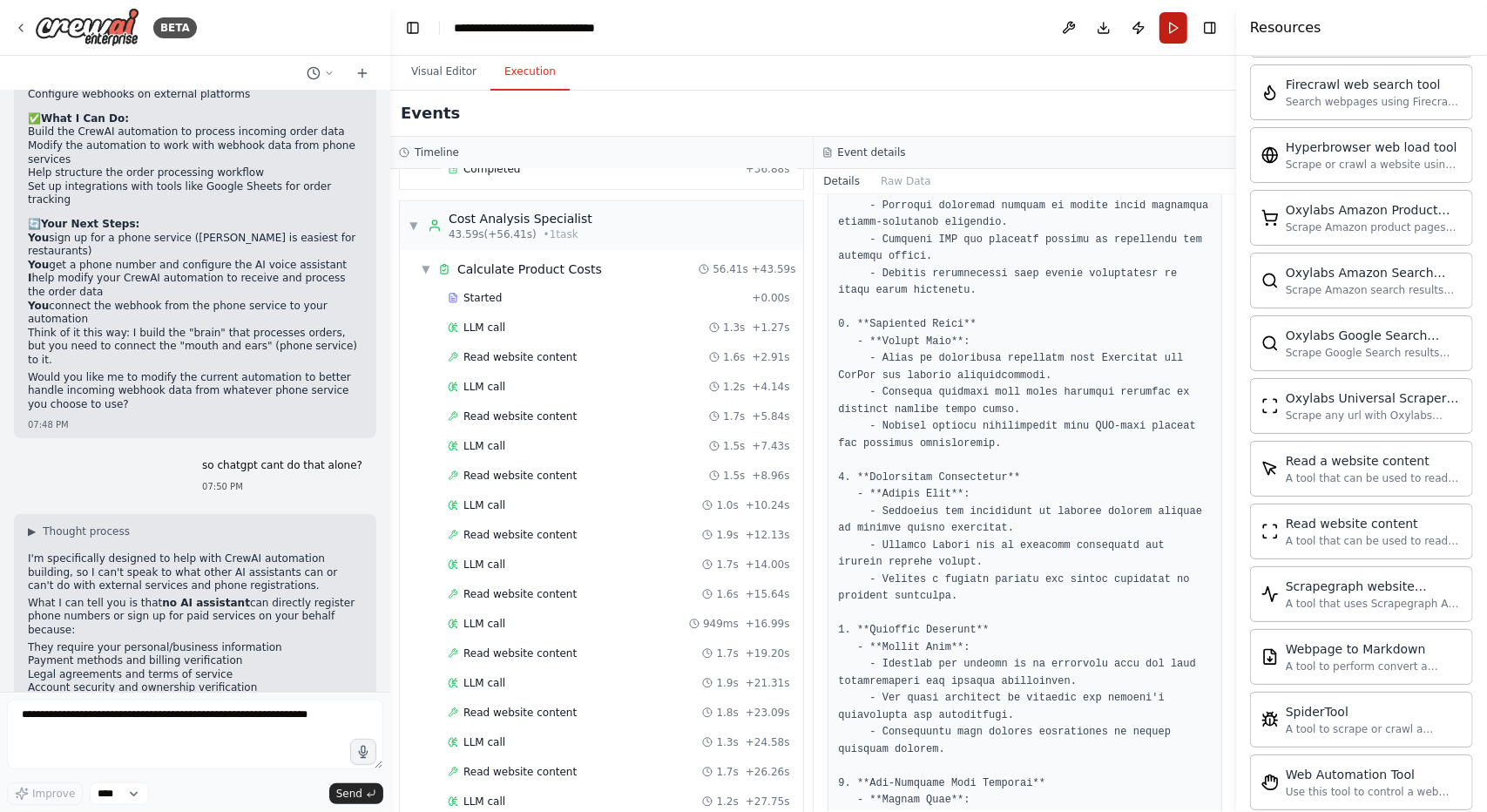
click at [1160, 26] on button "Run" at bounding box center [1173, 28] width 28 height 31
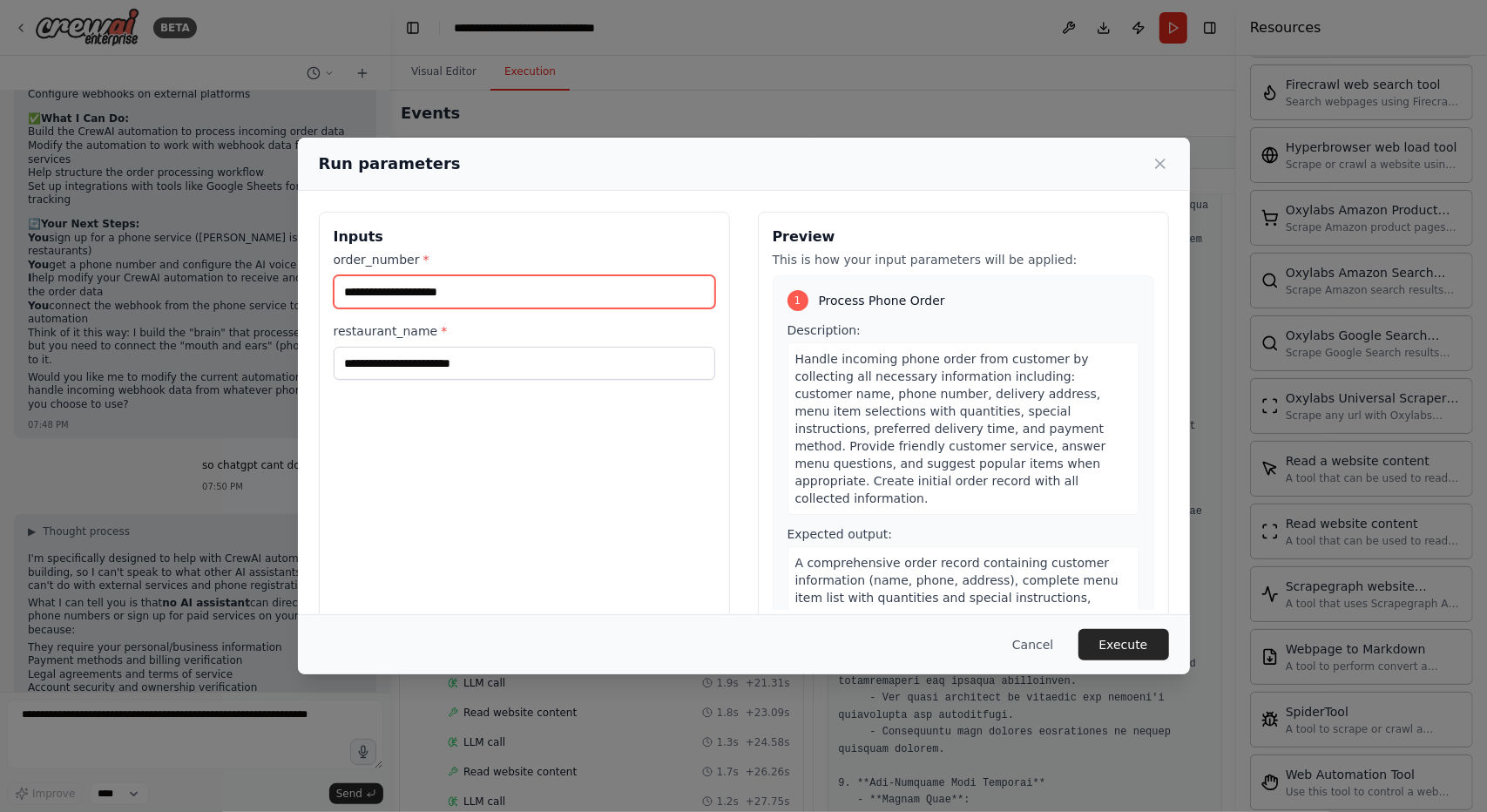
click at [601, 294] on input "order_number *" at bounding box center [524, 292] width 382 height 33
type input "********"
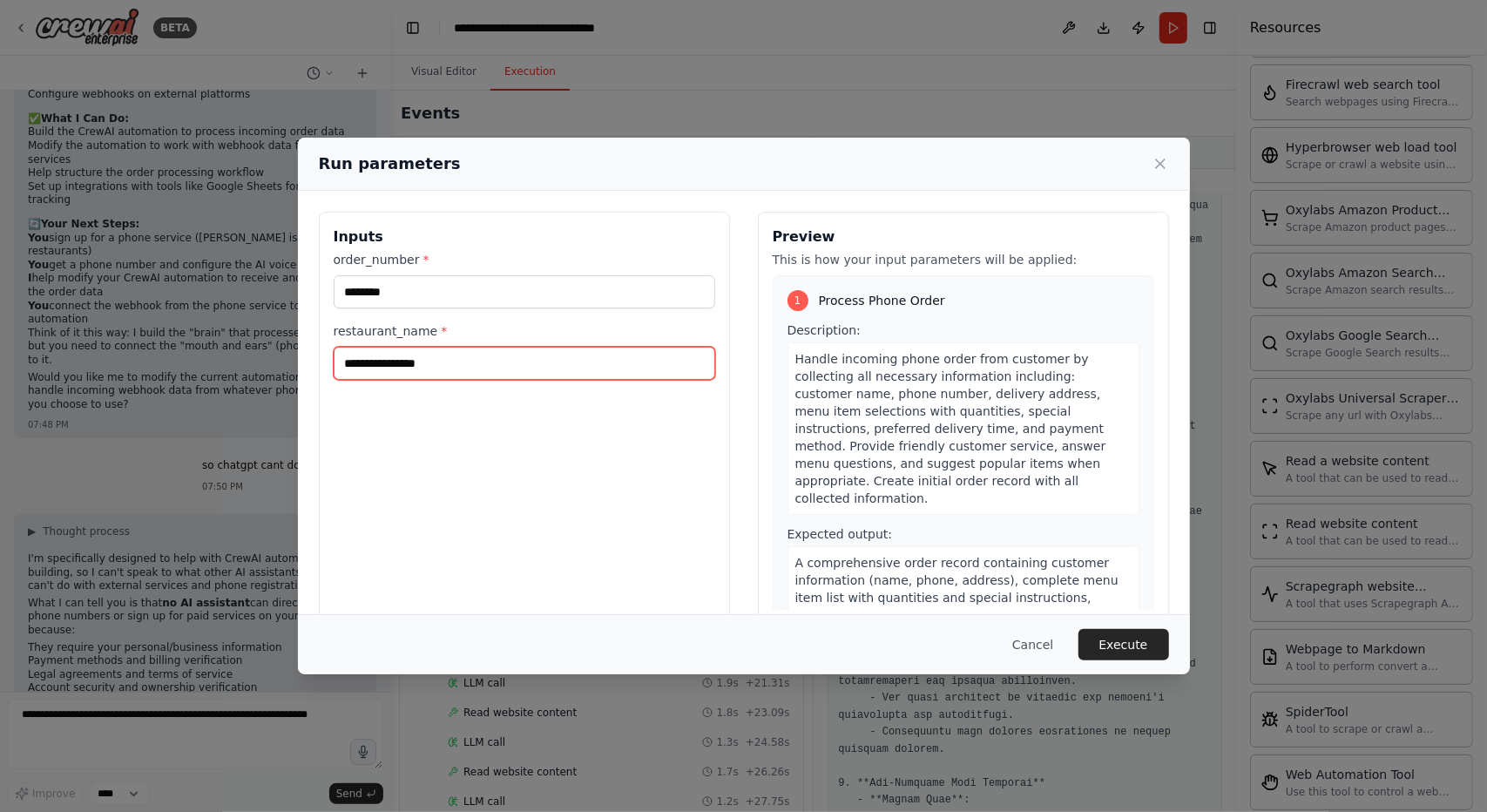
type input "**********"
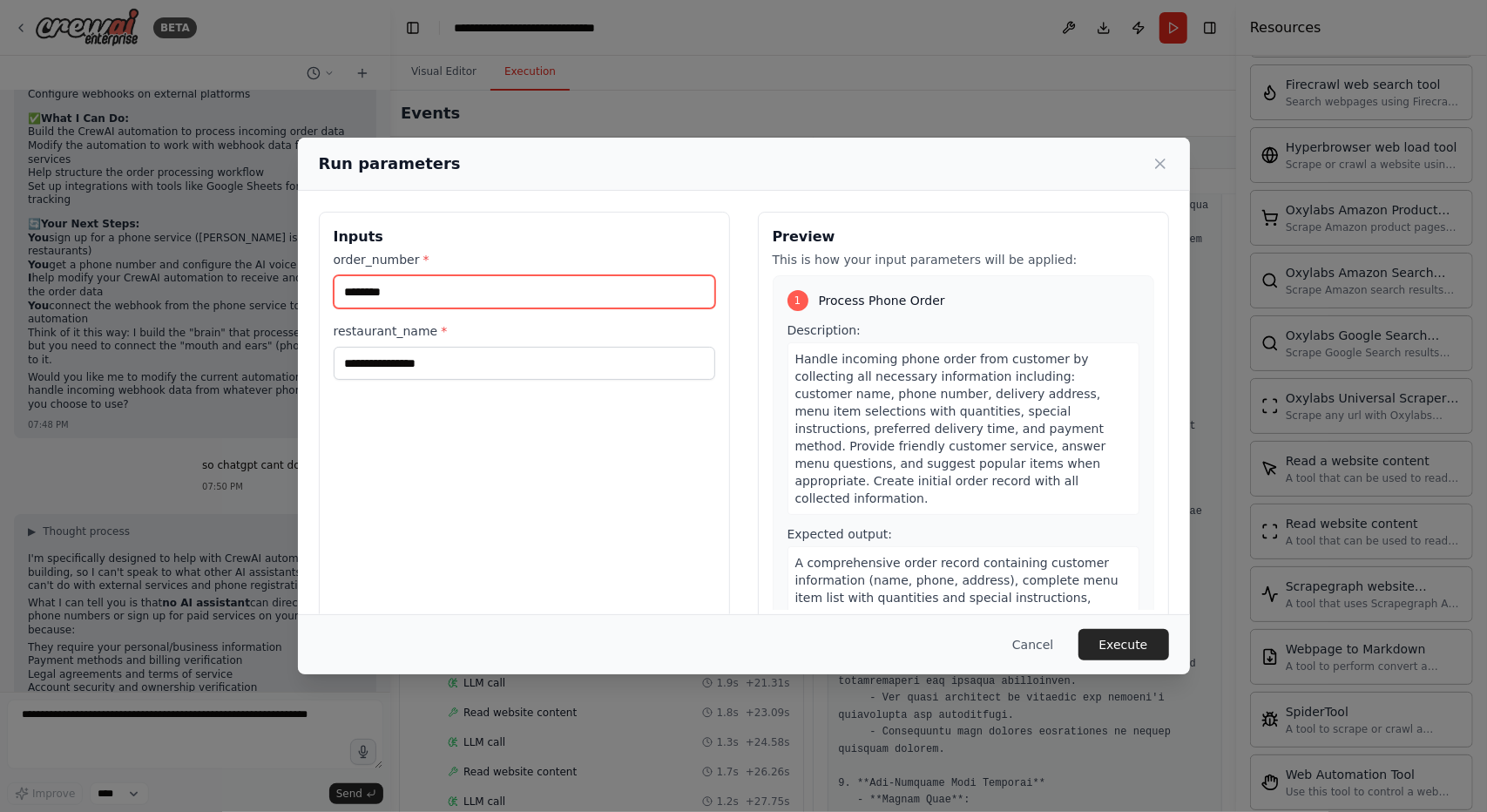
click at [377, 289] on input "********" at bounding box center [524, 292] width 382 height 33
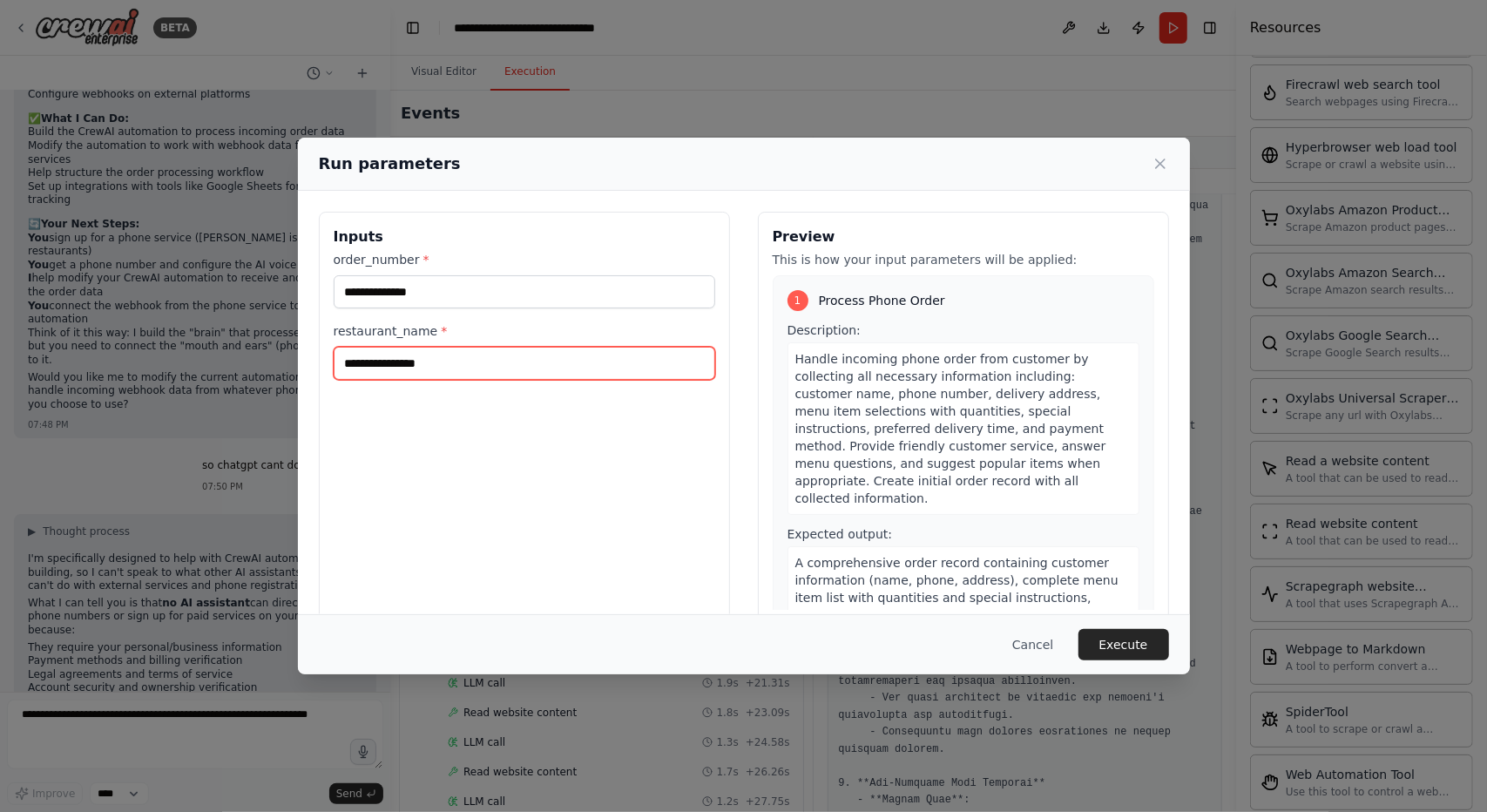
click at [620, 349] on input "**********" at bounding box center [524, 364] width 382 height 33
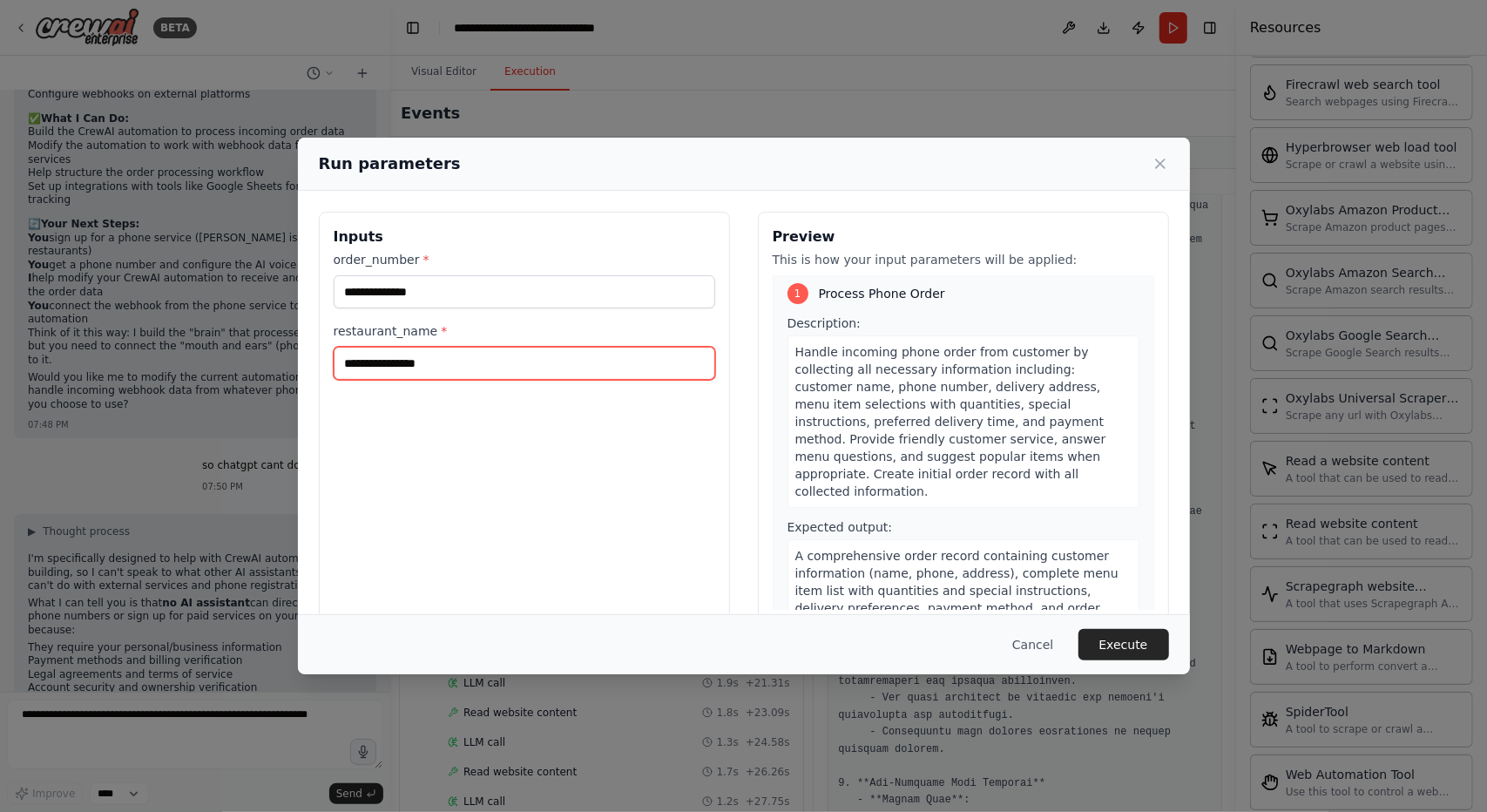
scroll to position [0, 0]
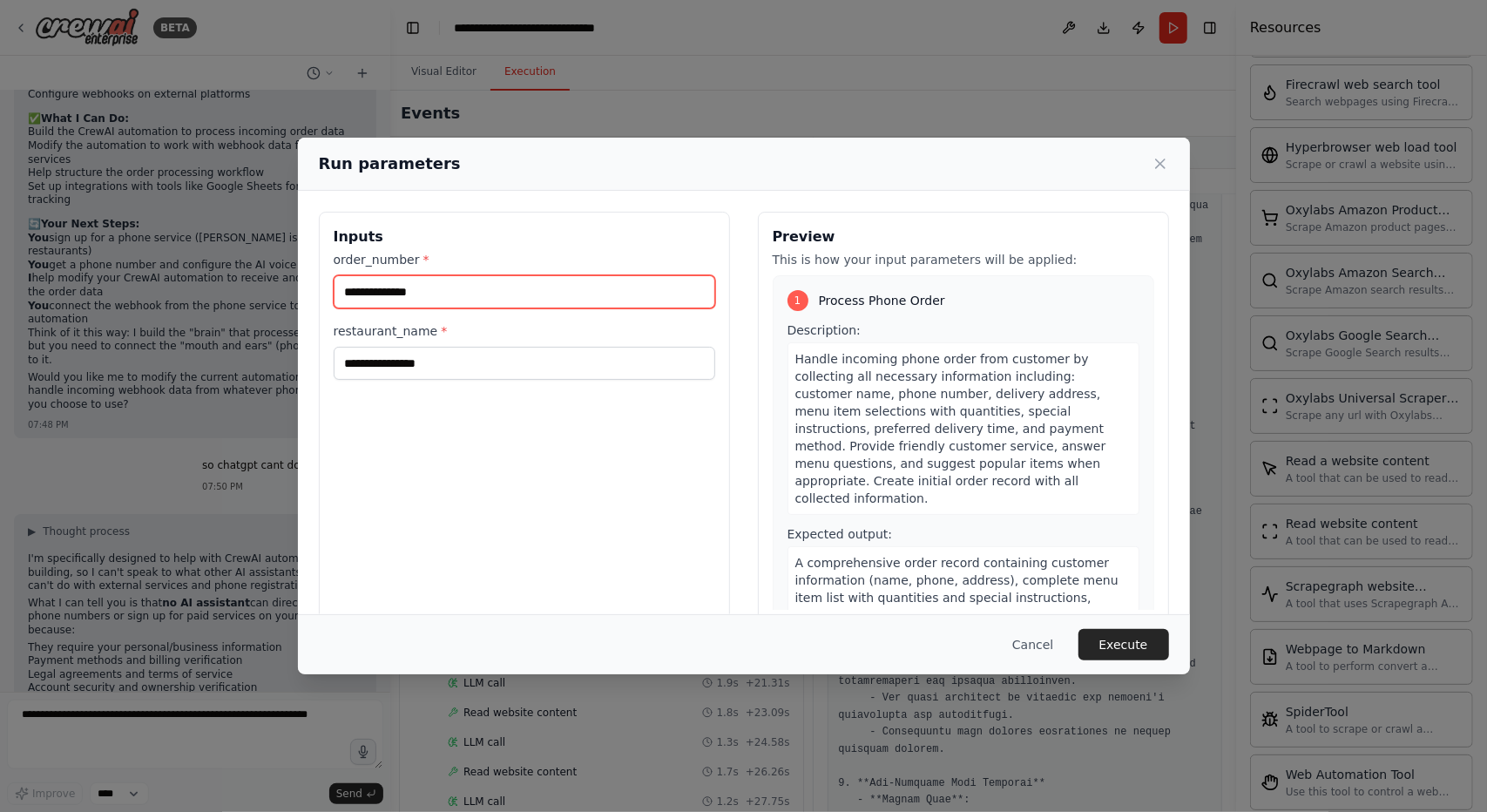
click at [572, 306] on input "**********" at bounding box center [524, 292] width 382 height 33
type input "*"
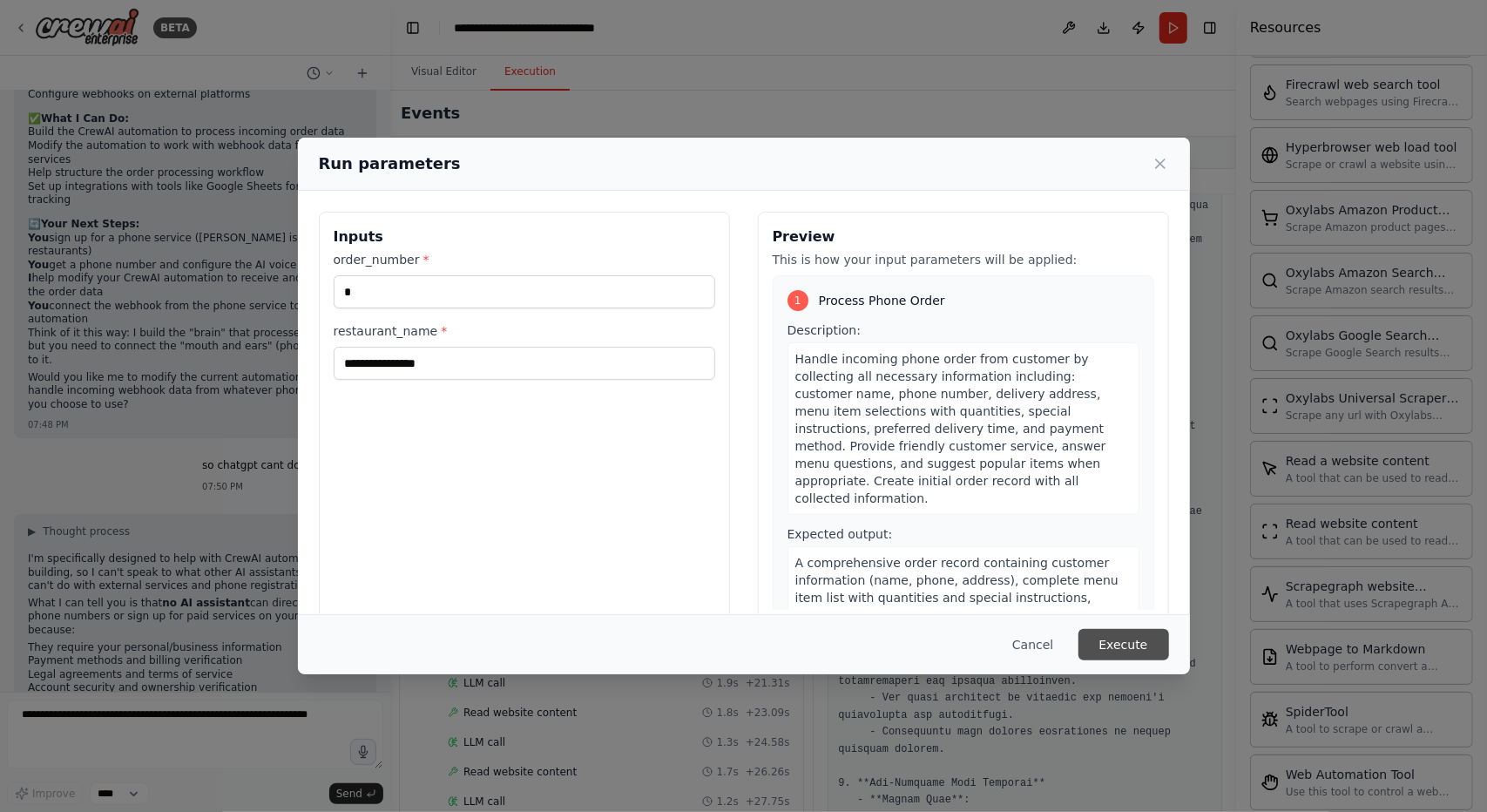
click at [1128, 639] on button "Execute" at bounding box center [1124, 645] width 90 height 31
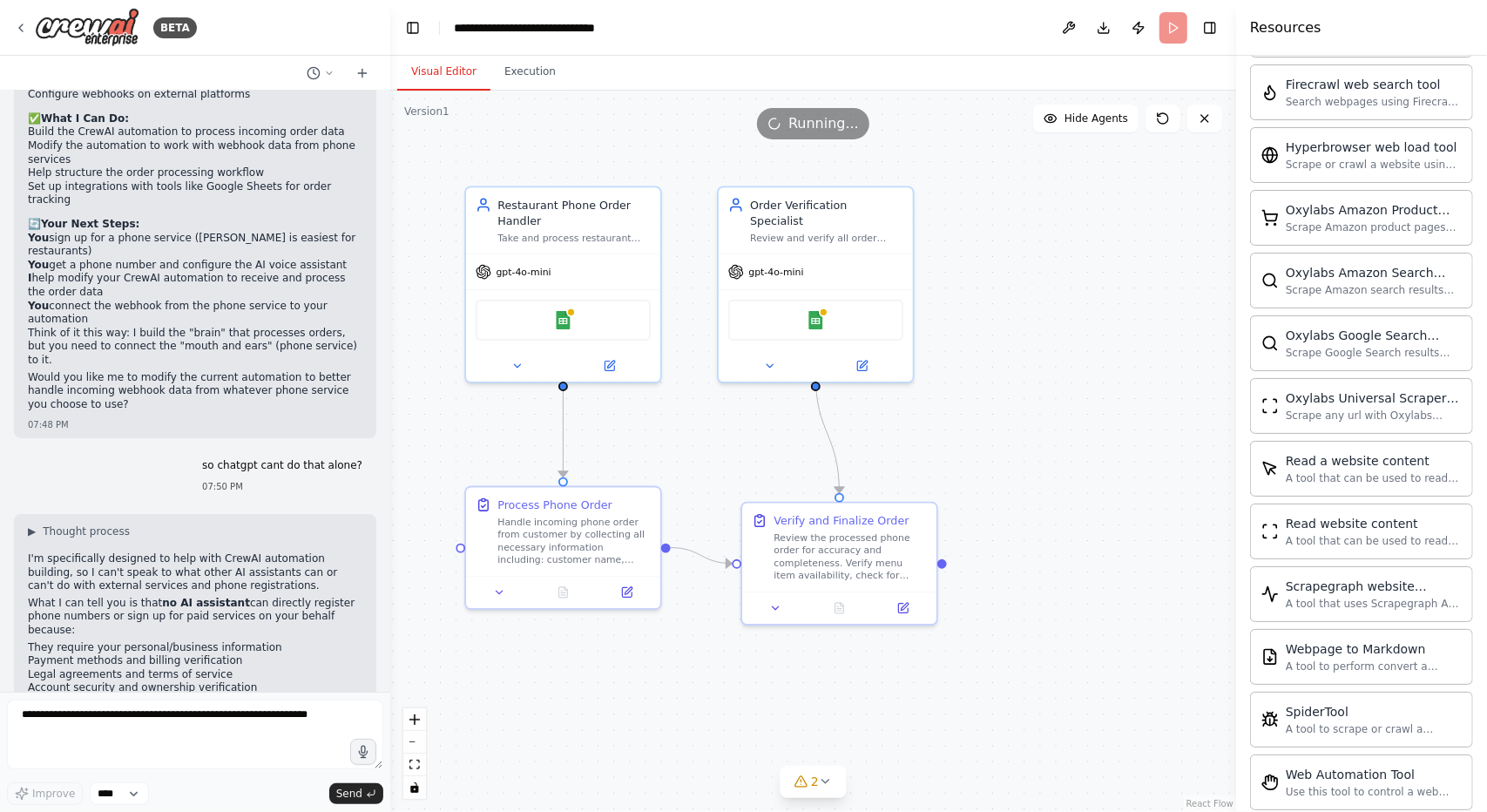
click at [443, 87] on button "Visual Editor" at bounding box center [444, 72] width 93 height 36
click at [579, 286] on div "Google Sheets" at bounding box center [564, 317] width 195 height 61
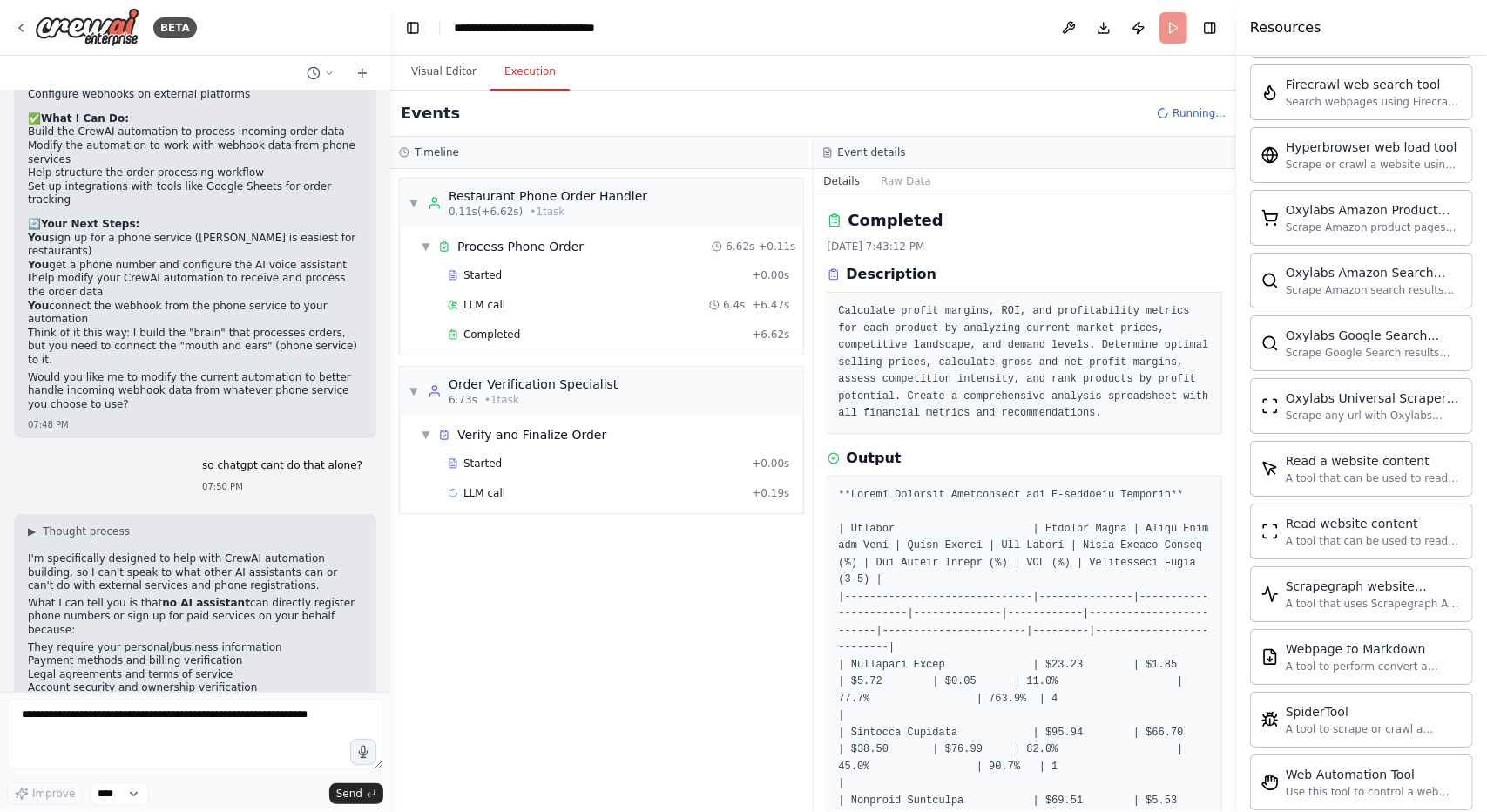
click at [534, 68] on button "Execution" at bounding box center [530, 72] width 80 height 36
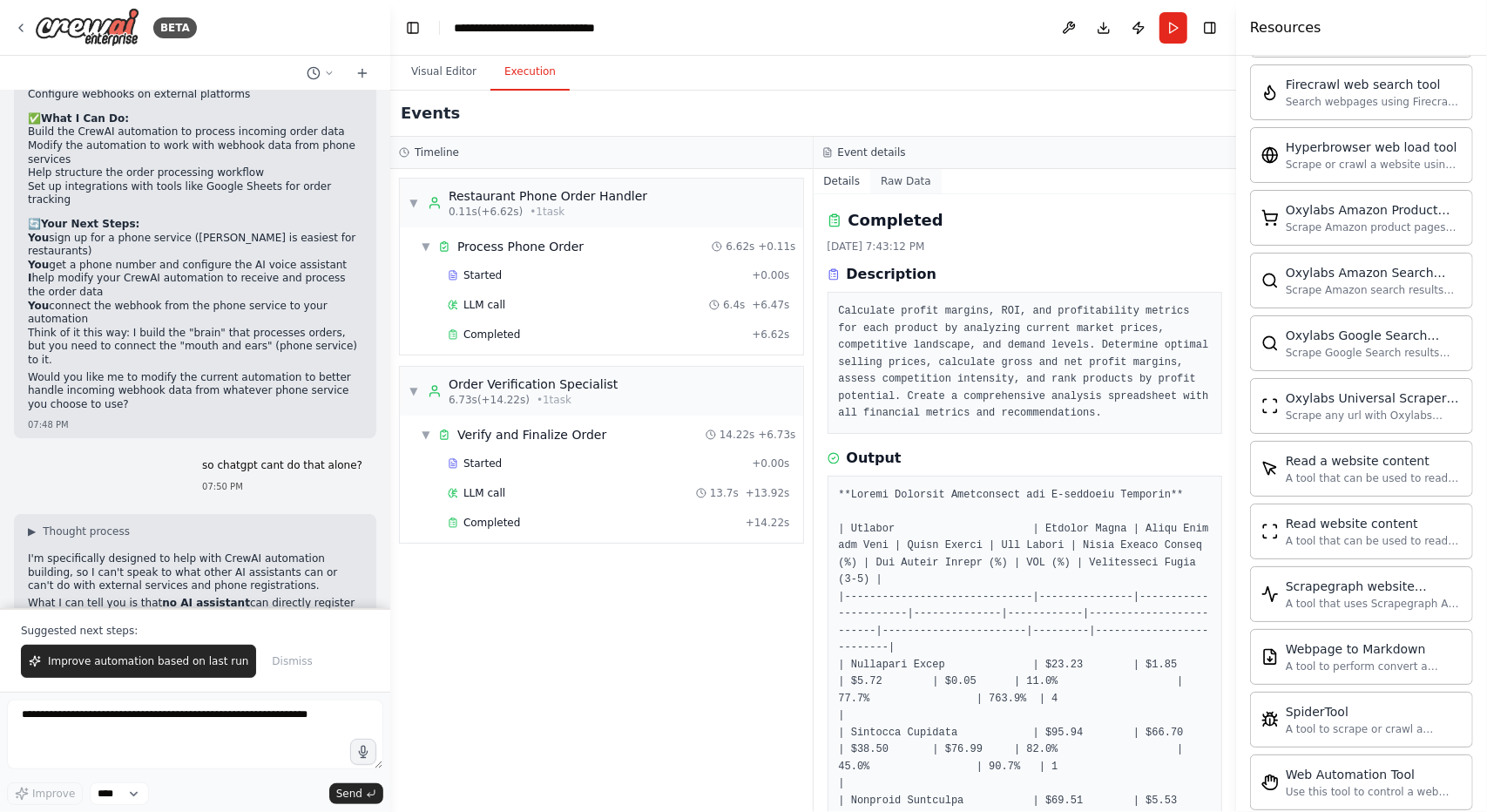
click at [897, 174] on button "Raw Data" at bounding box center [906, 181] width 72 height 25
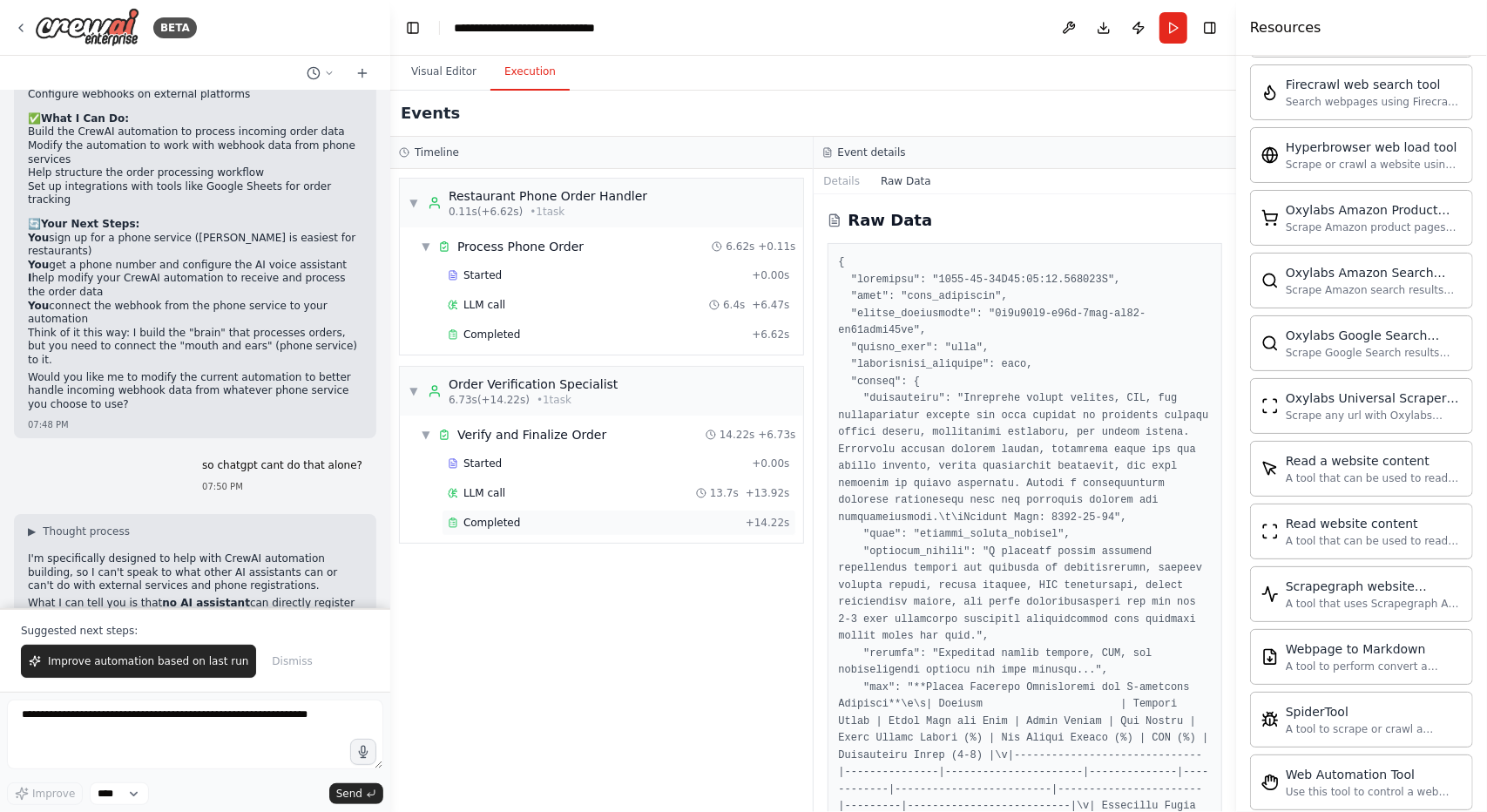
click at [627, 509] on div "Completed + 14.22s" at bounding box center [619, 522] width 355 height 27
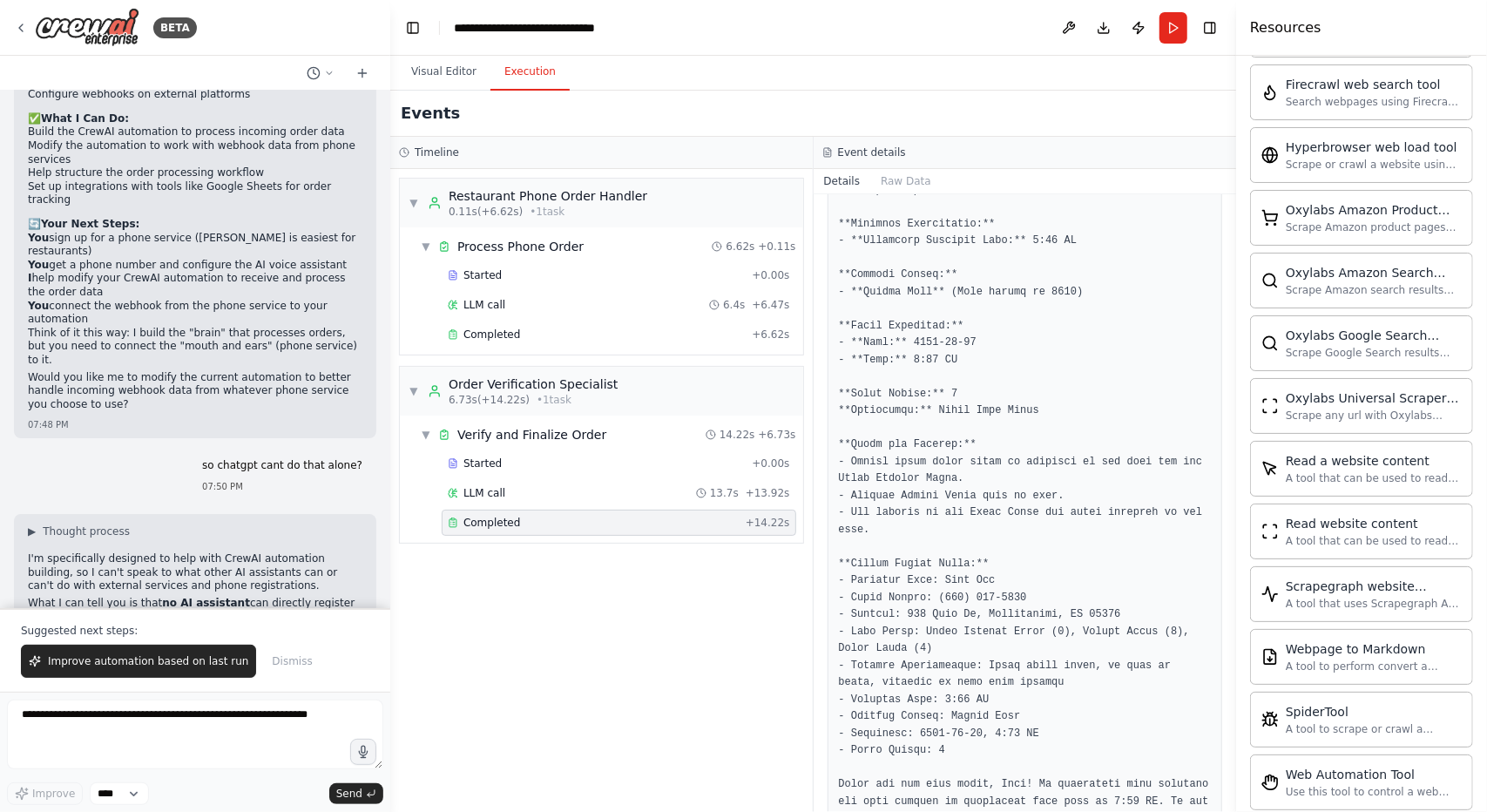
scroll to position [951, 0]
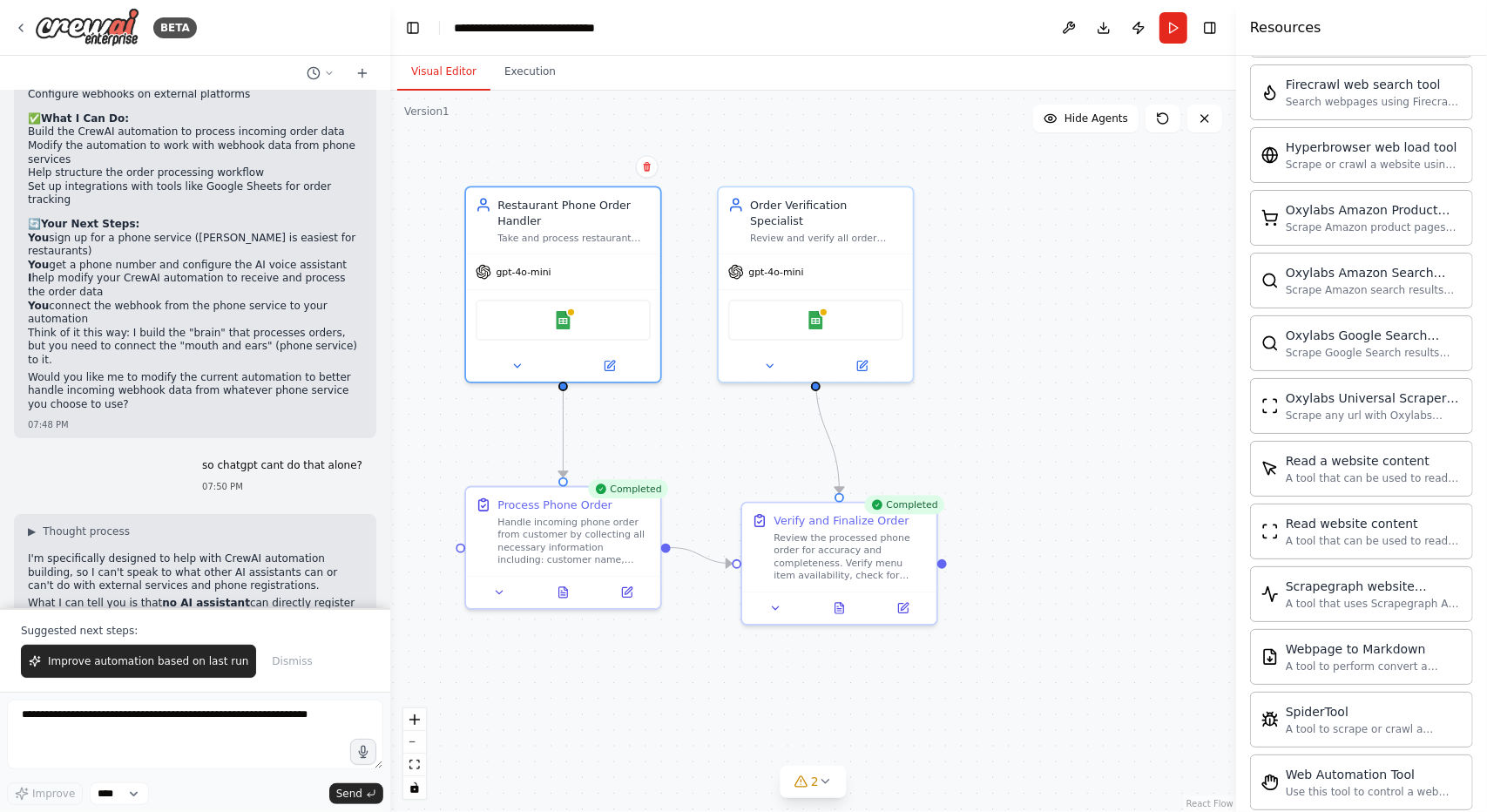
click at [450, 76] on button "Visual Editor" at bounding box center [444, 72] width 93 height 36
click at [1136, 27] on button "Publish" at bounding box center [1139, 28] width 28 height 31
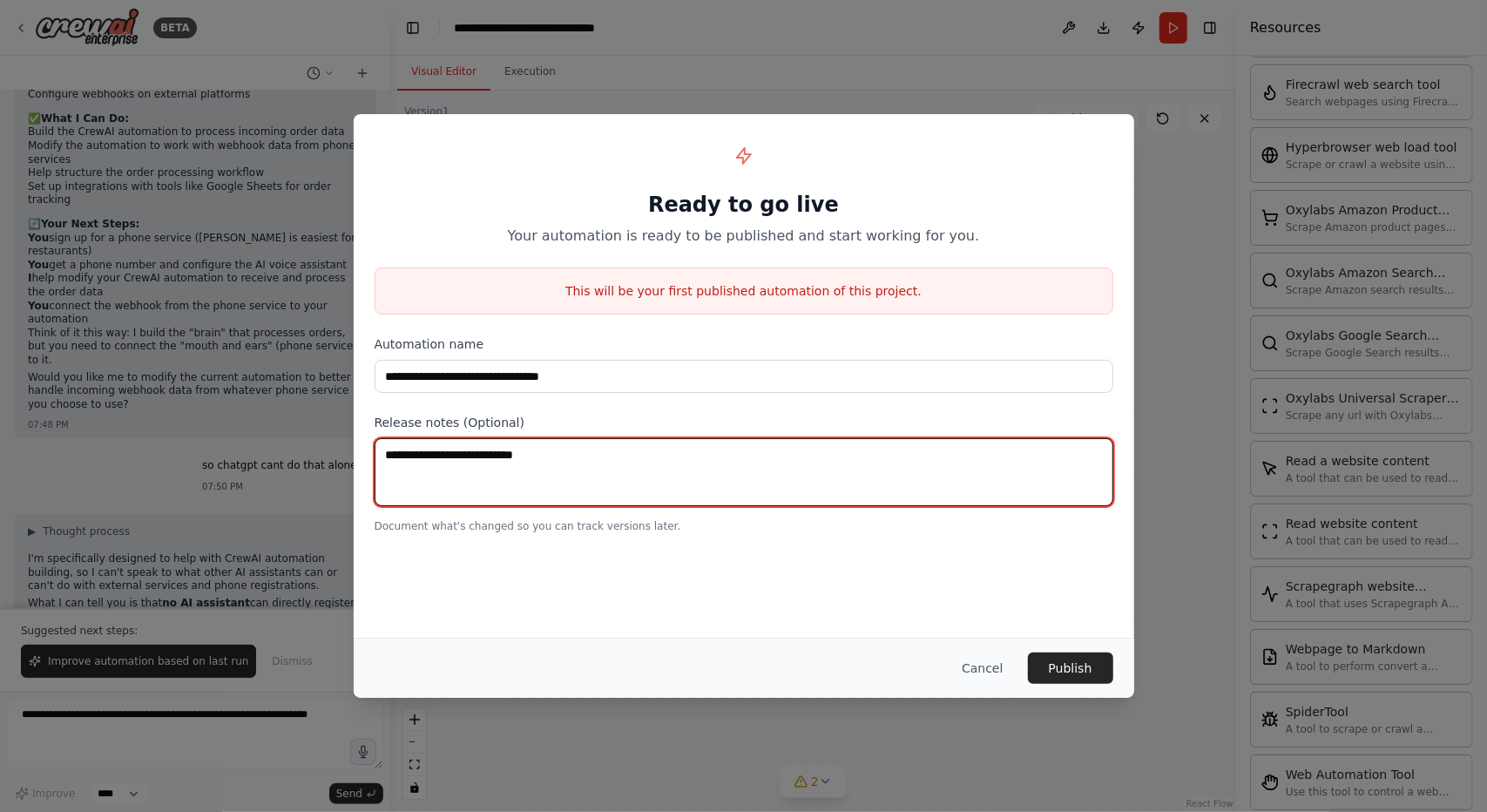
click at [810, 463] on textarea at bounding box center [744, 472] width 739 height 68
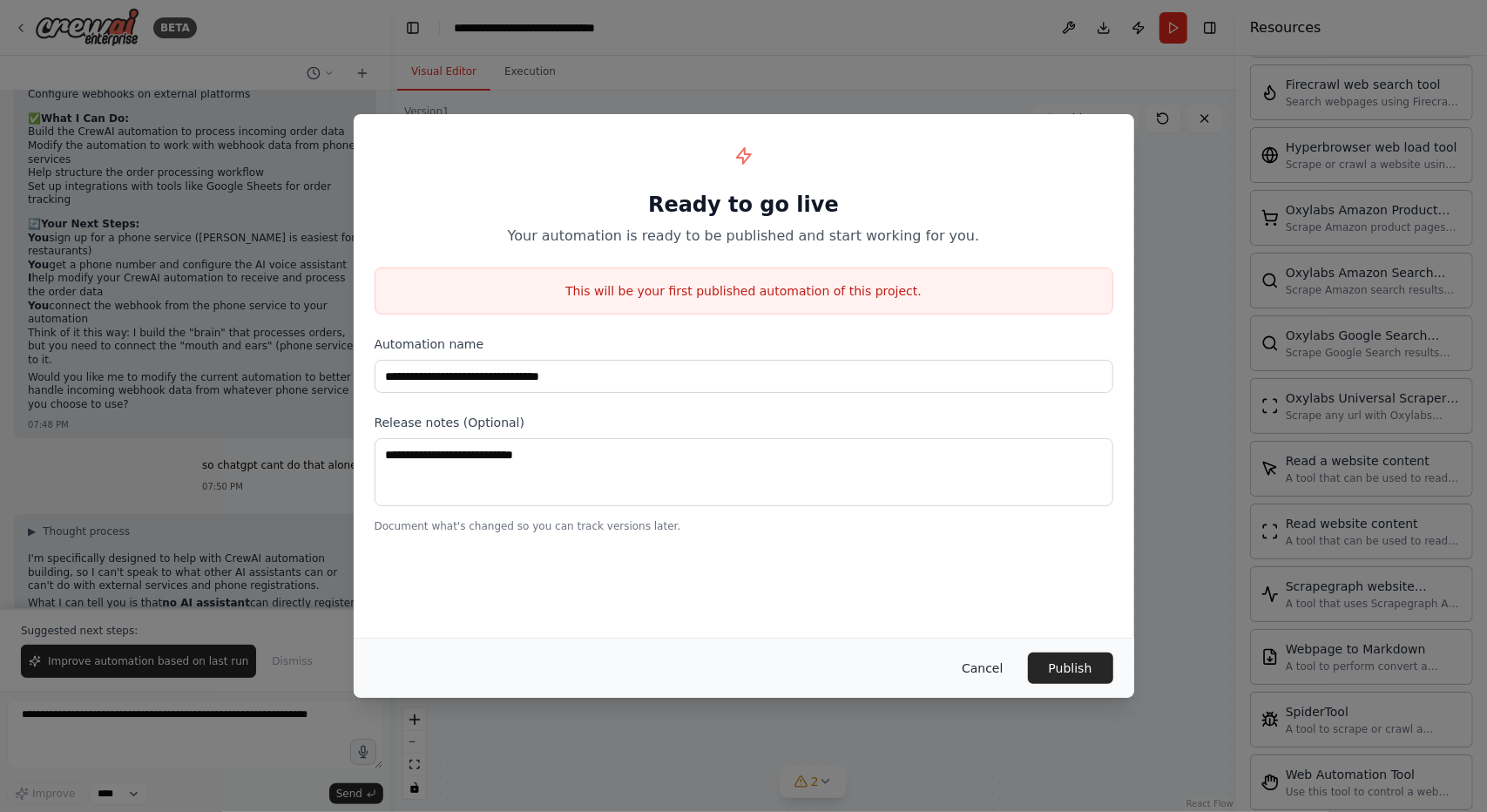
click at [982, 658] on button "Cancel" at bounding box center [982, 668] width 69 height 31
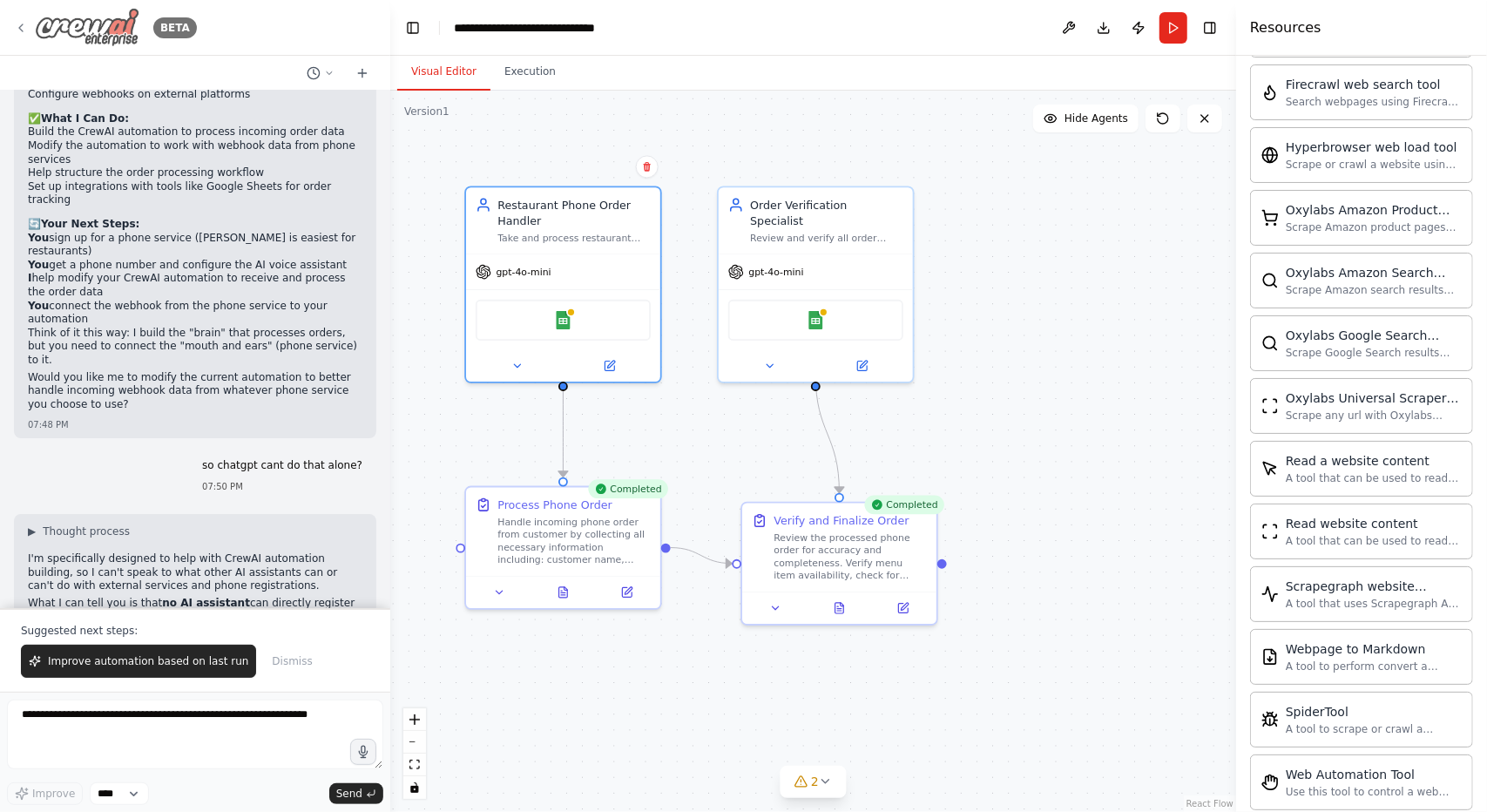
click at [100, 30] on img at bounding box center [87, 28] width 104 height 39
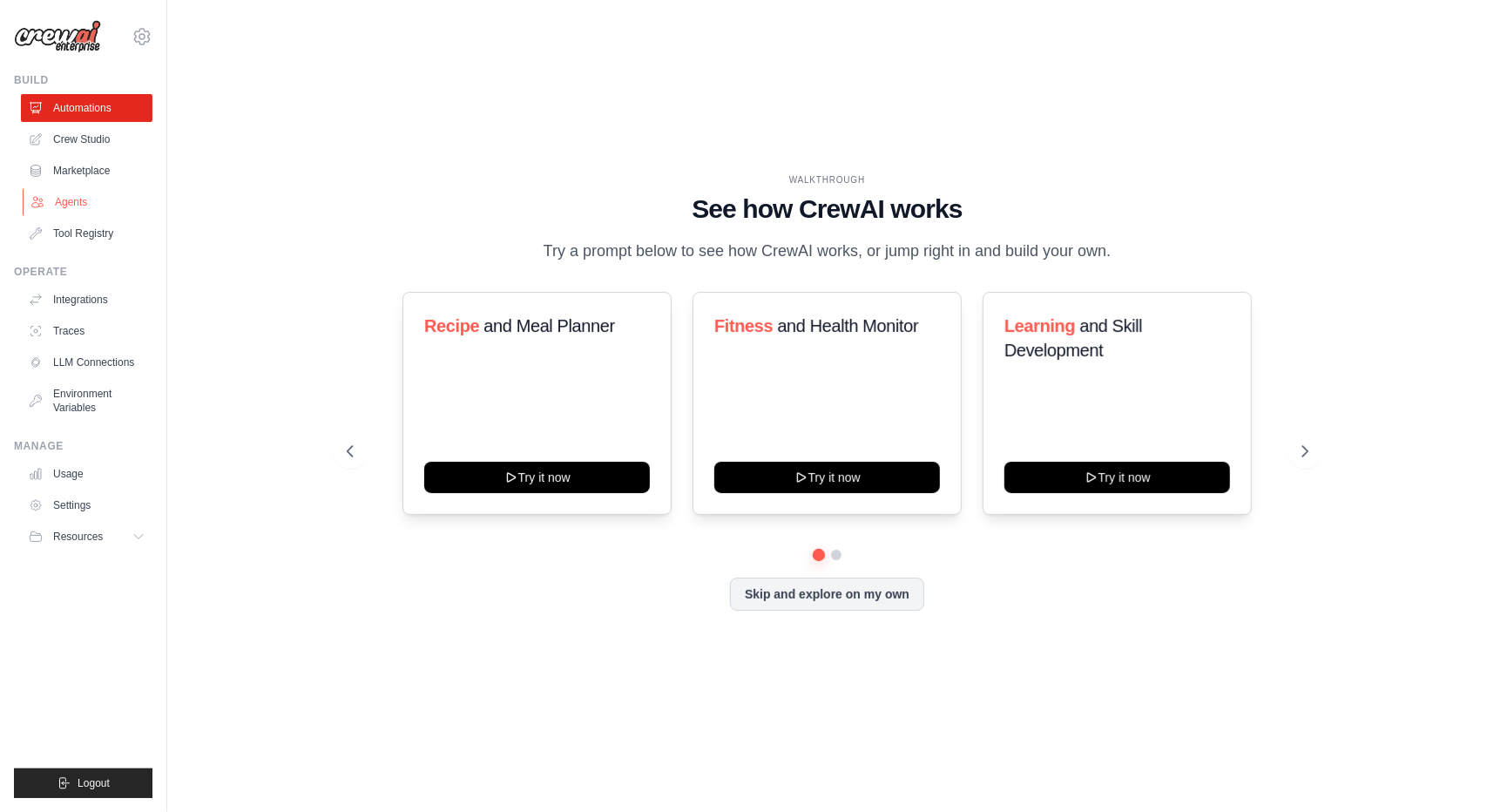
click at [77, 198] on link "Agents" at bounding box center [89, 202] width 132 height 28
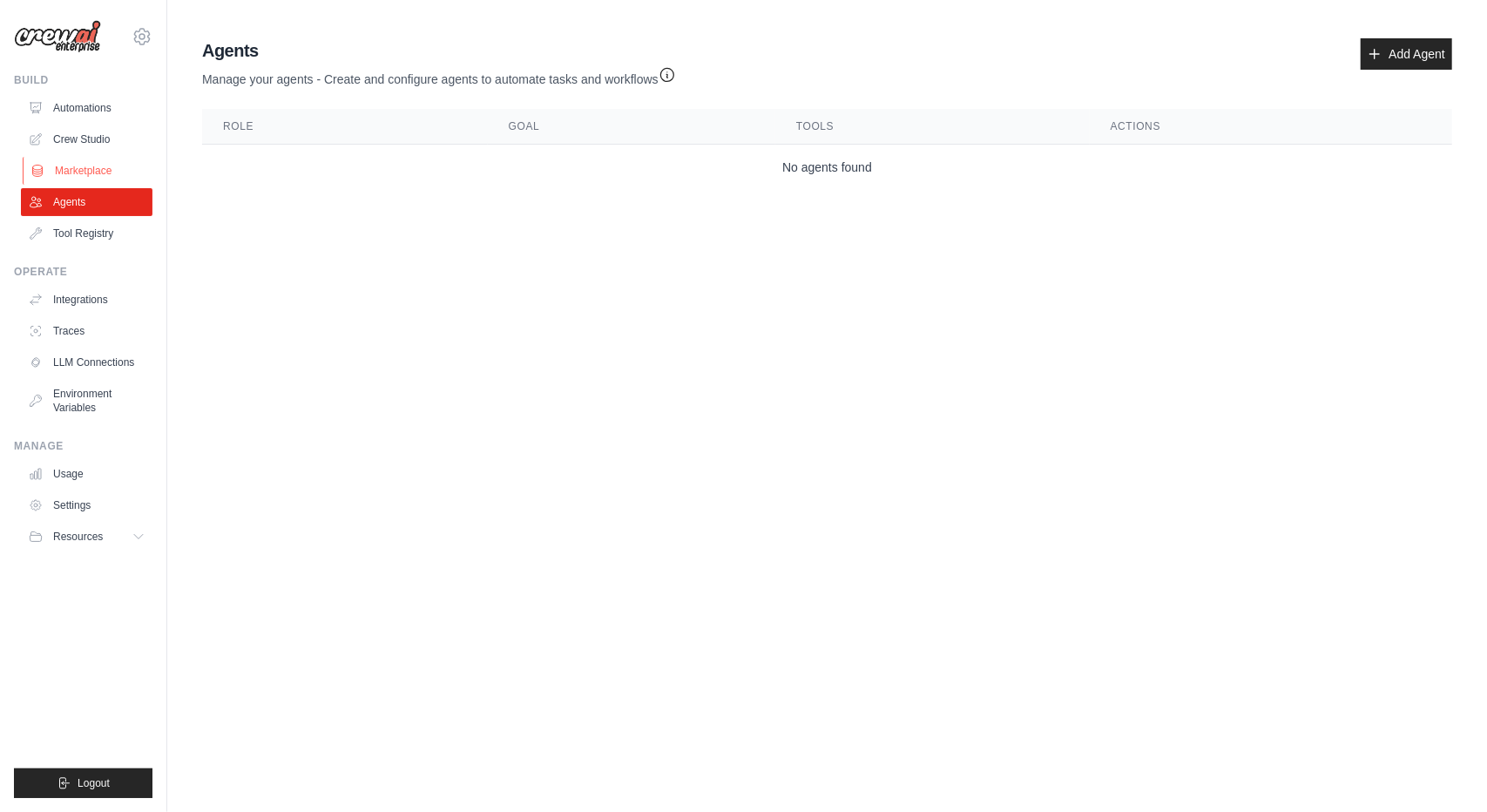
click at [87, 168] on link "Marketplace" at bounding box center [89, 170] width 132 height 28
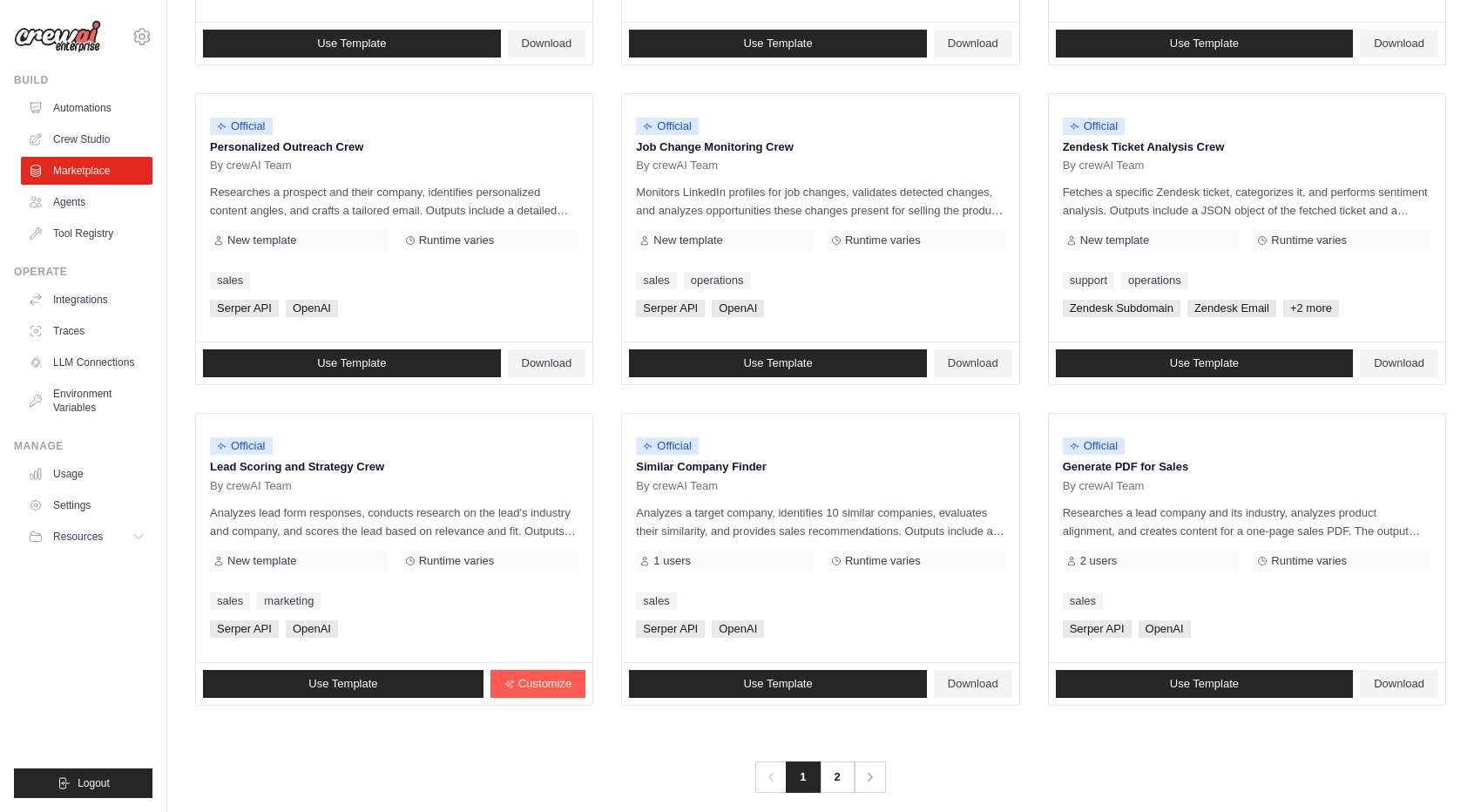
scroll to position [797, 0]
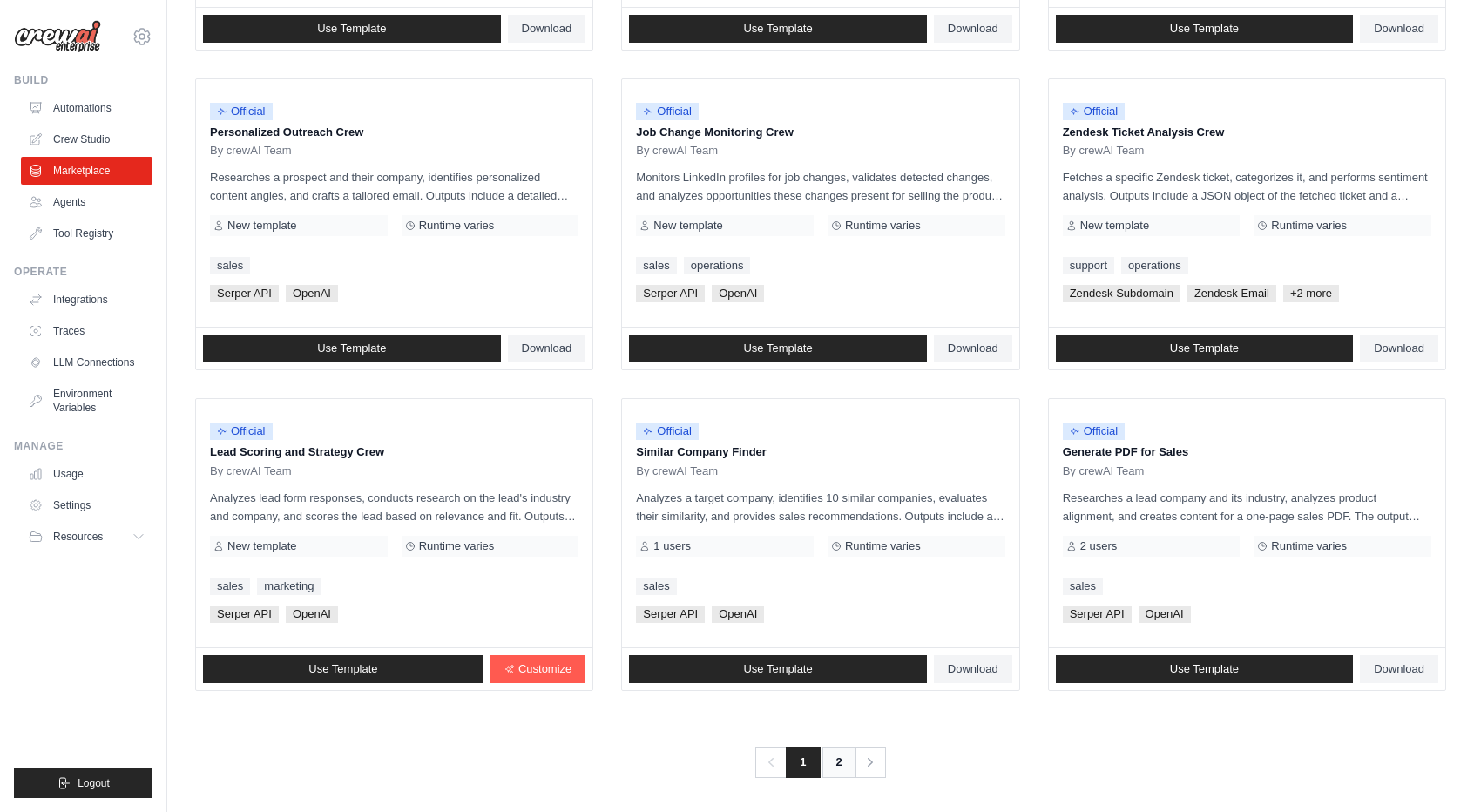
click at [841, 759] on link "2" at bounding box center [838, 762] width 34 height 31
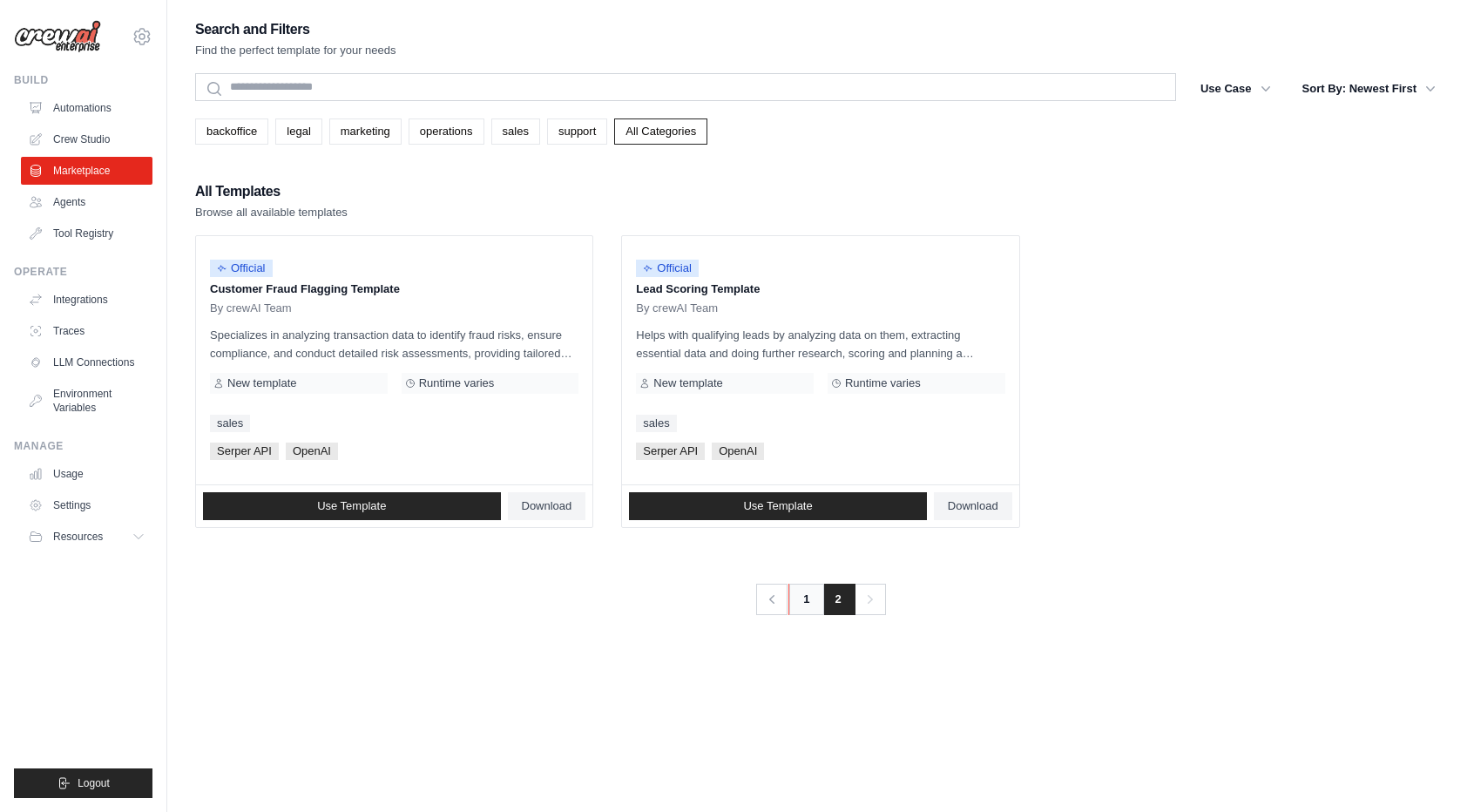
click at [791, 597] on link "1" at bounding box center [805, 600] width 34 height 31
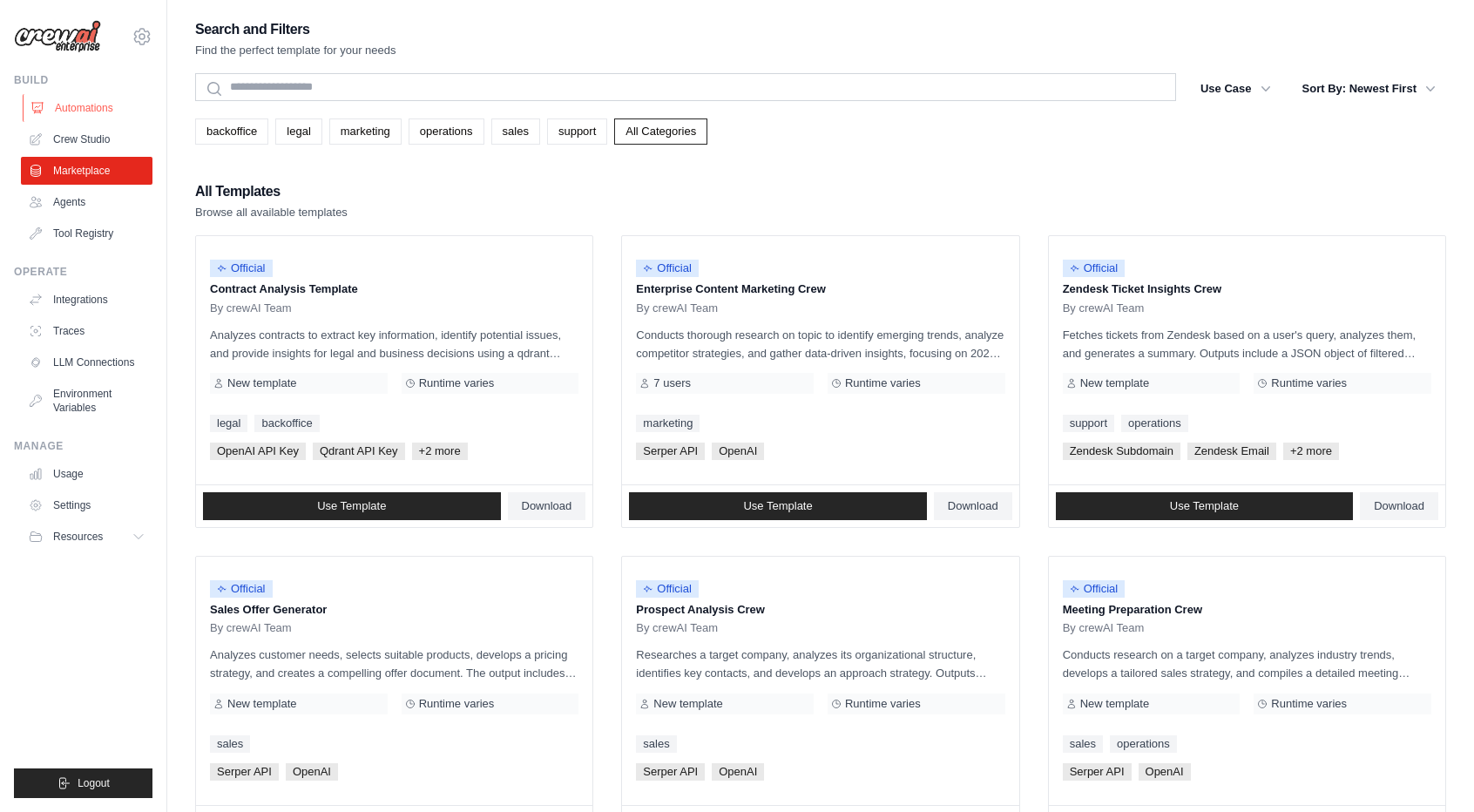
click at [106, 111] on link "Automations" at bounding box center [88, 108] width 132 height 28
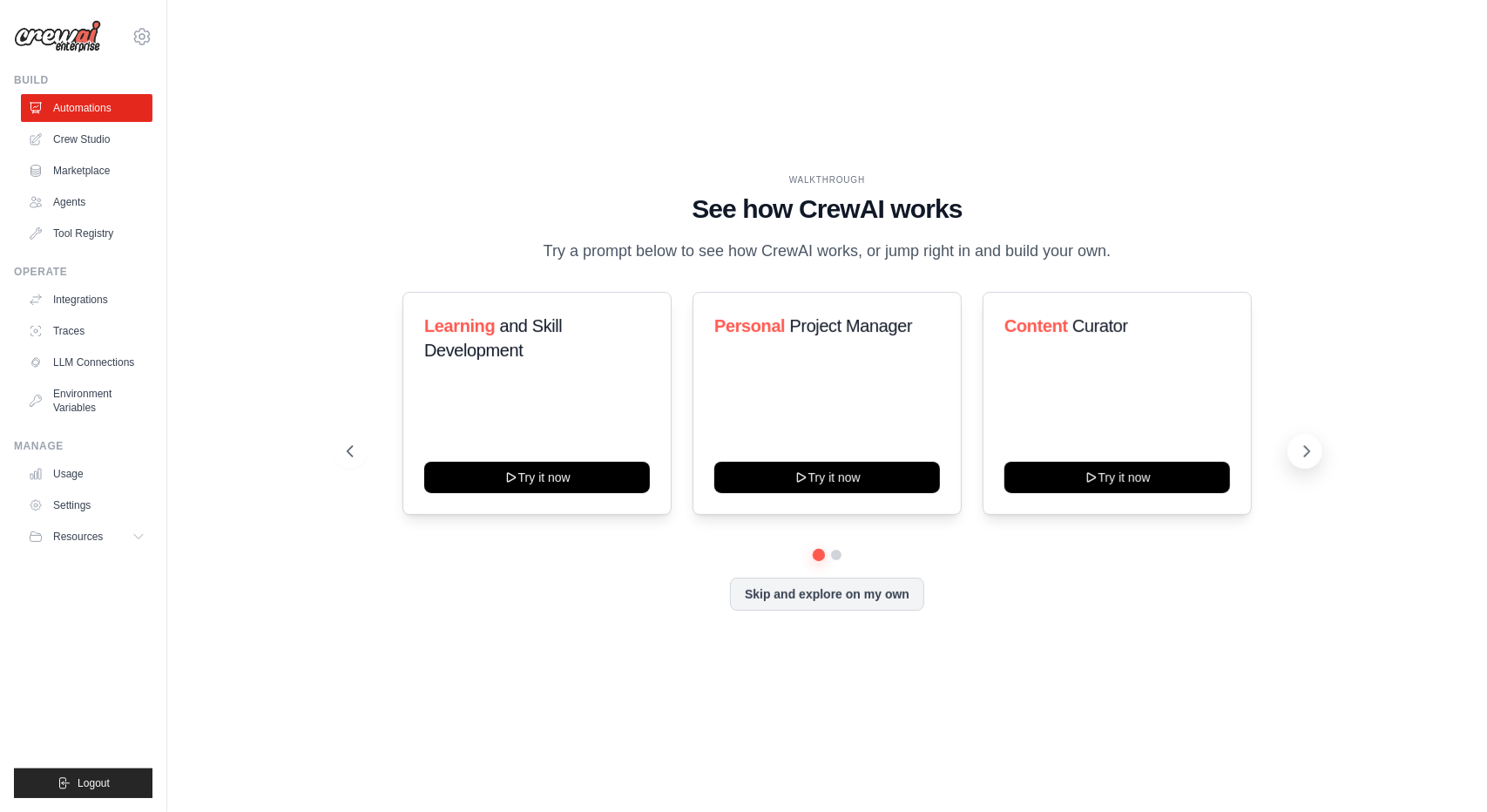
click at [1312, 463] on button at bounding box center [1304, 450] width 34 height 34
click at [805, 584] on button "Skip and explore on my own" at bounding box center [827, 593] width 195 height 33
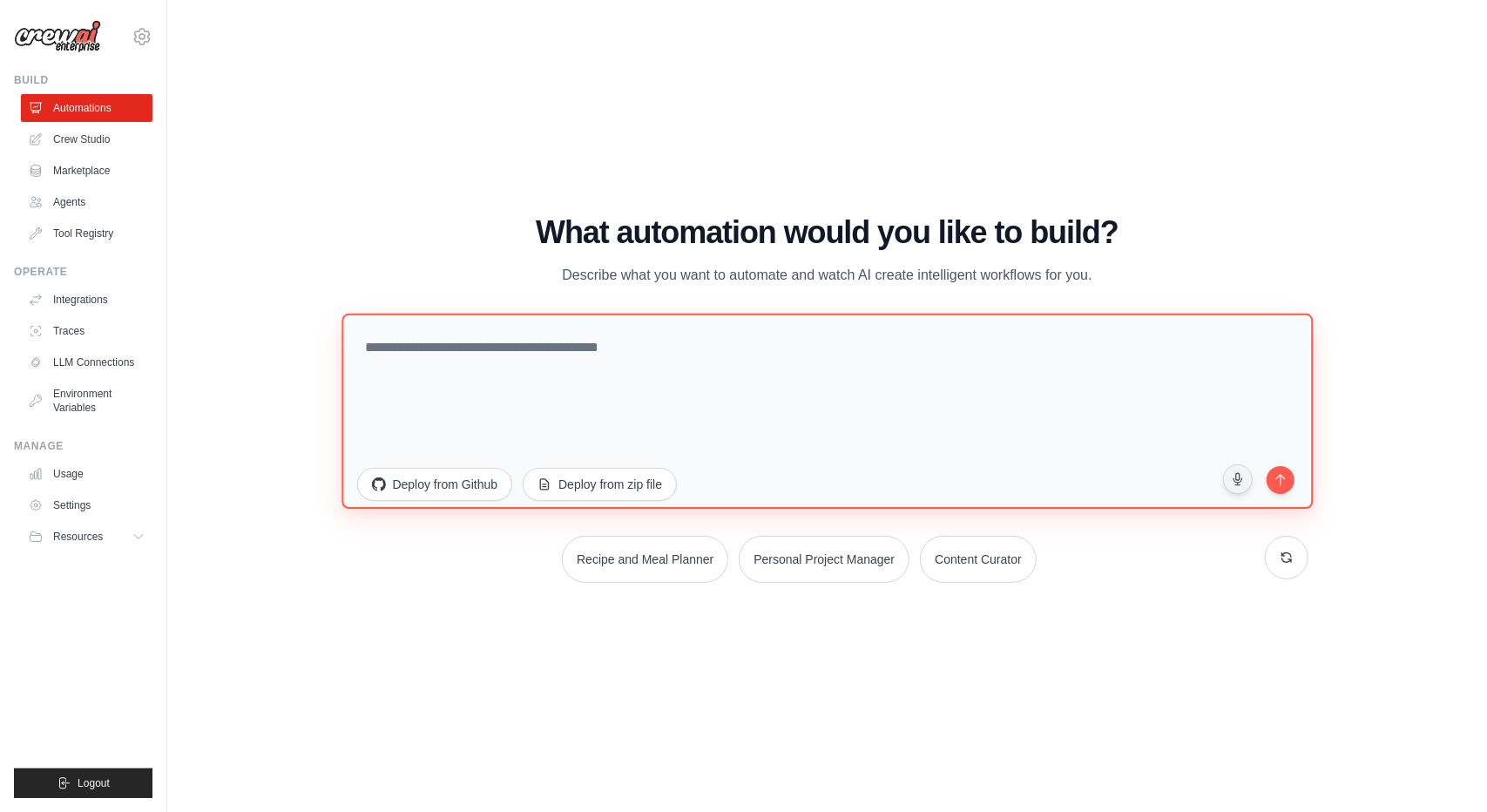
click at [627, 383] on textarea at bounding box center [827, 411] width 972 height 195
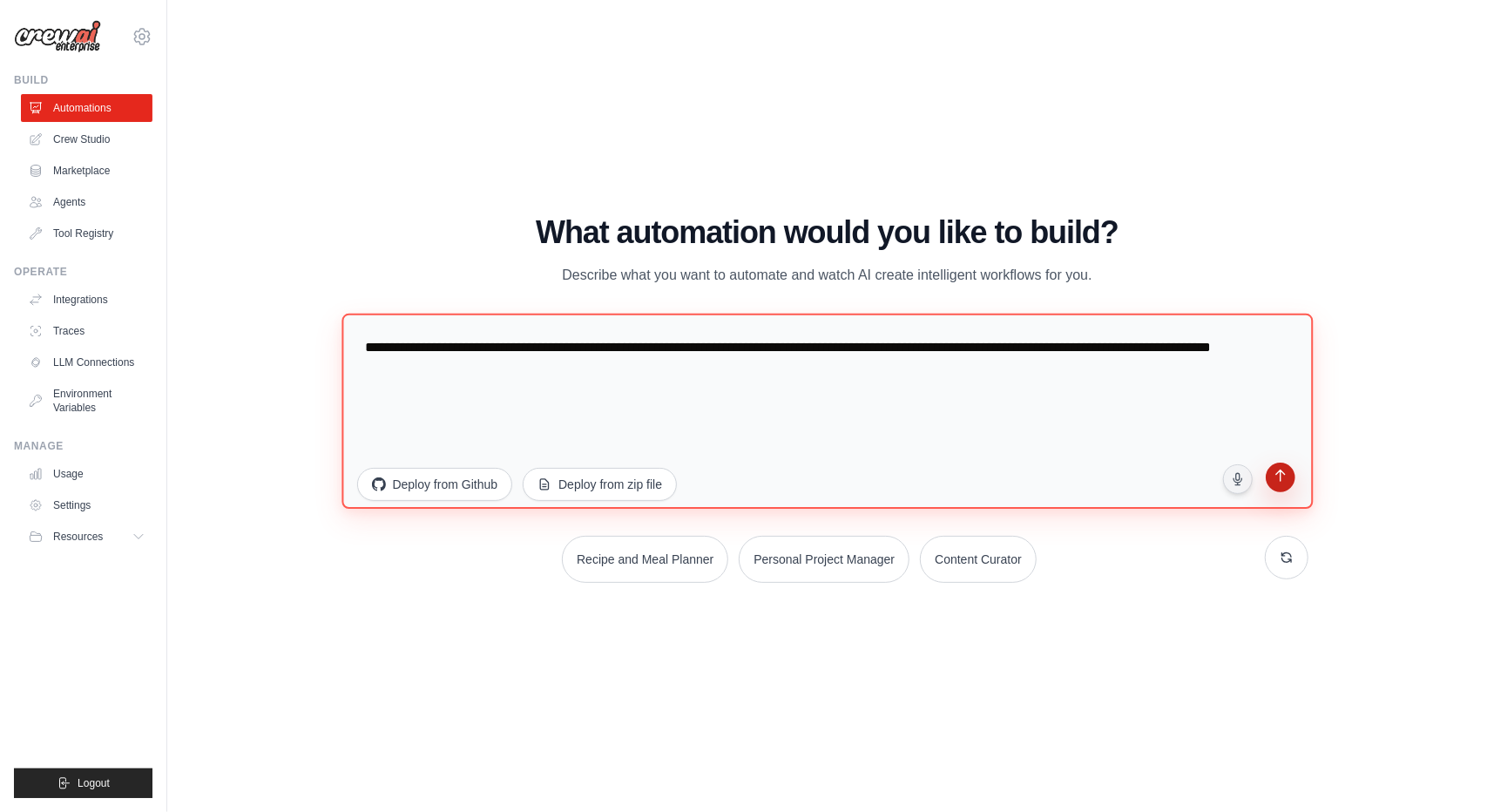
type textarea "**********"
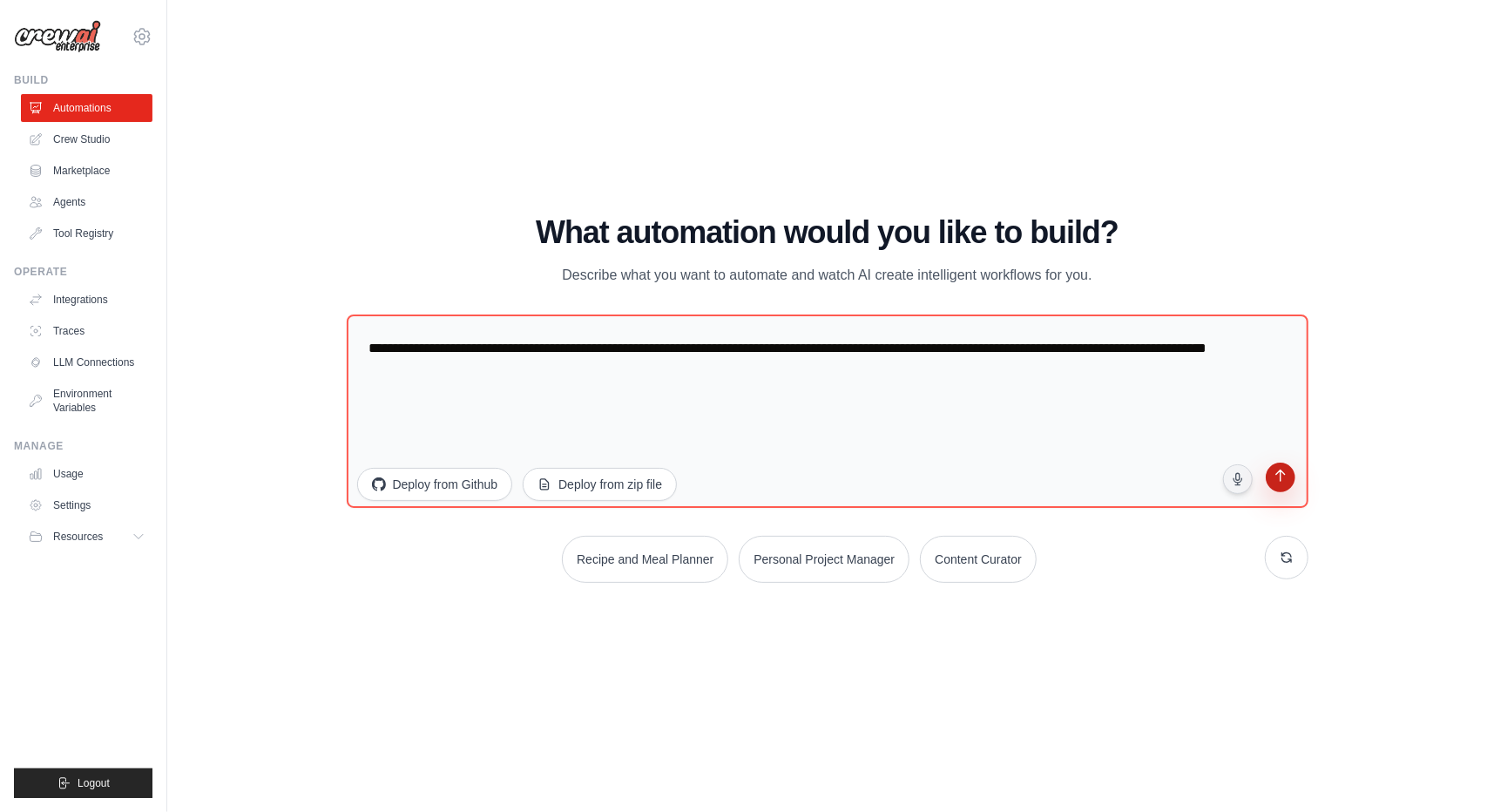
click at [1281, 493] on button "submit" at bounding box center [1279, 480] width 33 height 33
